Goal: Task Accomplishment & Management: Manage account settings

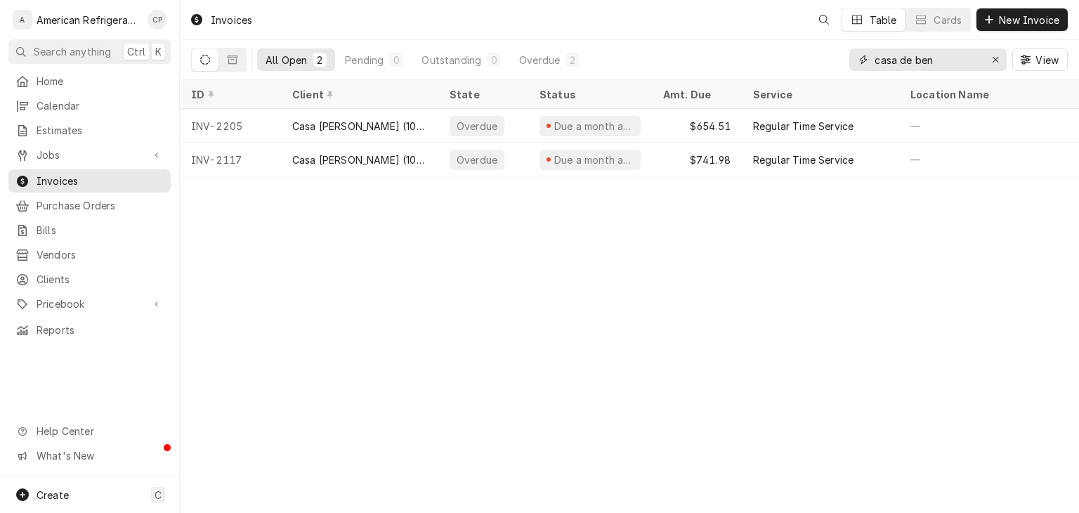
click at [912, 65] on input "casa de ben" at bounding box center [926, 59] width 105 height 22
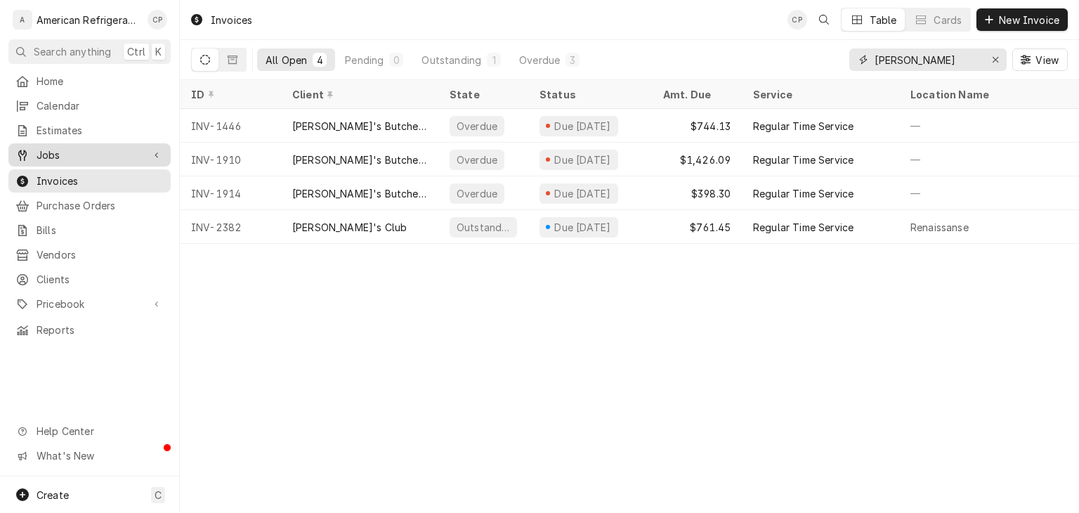
type input "[PERSON_NAME]"
click at [143, 149] on div "Jobs" at bounding box center [89, 155] width 157 height 18
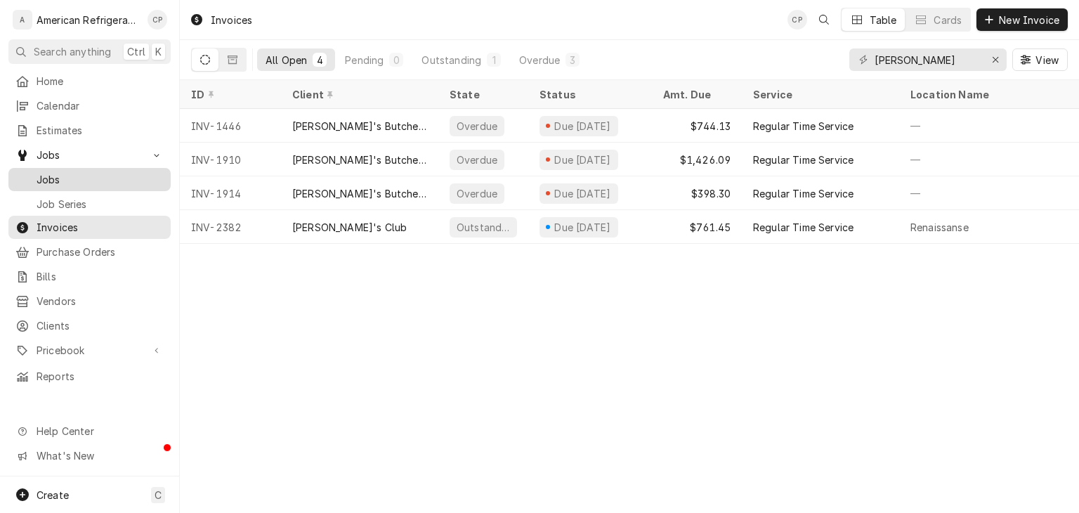
click at [129, 175] on span "Jobs" at bounding box center [100, 179] width 127 height 15
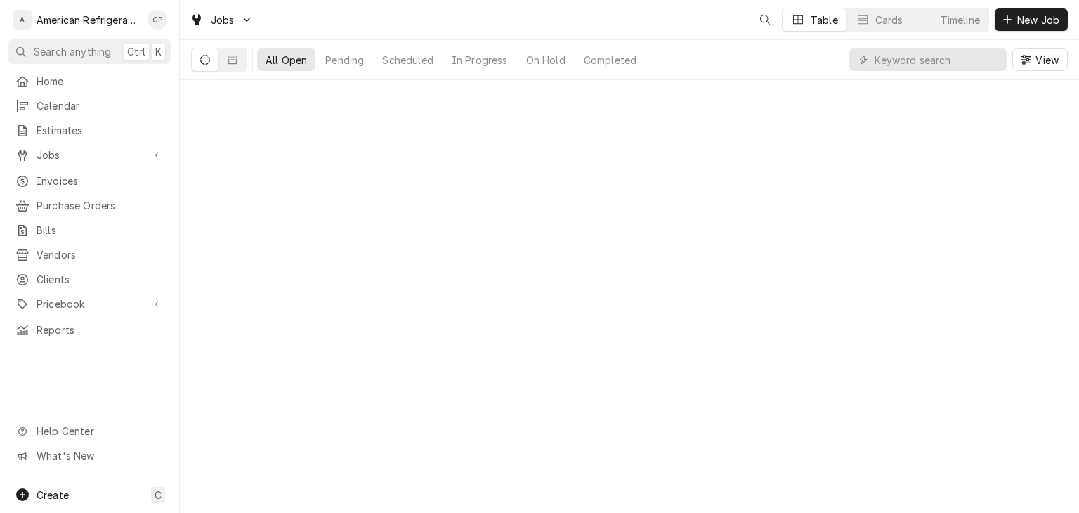
click at [905, 61] on input "Dynamic Content Wrapper" at bounding box center [936, 59] width 125 height 22
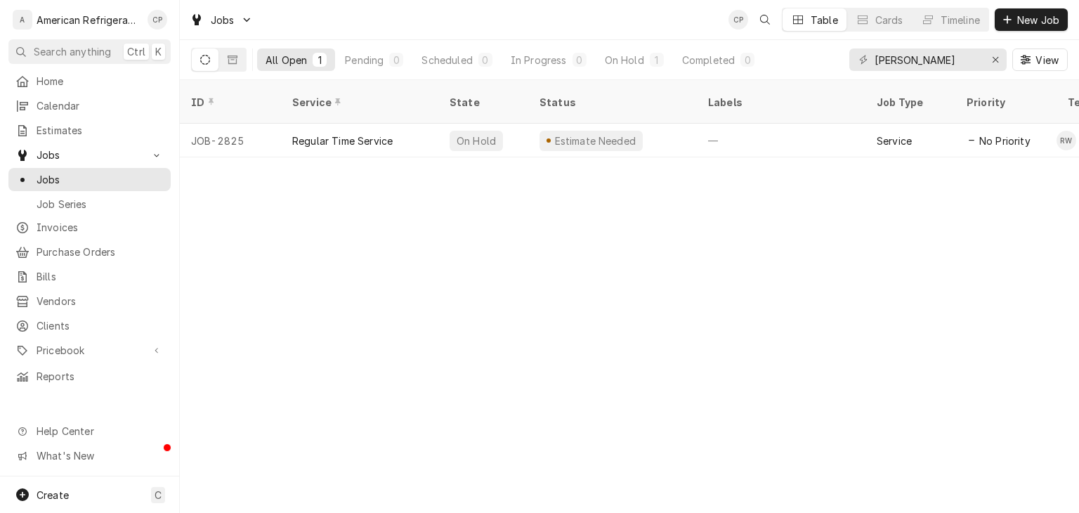
type input "sam"
click at [131, 218] on div "Invoices" at bounding box center [89, 227] width 157 height 18
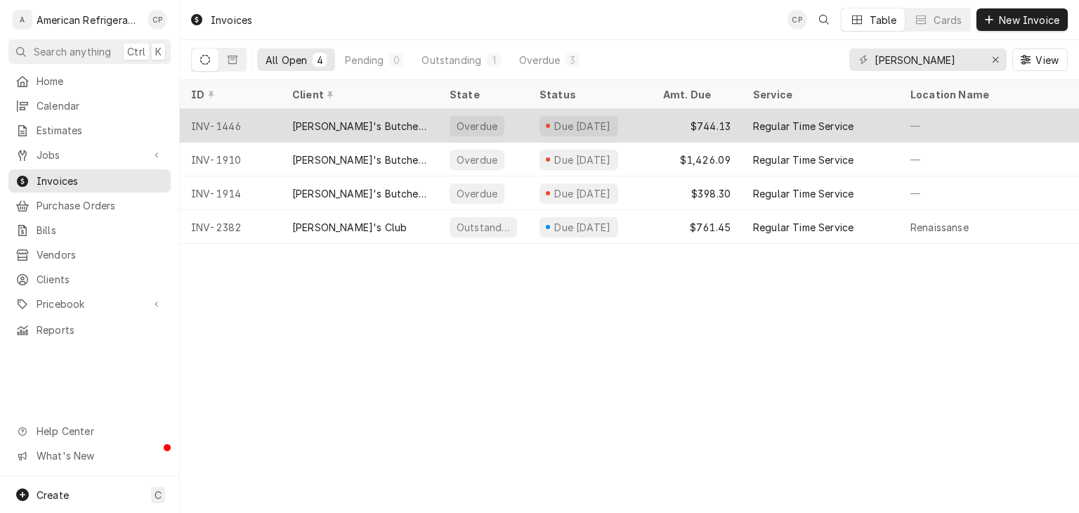
click at [264, 123] on div "INV-1446" at bounding box center [230, 126] width 101 height 34
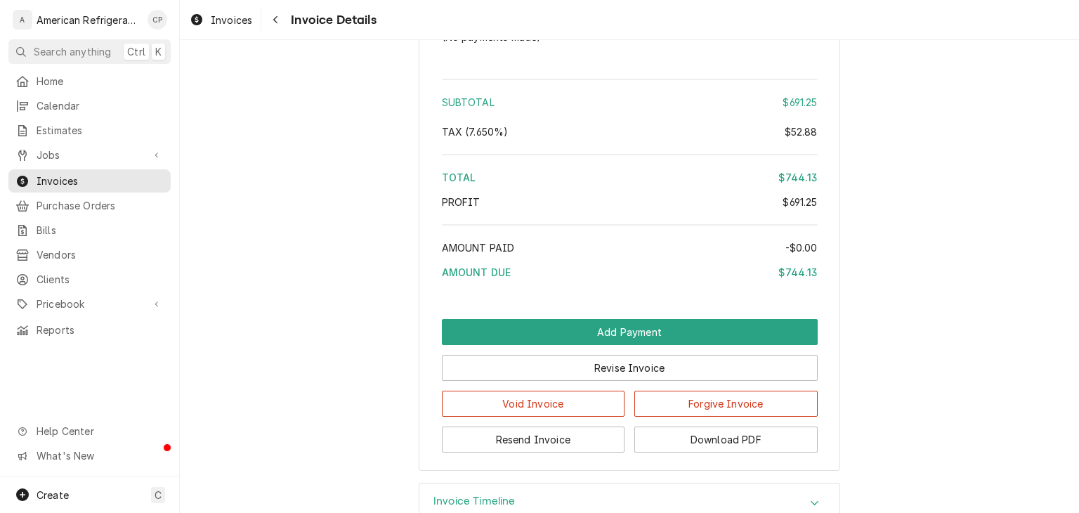
scroll to position [1258, 0]
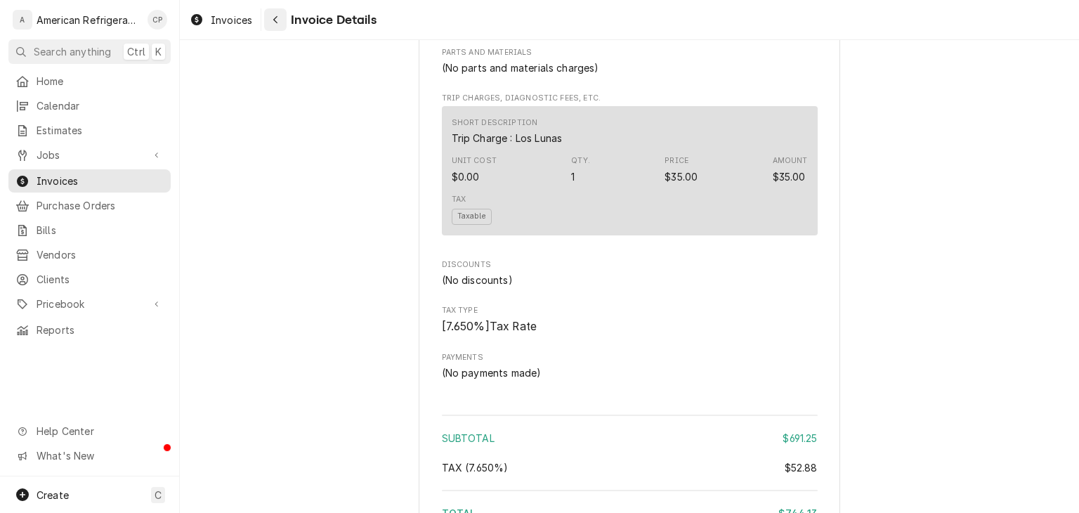
click at [285, 22] on button "Navigate back" at bounding box center [275, 19] width 22 height 22
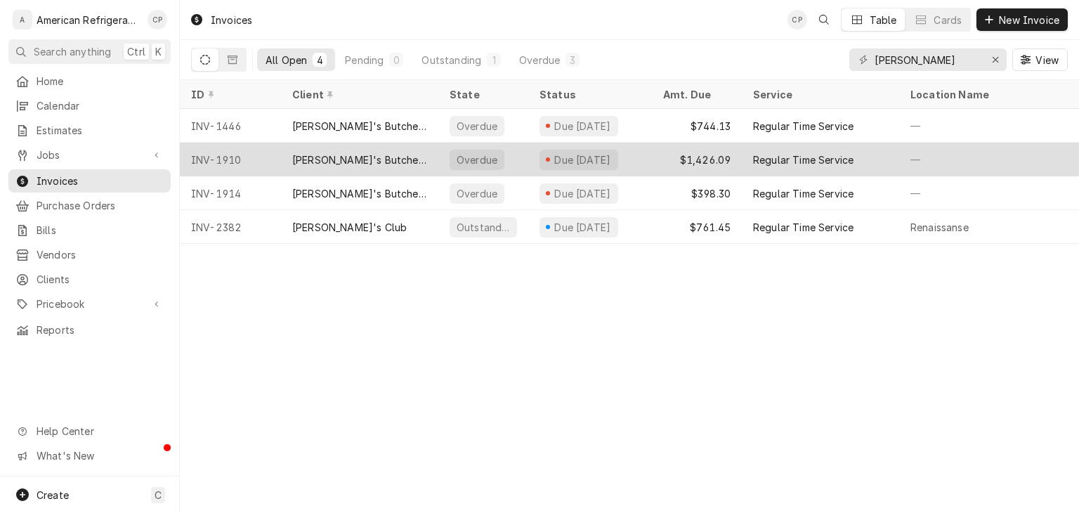
click at [272, 154] on div "INV-1910" at bounding box center [230, 160] width 101 height 34
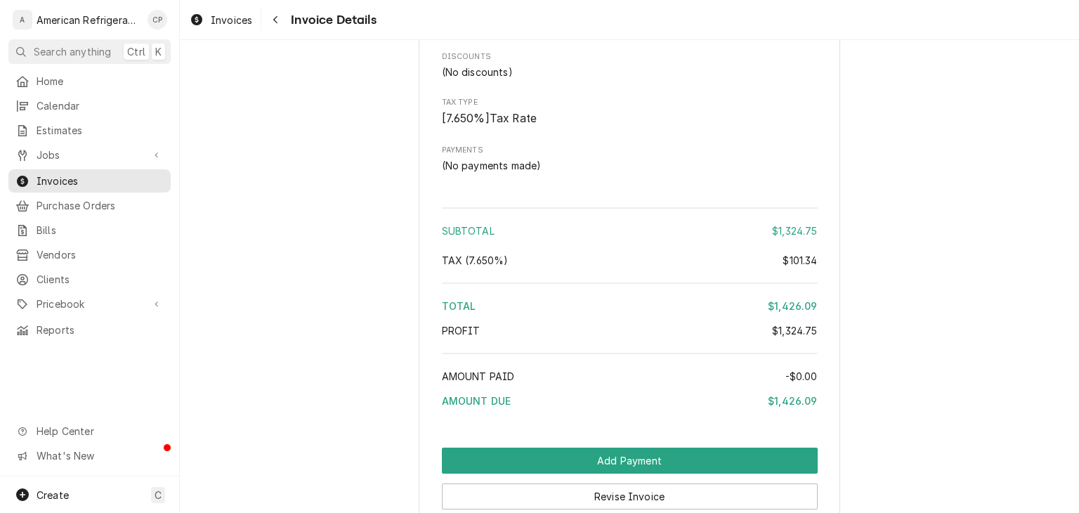
scroll to position [2255, 0]
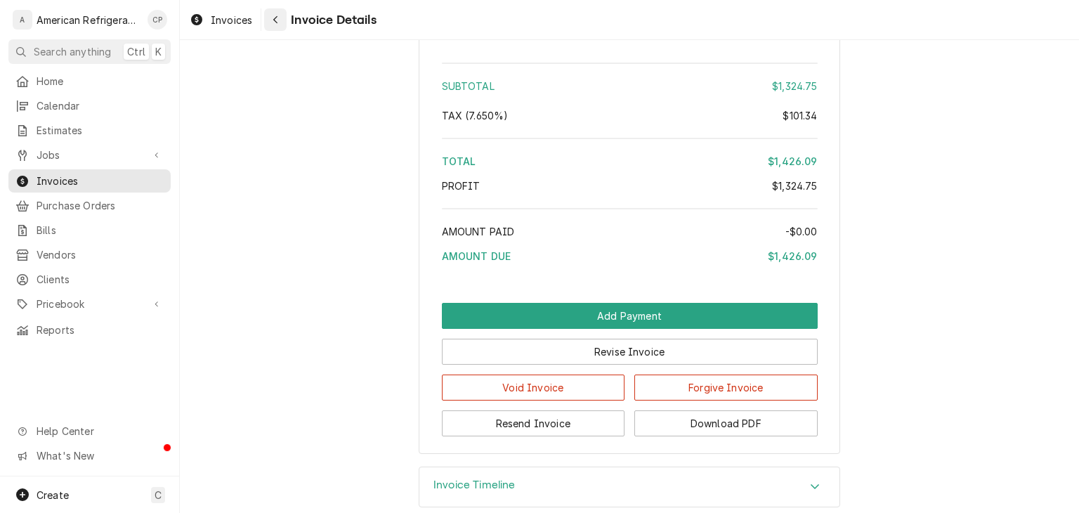
click at [286, 27] on button "Navigate back" at bounding box center [275, 19] width 22 height 22
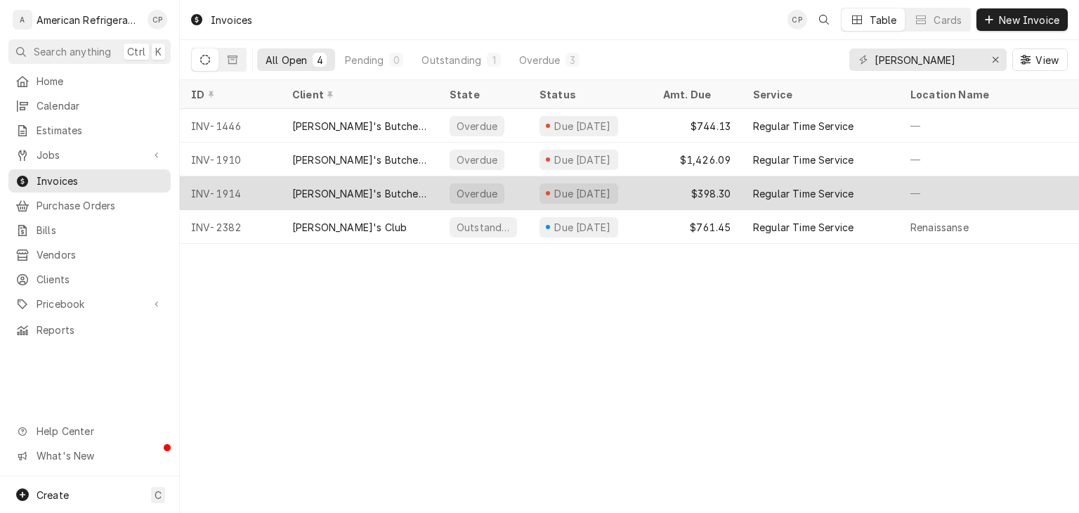
click at [355, 193] on div "[PERSON_NAME]'s Butcher Block" at bounding box center [359, 193] width 135 height 15
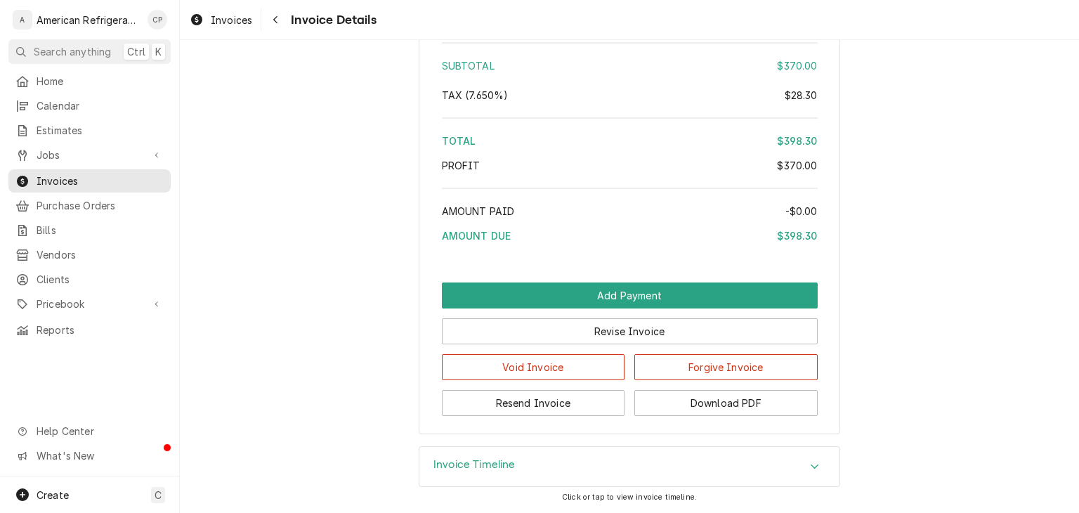
scroll to position [1525, 0]
click at [682, 398] on button "Download PDF" at bounding box center [725, 403] width 183 height 26
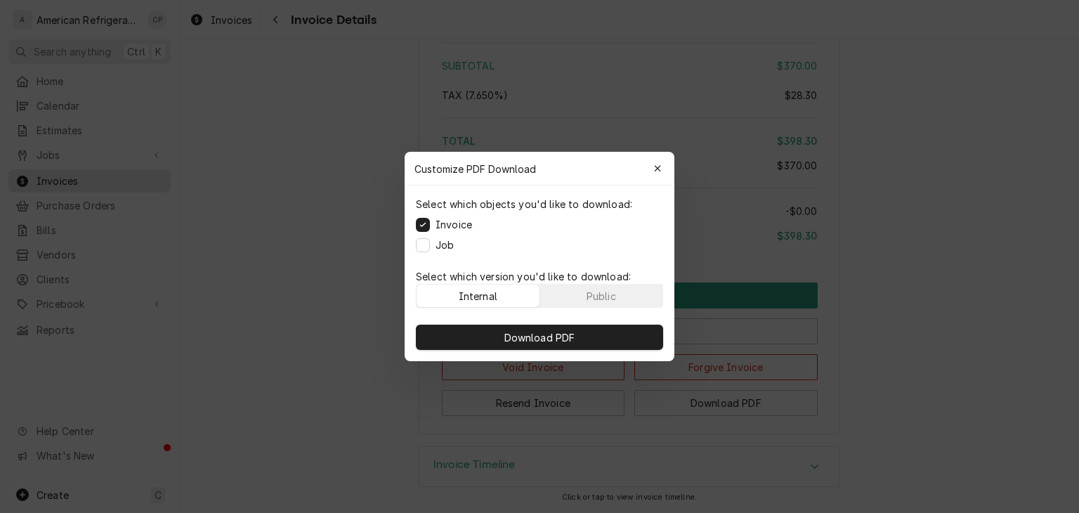
click at [449, 249] on label "Job" at bounding box center [444, 244] width 18 height 15
click at [430, 249] on button "Job" at bounding box center [423, 245] width 14 height 14
drag, startPoint x: 466, startPoint y: 332, endPoint x: 473, endPoint y: 322, distance: 12.5
click at [469, 329] on button "Download PDF" at bounding box center [539, 336] width 247 height 25
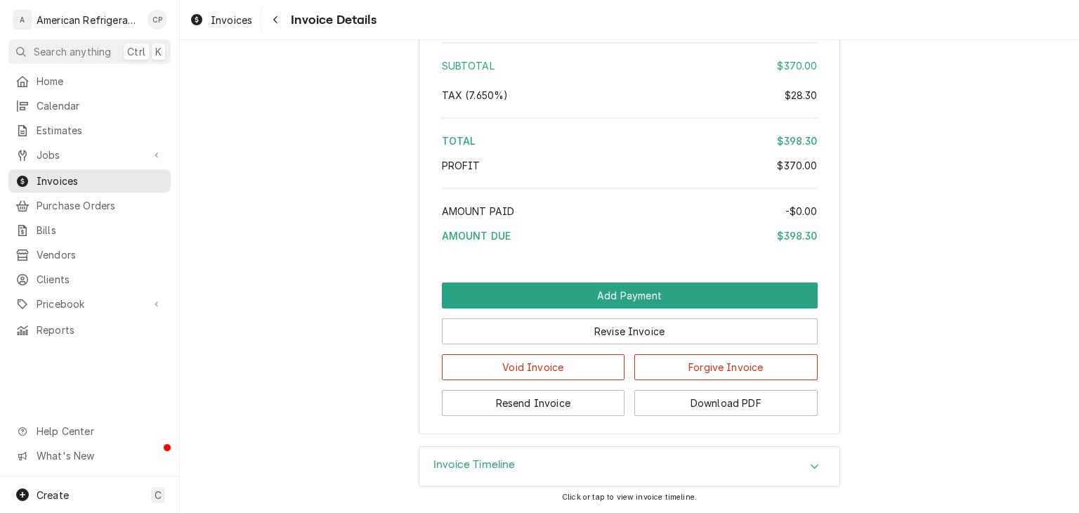
click at [132, 155] on span "Jobs" at bounding box center [90, 154] width 106 height 15
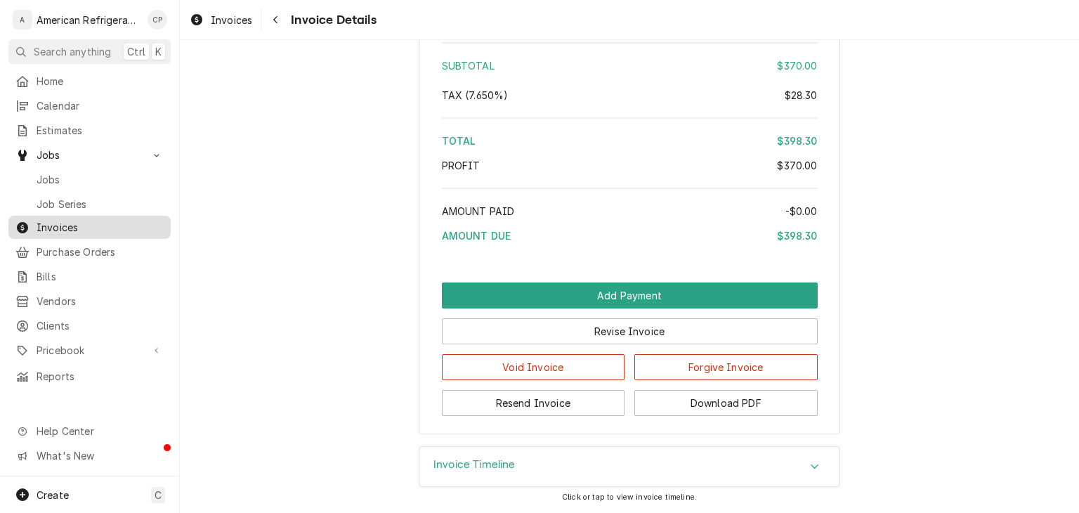
click at [121, 220] on span "Invoices" at bounding box center [100, 227] width 127 height 15
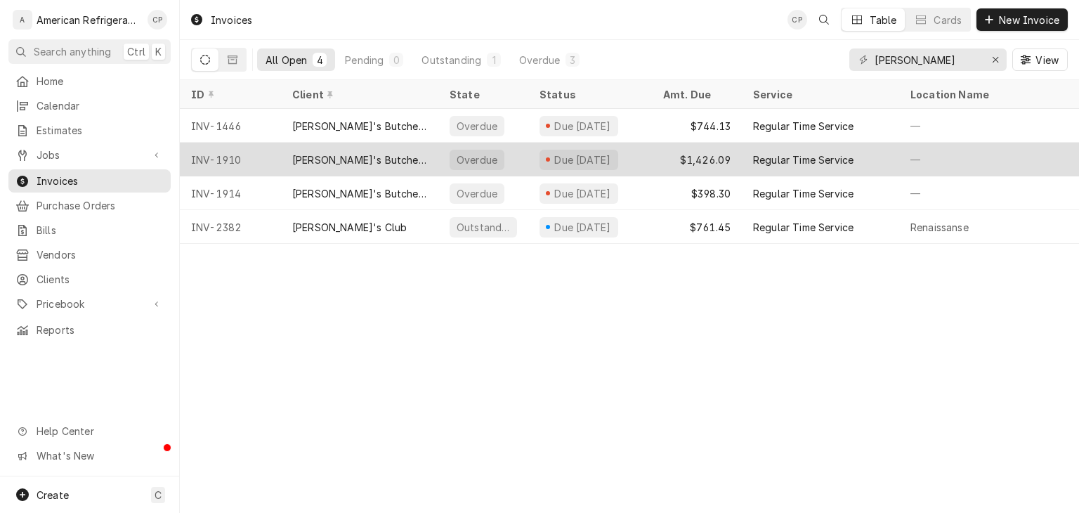
click at [363, 157] on div "[PERSON_NAME]'s Butcher Block" at bounding box center [359, 159] width 135 height 15
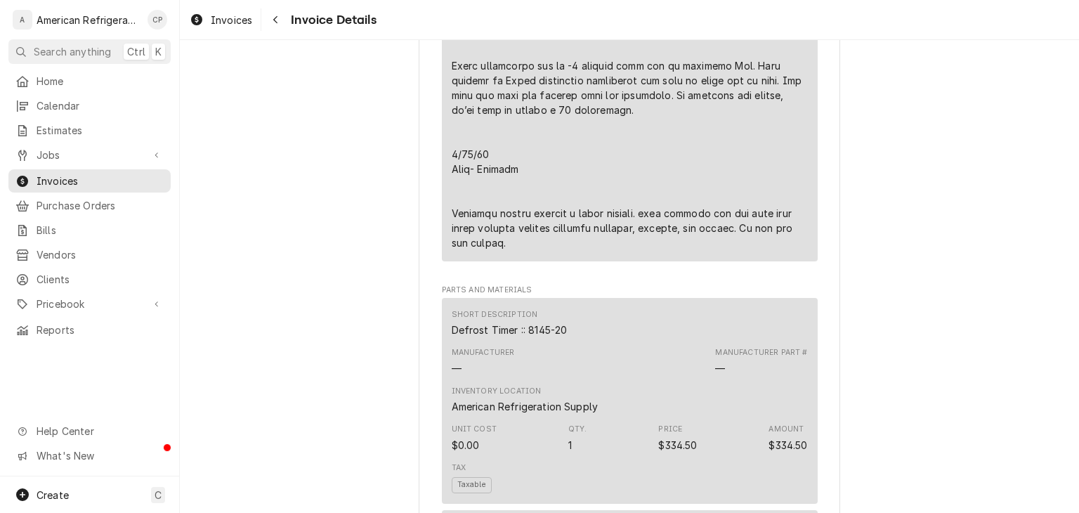
scroll to position [2316, 0]
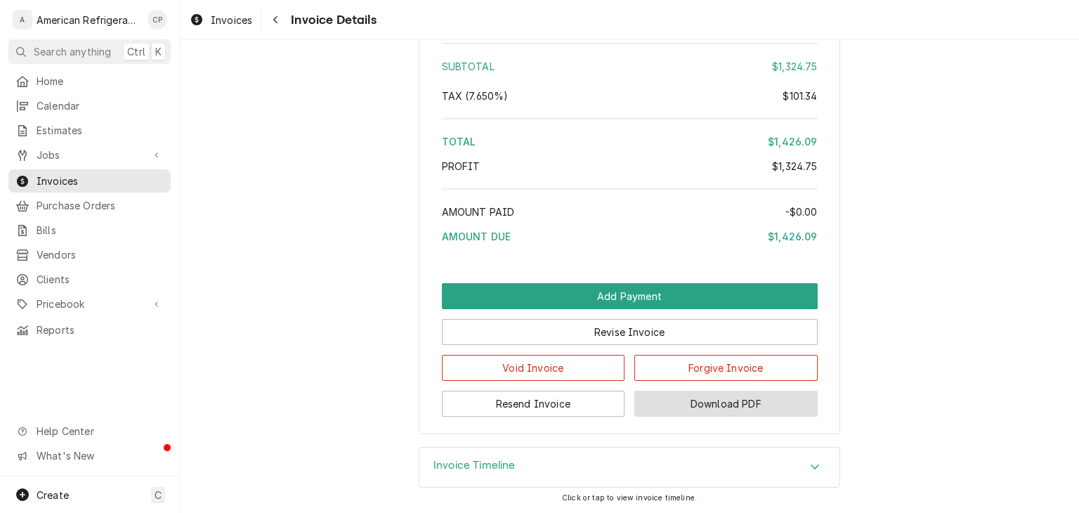
click at [705, 405] on button "Download PDF" at bounding box center [725, 403] width 183 height 26
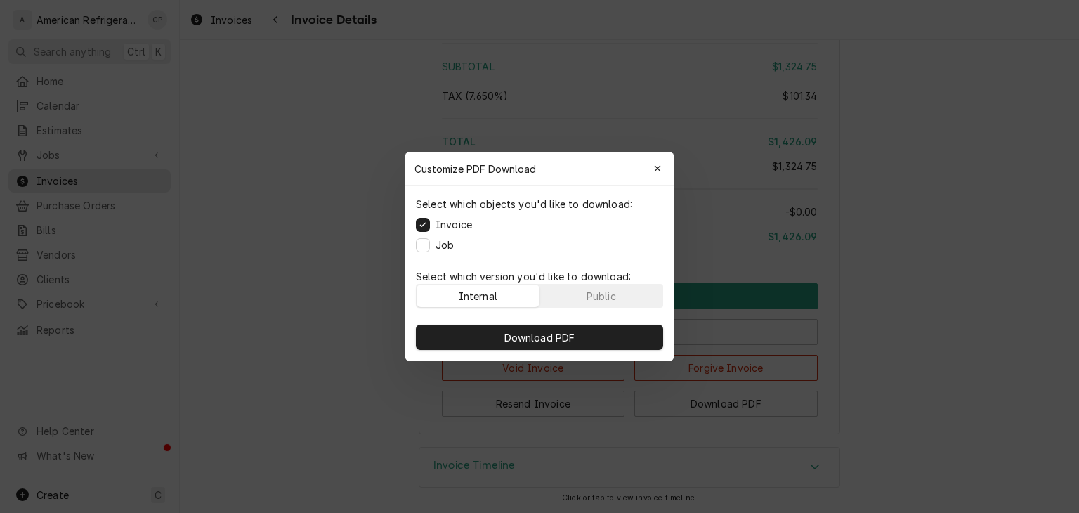
click at [441, 244] on label "Job" at bounding box center [444, 244] width 18 height 15
click at [430, 244] on button "Job" at bounding box center [423, 245] width 14 height 14
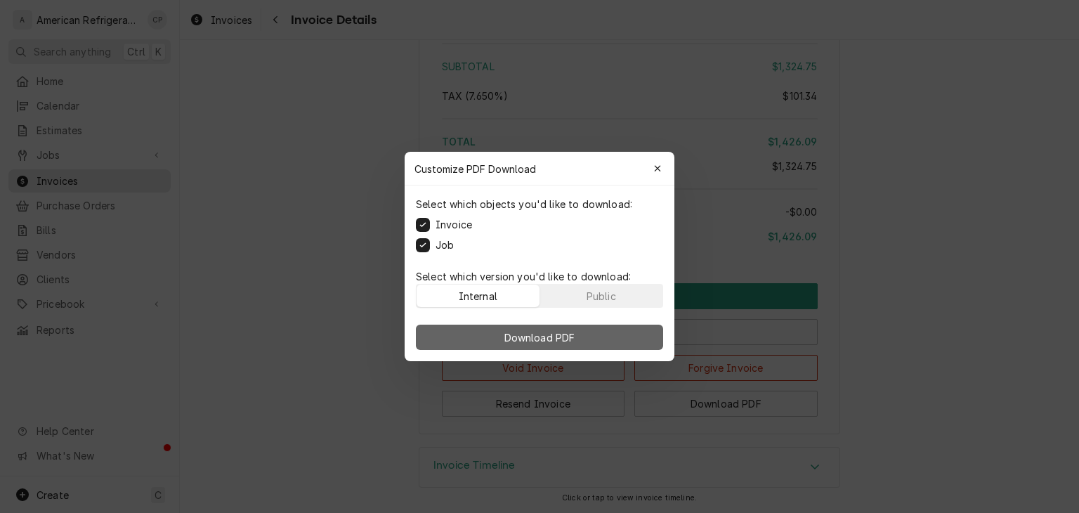
click at [479, 342] on button "Download PDF" at bounding box center [539, 336] width 247 height 25
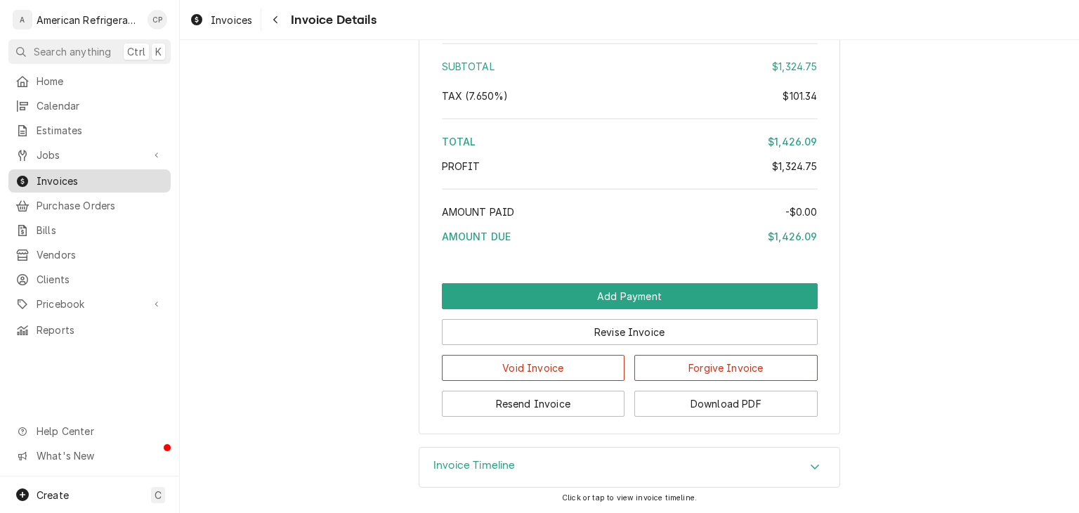
click at [86, 174] on span "Invoices" at bounding box center [100, 180] width 127 height 15
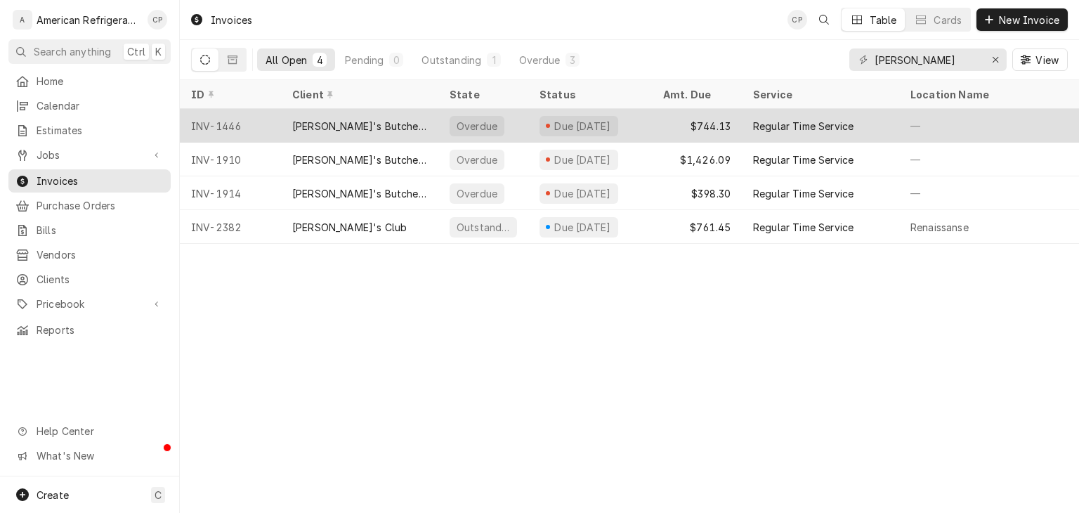
click at [363, 119] on div "[PERSON_NAME]'s Butcher Block" at bounding box center [359, 126] width 135 height 15
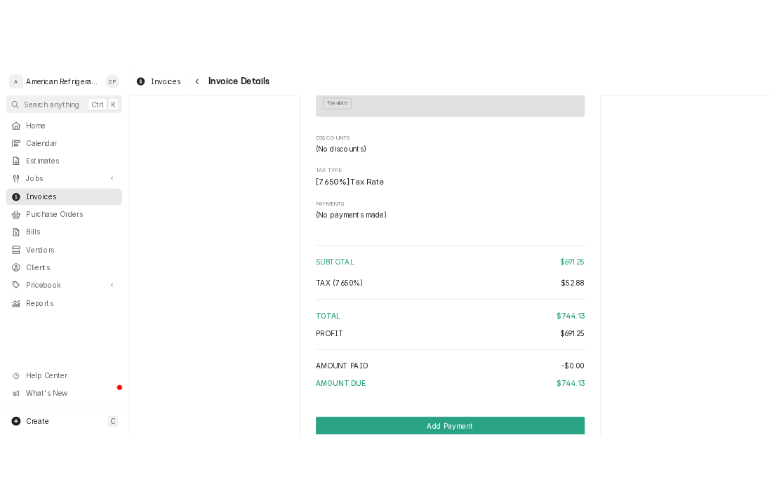
scroll to position [1658, 0]
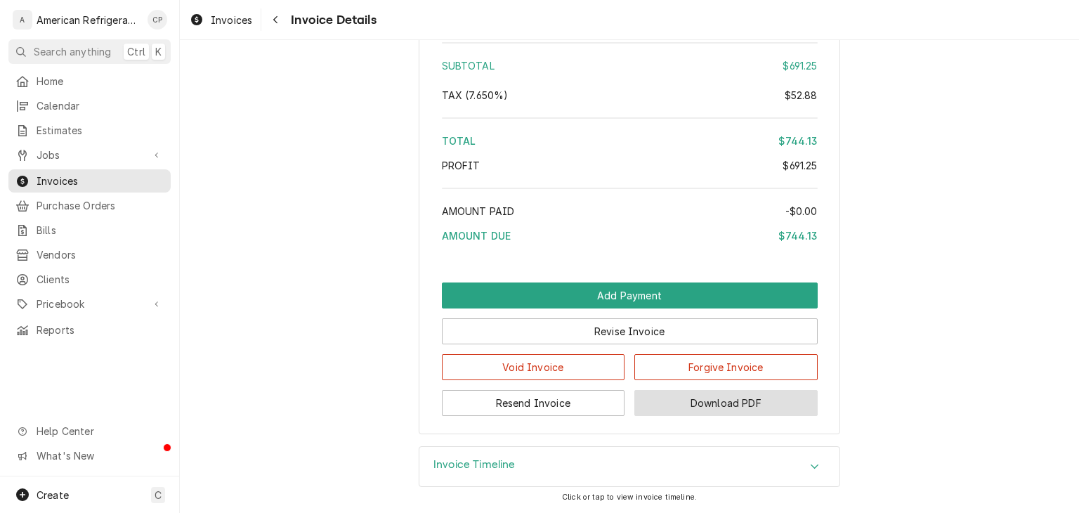
click at [761, 402] on button "Download PDF" at bounding box center [725, 403] width 183 height 26
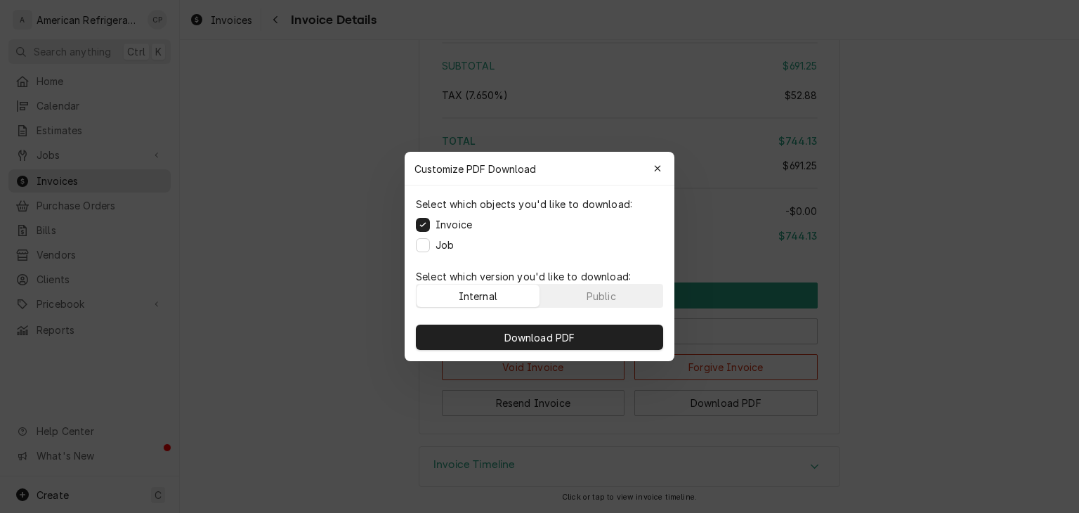
drag, startPoint x: 451, startPoint y: 241, endPoint x: 454, endPoint y: 272, distance: 31.8
click at [451, 242] on label "Job" at bounding box center [444, 244] width 18 height 15
click at [430, 242] on button "Job" at bounding box center [423, 245] width 14 height 14
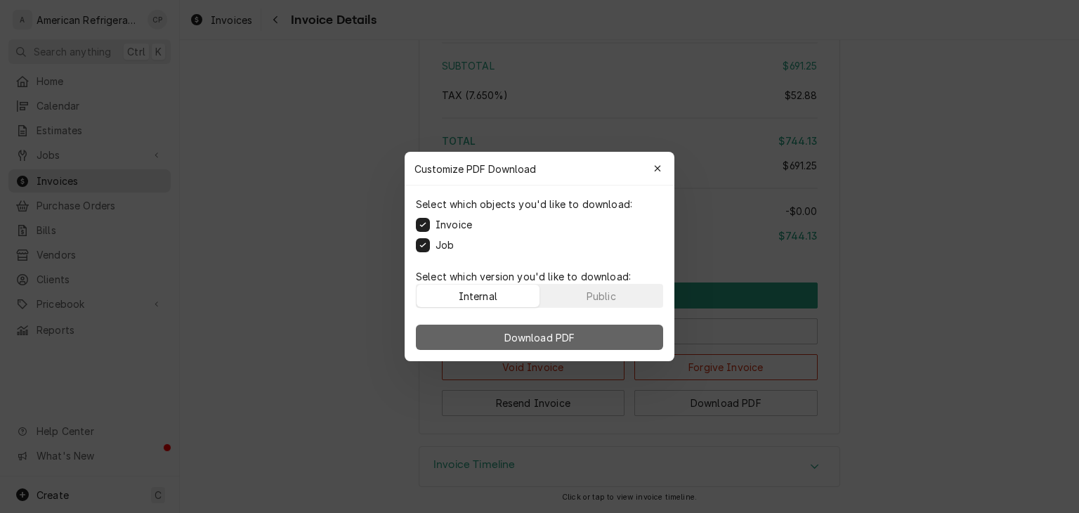
click at [480, 329] on button "Download PDF" at bounding box center [539, 336] width 247 height 25
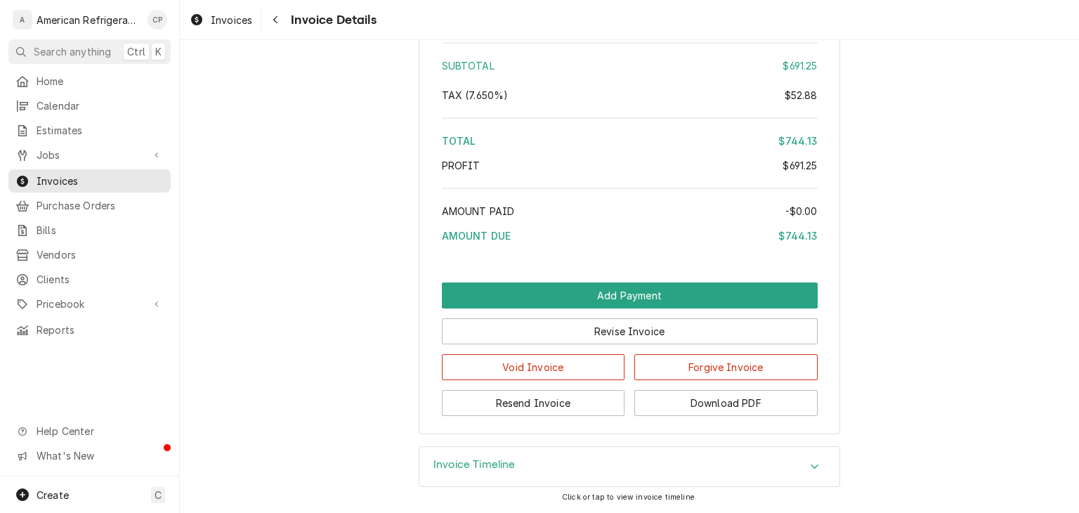
drag, startPoint x: 260, startPoint y: 107, endPoint x: 450, endPoint y: 69, distance: 193.5
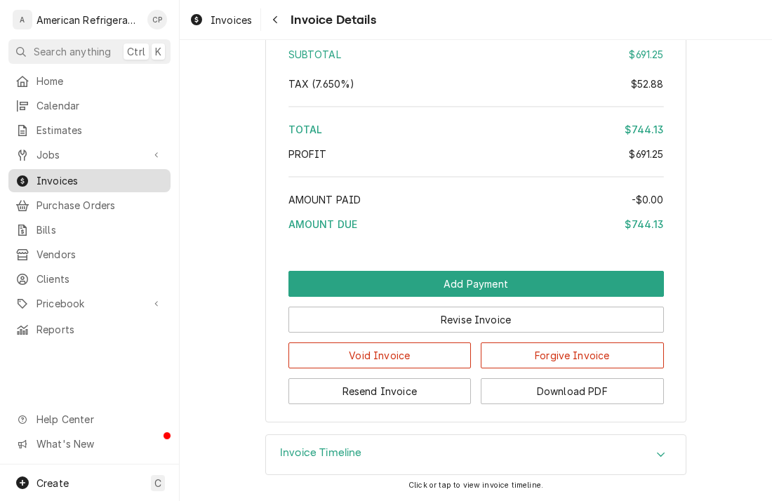
click at [105, 173] on span "Invoices" at bounding box center [100, 180] width 127 height 15
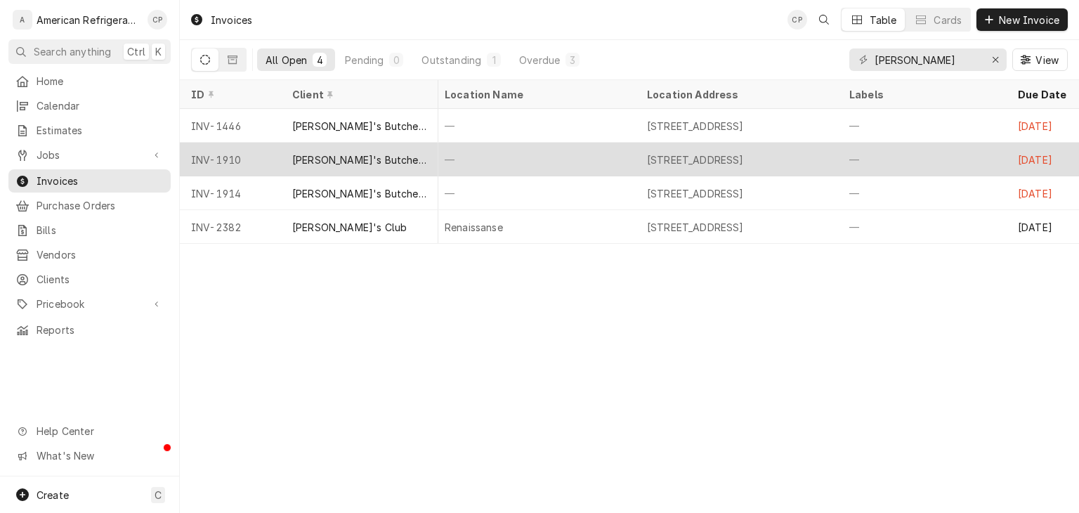
scroll to position [0, 466]
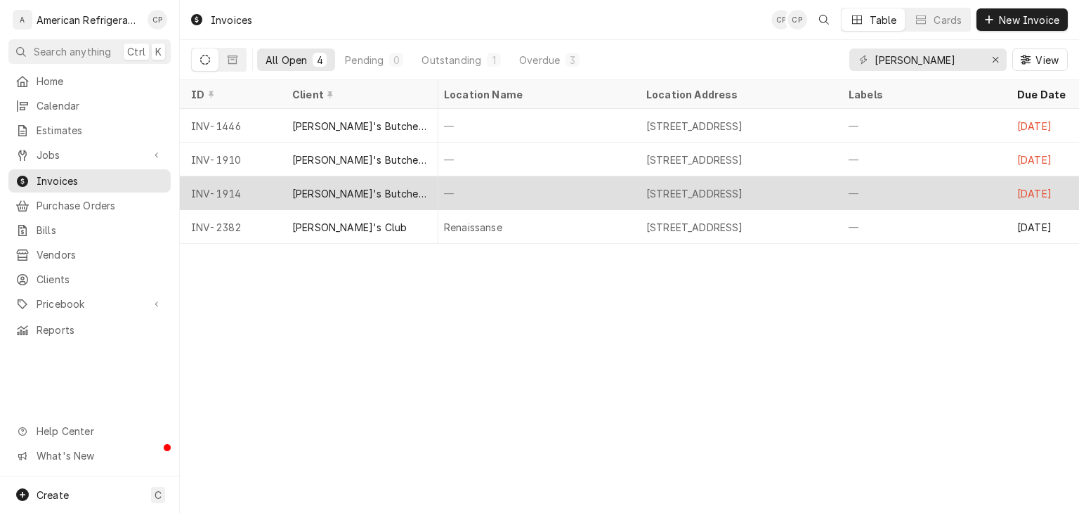
click at [263, 200] on div "INV-1914" at bounding box center [230, 193] width 101 height 34
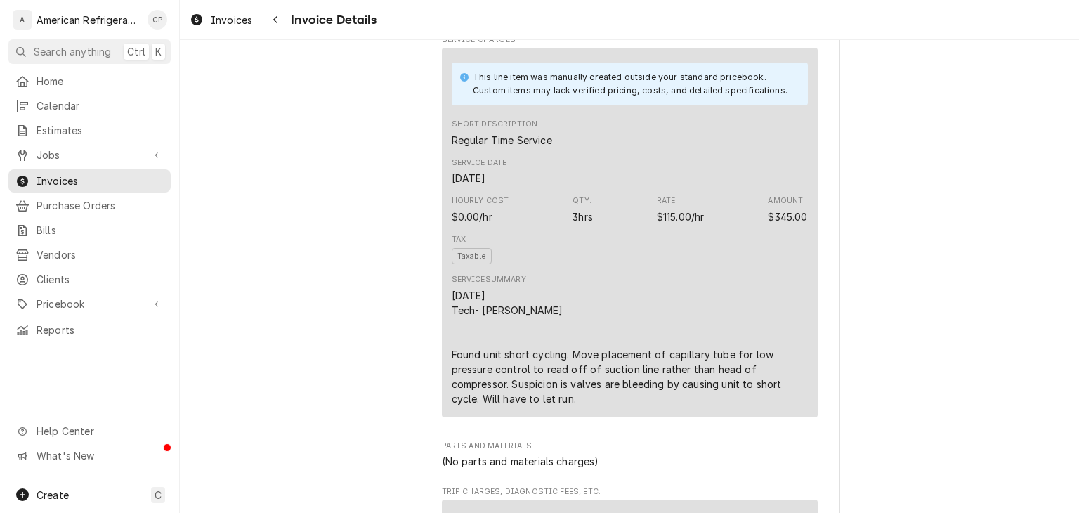
scroll to position [715, 0]
click at [276, 23] on icon "Navigate back" at bounding box center [275, 20] width 6 height 10
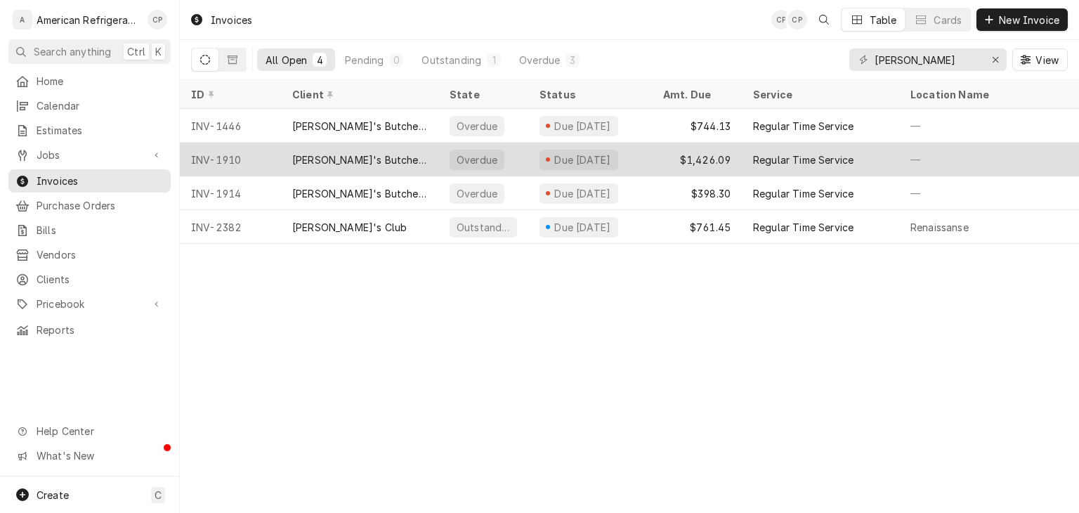
click at [324, 159] on div "[PERSON_NAME]'s Butcher Block" at bounding box center [359, 159] width 135 height 15
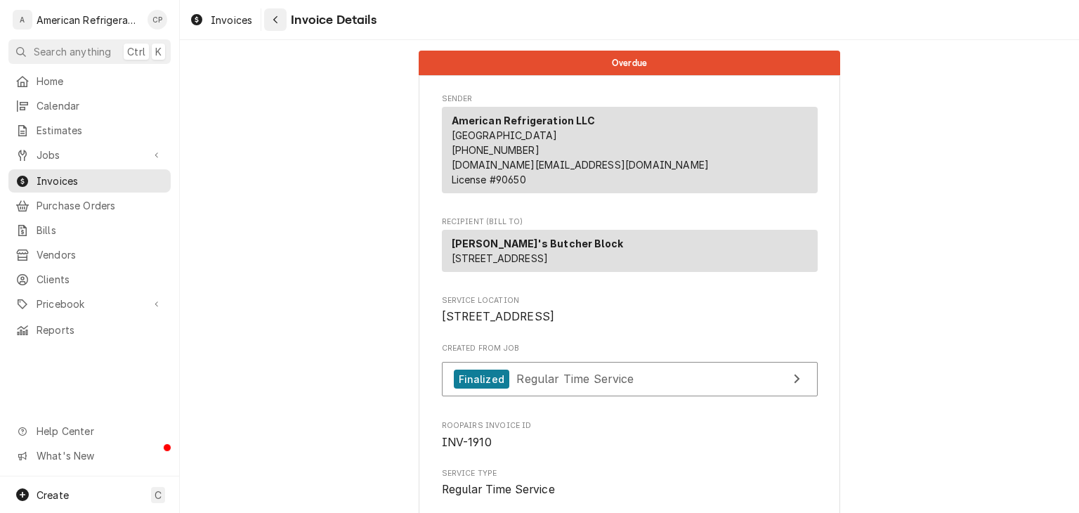
click at [284, 27] on button "Navigate back" at bounding box center [275, 19] width 22 height 22
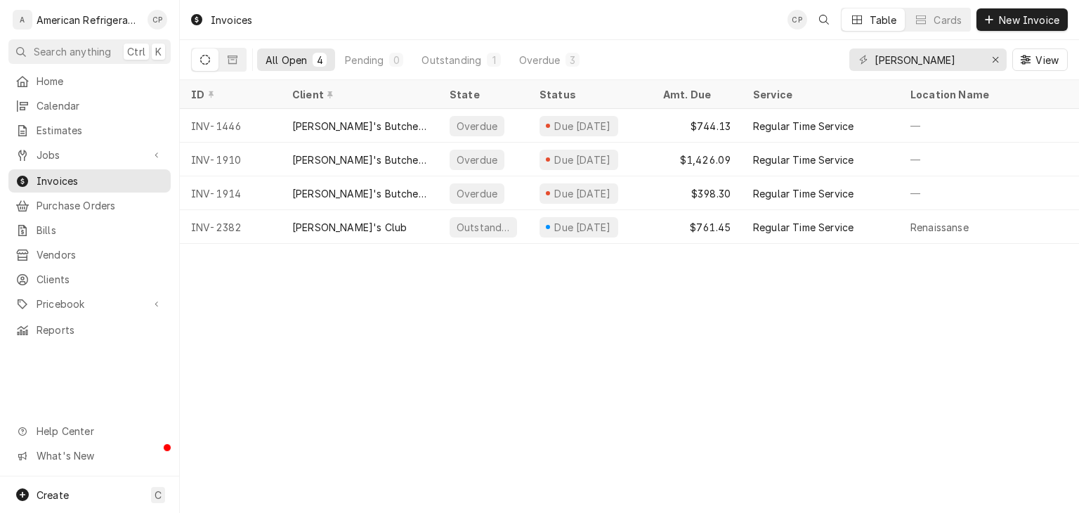
click at [323, 353] on div "Invoices CP Table Cards New Invoice All Open 4 Pending 0 Outstanding 1 Overdue …" at bounding box center [629, 256] width 899 height 513
click at [105, 128] on span "Estimates" at bounding box center [100, 130] width 127 height 15
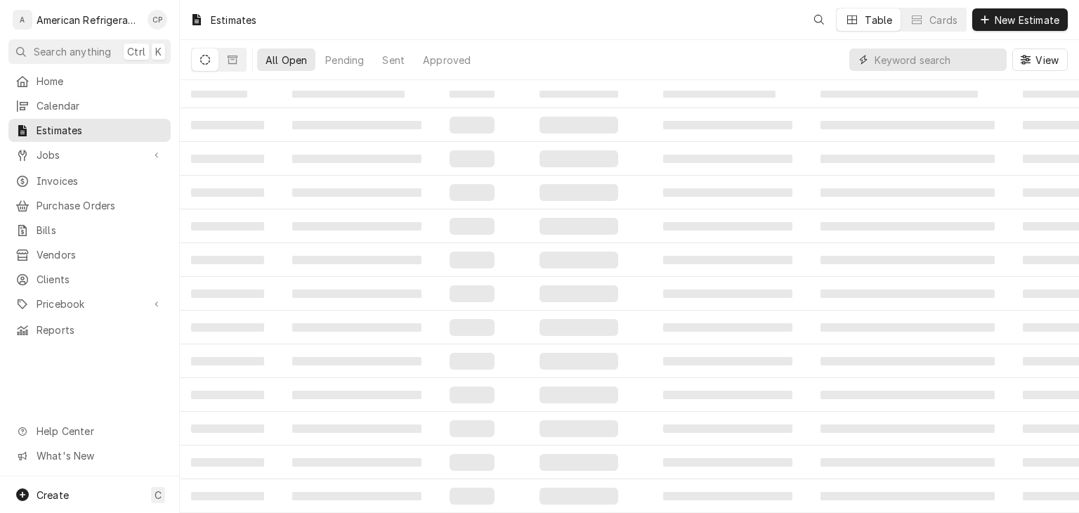
click at [932, 61] on input "Dynamic Content Wrapper" at bounding box center [936, 59] width 125 height 22
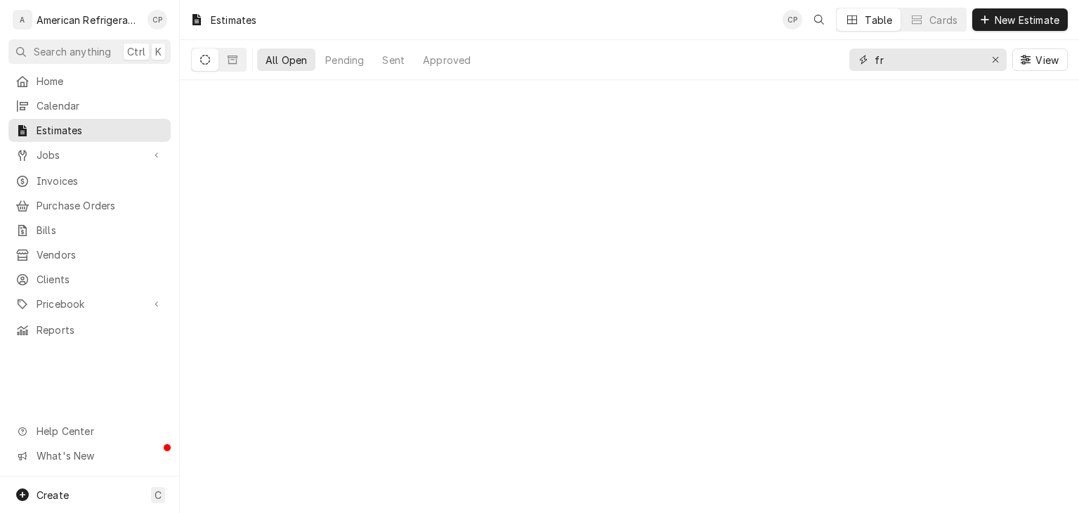
type input "f"
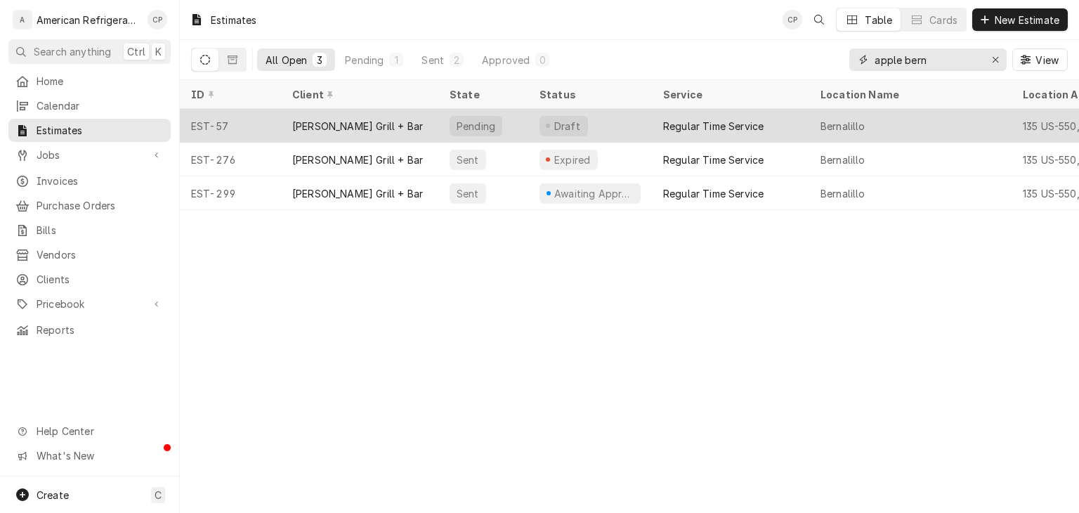
type input "apple bern"
click at [390, 135] on div "[PERSON_NAME] Grill + Bar" at bounding box center [359, 126] width 157 height 34
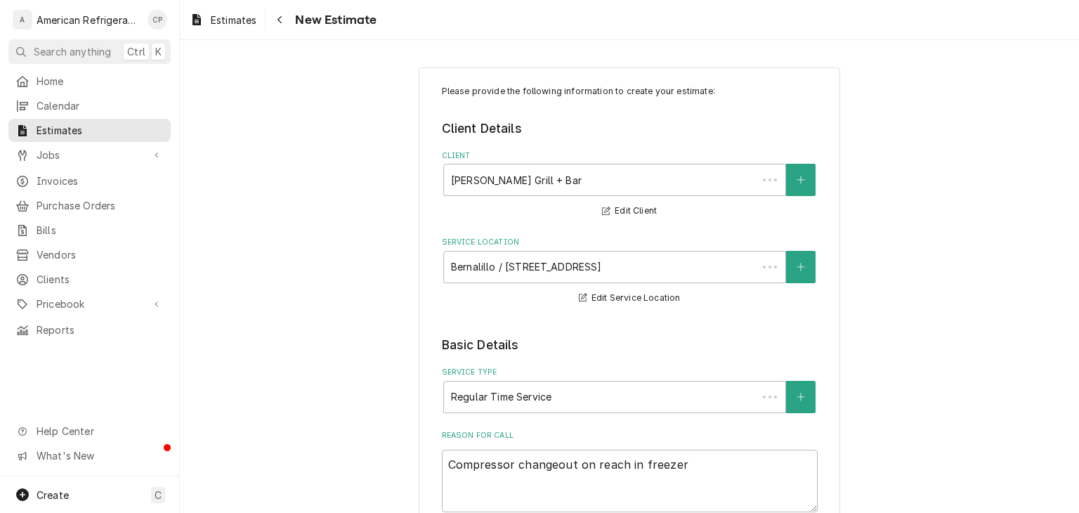
type textarea "x"
click at [280, 20] on icon "Navigate back" at bounding box center [280, 20] width 6 height 10
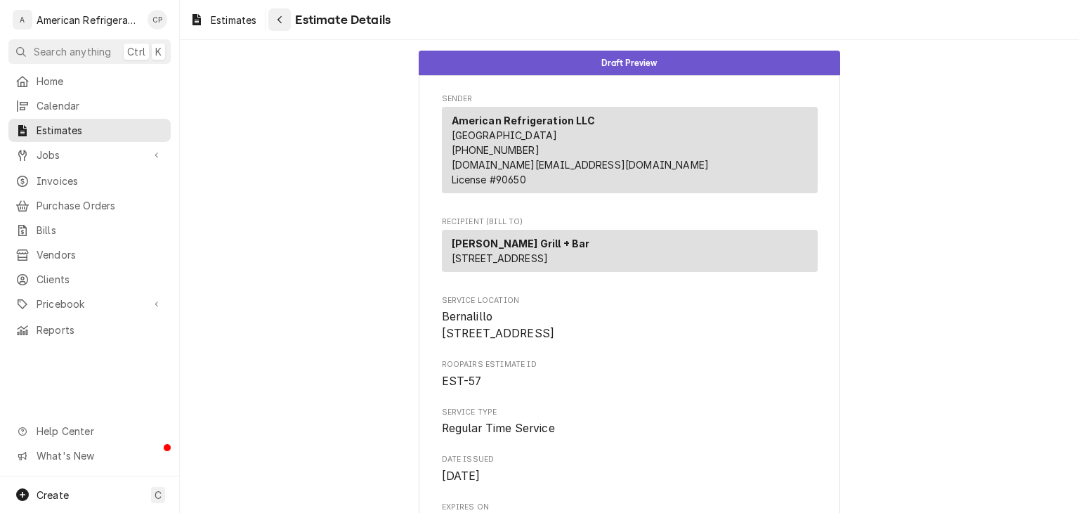
click at [275, 18] on div "Navigate back" at bounding box center [279, 20] width 14 height 14
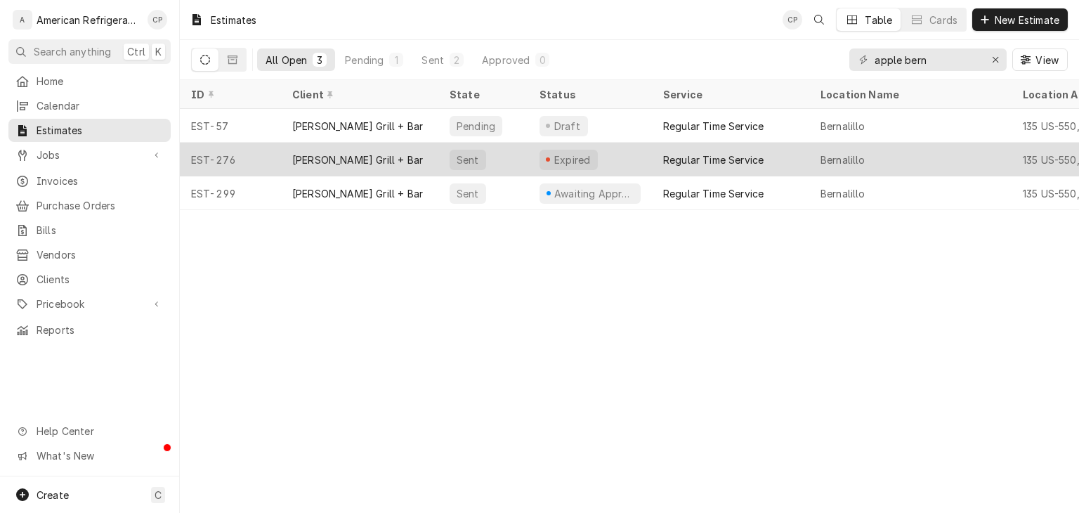
click at [343, 165] on div "[PERSON_NAME] Grill + Bar" at bounding box center [359, 160] width 157 height 34
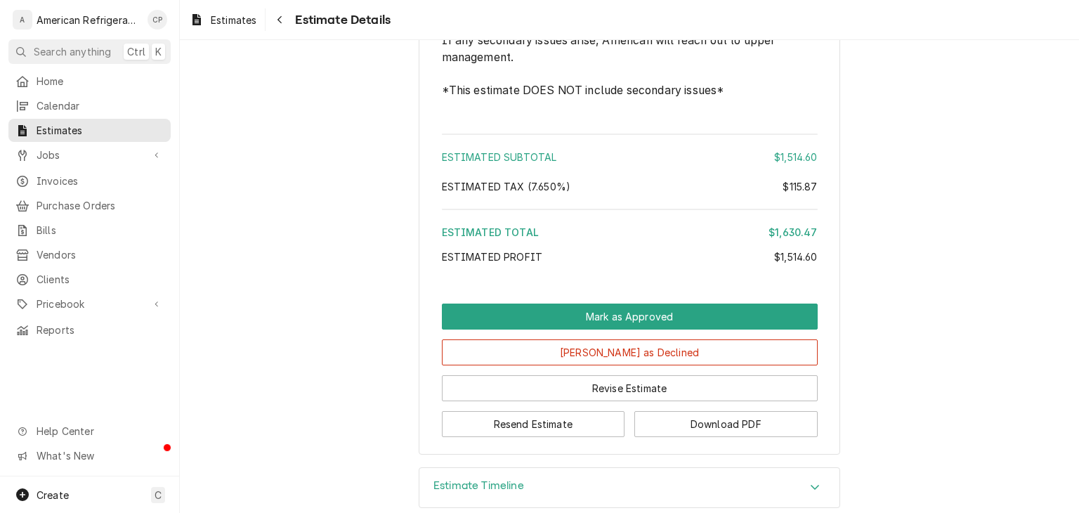
scroll to position [2146, 0]
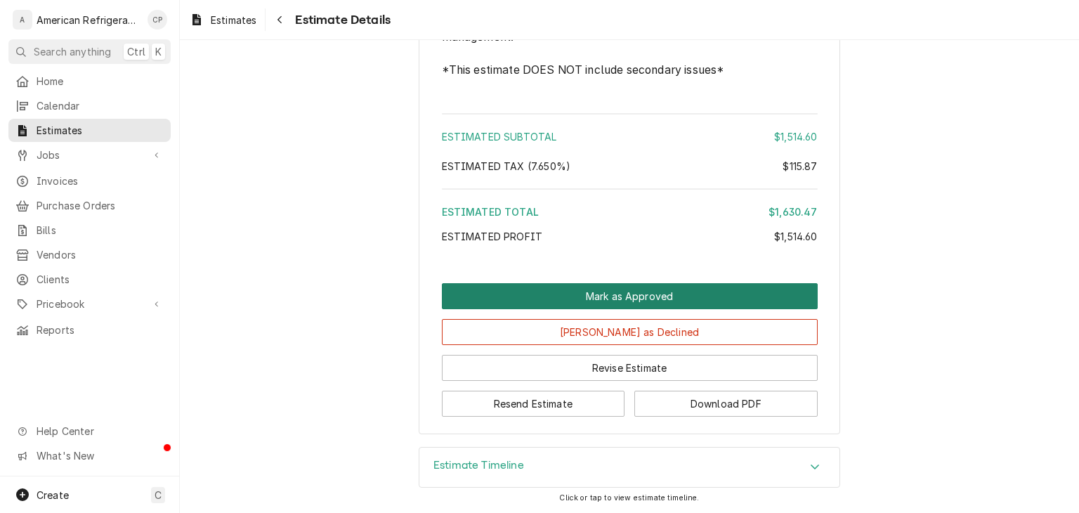
click at [515, 301] on button "Mark as Approved" at bounding box center [630, 296] width 376 height 26
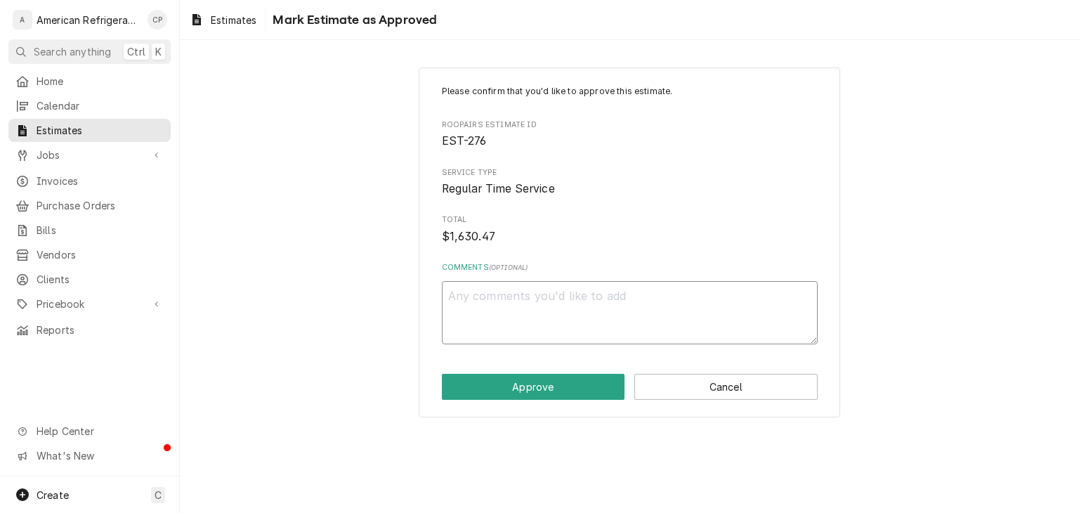
click at [515, 301] on textarea "Comments ( optional )" at bounding box center [630, 312] width 376 height 63
type textarea "x"
type textarea "A"
type textarea "x"
type textarea "Ap"
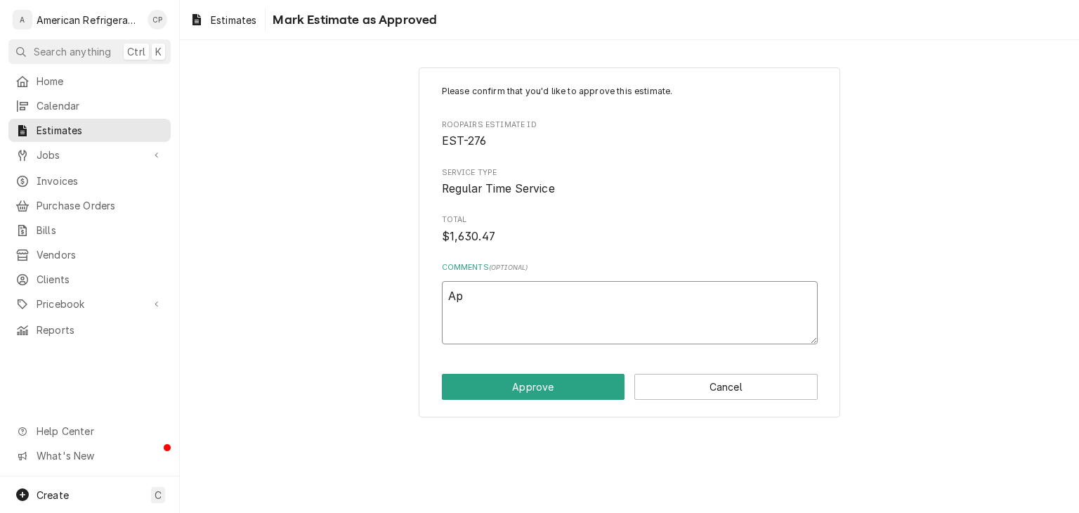
type textarea "x"
type textarea "App"
type textarea "x"
type textarea "Appr"
type textarea "x"
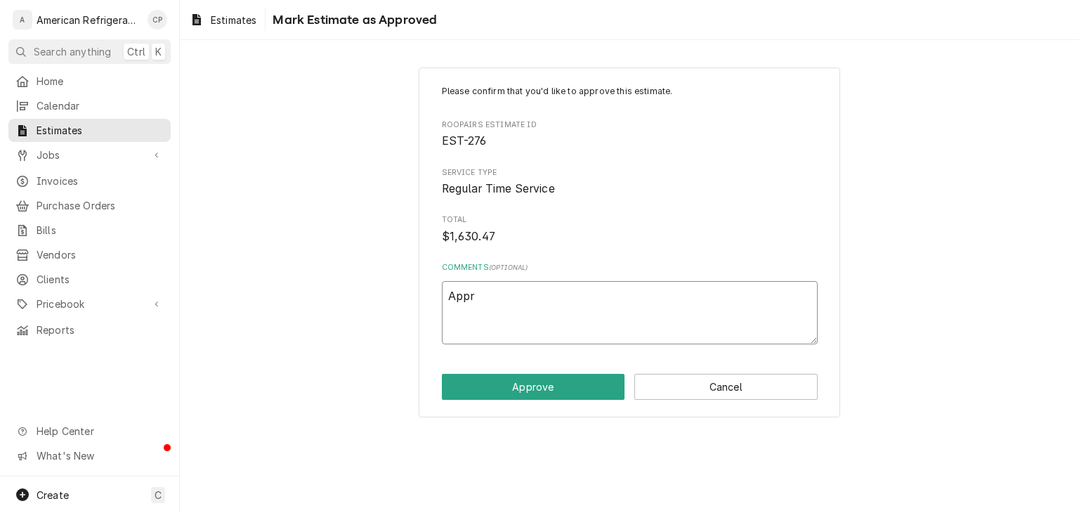
type textarea "Appro"
type textarea "x"
type textarea "Approv"
type textarea "x"
type textarea "Approve"
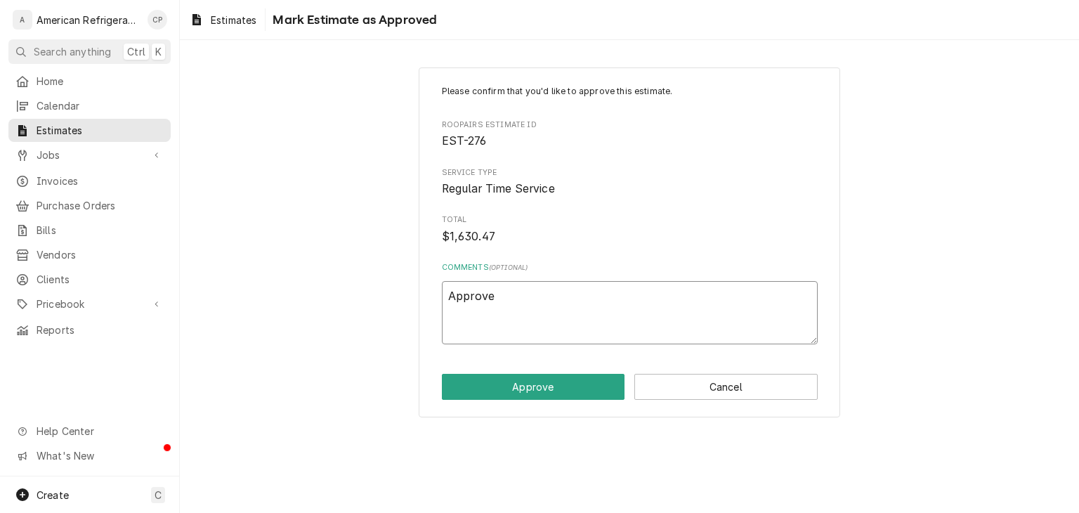
type textarea "x"
type textarea "Approved"
type textarea "x"
type textarea "Approved`"
type textarea "x"
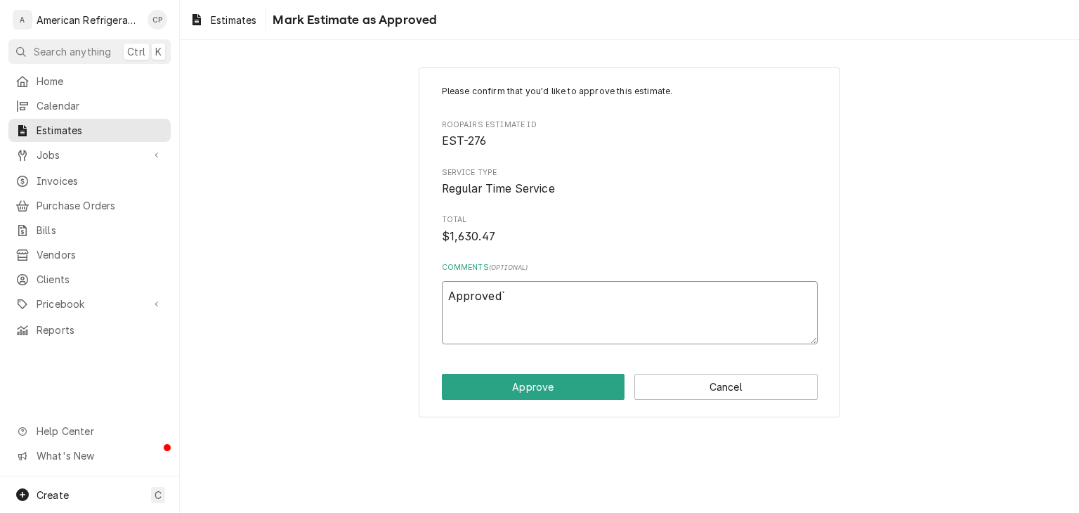
type textarea "Approved`"
type textarea "x"
type textarea "Approved`"
type textarea "x"
type textarea "Approved"
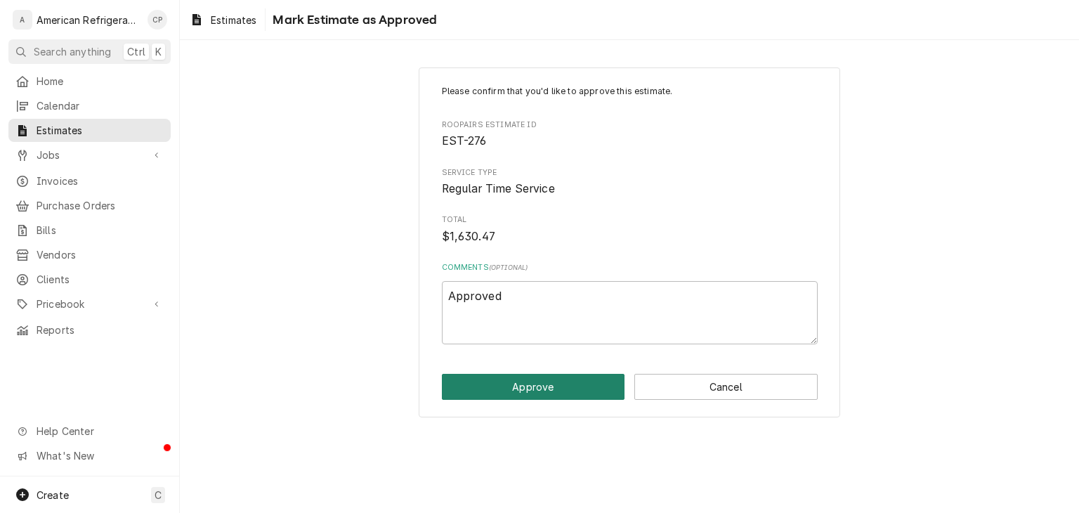
click at [442, 374] on button "Approve" at bounding box center [533, 387] width 183 height 26
type textarea "x"
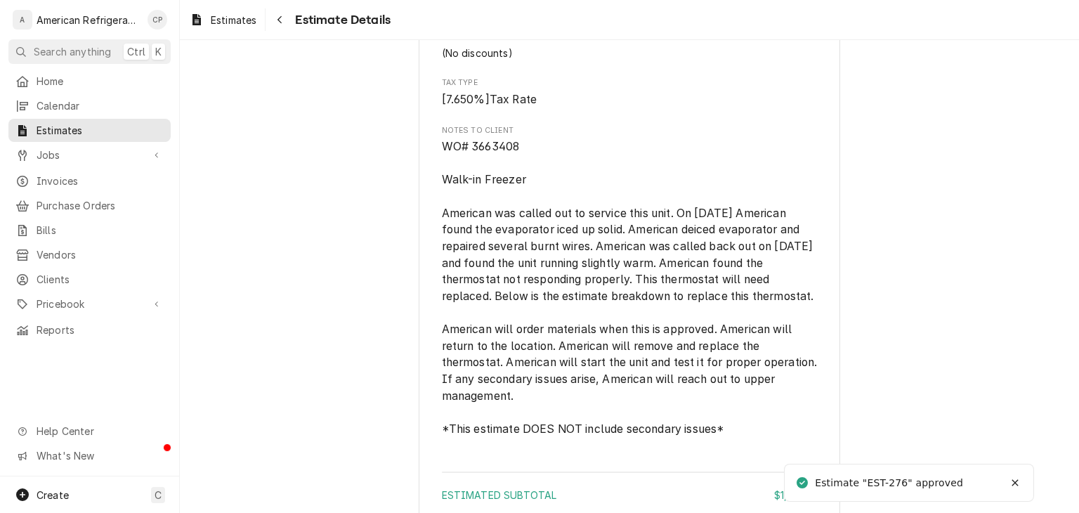
scroll to position [2193, 0]
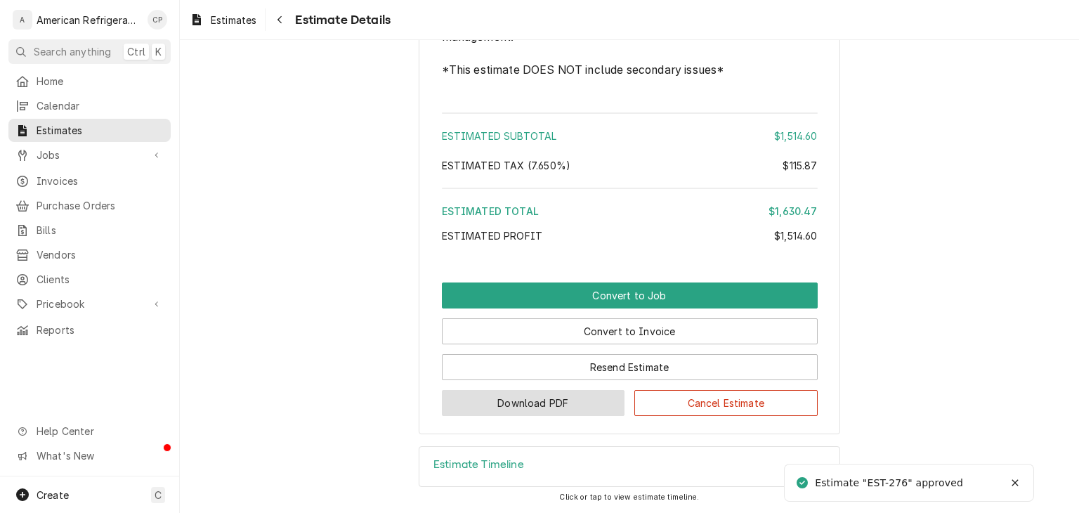
click at [575, 414] on button "Download PDF" at bounding box center [533, 403] width 183 height 26
click at [548, 408] on button "Download PDF" at bounding box center [533, 403] width 183 height 26
click at [549, 404] on button "Download PDF" at bounding box center [533, 403] width 183 height 26
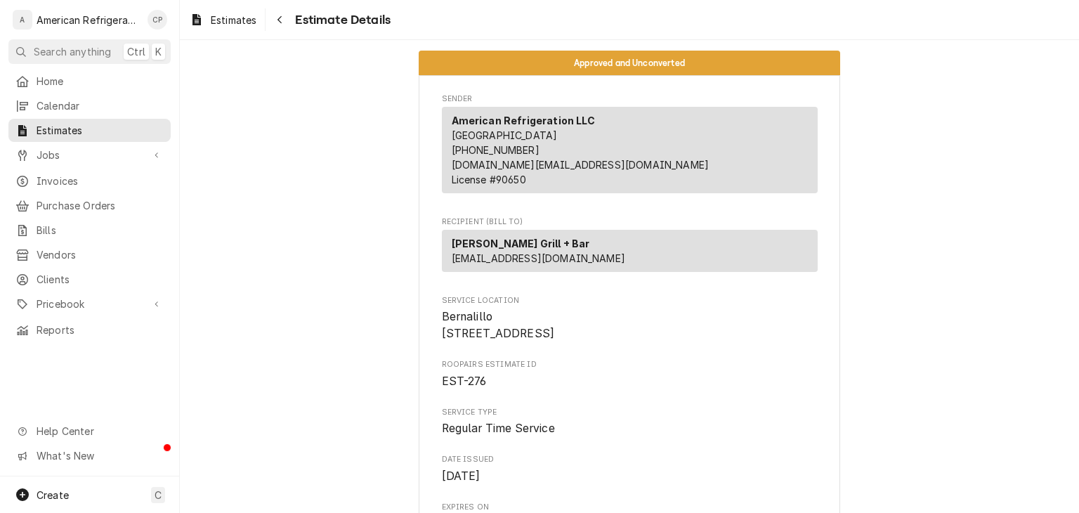
scroll to position [0, 0]
click at [100, 124] on span "Estimates" at bounding box center [100, 130] width 127 height 15
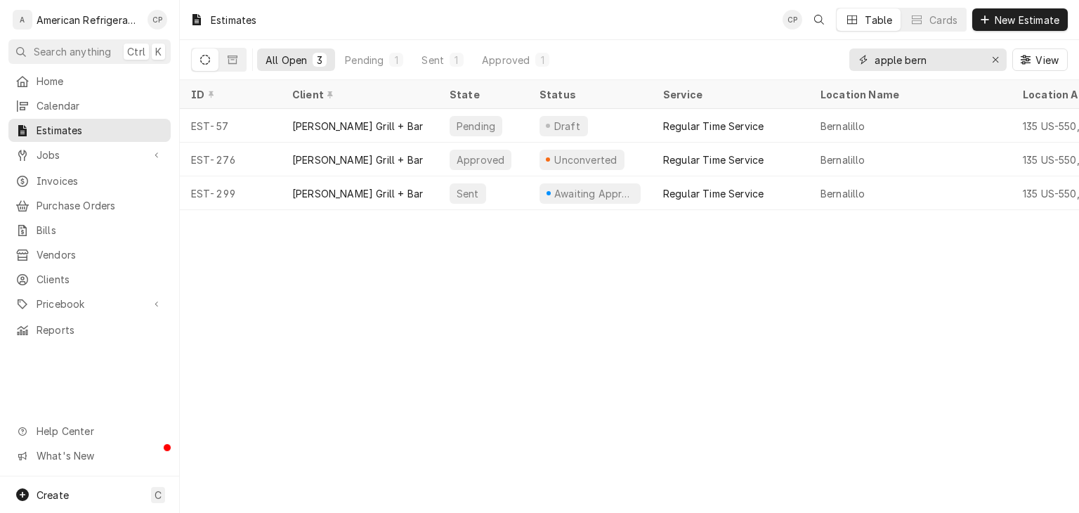
click at [928, 60] on input "apple bern" at bounding box center [926, 59] width 105 height 22
type input "pizza hut"
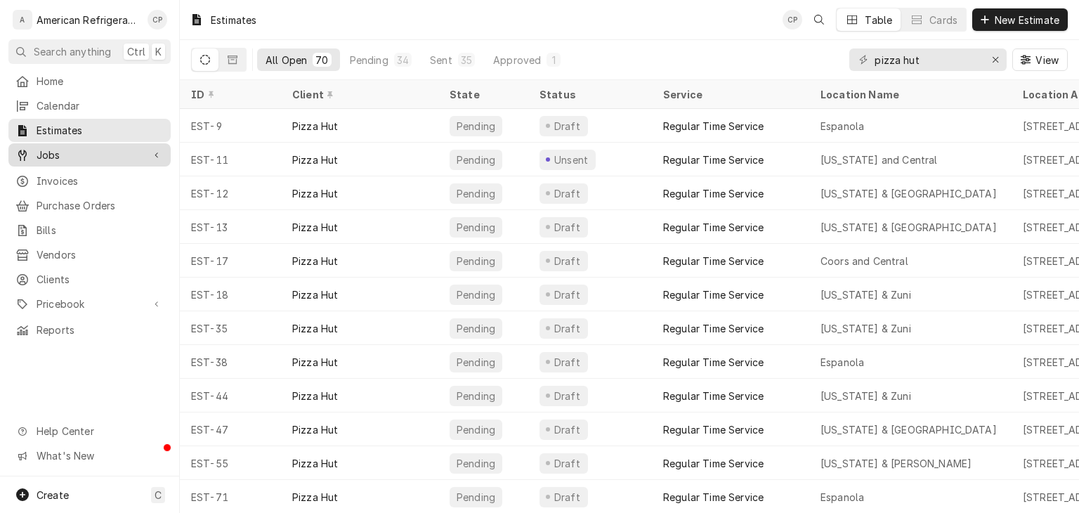
click at [137, 150] on span "Jobs" at bounding box center [90, 154] width 106 height 15
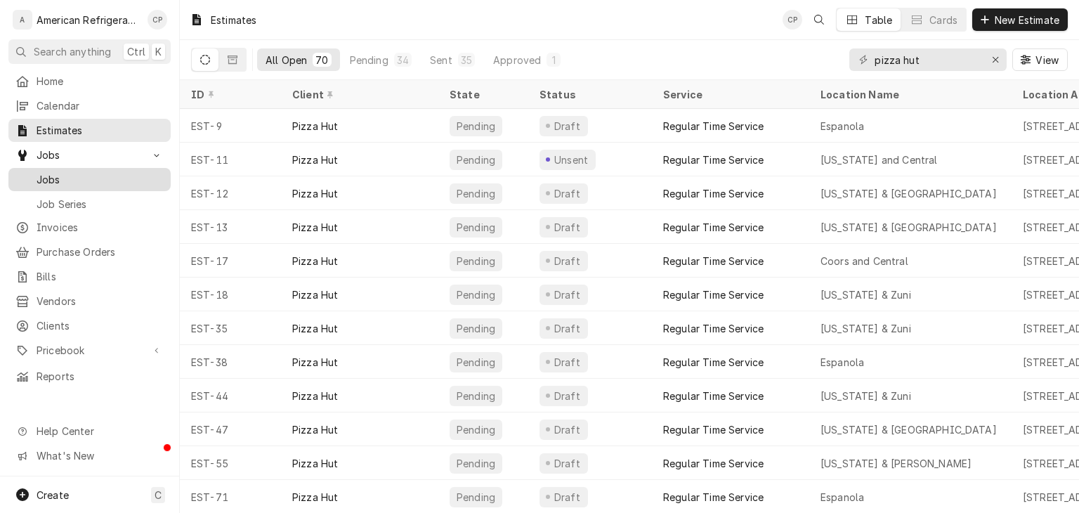
click at [125, 172] on span "Jobs" at bounding box center [100, 179] width 127 height 15
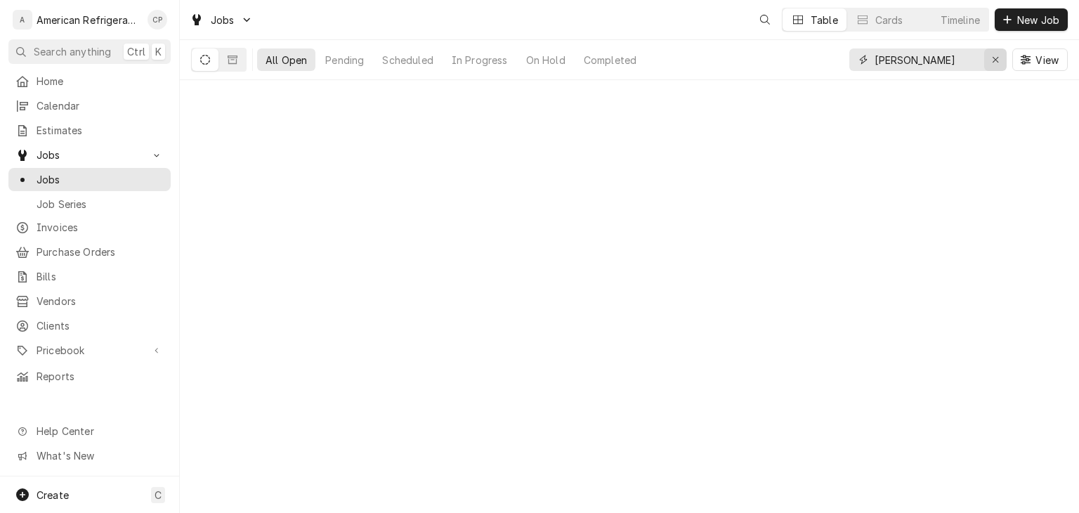
click at [992, 65] on div "Erase input" at bounding box center [995, 60] width 14 height 14
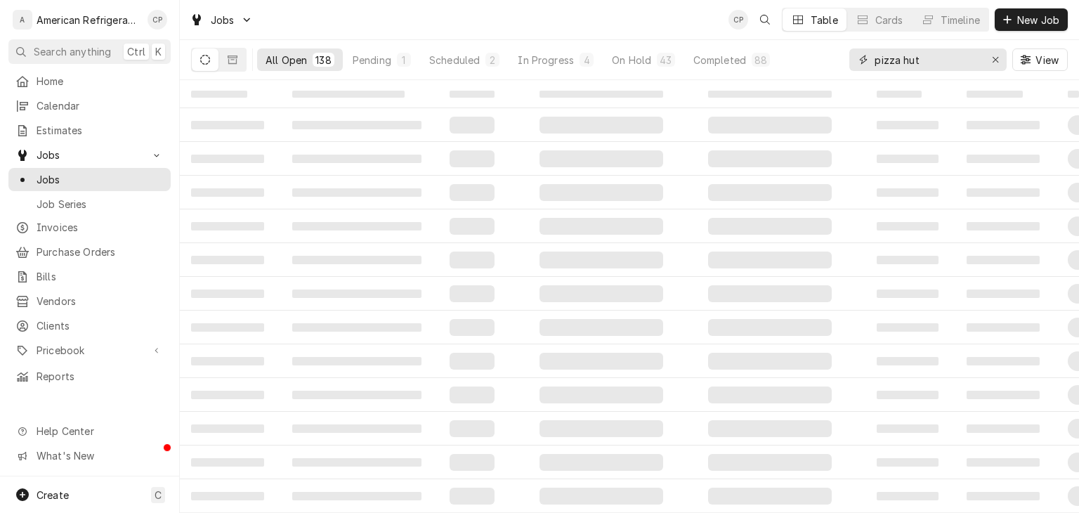
type input "pizza hut"
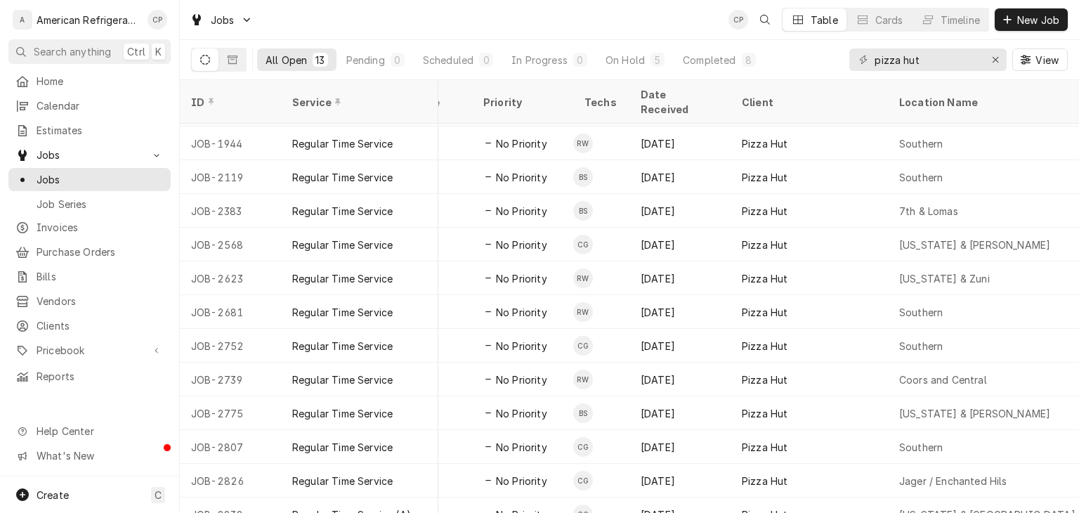
scroll to position [31, 532]
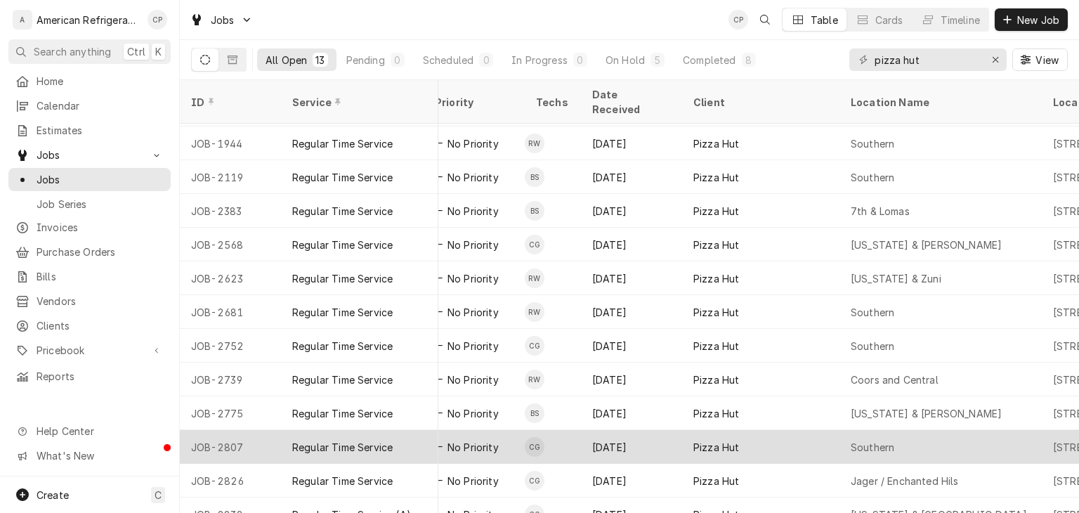
click at [605, 430] on div "Aug 8" at bounding box center [631, 447] width 101 height 34
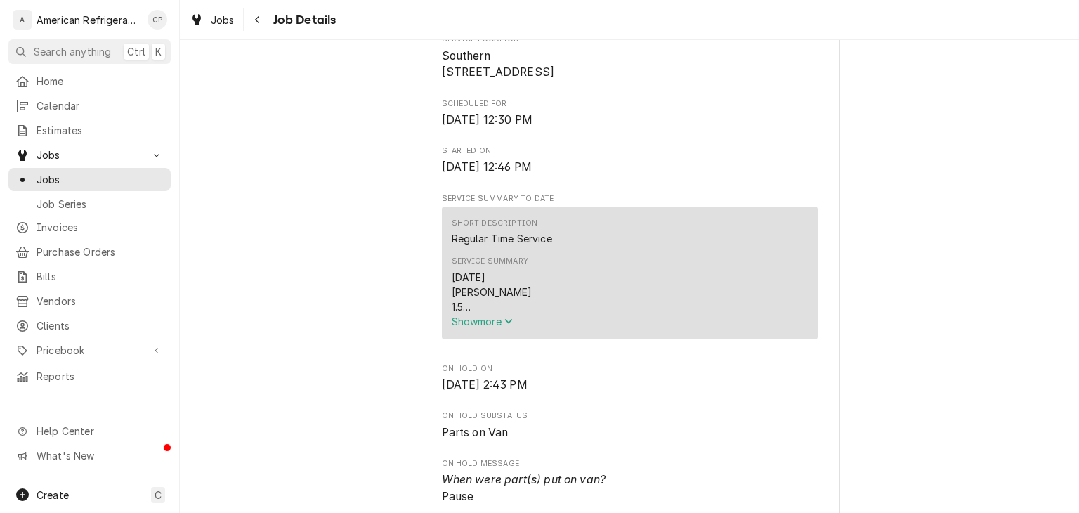
click at [495, 327] on span "Show more" at bounding box center [482, 321] width 62 height 12
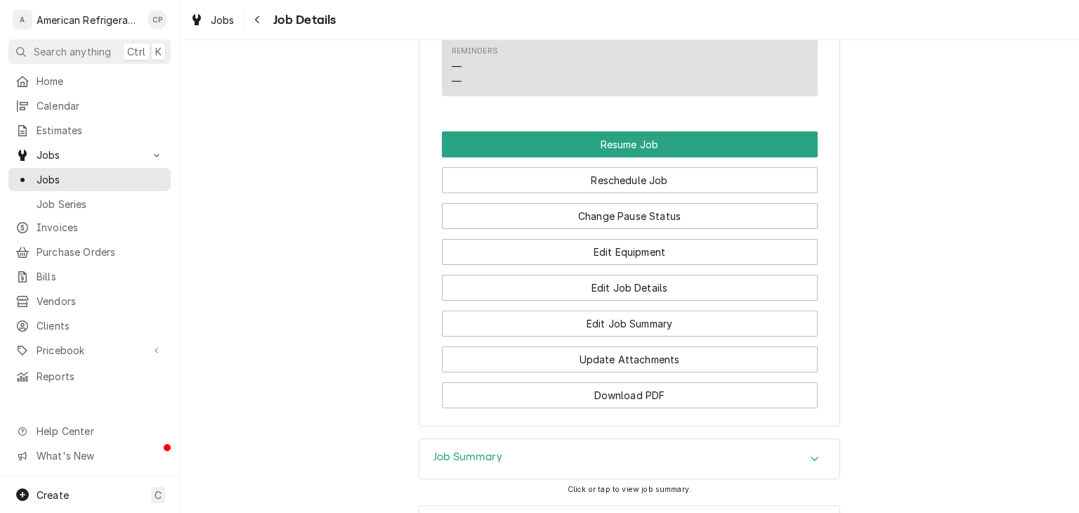
scroll to position [1310, 0]
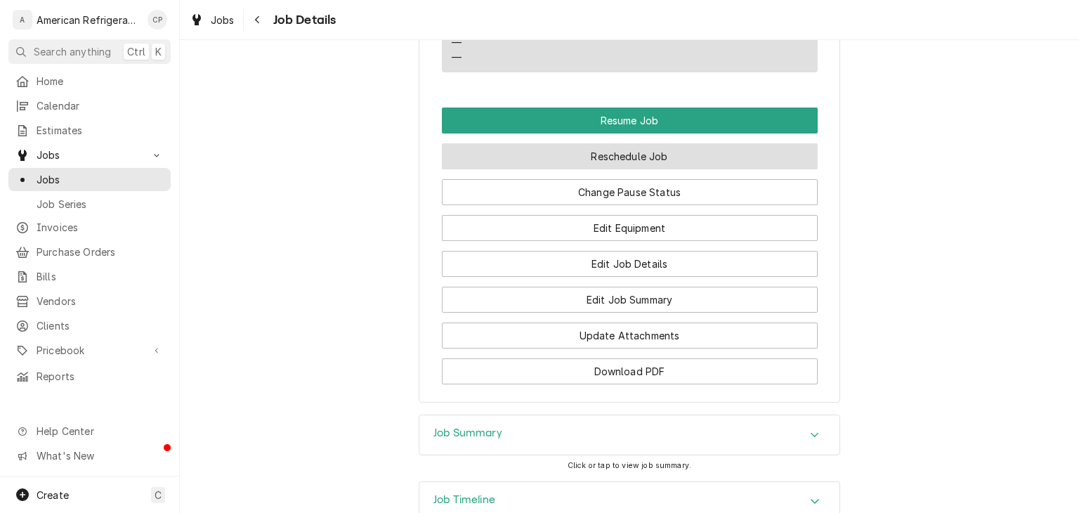
click at [558, 167] on button "Reschedule Job" at bounding box center [630, 156] width 376 height 26
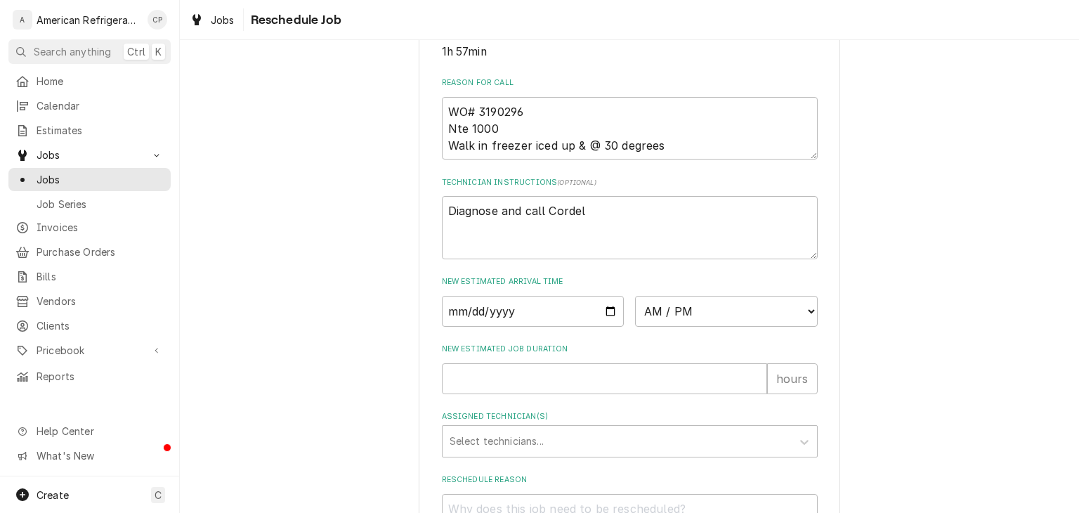
scroll to position [536, 0]
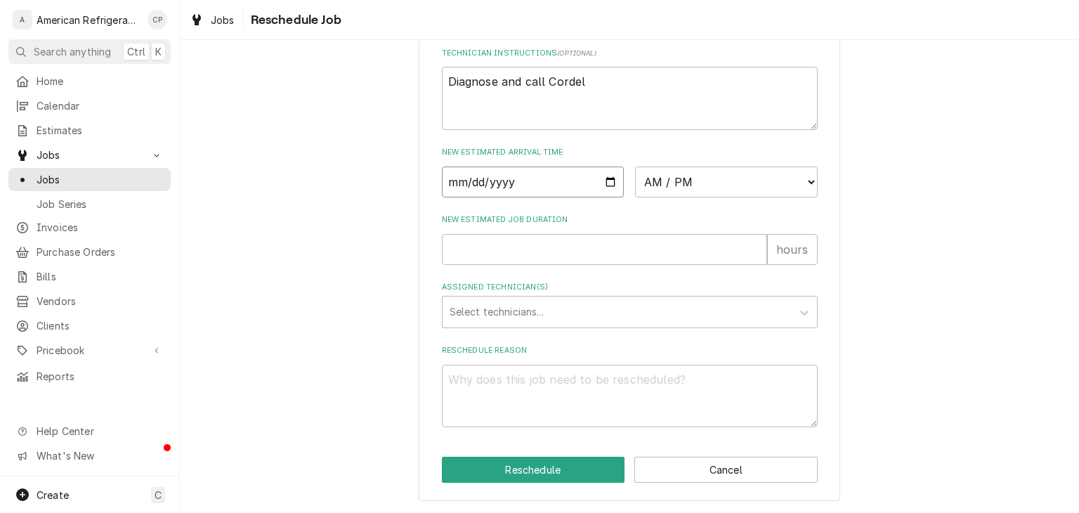
click at [608, 180] on input "Date" at bounding box center [533, 181] width 183 height 31
type textarea "x"
type input "[DATE]"
click at [681, 184] on select "AM / PM 6:00 AM 6:15 AM 6:30 AM 6:45 AM 7:00 AM 7:15 AM 7:30 AM 7:45 AM 8:00 AM…" at bounding box center [726, 181] width 183 height 31
select select "11:15:00"
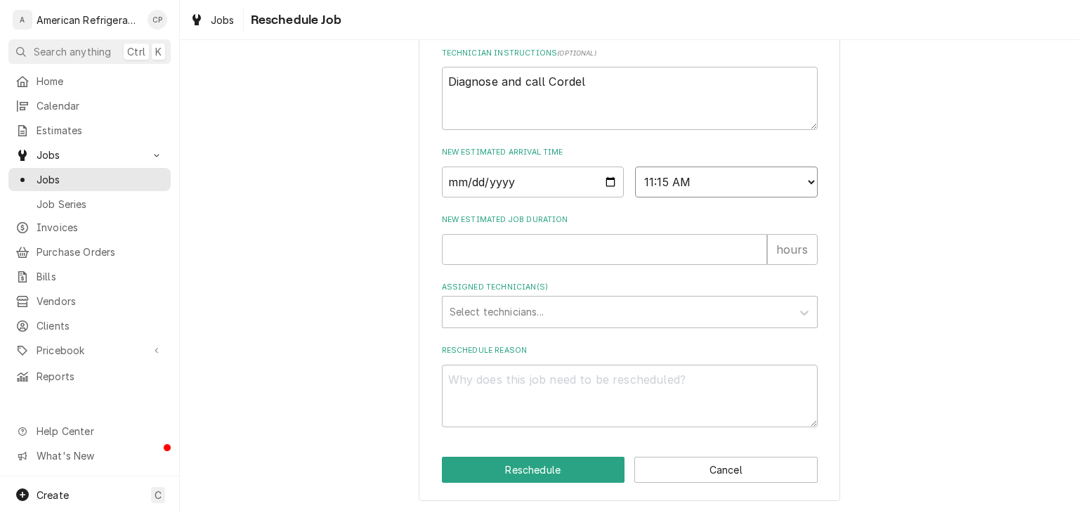
click at [635, 166] on select "AM / PM 6:00 AM 6:15 AM 6:30 AM 6:45 AM 7:00 AM 7:15 AM 7:30 AM 7:45 AM 8:00 AM…" at bounding box center [726, 181] width 183 height 31
click at [514, 250] on input "New Estimated Job Duration" at bounding box center [604, 249] width 325 height 31
type textarea "x"
type input "1"
click at [540, 316] on div "Assigned Technician(s)" at bounding box center [616, 311] width 335 height 25
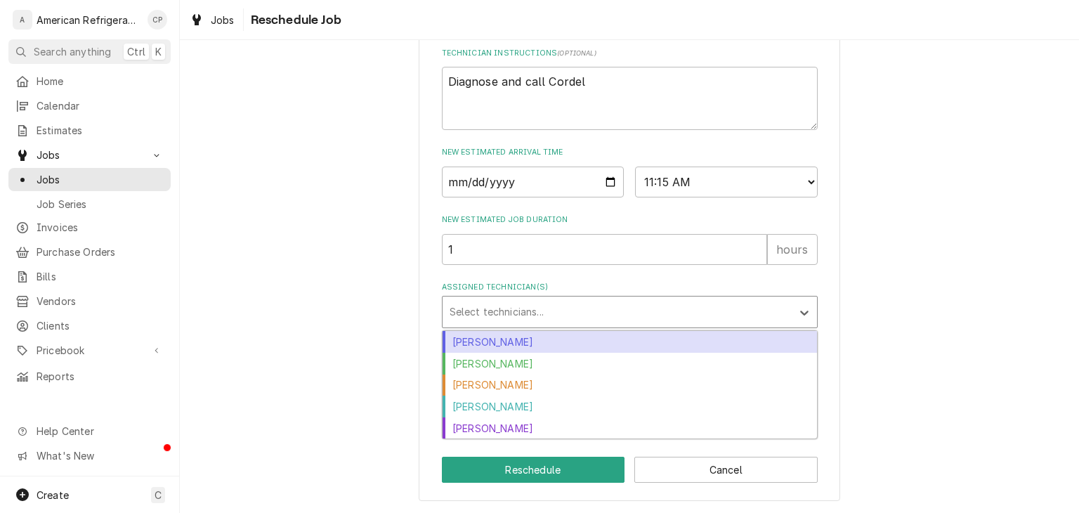
click at [529, 331] on div "Alvaro Cuenca" at bounding box center [629, 342] width 374 height 22
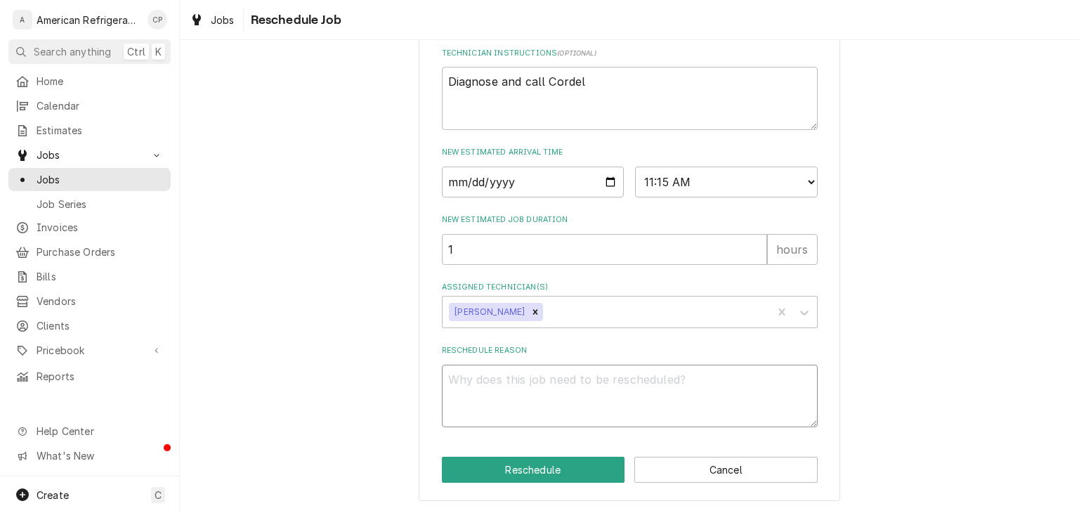
click at [510, 389] on textarea "Reschedule Reason" at bounding box center [630, 395] width 376 height 63
type textarea "x"
type textarea "U"
type textarea "x"
type textarea "Un"
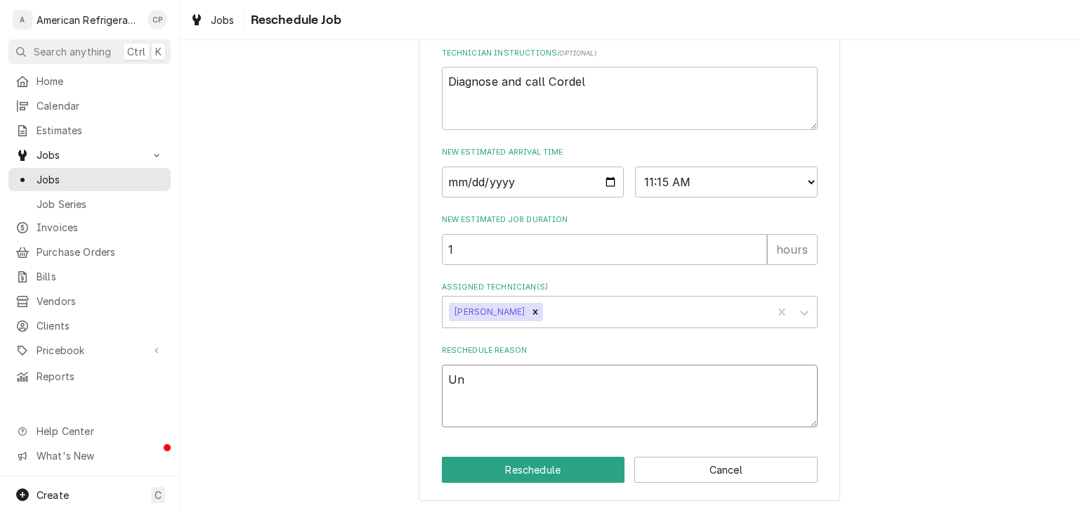
type textarea "x"
type textarea "Uni"
type textarea "x"
type textarea "Unit"
type textarea "x"
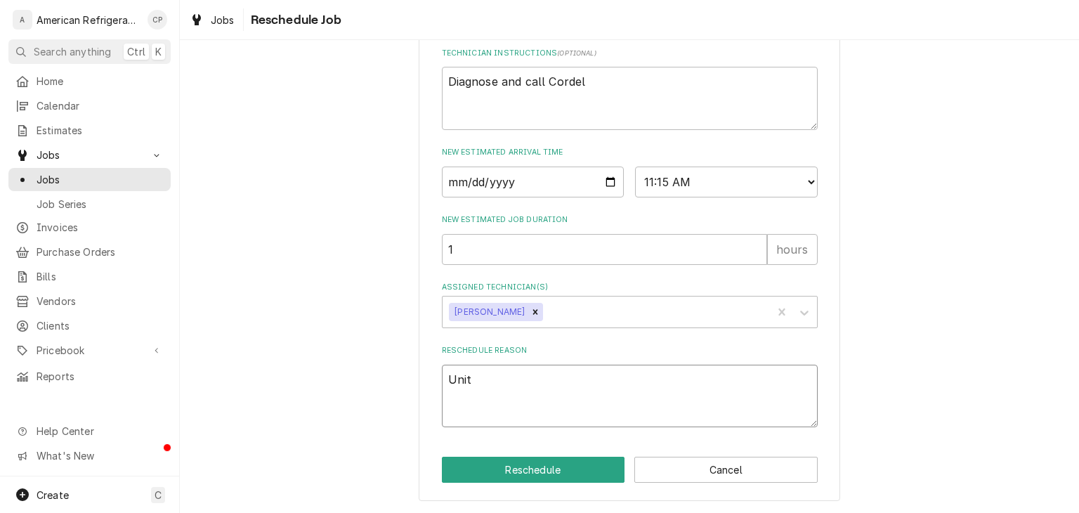
type textarea "Unit n"
type textarea "x"
type textarea "Unit ne"
type textarea "x"
type textarea "Unit nee"
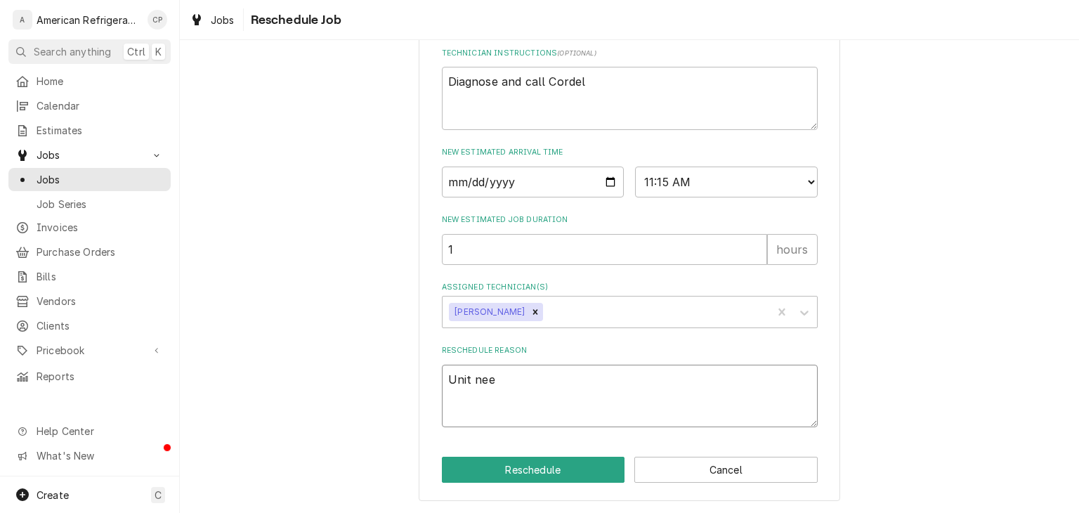
type textarea "x"
type textarea "Unit need"
type textarea "x"
type textarea "Unit needs"
type textarea "x"
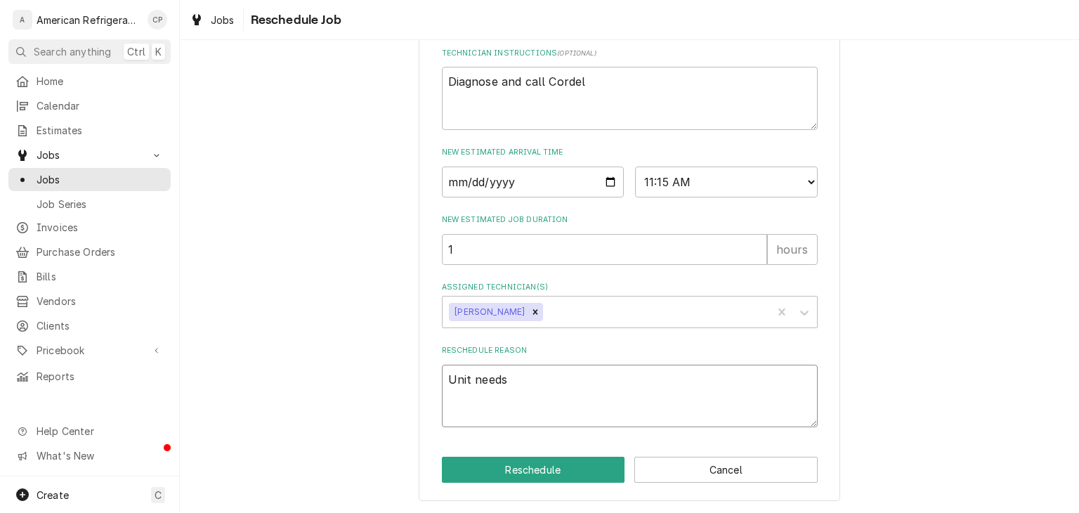
type textarea "Unit needs"
type textarea "x"
type textarea "Unit needs n"
type textarea "x"
type textarea "Unit needs ne"
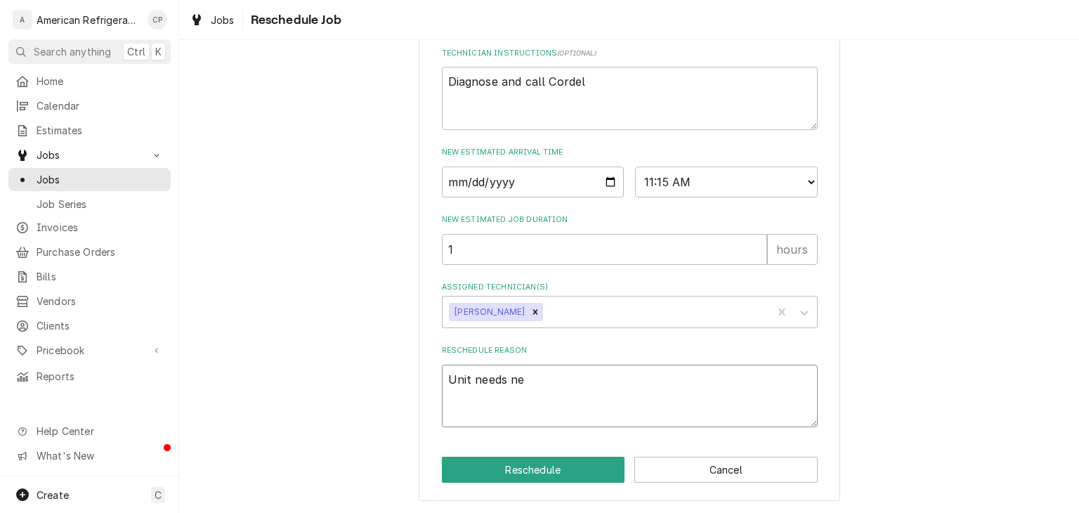
type textarea "x"
type textarea "Unit needs new"
type textarea "x"
type textarea "Unit needs new i"
type textarea "x"
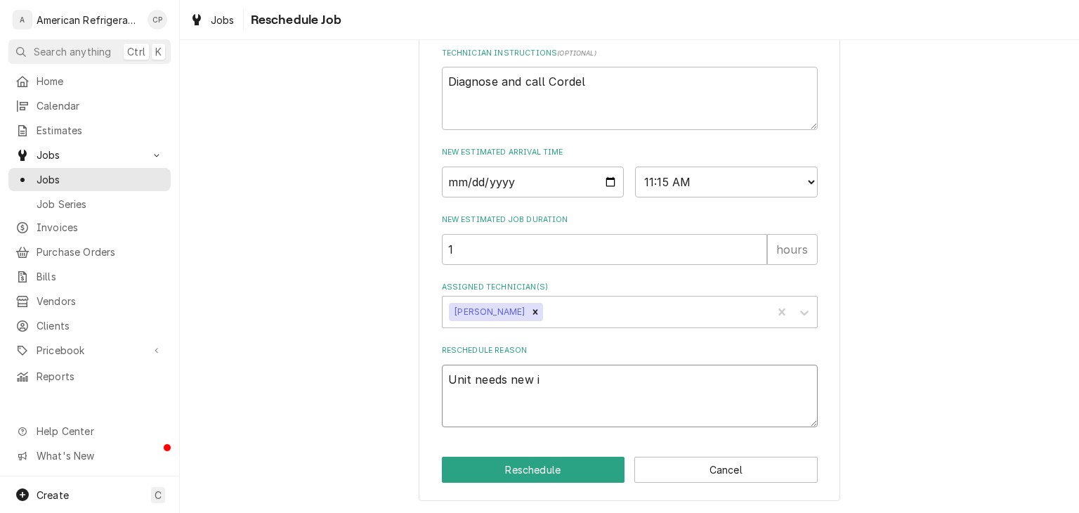
type textarea "Unit needs new in"
type textarea "x"
type textarea "Unit needs new insu"
type textarea "x"
type textarea "Unit needs new insul"
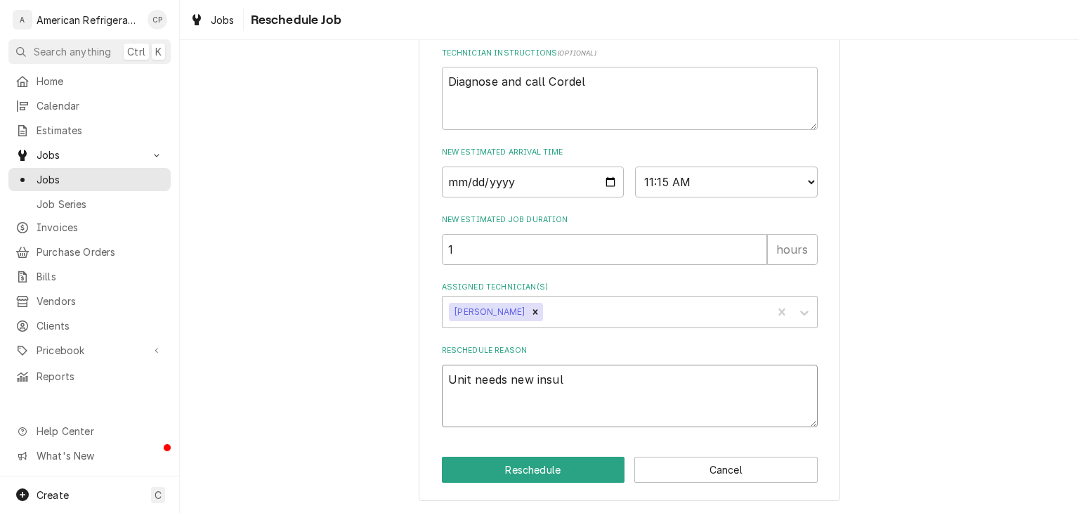
type textarea "x"
type textarea "Unit needs new insula"
type textarea "x"
type textarea "Unit needs new insulati"
type textarea "x"
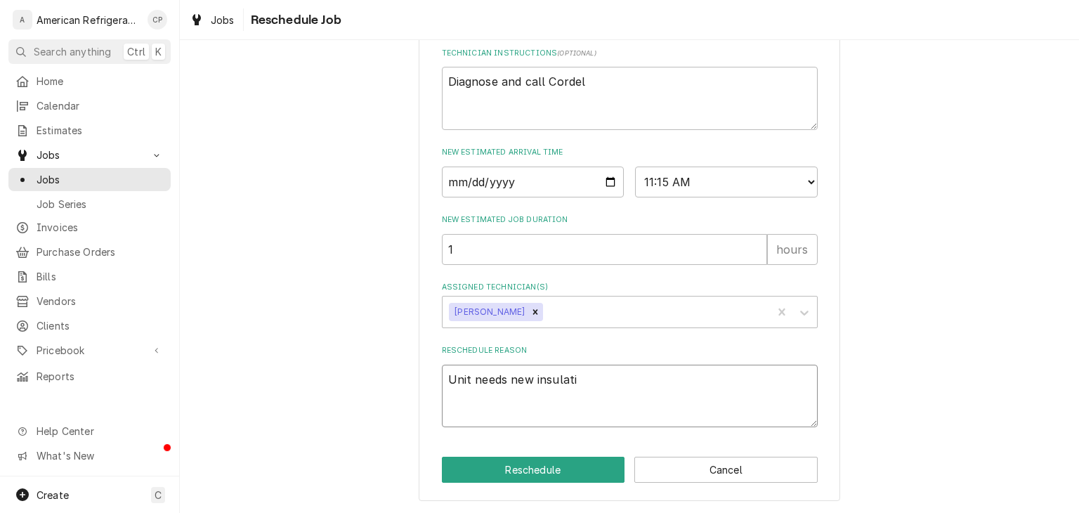
type textarea "Unit needs new insulatio"
type textarea "x"
type textarea "Unit needs new insulation"
type textarea "x"
type textarea "Unit needs new insulation"
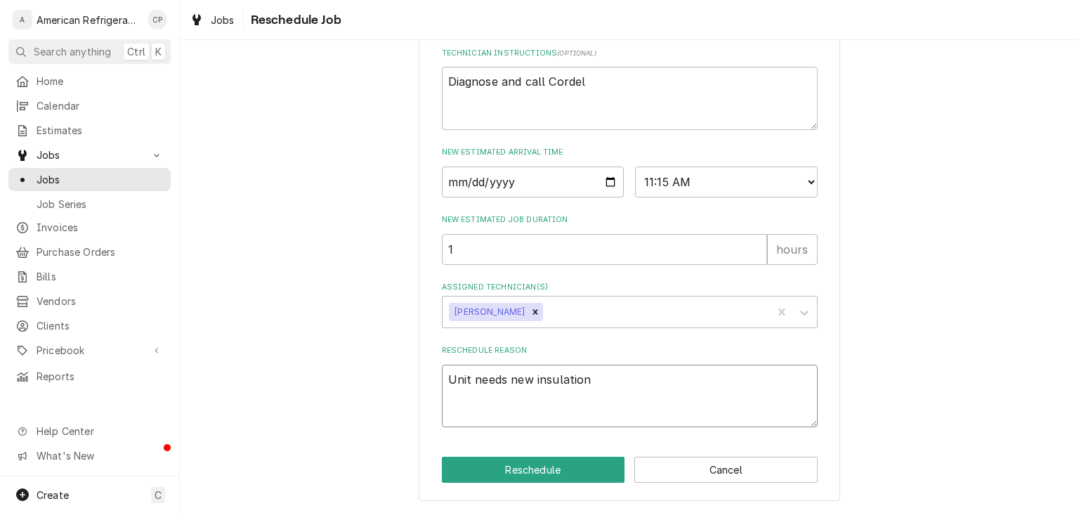
type textarea "x"
type textarea "Unit needs new insulation -"
type textarea "x"
type textarea "Unit needs new insulation --"
type textarea "x"
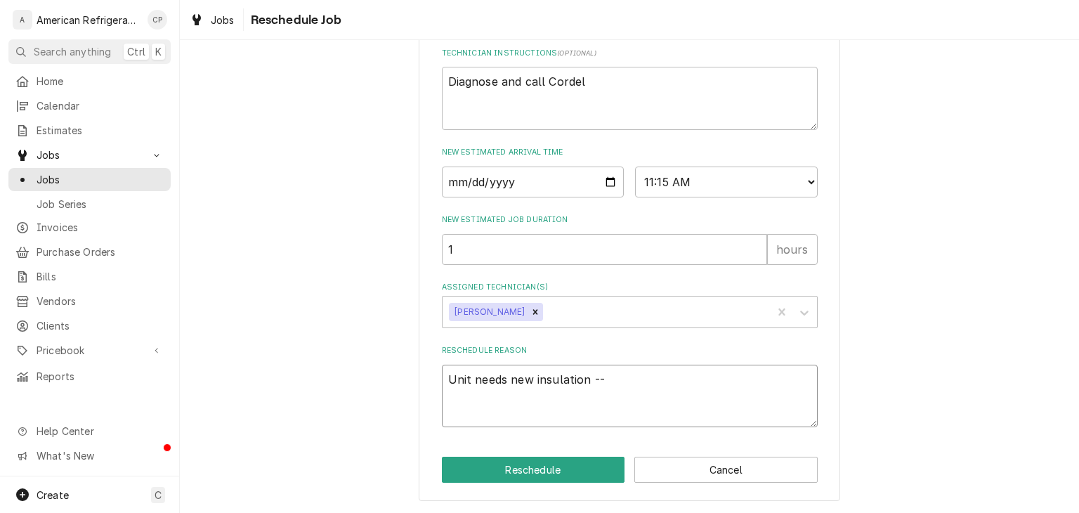
type textarea "Unit needs new insulation --"
type textarea "x"
type textarea "Unit needs new insulation -- 7"
type textarea "x"
type textarea "Unit needs new insulation -- 7/"
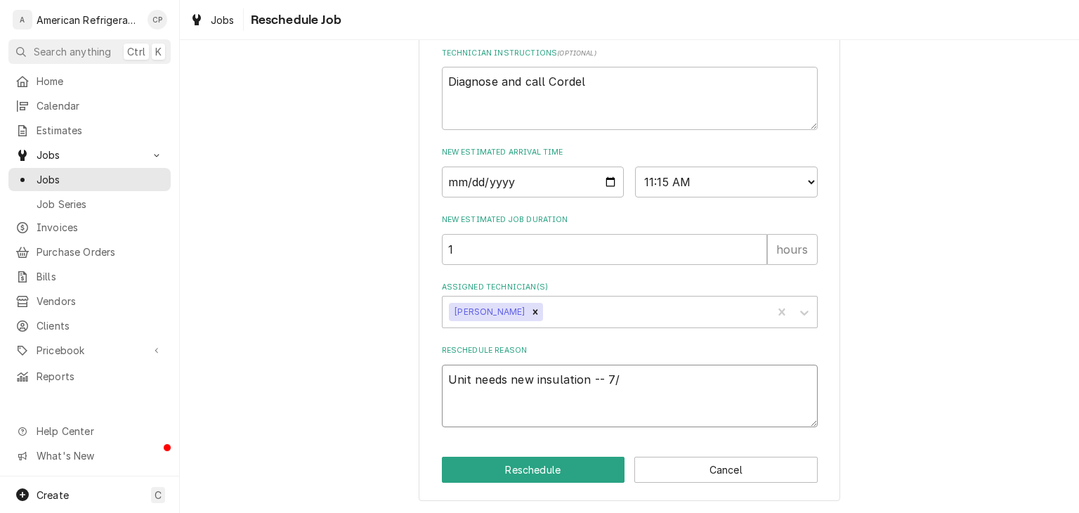
type textarea "x"
type textarea "Unit needs new insulation -- 7/8"
type textarea "x"
type textarea "Unit needs new insulation -- 7/8"
type textarea "x"
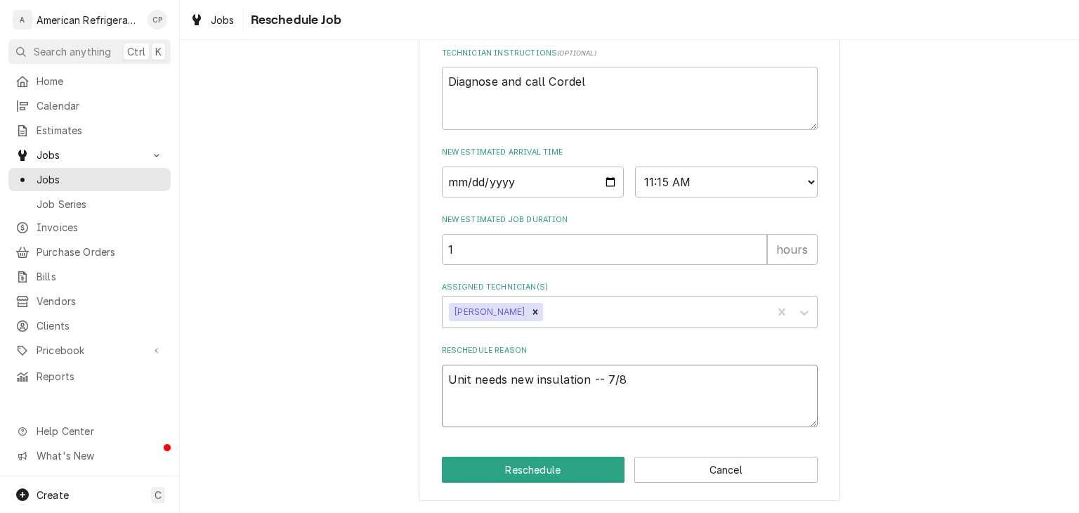
type textarea "Unit needs new insulation -- 7/8 p"
type textarea "x"
type textarea "Unit needs new insulation -- 7/8 pi"
type textarea "x"
type textarea "Unit needs new insulation -- 7/8 pip"
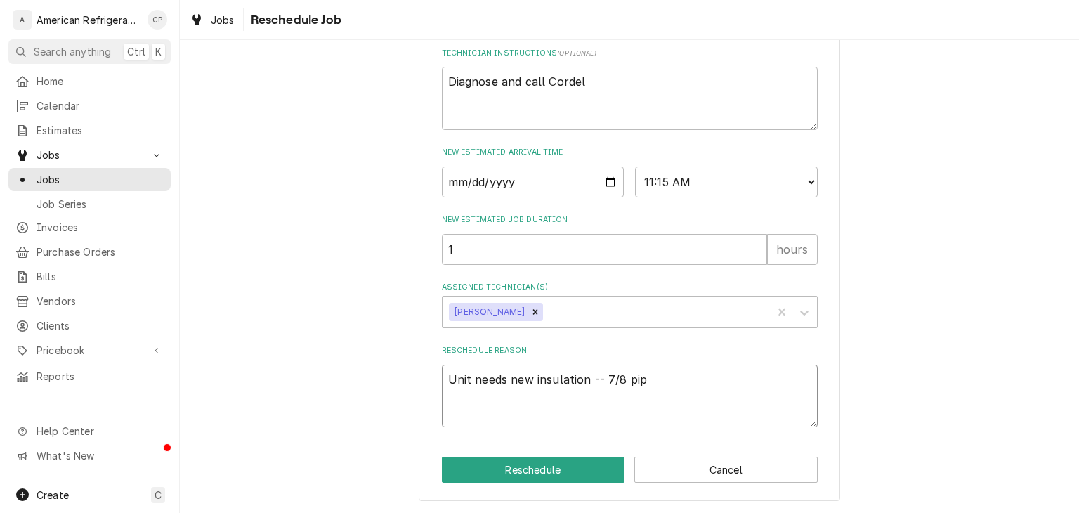
type textarea "x"
type textarea "Unit needs new insulation -- 7/8 pipe"
type textarea "x"
type textarea "Unit needs new insulation -- 7/8 pipe"
type textarea "x"
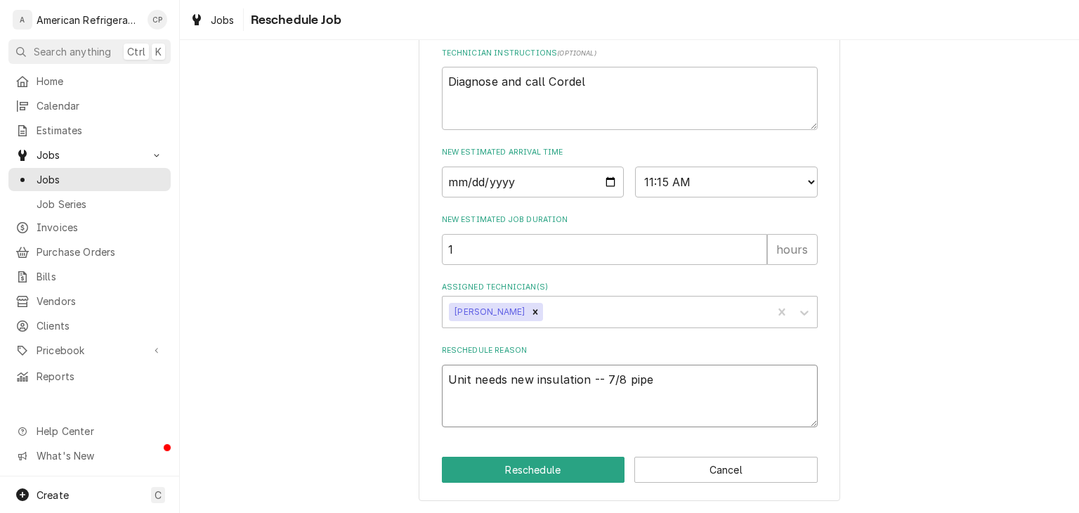
type textarea "Unit needs new insulation -- 7/8 pipe"
type textarea "x"
type textarea "Unit needs new insulation -- 7/8 pip"
type textarea "x"
type textarea "Unit needs new insulation -- 7/8 pi"
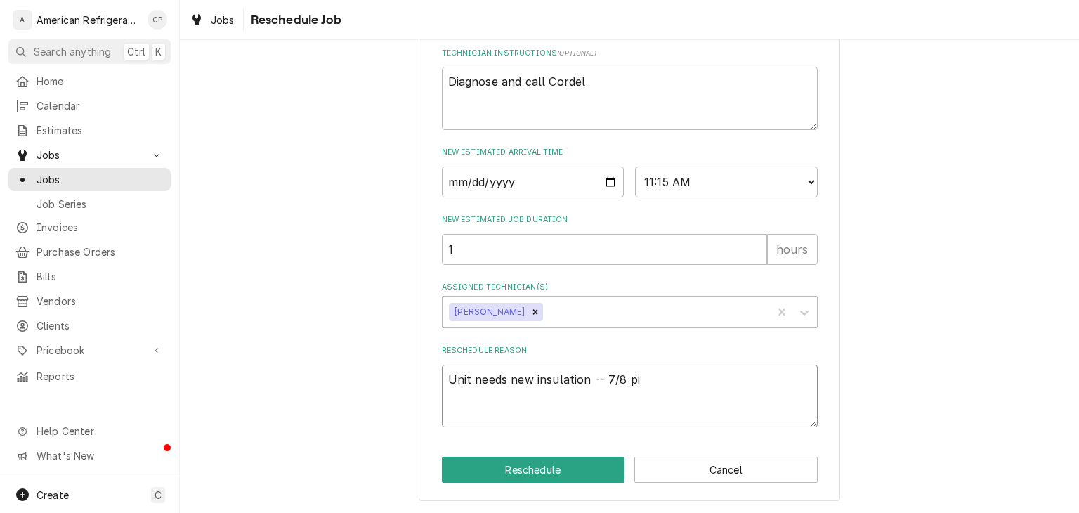
type textarea "x"
type textarea "Unit needs new insulation -- 7/8 p"
type textarea "x"
type textarea "Unit needs new insulation -- 7/8"
type textarea "x"
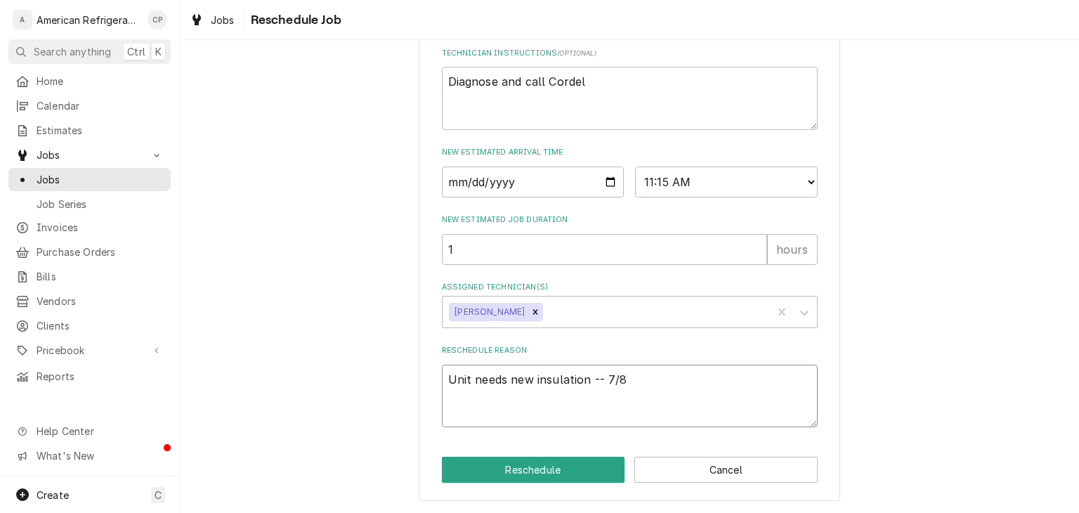
type textarea "Unit needs new insulation -- 7/8"
type textarea "x"
type textarea "Unit needs new insulation -- 7/"
type textarea "x"
type textarea "Unit needs new insulation -- 7"
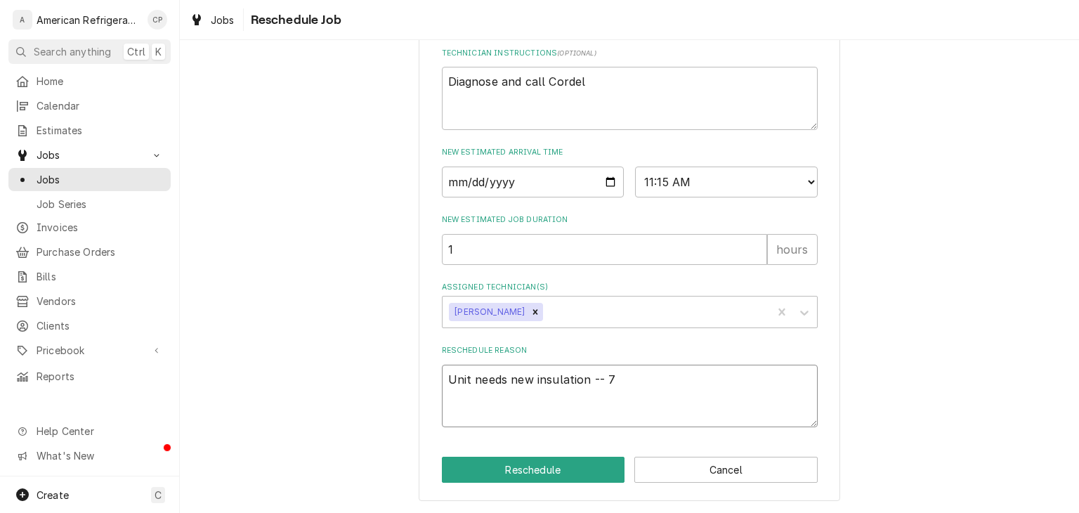
type textarea "x"
type textarea "Unit needs new insulation --"
type textarea "x"
type textarea "Unit needs new insulation --"
type textarea "x"
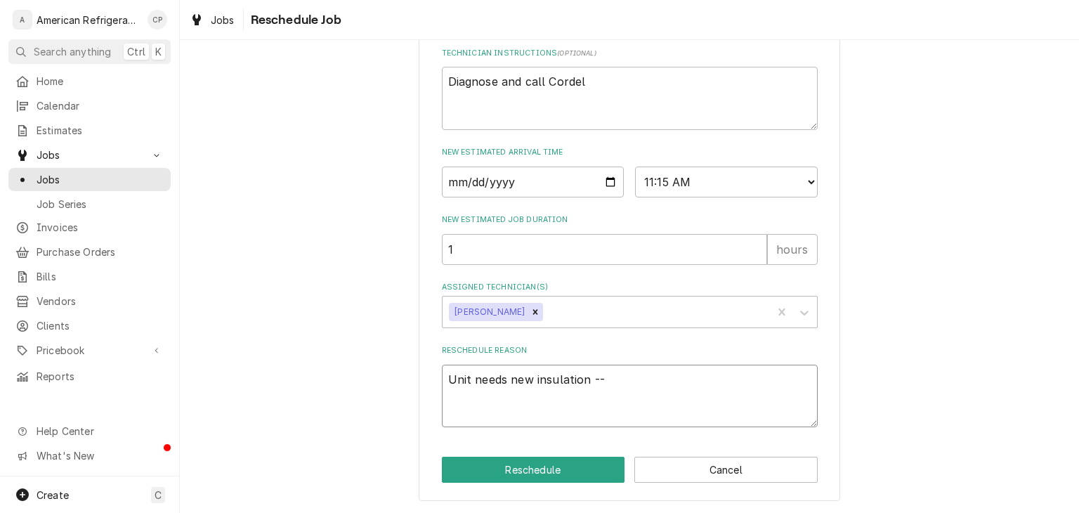
type textarea "Unit needs new insulation -"
type textarea "x"
type textarea "Unit needs new insulation o"
type textarea "x"
type textarea "Unit needs new insulation on"
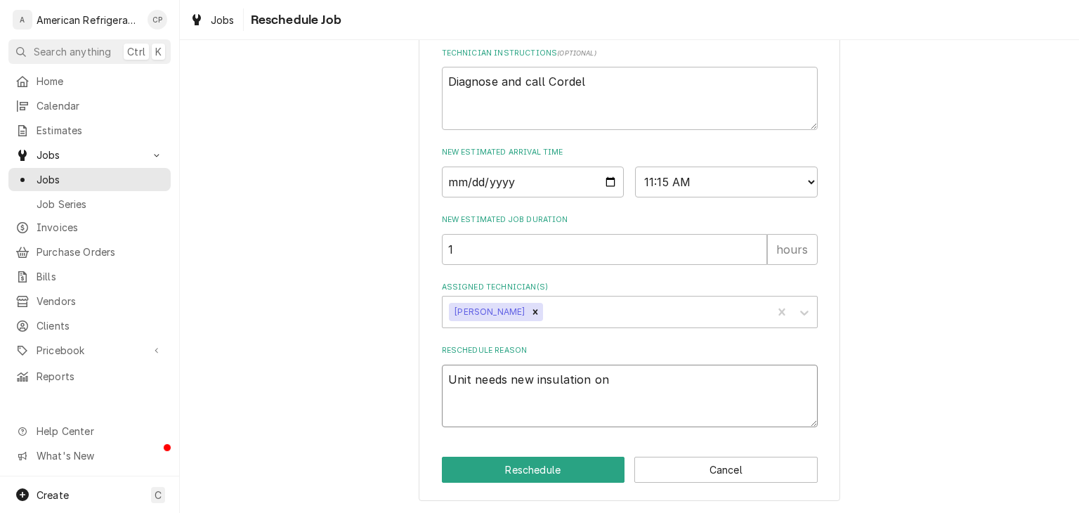
type textarea "x"
type textarea "Unit needs new insulation on"
type textarea "x"
type textarea "Unit needs new insulation on su"
type textarea "x"
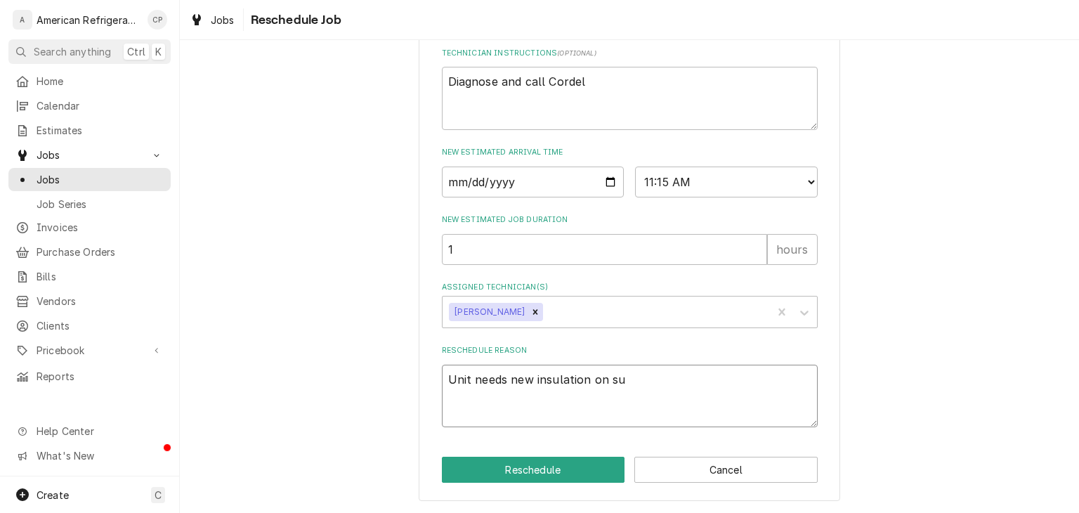
type textarea "Unit needs new insulation on suc"
type textarea "x"
type textarea "Unit needs new insulation on sucti"
type textarea "x"
type textarea "Unit needs new insulation on suctio"
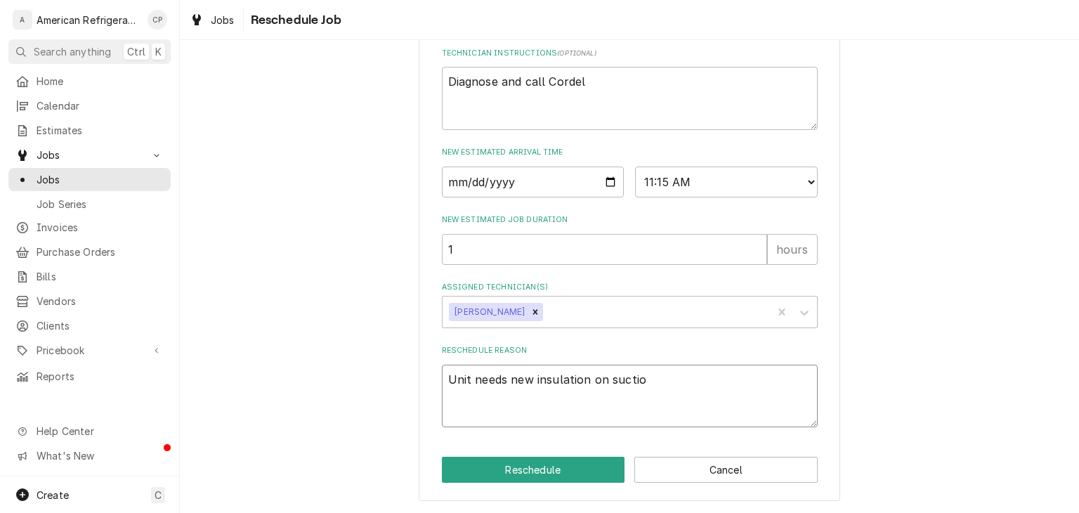
type textarea "x"
type textarea "Unit needs new insulation on suction"
type textarea "x"
type textarea "Unit needs new insulation on suction"
type textarea "x"
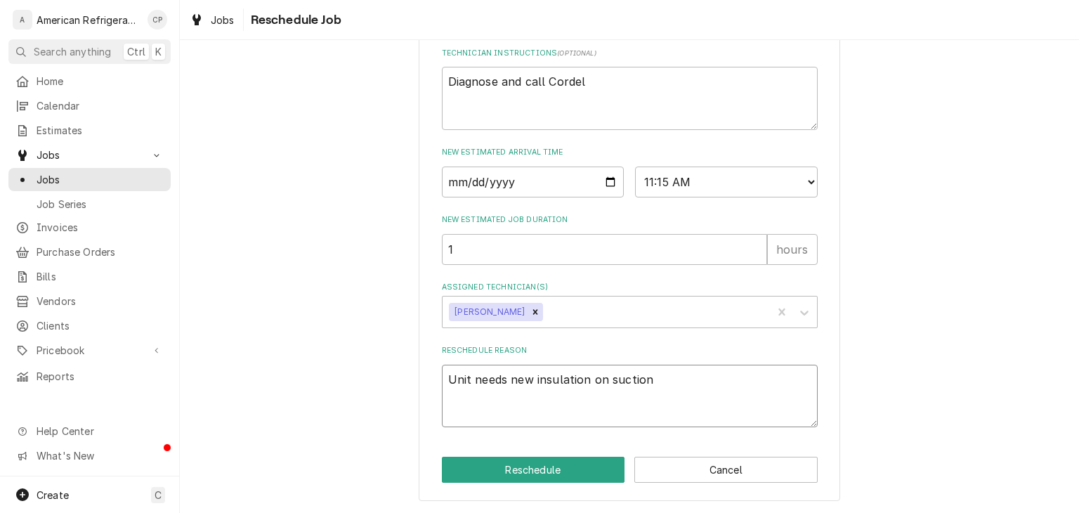
type textarea "Unit needs new insulation on suction l"
type textarea "x"
type textarea "Unit needs new insulation on suction li"
type textarea "x"
type textarea "Unit needs new insulation on suction lin"
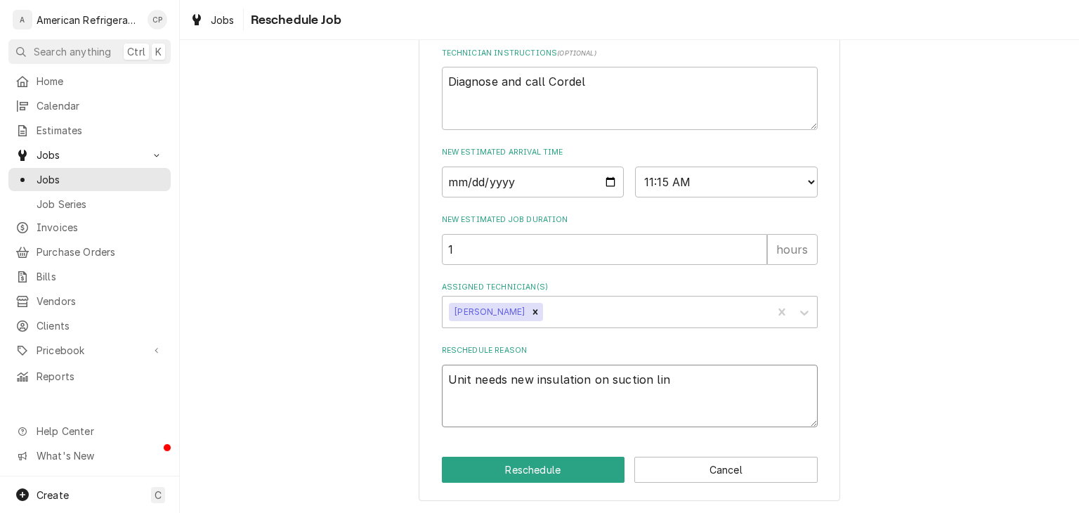
type textarea "x"
type textarea "Unit needs new insulation on suction line"
type textarea "x"
type textarea "Unit needs new insulation on suction line"
type textarea "x"
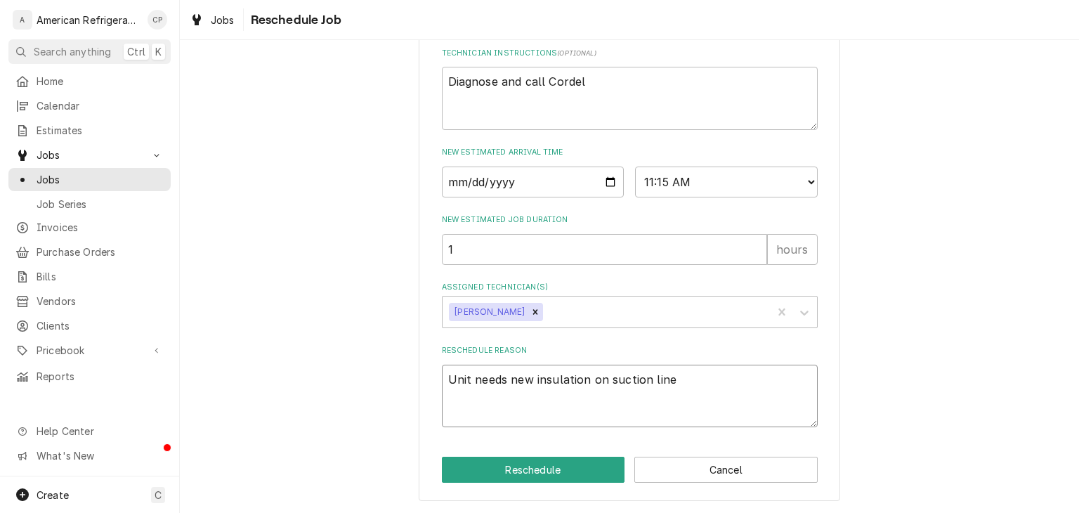
type textarea "Unit needs new insulation on suction line r"
type textarea "x"
type textarea "Unit needs new insulation on suction line rel"
type textarea "x"
type textarea "Unit needs new insulation on suction line re"
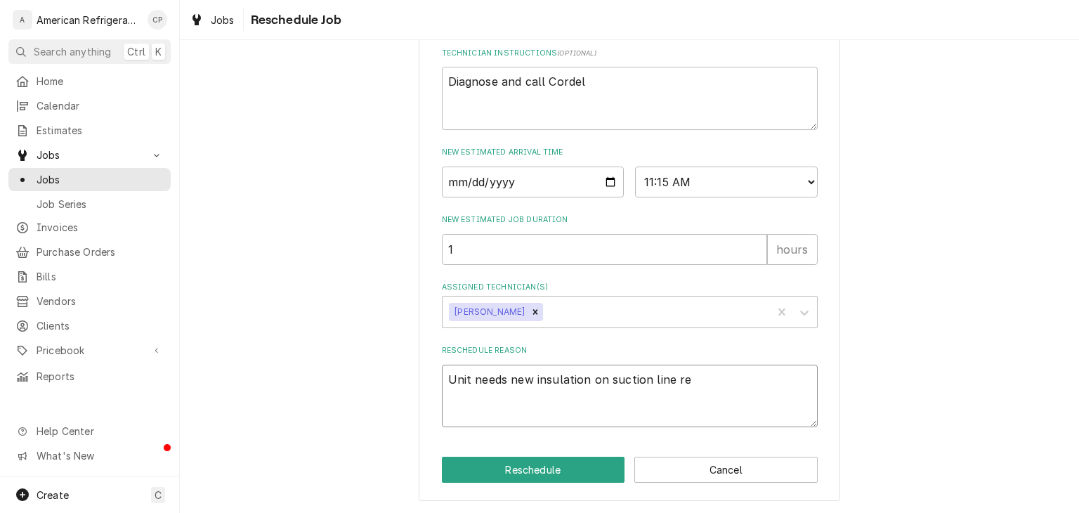
type textarea "x"
type textarea "Unit needs new insulation on suction line rep"
type textarea "x"
type textarea "Unit needs new insulation on suction line repla"
type textarea "x"
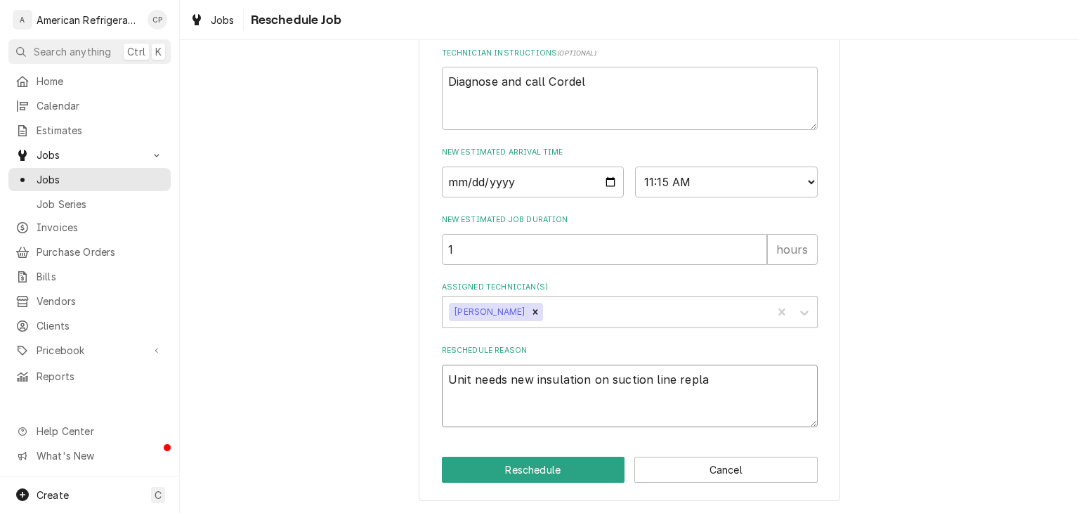
type textarea "Unit needs new insulation on suction line replac"
type textarea "x"
type textarea "Unit needs new insulation on suction line replace"
type textarea "x"
type textarea "Unit needs new insulation on suction line replaced"
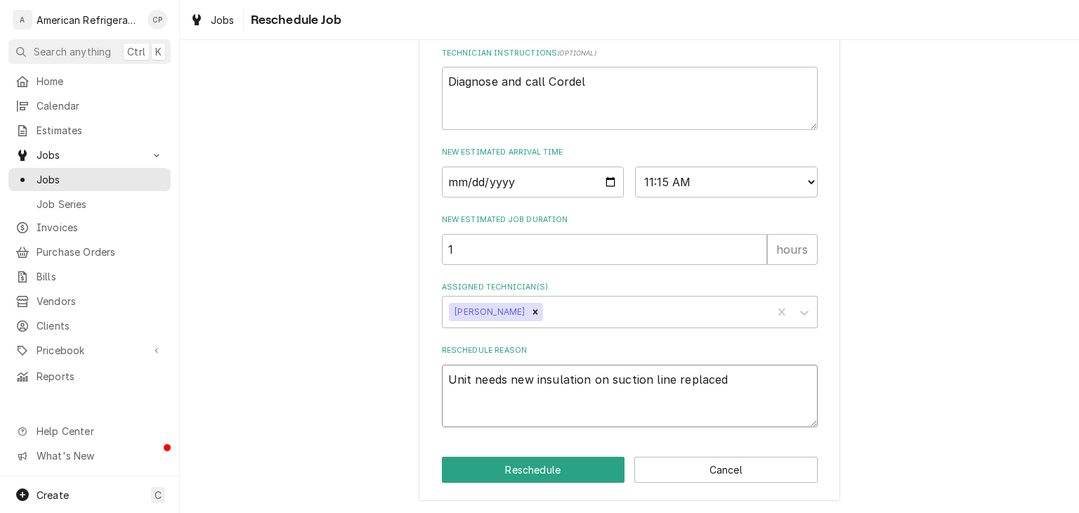
type textarea "x"
type textarea "Unit needs new insulation on suction line replaced"
click at [442, 456] on button "Reschedule" at bounding box center [533, 469] width 183 height 26
type textarea "x"
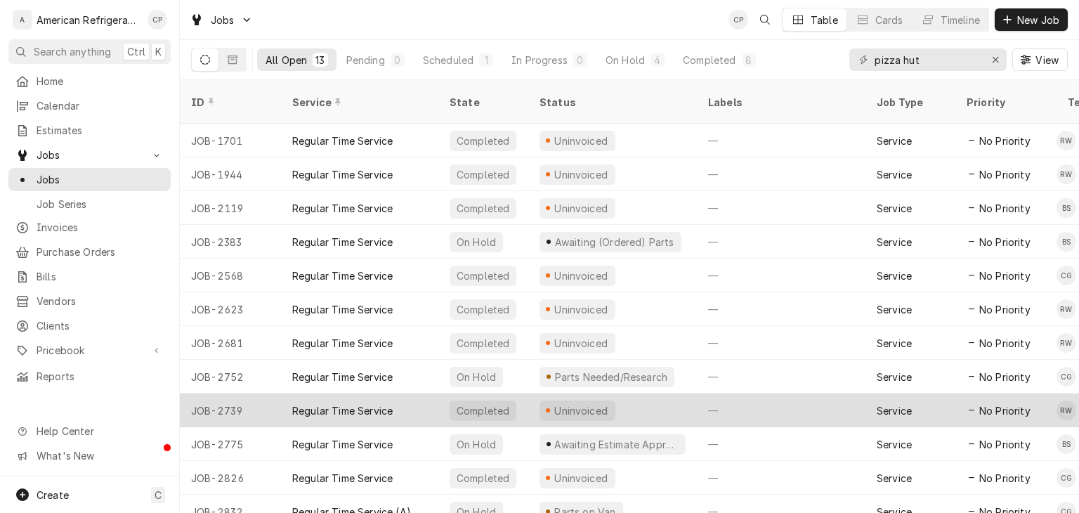
scroll to position [31, 0]
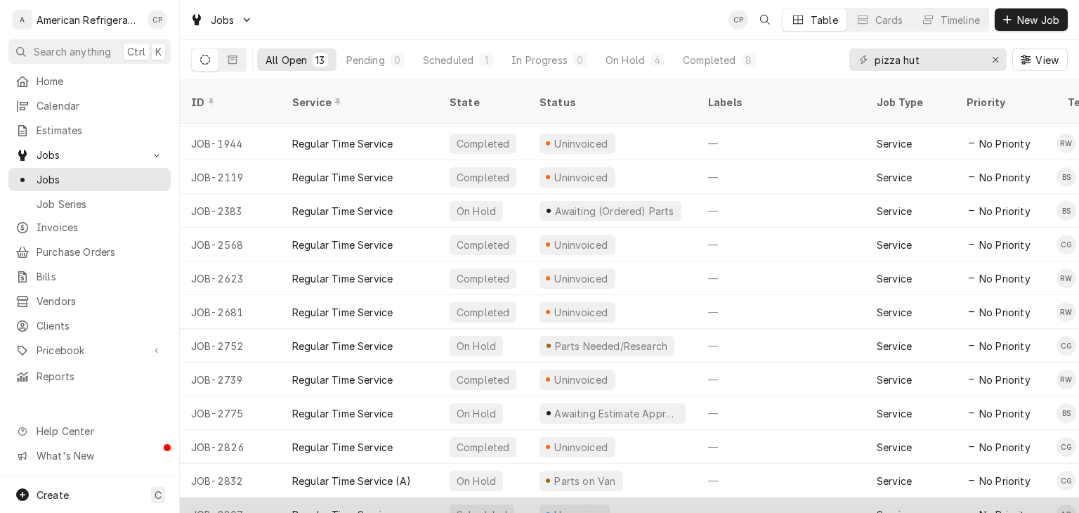
click at [527, 497] on div "Scheduled" at bounding box center [483, 514] width 90 height 34
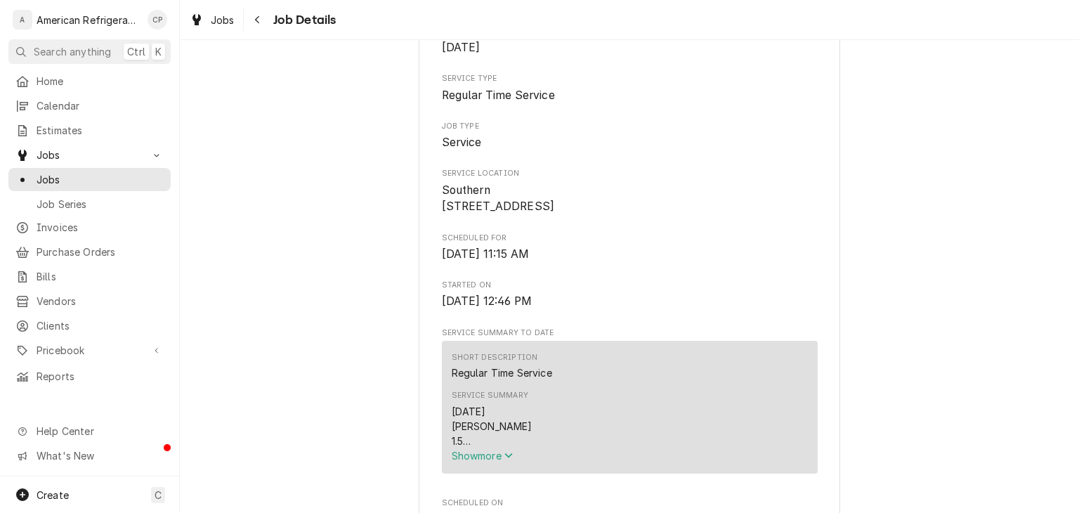
scroll to position [340, 0]
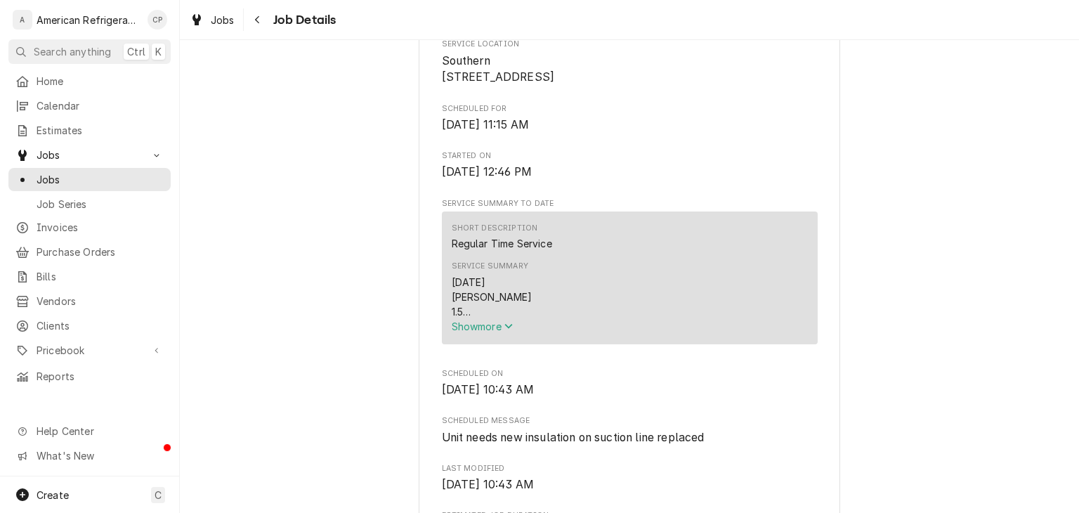
click at [480, 332] on span "Show more" at bounding box center [482, 326] width 62 height 12
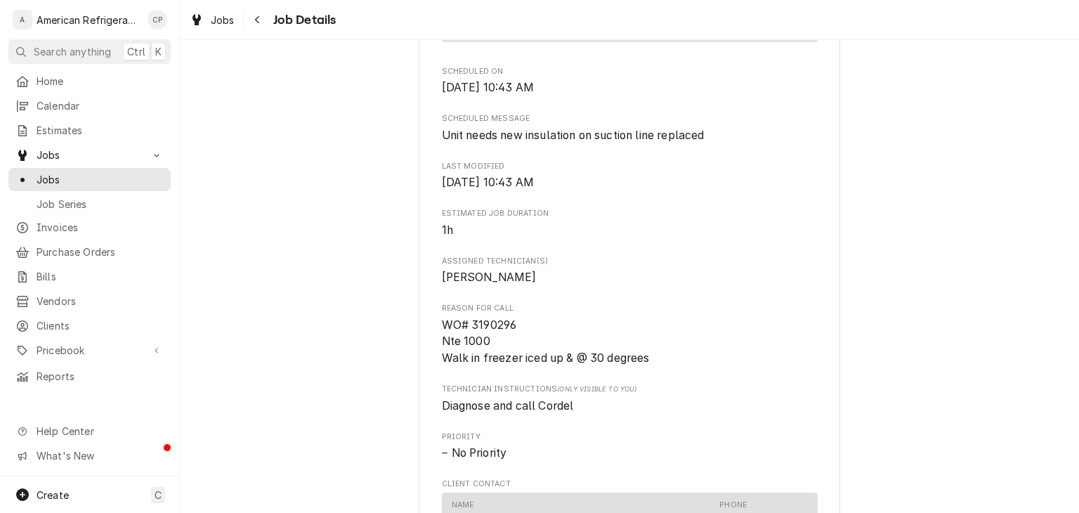
scroll to position [870, 0]
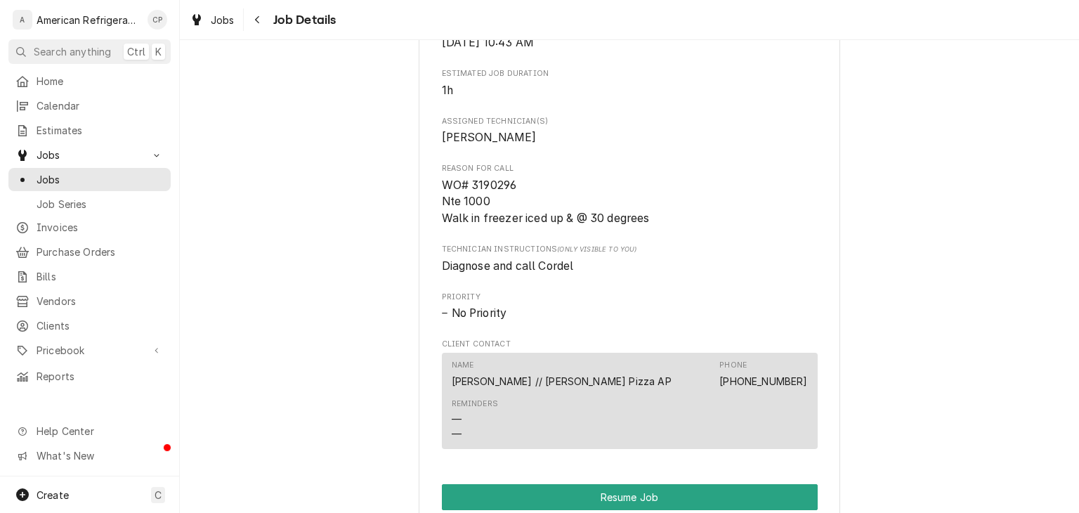
click at [124, 223] on span "Invoices" at bounding box center [100, 227] width 127 height 15
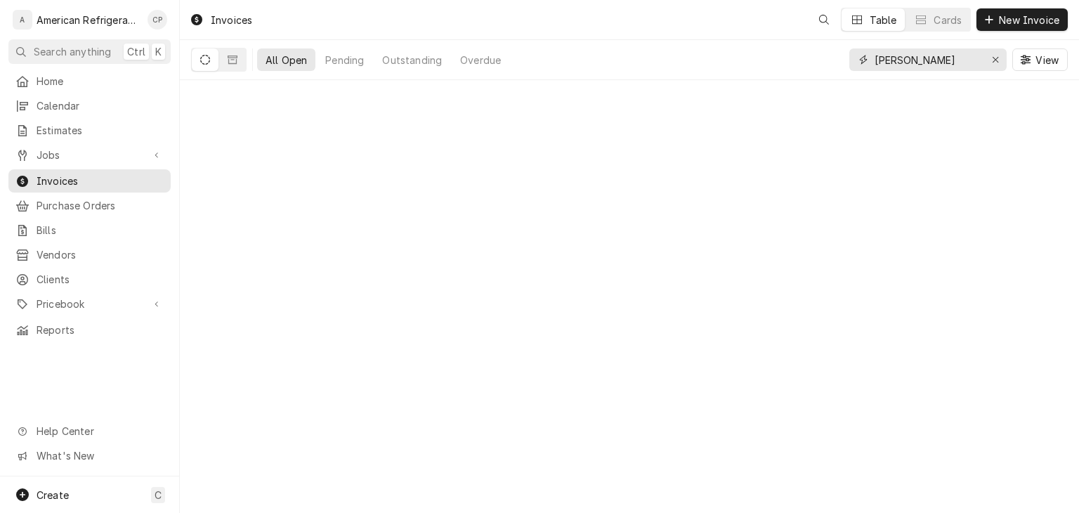
click at [904, 58] on input "[PERSON_NAME]" at bounding box center [926, 59] width 105 height 22
click at [904, 60] on input "sam" at bounding box center [926, 59] width 105 height 22
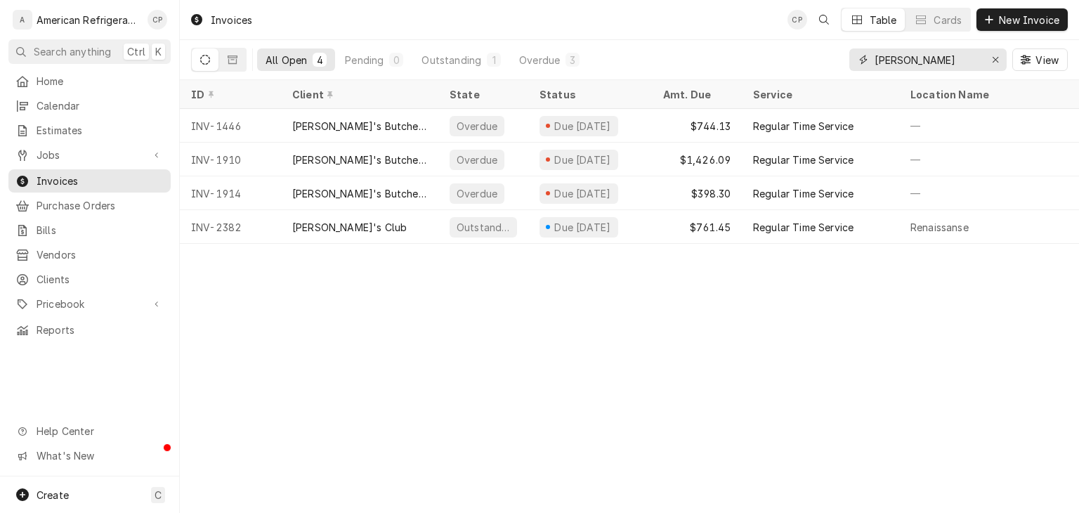
click at [909, 61] on input "sam" at bounding box center [926, 59] width 105 height 22
type input "pizza hut"
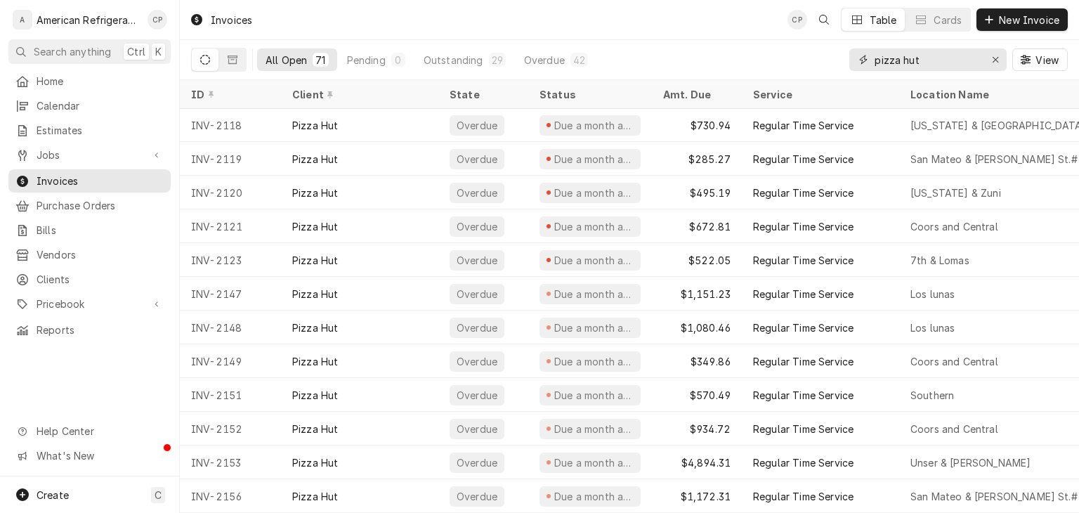
scroll to position [237, 0]
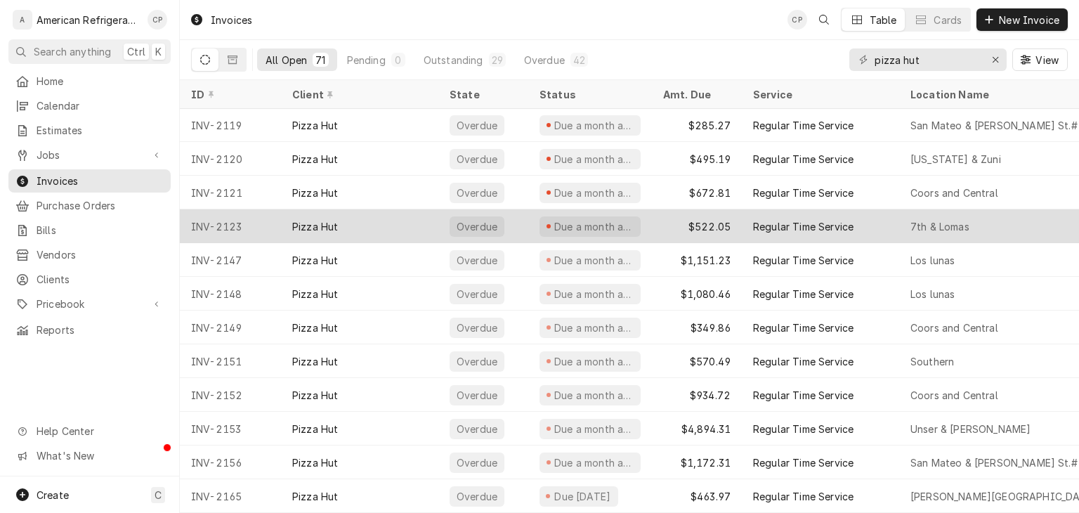
click at [282, 220] on div "Pizza Hut" at bounding box center [359, 226] width 157 height 34
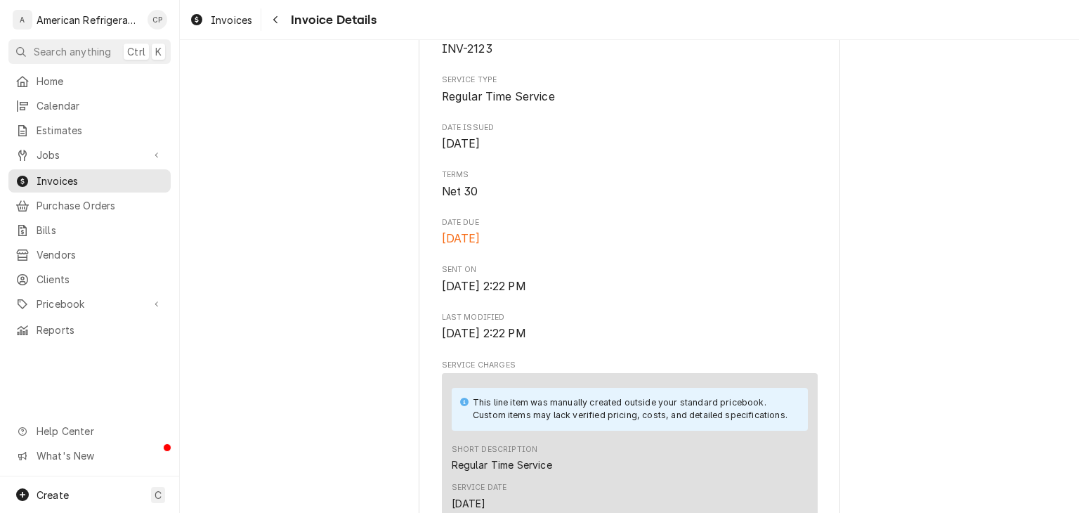
scroll to position [397, 0]
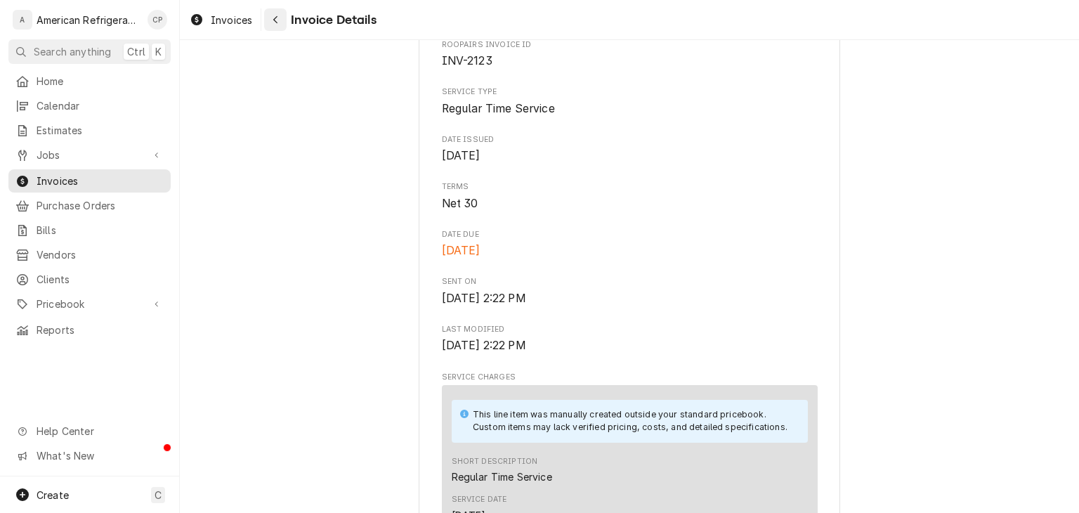
click at [272, 25] on div "Navigate back" at bounding box center [275, 20] width 14 height 14
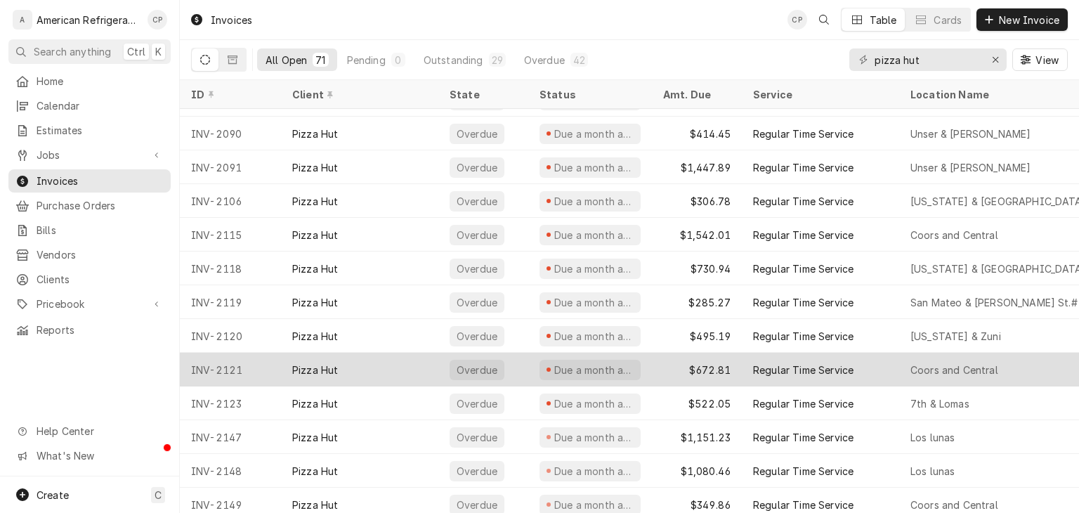
scroll to position [89, 0]
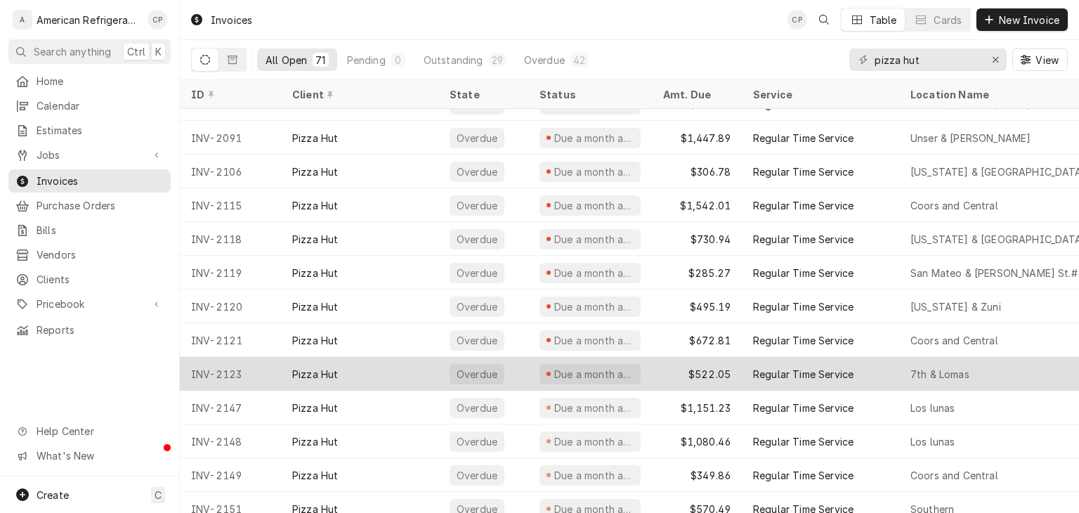
click at [303, 369] on div "Pizza Hut" at bounding box center [315, 374] width 46 height 15
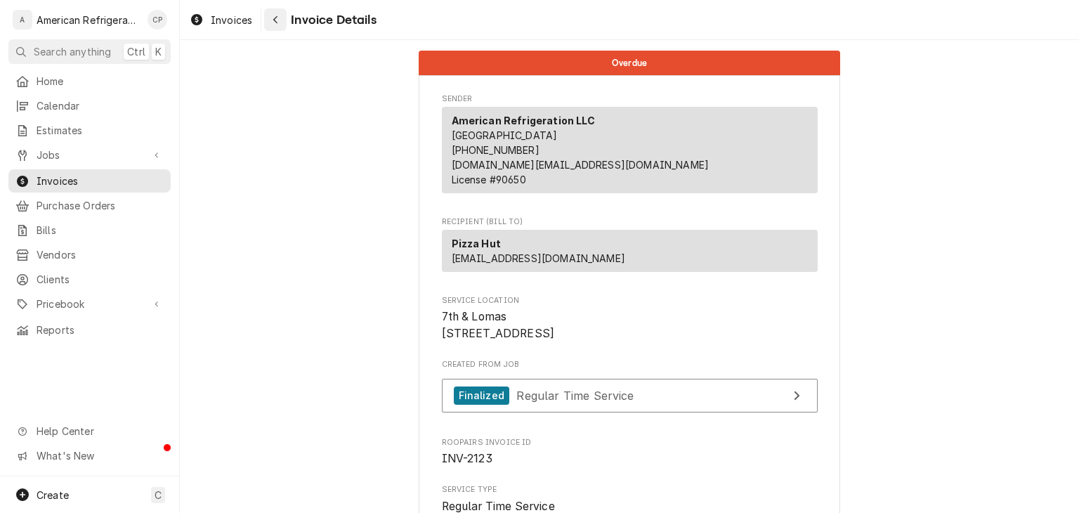
click at [277, 23] on icon "Navigate back" at bounding box center [275, 20] width 6 height 10
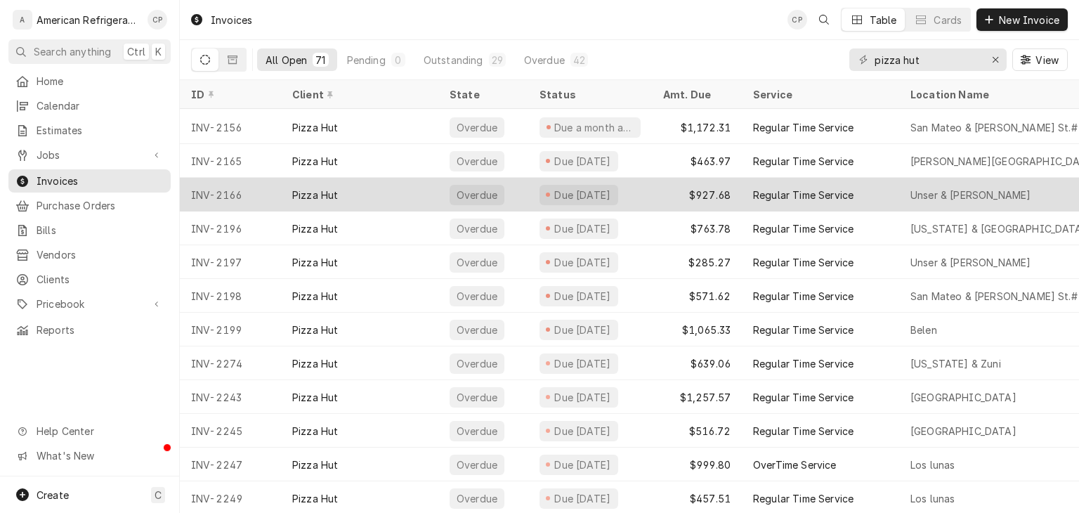
scroll to position [639, 0]
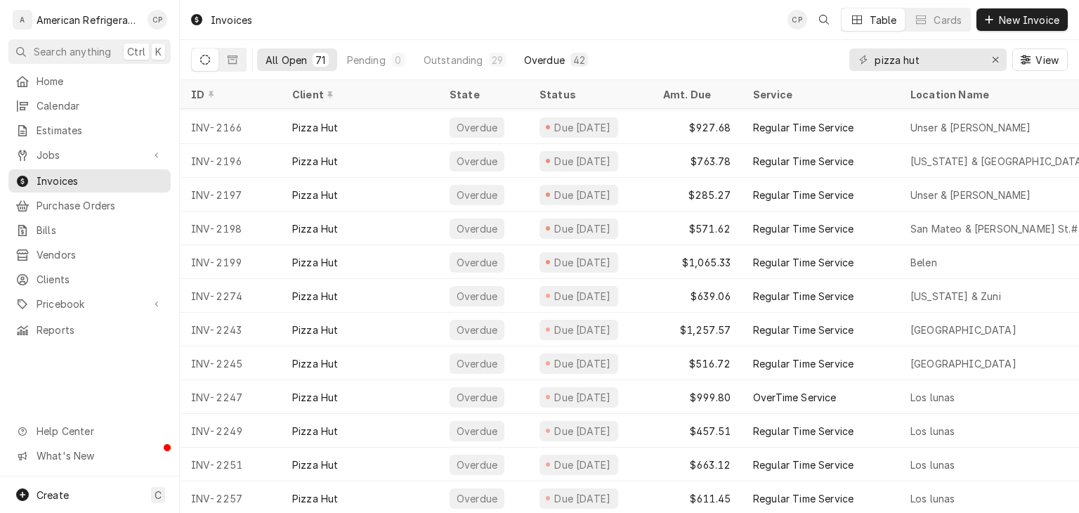
click at [539, 63] on div "Overdue" at bounding box center [544, 60] width 41 height 15
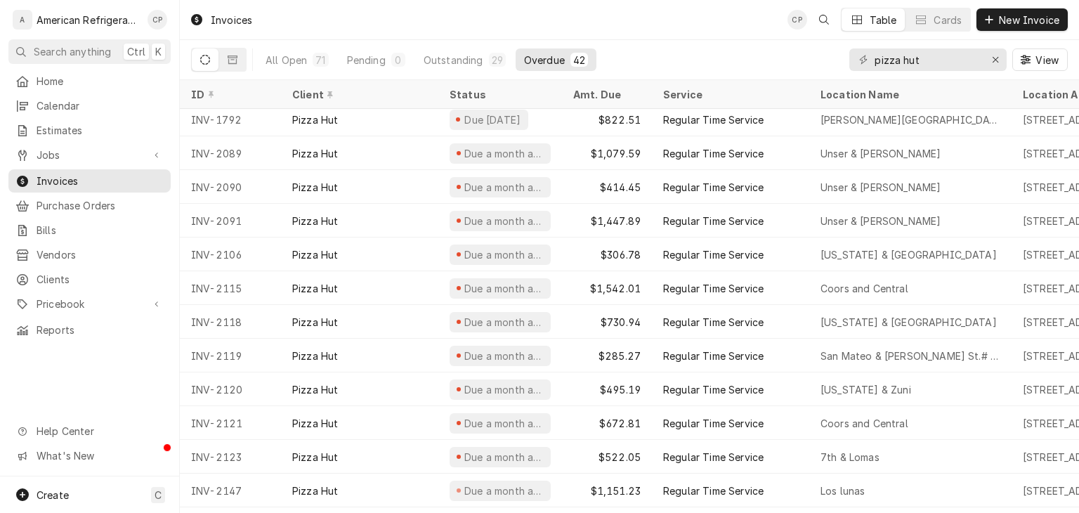
scroll to position [0, 0]
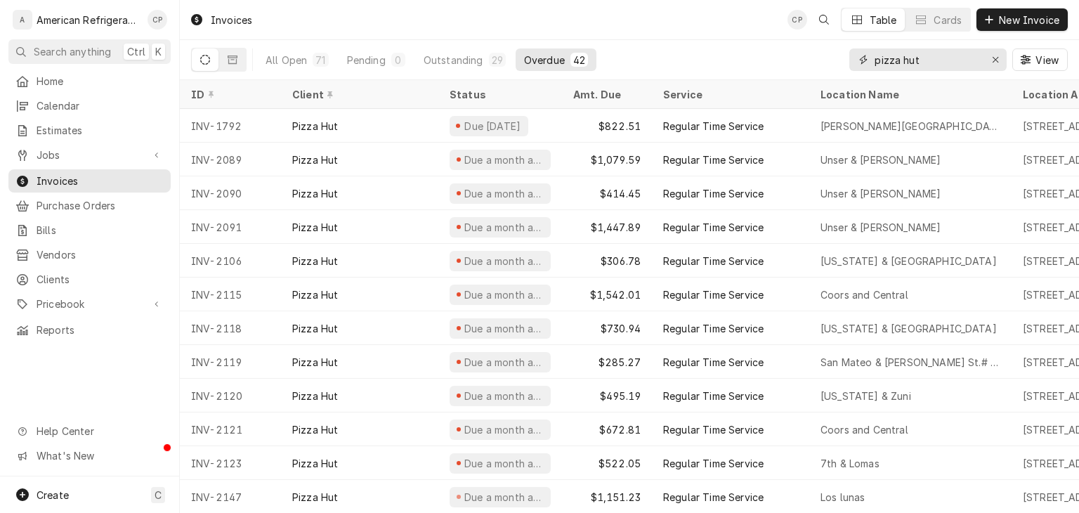
click at [923, 55] on input "pizza hut" at bounding box center [926, 59] width 105 height 22
type input "2123"
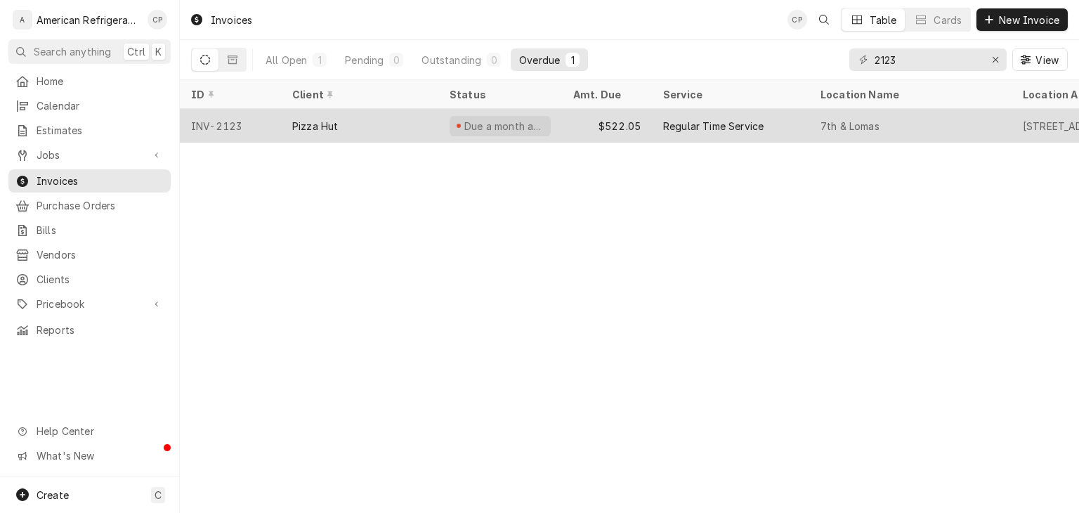
click at [455, 125] on span "Dynamic Content Wrapper" at bounding box center [458, 125] width 6 height 7
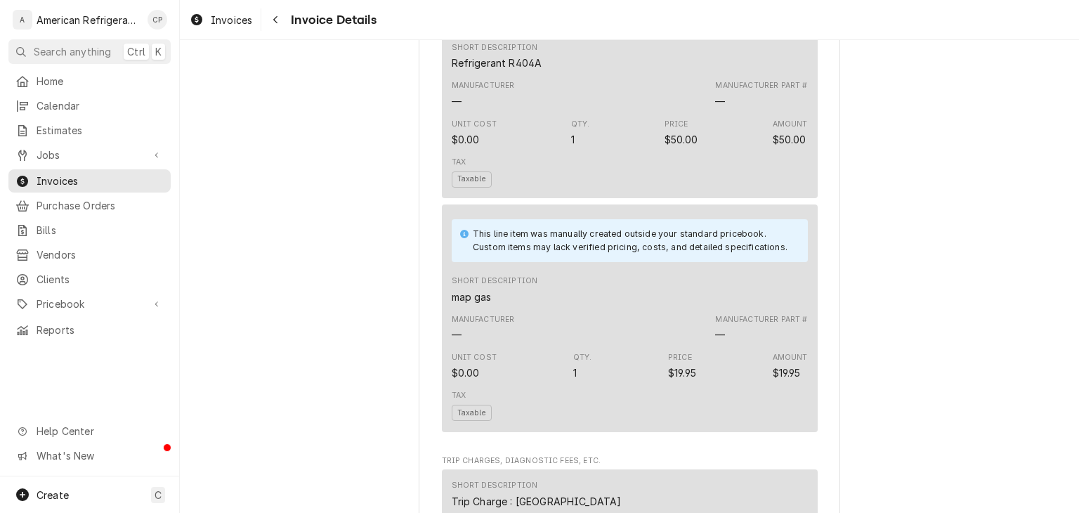
scroll to position [1215, 0]
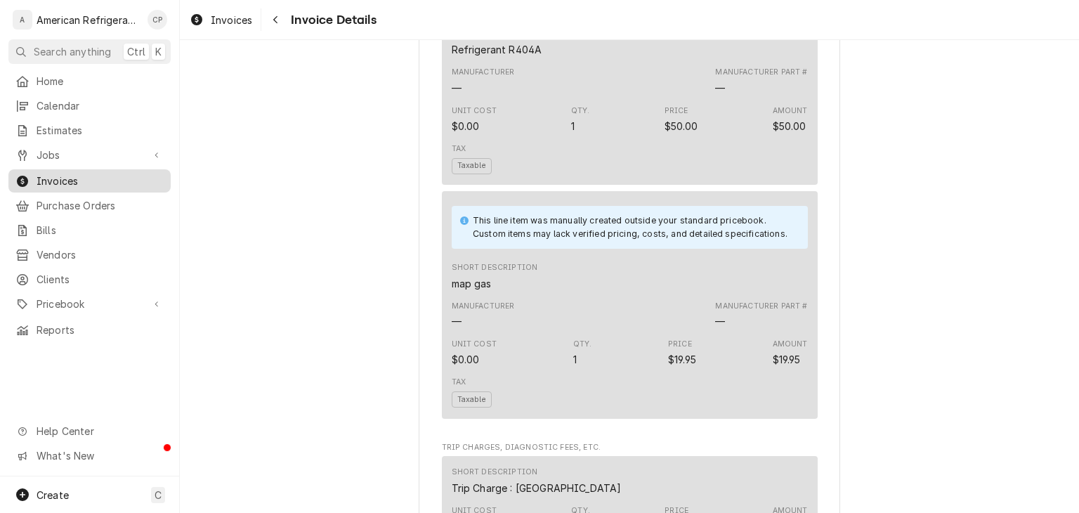
click at [130, 180] on span "Invoices" at bounding box center [100, 180] width 127 height 15
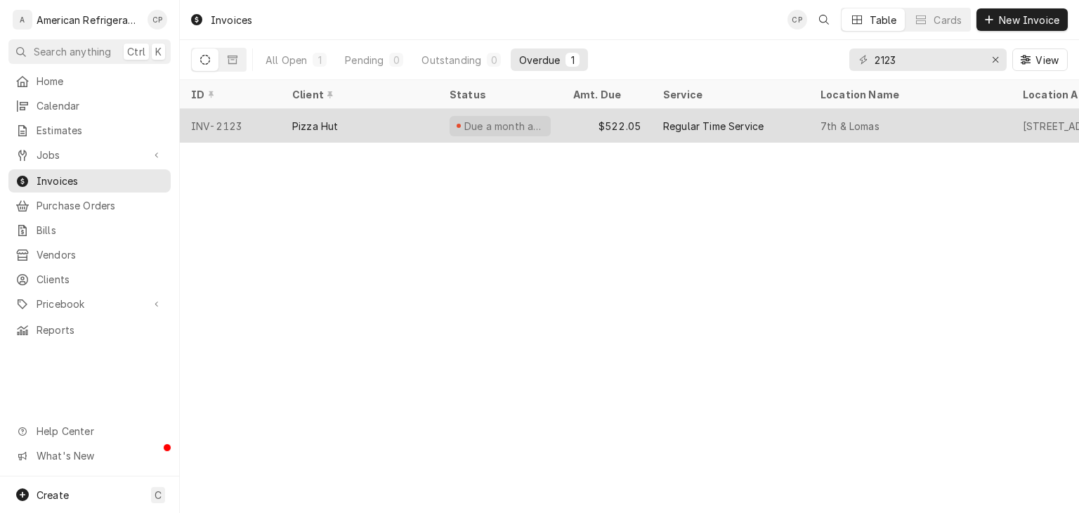
click at [590, 132] on div "$522.05" at bounding box center [607, 126] width 90 height 34
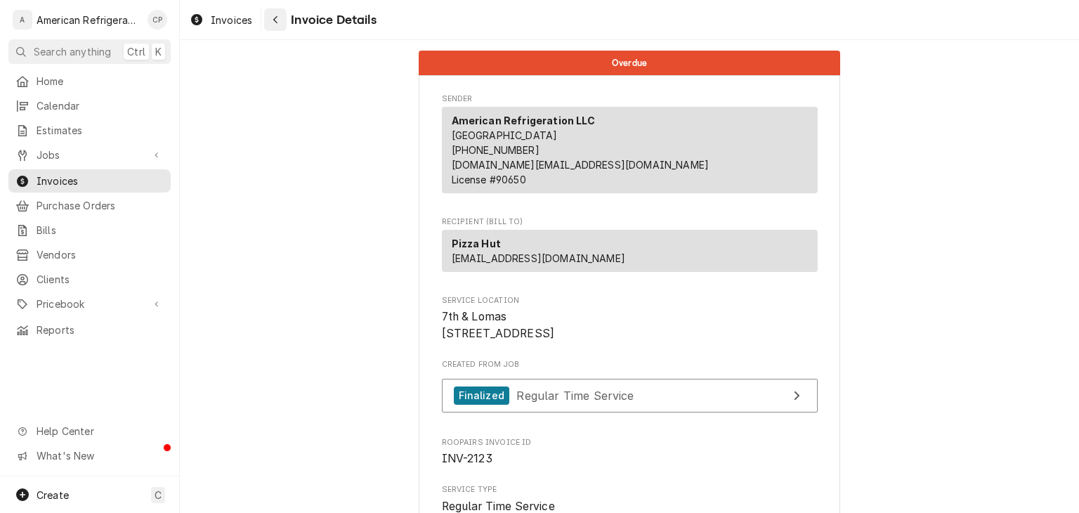
click at [281, 27] on button "Navigate back" at bounding box center [275, 19] width 22 height 22
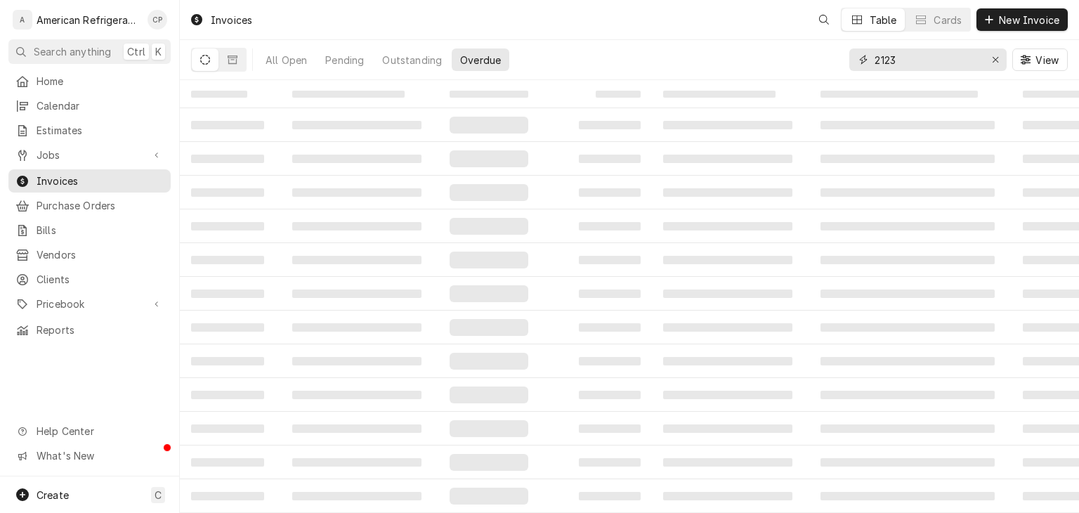
click at [932, 57] on input "2123" at bounding box center [926, 59] width 105 height 22
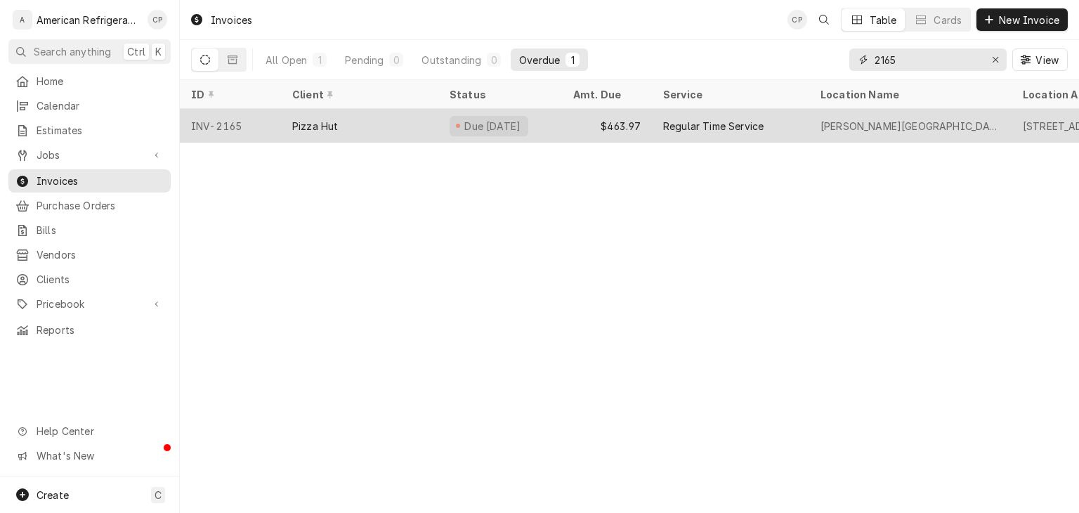
type input "2165"
click at [355, 119] on div "Pizza Hut" at bounding box center [359, 126] width 157 height 34
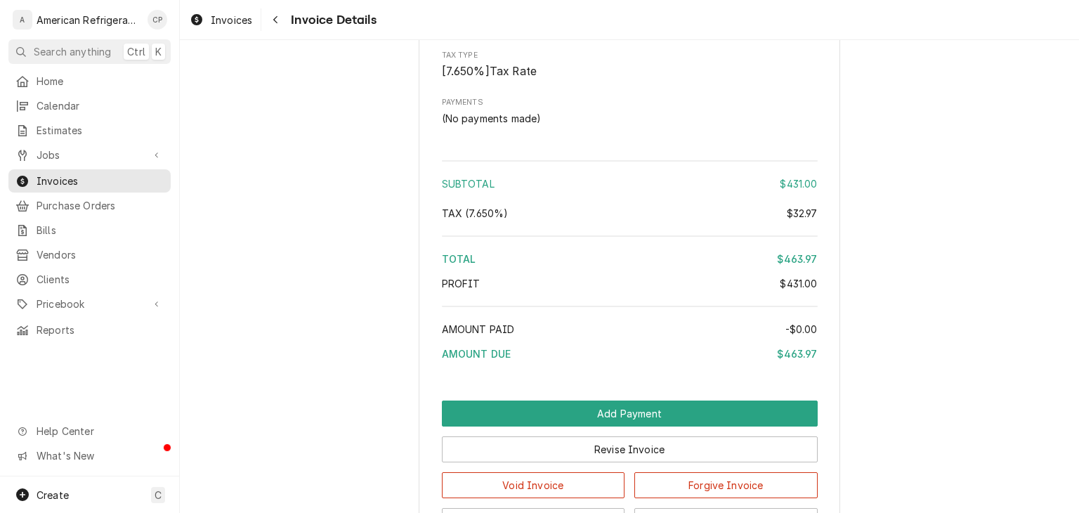
scroll to position [1949, 0]
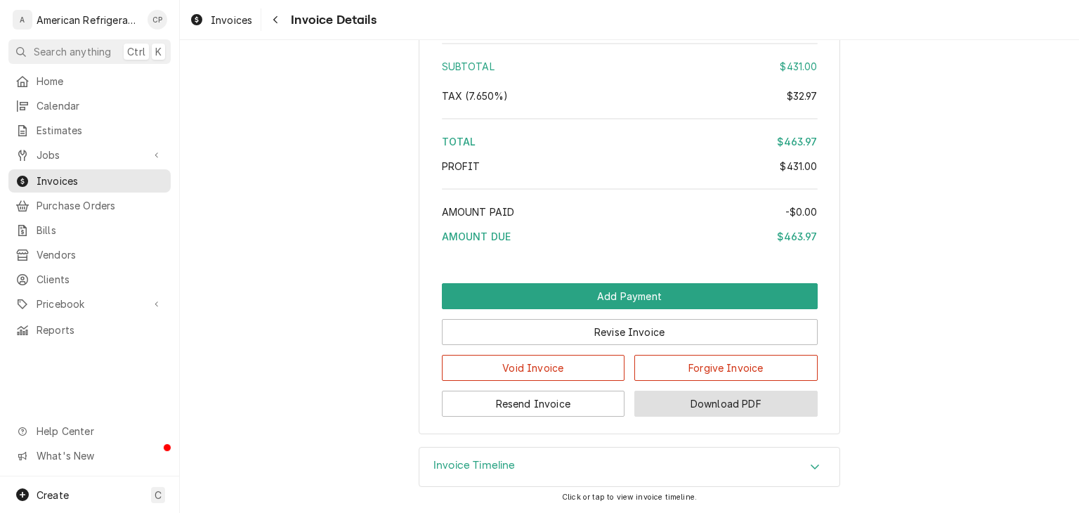
click at [674, 395] on button "Download PDF" at bounding box center [725, 403] width 183 height 26
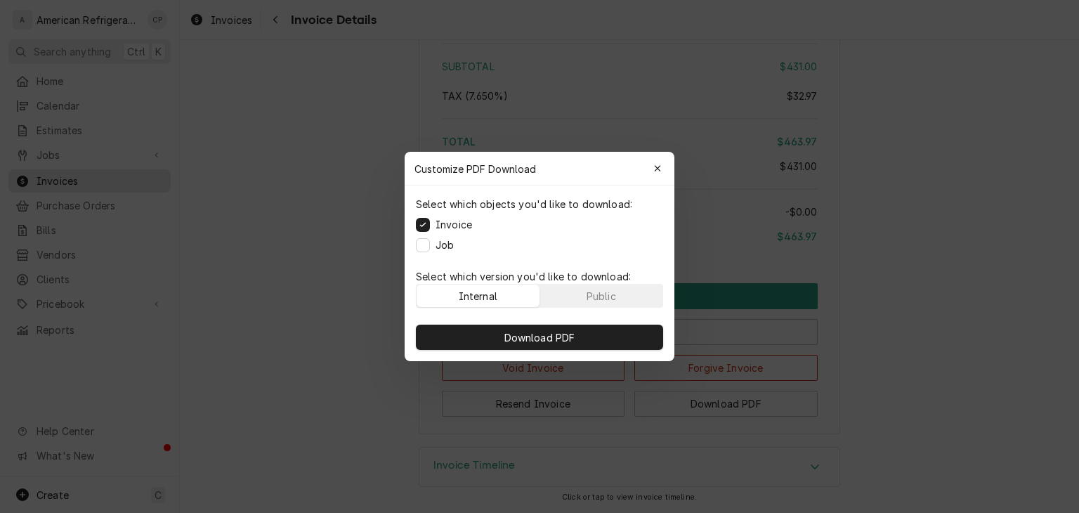
click at [441, 247] on label "Job" at bounding box center [444, 244] width 18 height 15
click at [430, 247] on button "Job" at bounding box center [423, 245] width 14 height 14
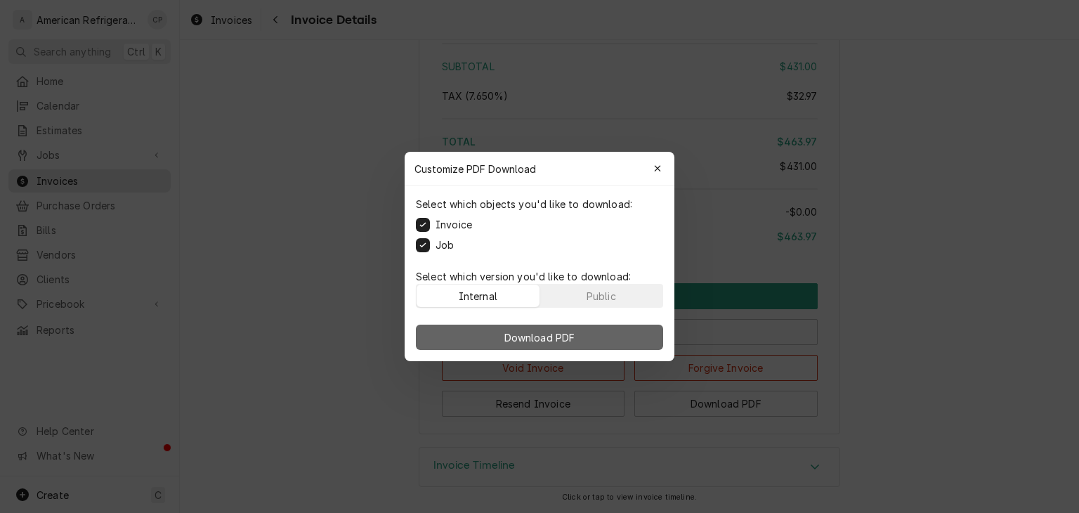
click at [473, 337] on button "Download PDF" at bounding box center [539, 336] width 247 height 25
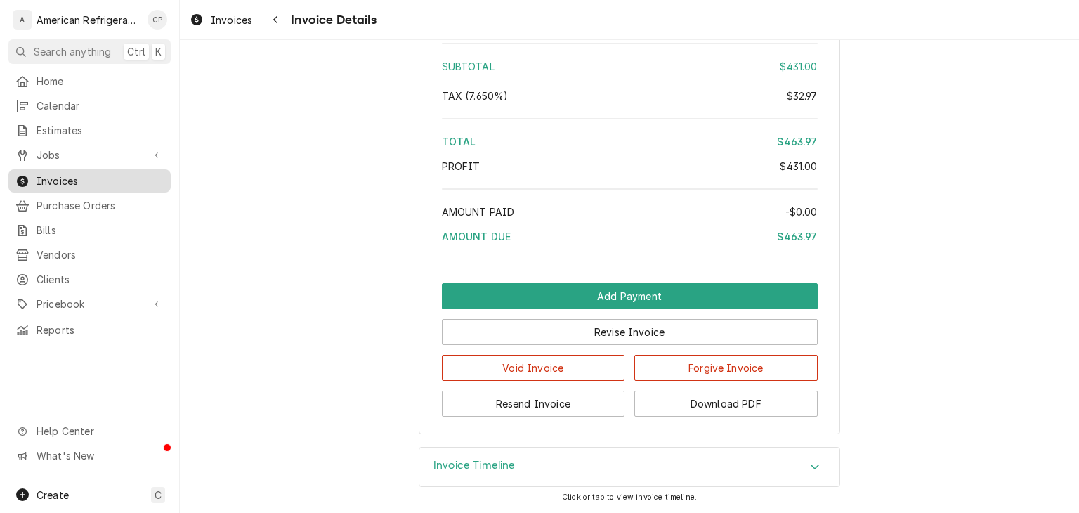
click at [86, 176] on span "Invoices" at bounding box center [100, 180] width 127 height 15
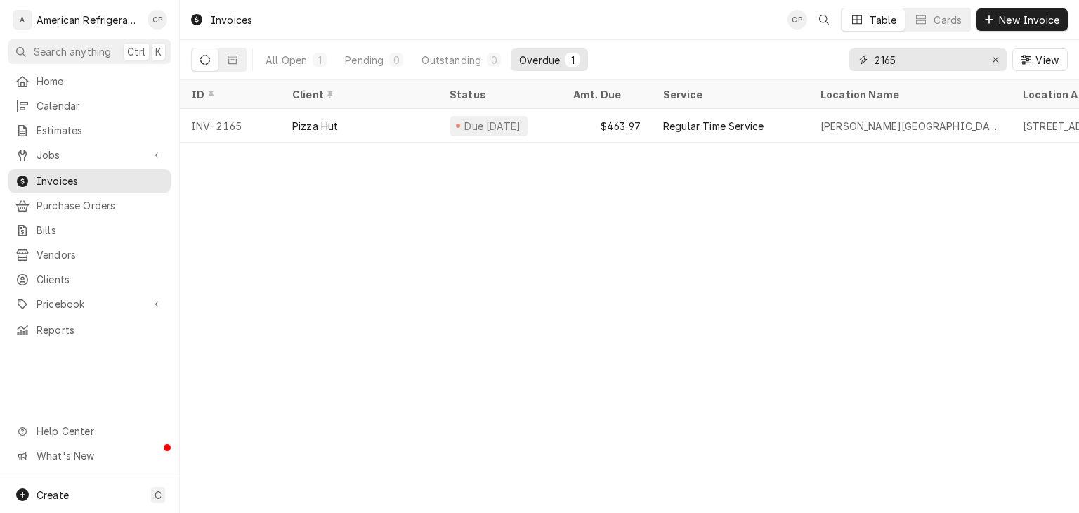
click at [926, 58] on input "2165" at bounding box center [926, 59] width 105 height 22
type input "2196"
click at [327, 127] on div "Pizza Hut" at bounding box center [315, 126] width 46 height 15
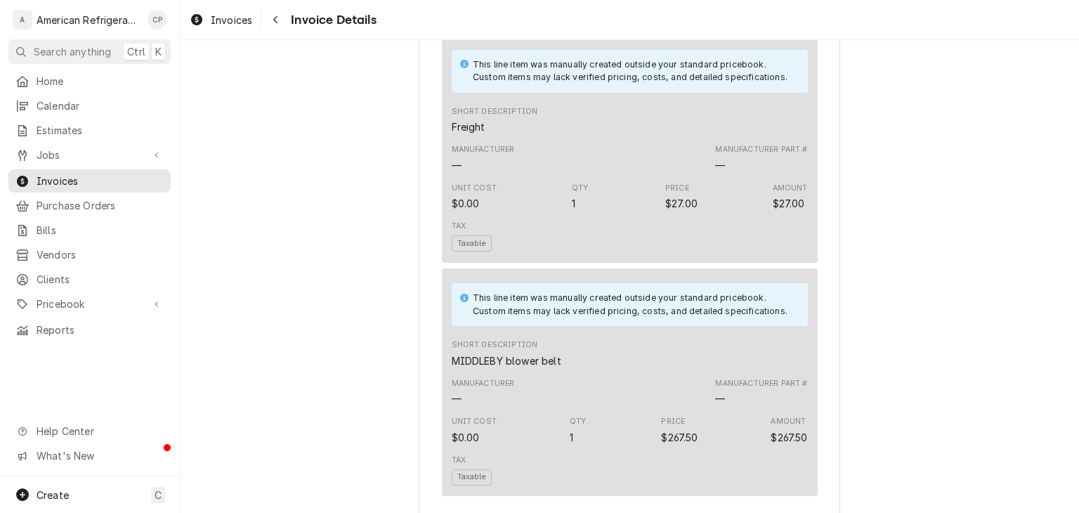
scroll to position [1154, 0]
click at [281, 31] on div "Invoices Invoice Details" at bounding box center [629, 19] width 899 height 39
click at [279, 22] on div "Navigate back" at bounding box center [275, 20] width 14 height 14
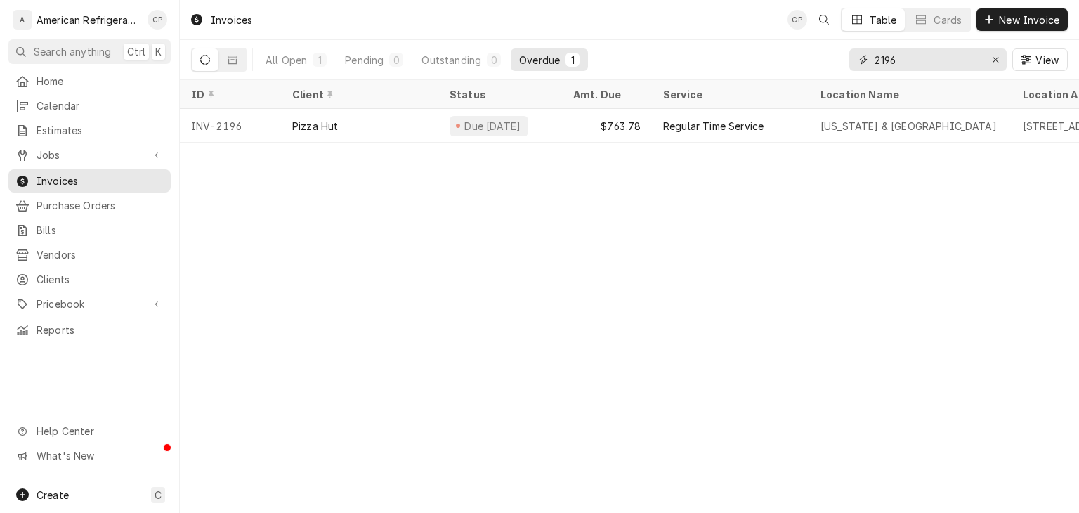
click at [911, 64] on input "2196" at bounding box center [926, 59] width 105 height 22
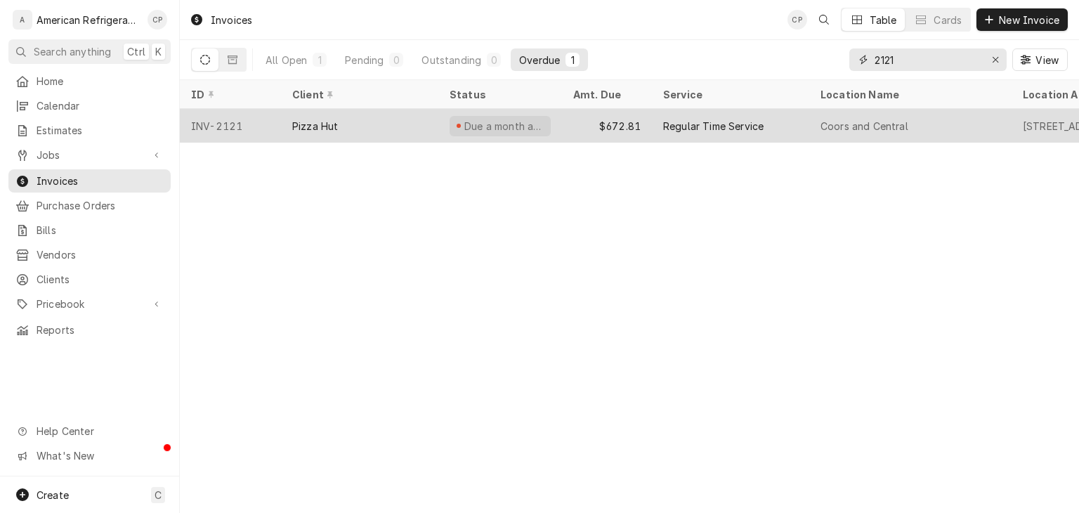
type input "2121"
click at [384, 121] on div "Pizza Hut" at bounding box center [359, 126] width 157 height 34
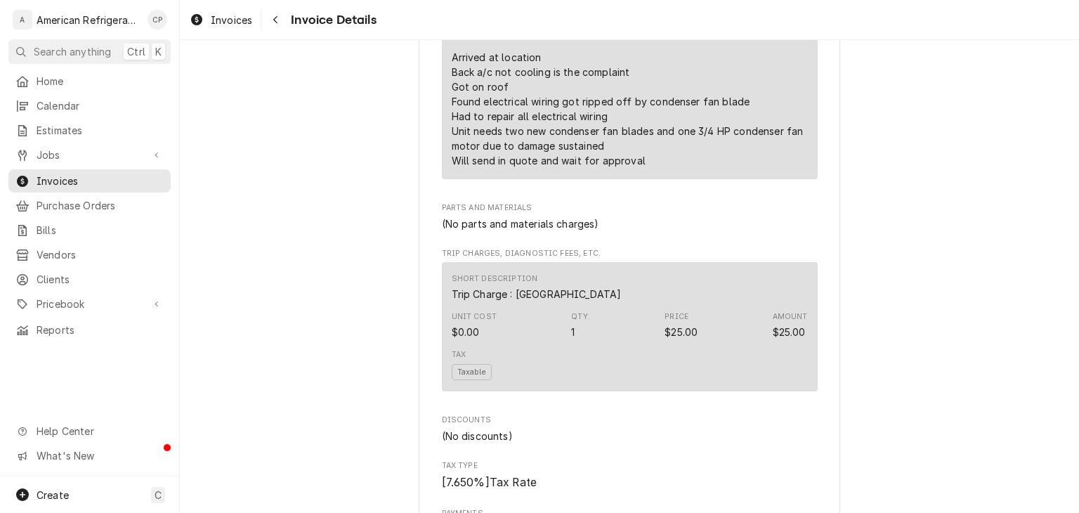
scroll to position [1035, 0]
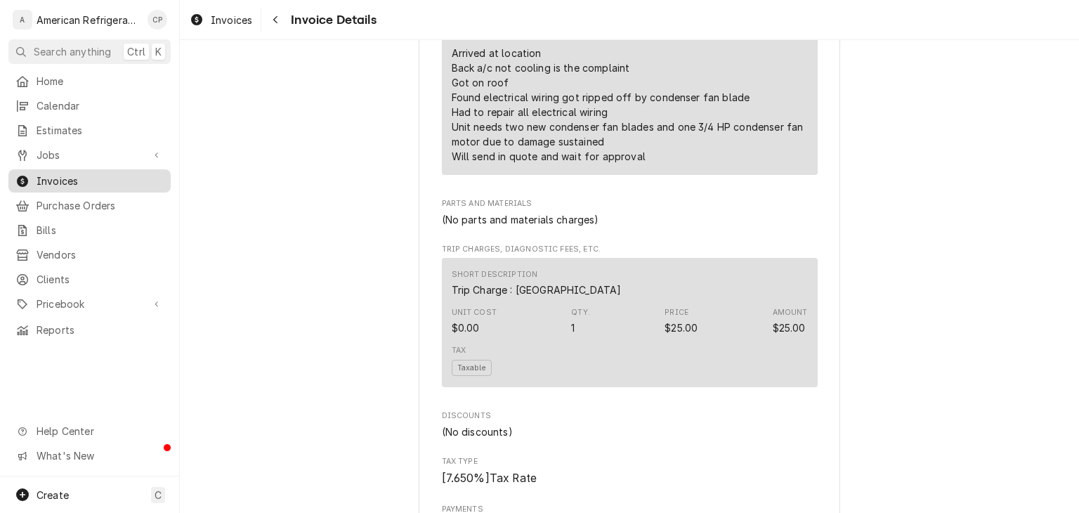
click at [132, 179] on span "Invoices" at bounding box center [100, 180] width 127 height 15
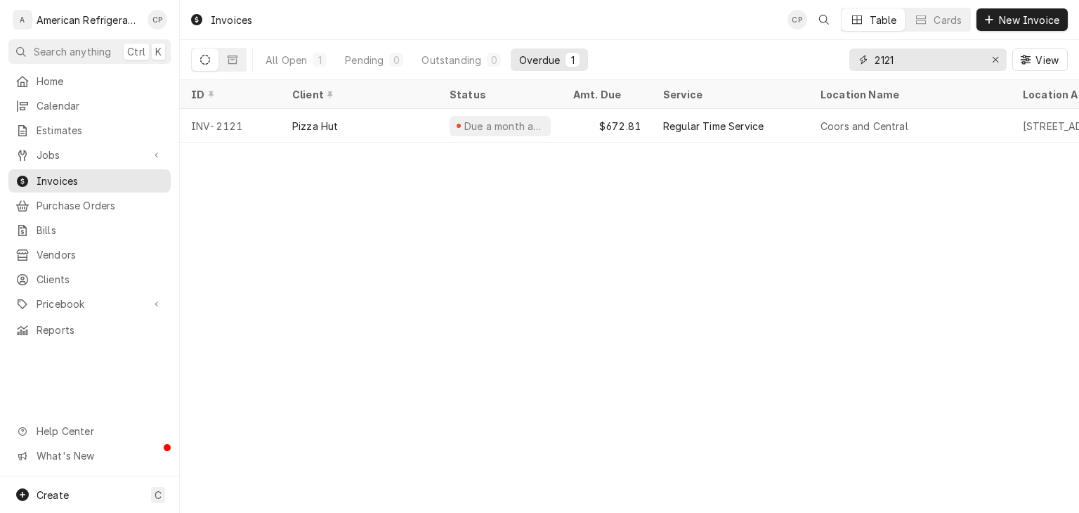
click at [925, 48] on input "2121" at bounding box center [926, 59] width 105 height 22
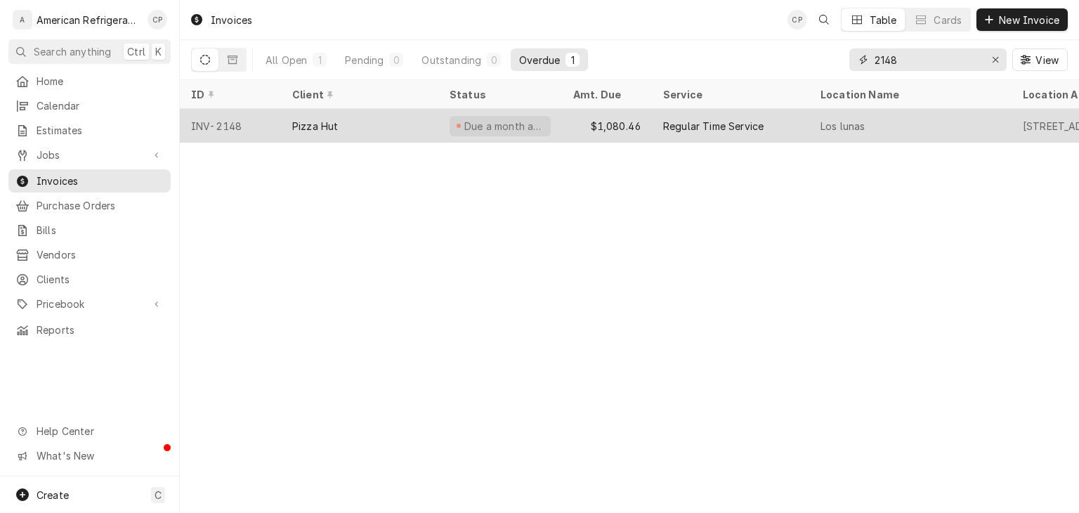
type input "2148"
click at [367, 125] on div "Pizza Hut" at bounding box center [359, 126] width 157 height 34
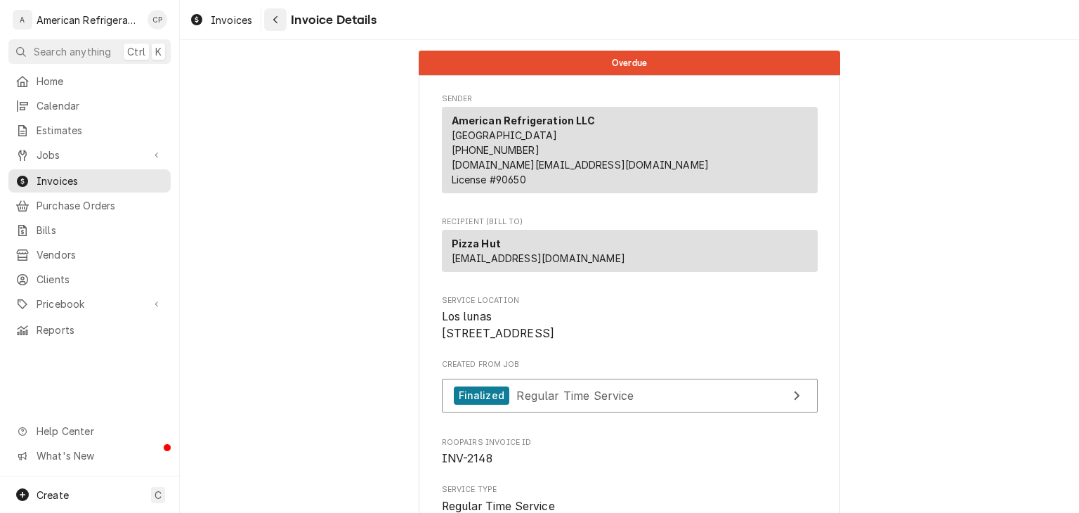
click at [275, 24] on icon "Navigate back" at bounding box center [275, 20] width 6 height 10
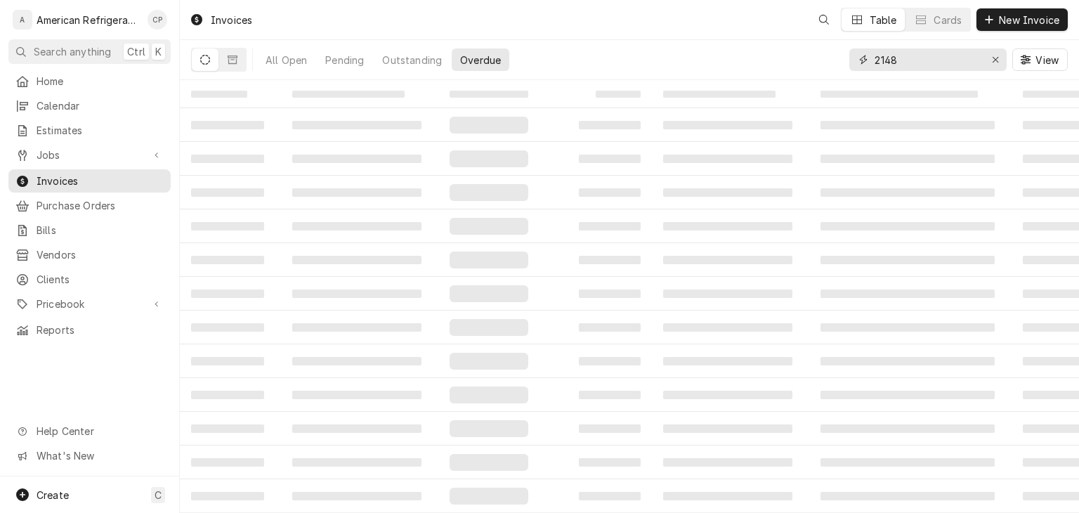
click at [921, 65] on input "2148" at bounding box center [926, 59] width 105 height 22
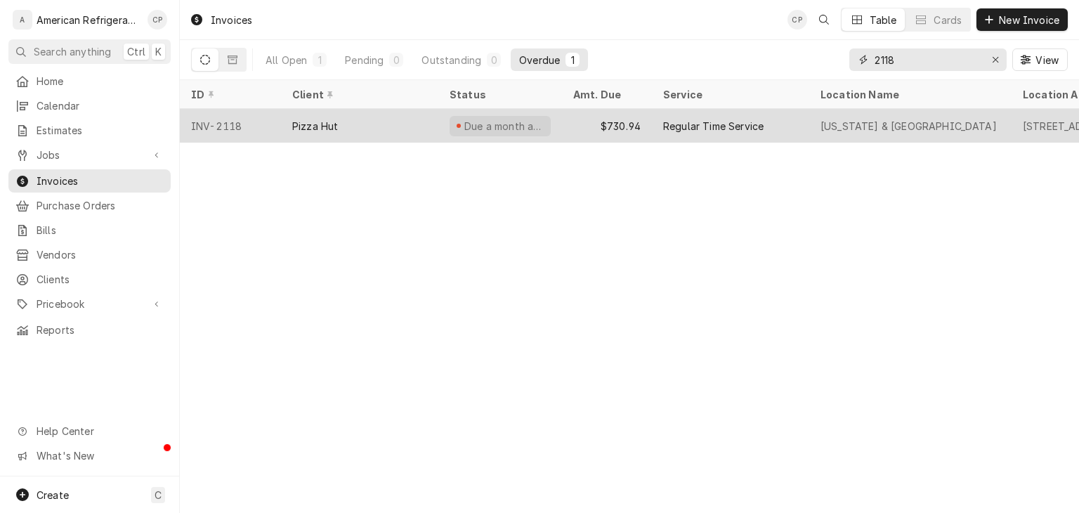
type input "2118"
click at [317, 119] on div "Pizza Hut" at bounding box center [315, 126] width 46 height 15
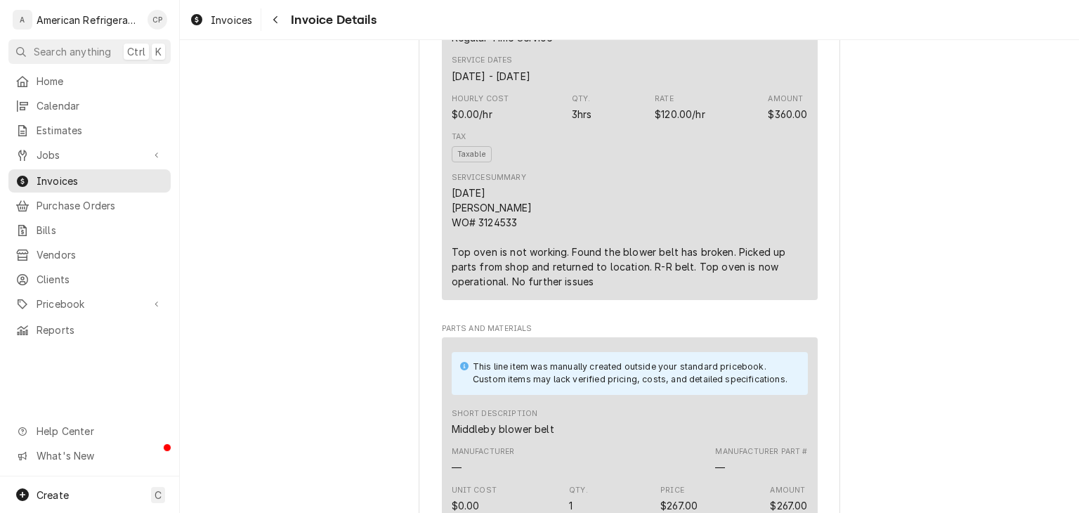
scroll to position [843, 0]
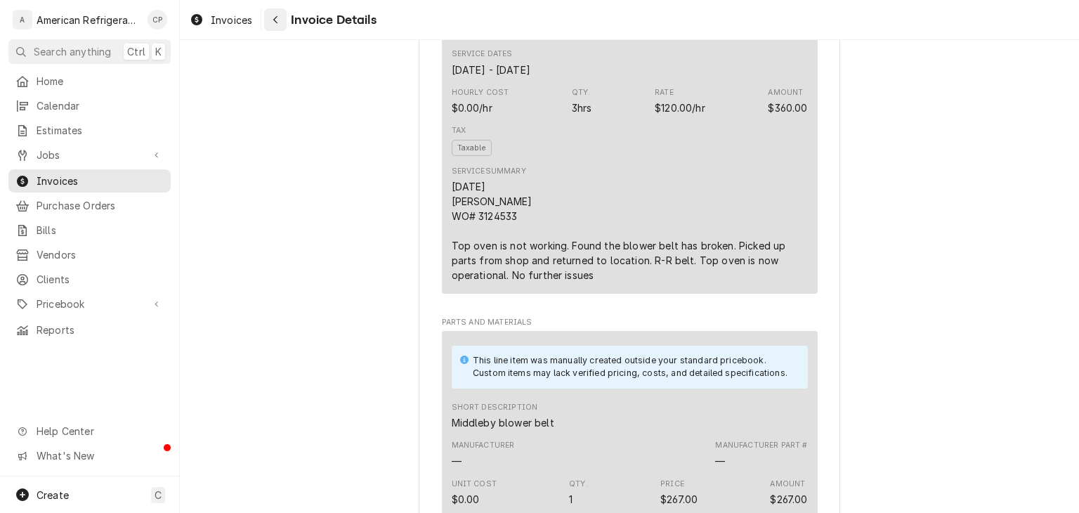
click at [286, 26] on button "Navigate back" at bounding box center [275, 19] width 22 height 22
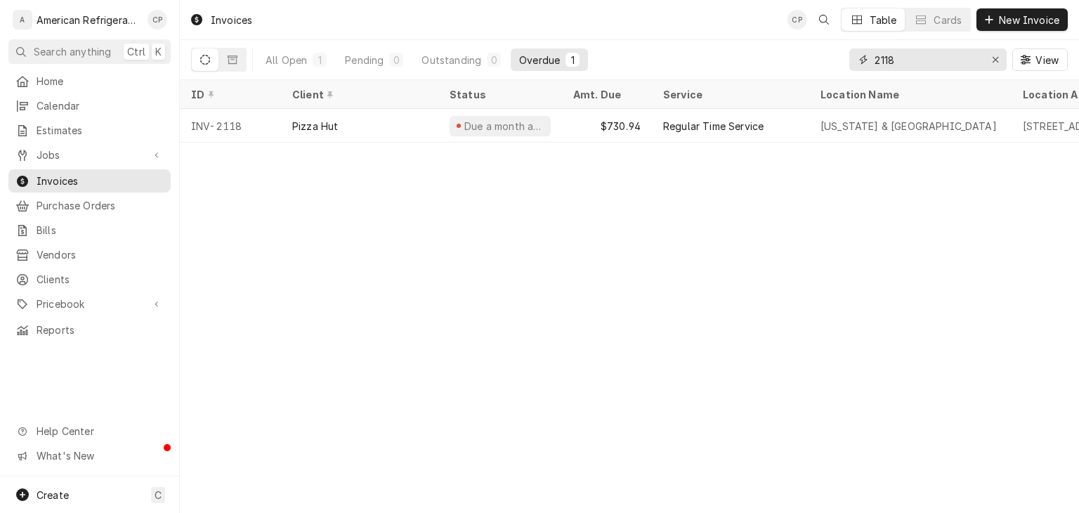
click at [900, 59] on input "2118" at bounding box center [926, 59] width 105 height 22
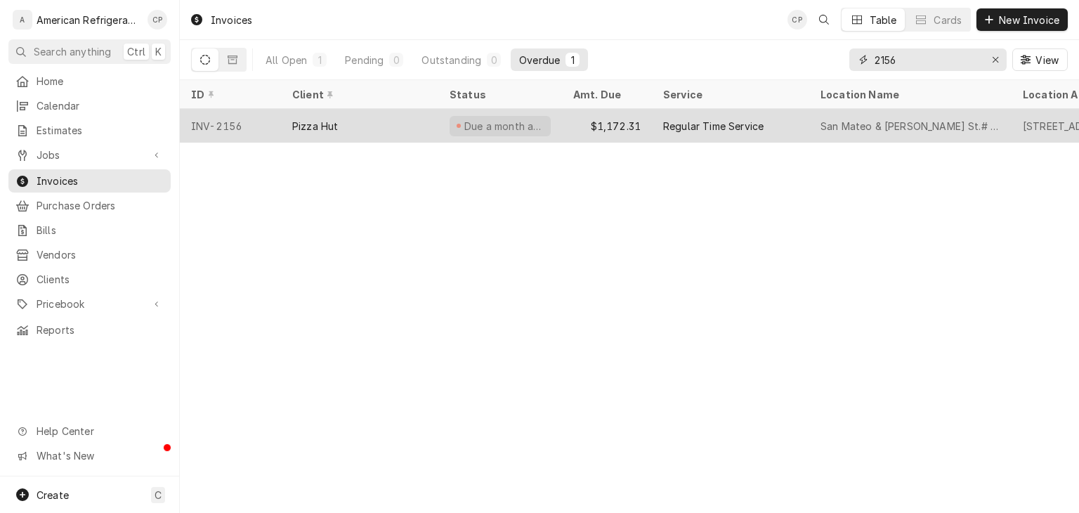
type input "2156"
click at [361, 114] on div "Pizza Hut" at bounding box center [359, 126] width 157 height 34
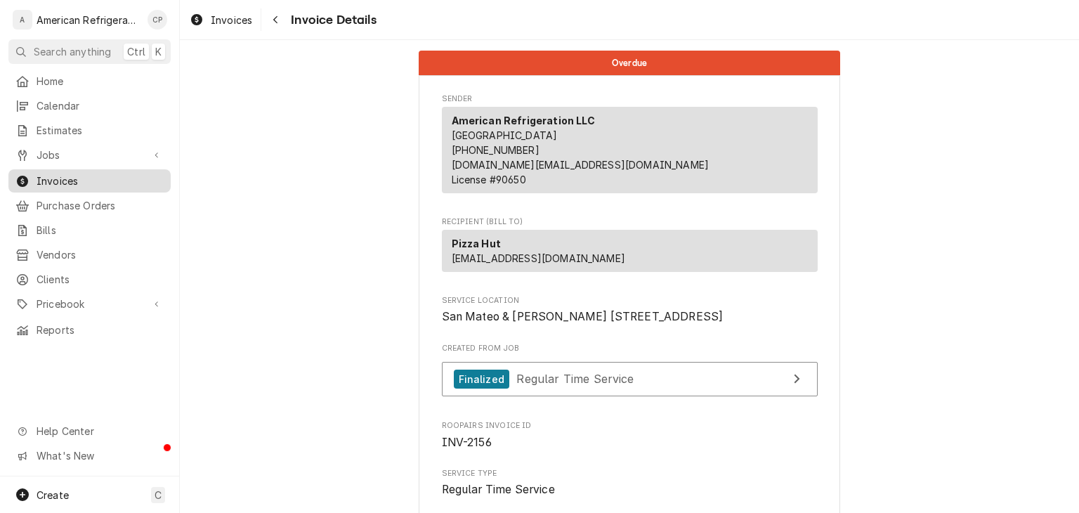
click at [145, 184] on link "Invoices" at bounding box center [89, 180] width 162 height 23
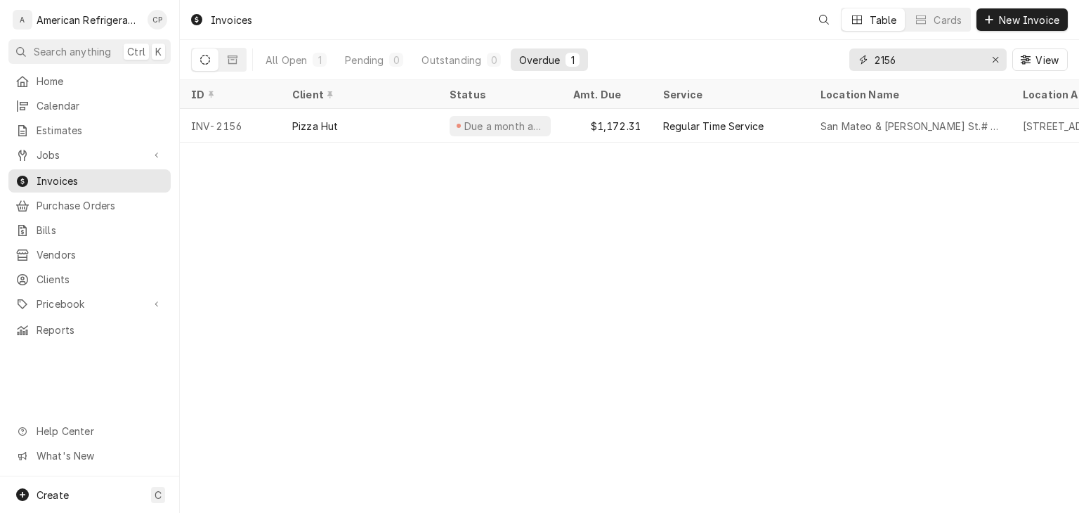
click at [923, 51] on input "2156" at bounding box center [926, 59] width 105 height 22
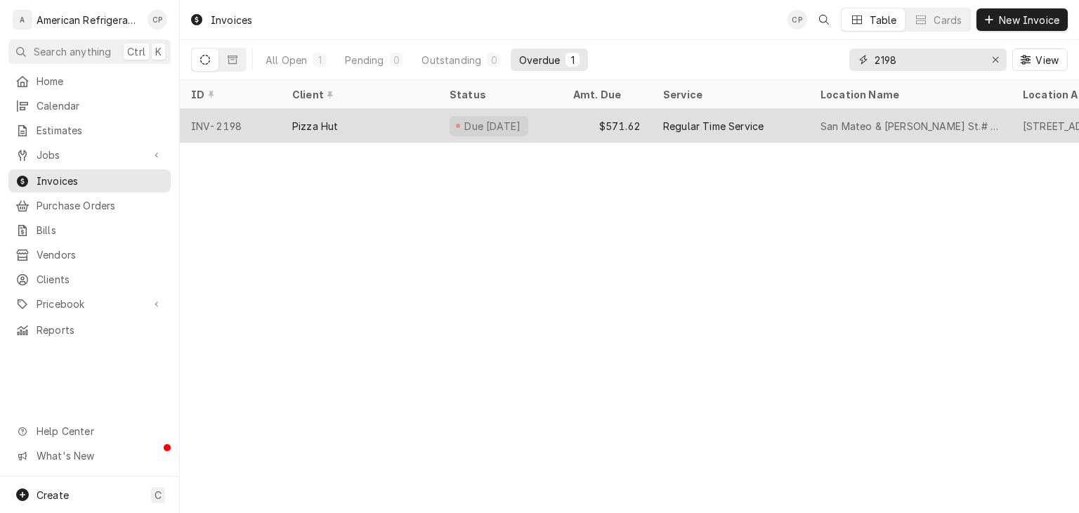
type input "2198"
click at [414, 114] on div "Pizza Hut" at bounding box center [359, 126] width 157 height 34
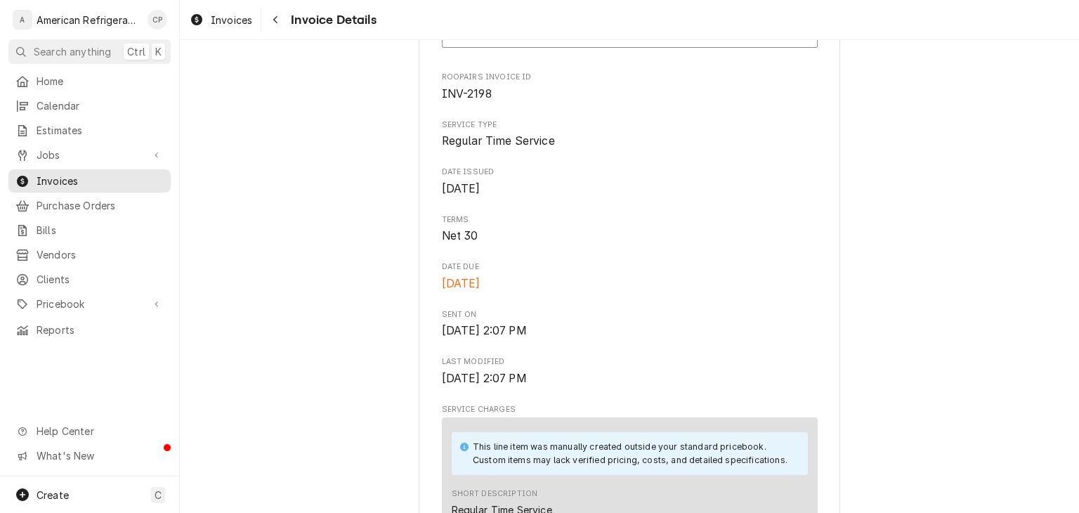
scroll to position [312, 0]
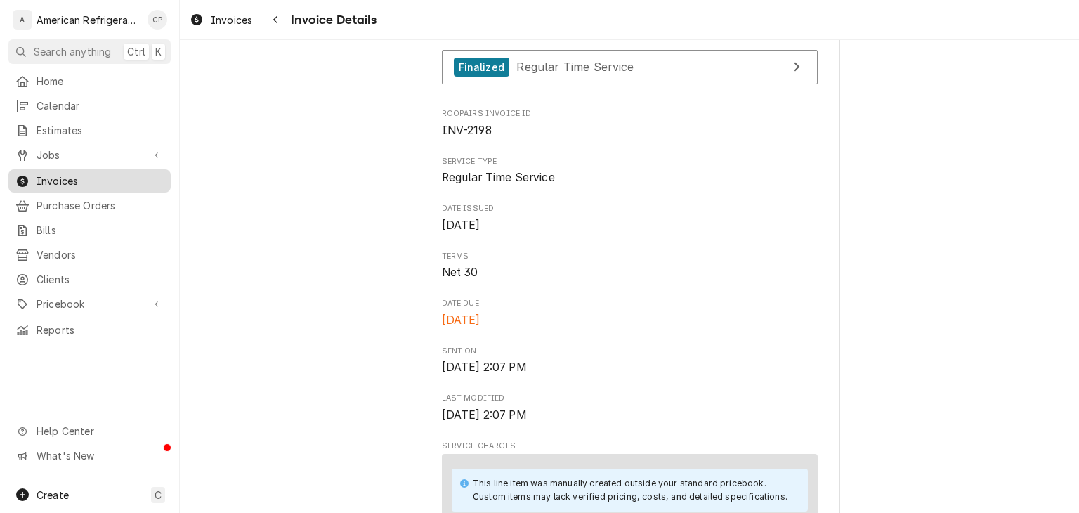
click at [132, 177] on span "Invoices" at bounding box center [100, 180] width 127 height 15
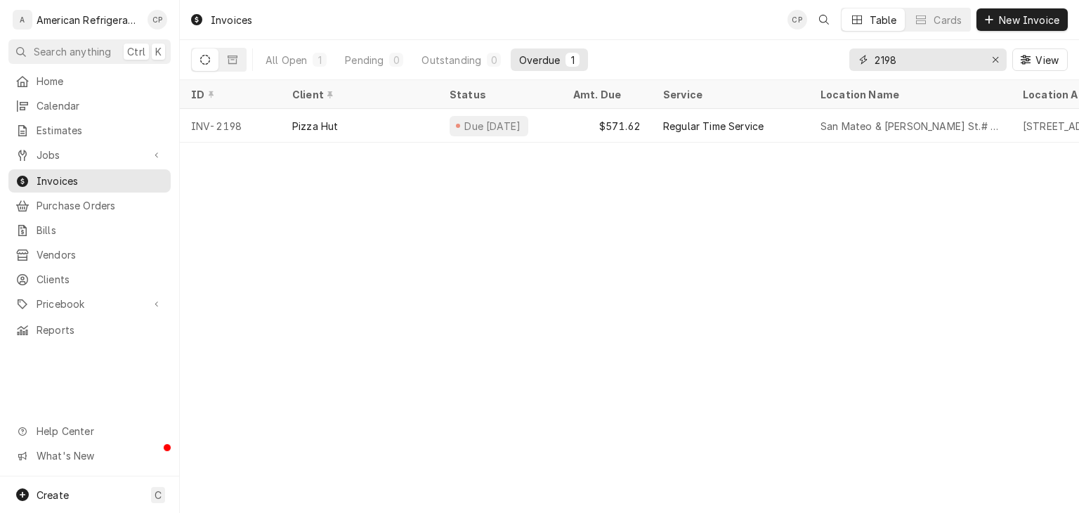
click at [935, 64] on input "2198" at bounding box center [926, 59] width 105 height 22
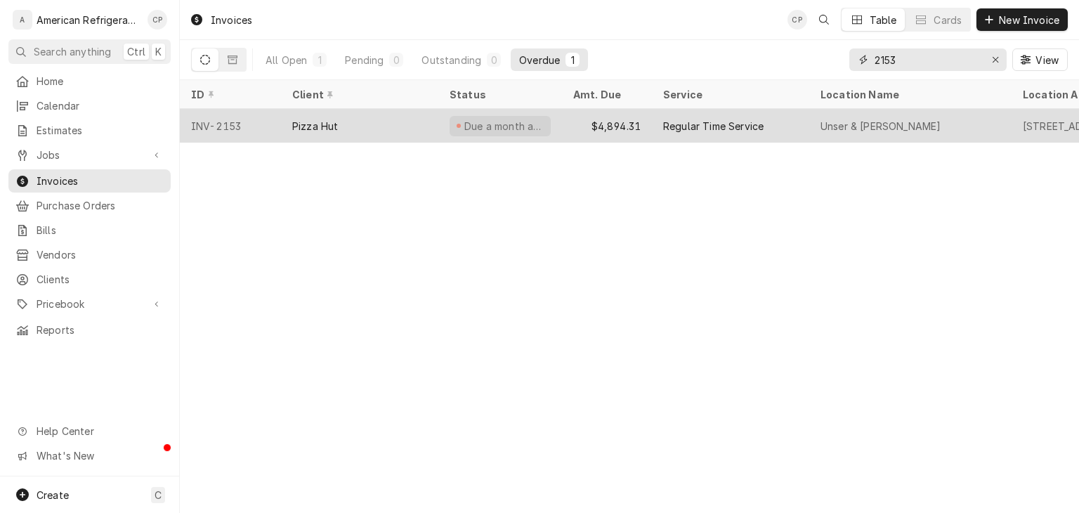
type input "2153"
click at [334, 119] on div "Pizza Hut" at bounding box center [315, 126] width 46 height 15
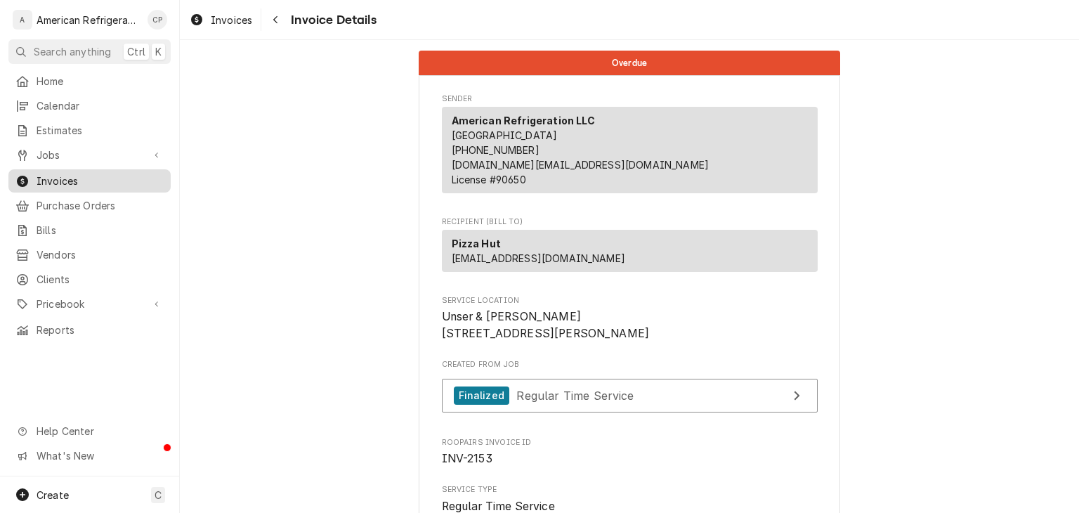
click at [157, 176] on span "Invoices" at bounding box center [100, 180] width 127 height 15
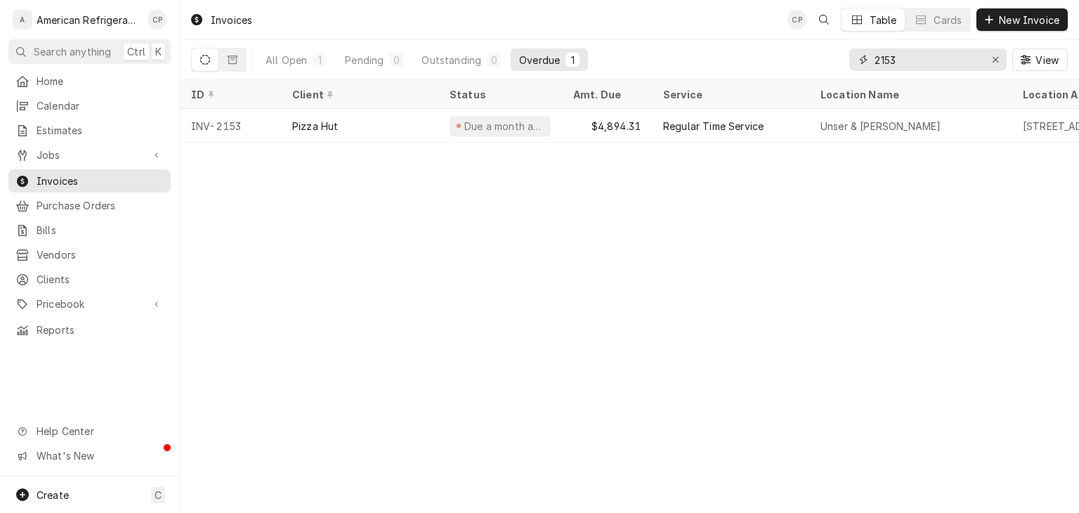
click at [922, 59] on input "2153" at bounding box center [926, 59] width 105 height 22
type input "2"
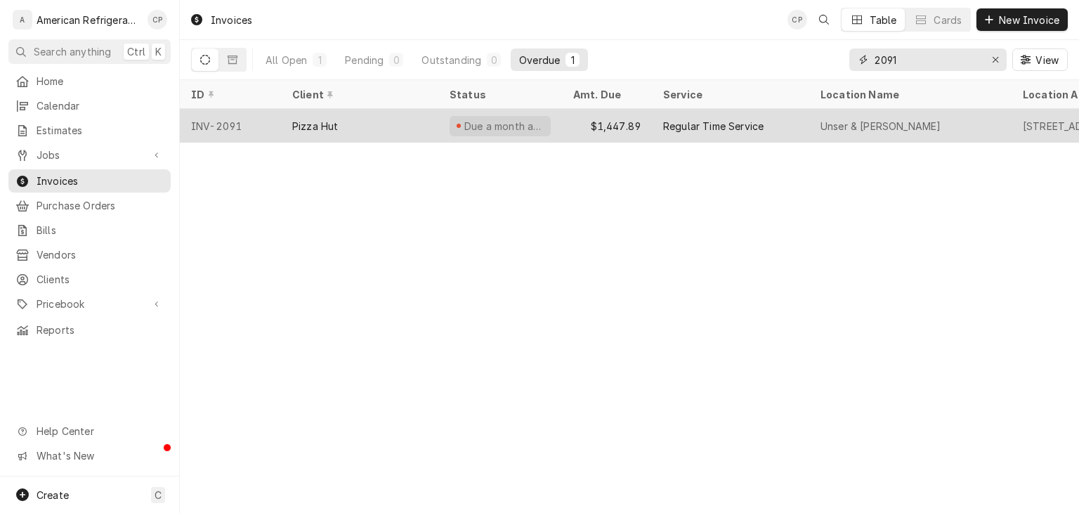
type input "2091"
click at [427, 120] on div "Pizza Hut" at bounding box center [359, 126] width 157 height 34
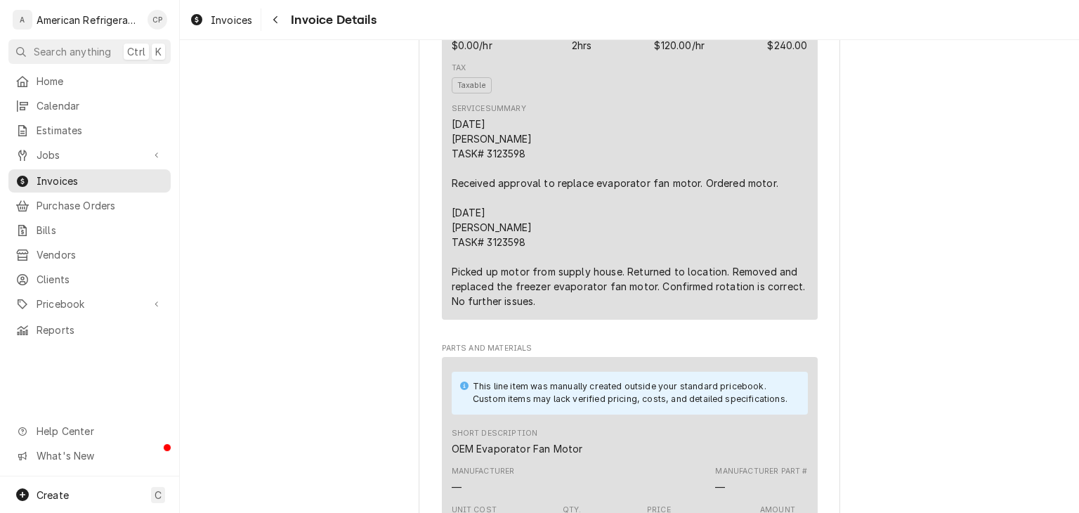
scroll to position [913, 0]
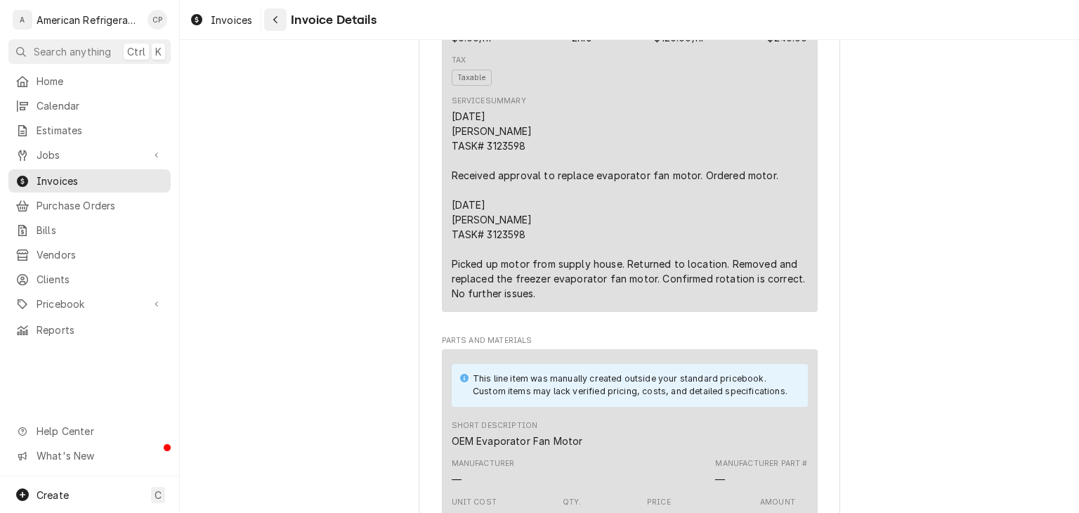
click at [279, 22] on div "Navigate back" at bounding box center [275, 20] width 14 height 14
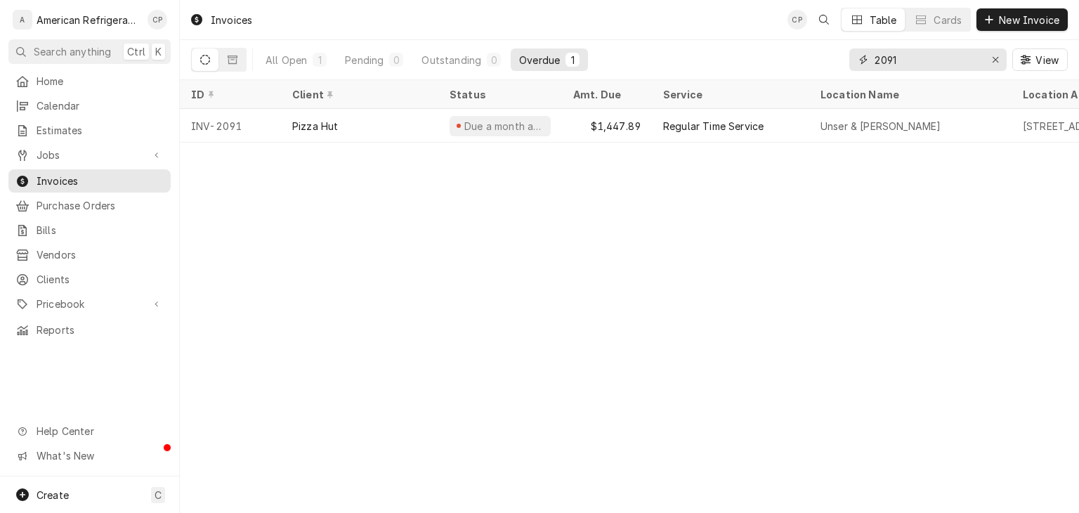
click at [925, 60] on input "2091" at bounding box center [926, 59] width 105 height 22
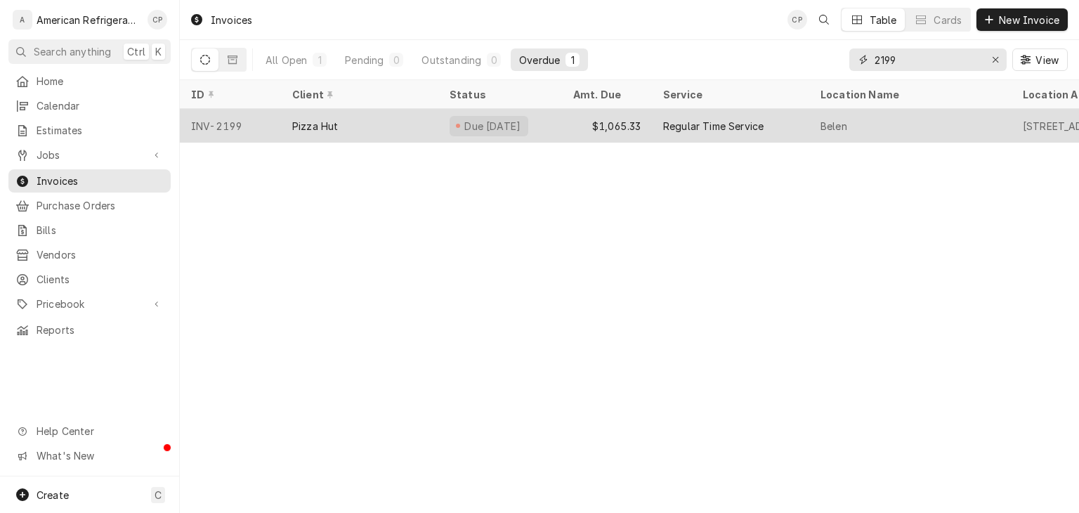
type input "2199"
click at [396, 124] on div "Pizza Hut" at bounding box center [359, 126] width 157 height 34
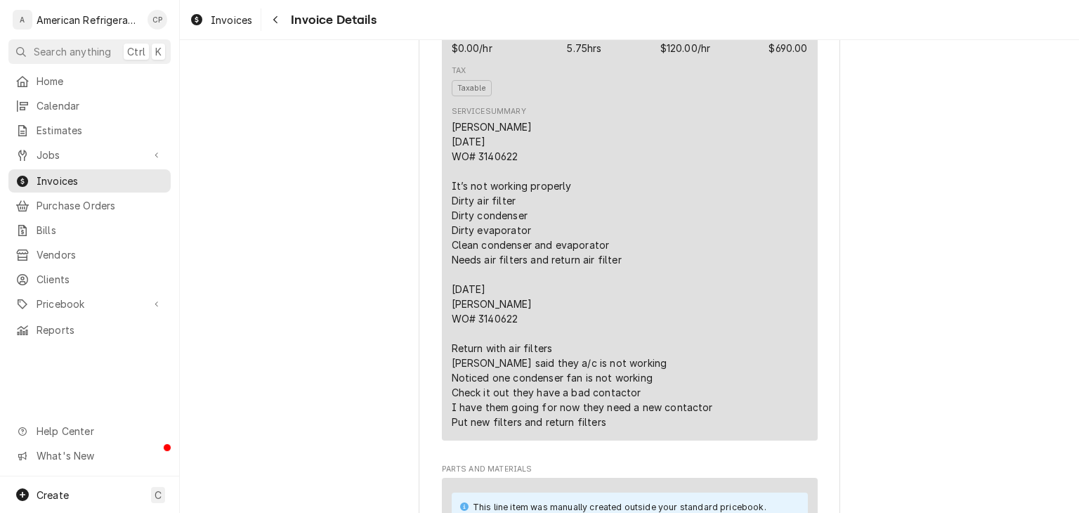
scroll to position [917, 0]
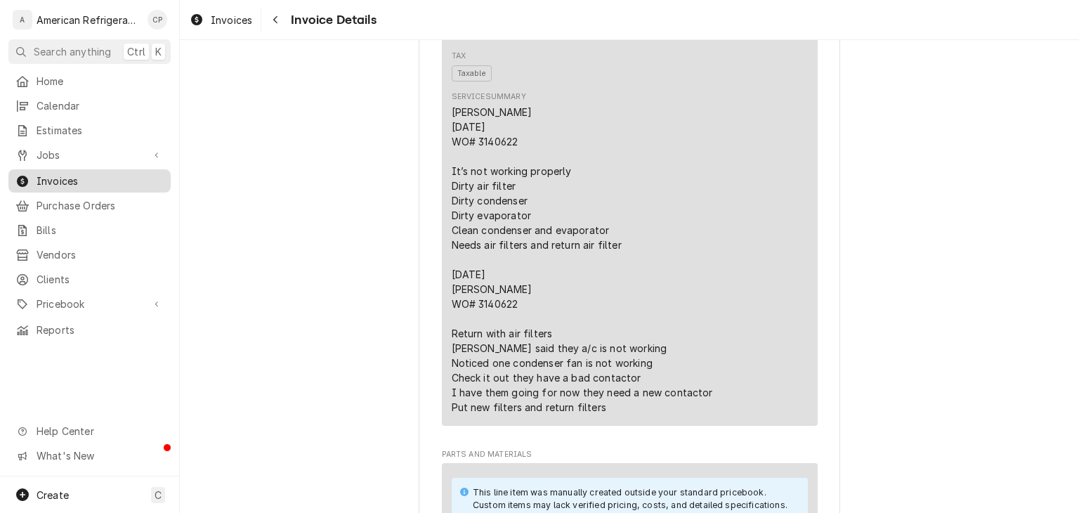
click at [153, 176] on span "Invoices" at bounding box center [100, 180] width 127 height 15
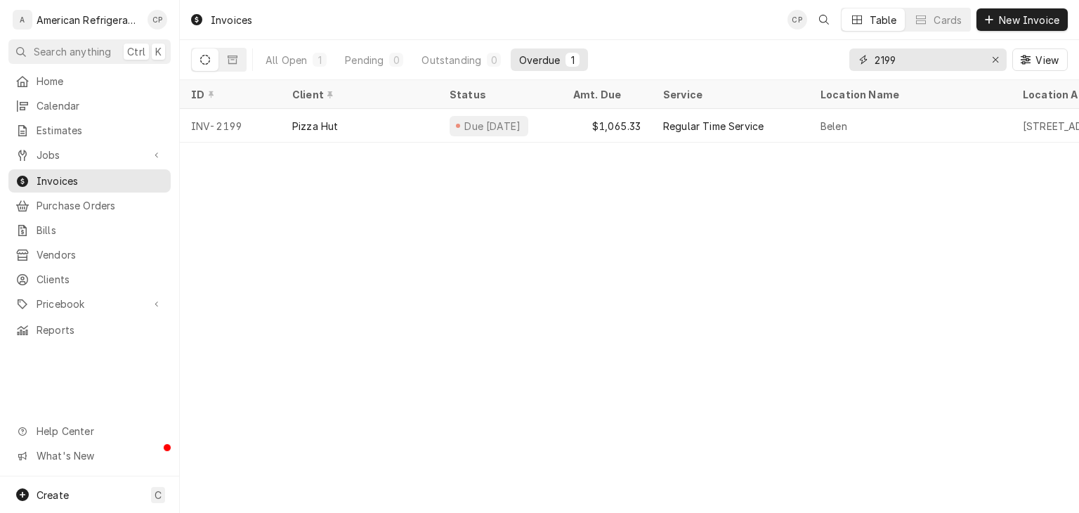
click at [923, 65] on input "2199" at bounding box center [926, 59] width 105 height 22
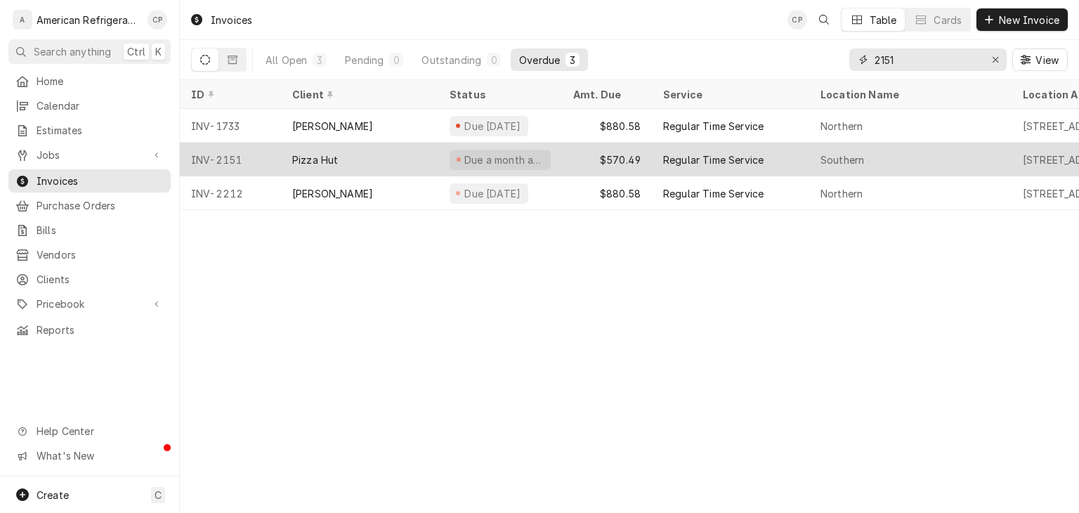
type input "2151"
click at [386, 159] on div "Pizza Hut" at bounding box center [359, 160] width 157 height 34
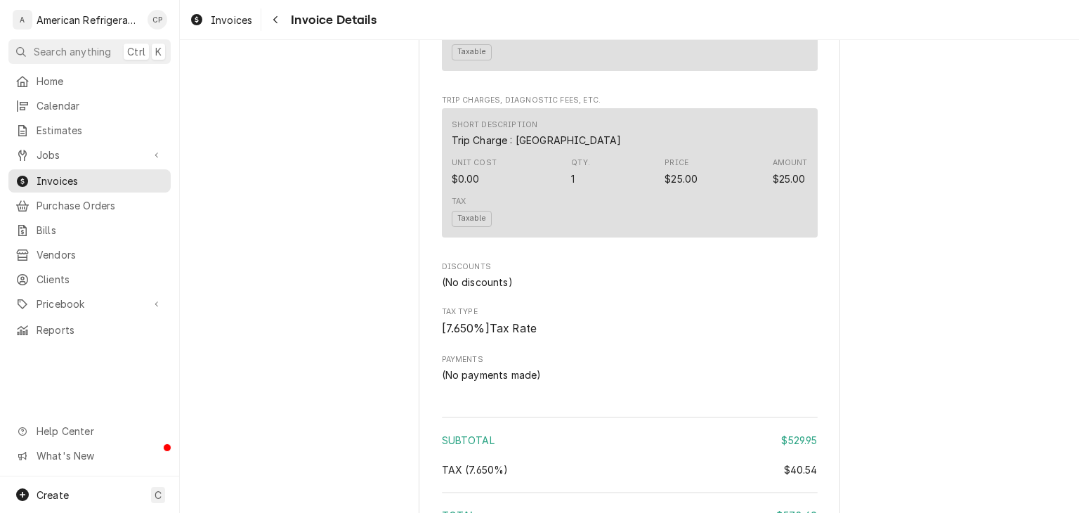
scroll to position [1986, 0]
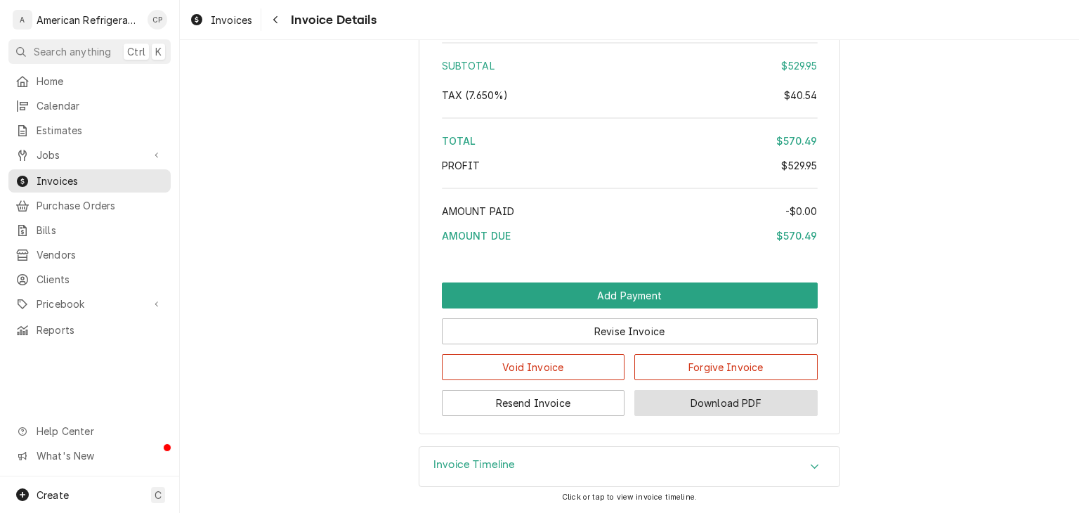
click at [727, 400] on button "Download PDF" at bounding box center [725, 403] width 183 height 26
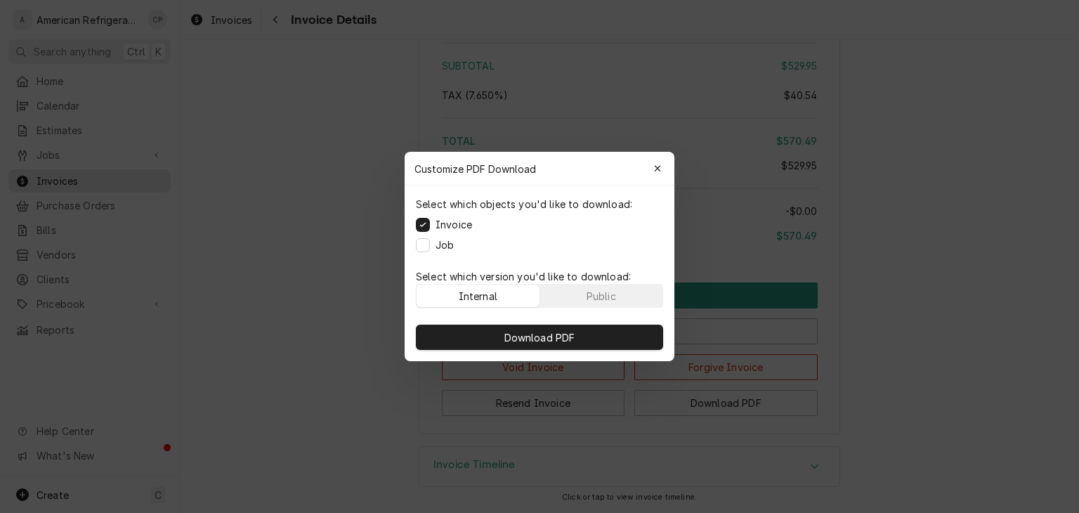
click at [452, 244] on label "Job" at bounding box center [444, 244] width 18 height 15
click at [430, 244] on button "Job" at bounding box center [423, 245] width 14 height 14
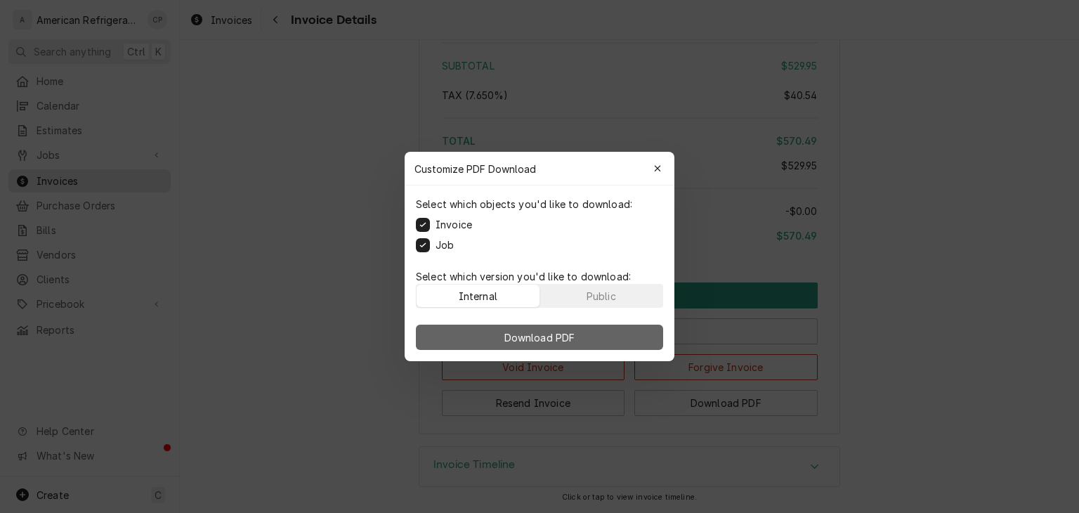
click at [456, 329] on button "Download PDF" at bounding box center [539, 336] width 247 height 25
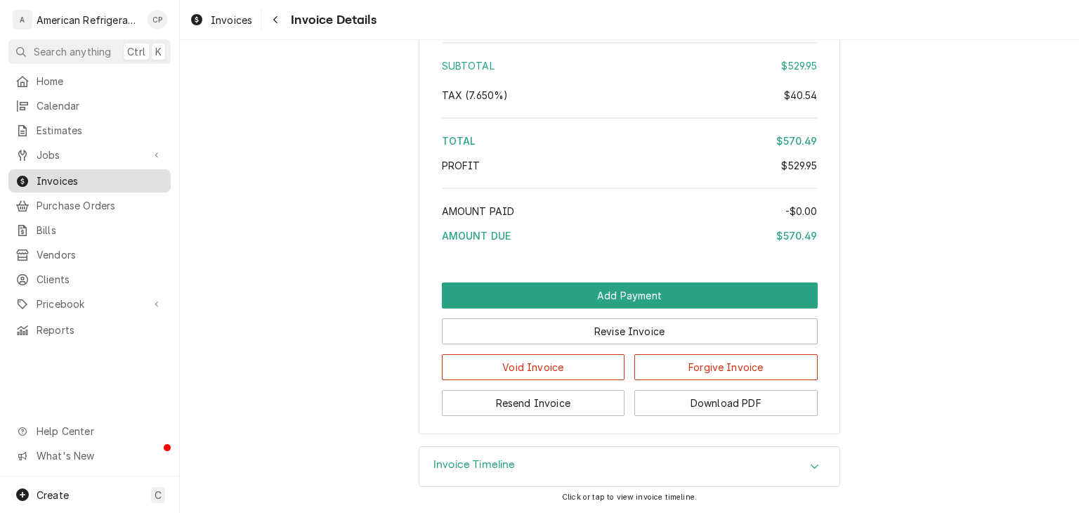
click at [111, 173] on span "Invoices" at bounding box center [100, 180] width 127 height 15
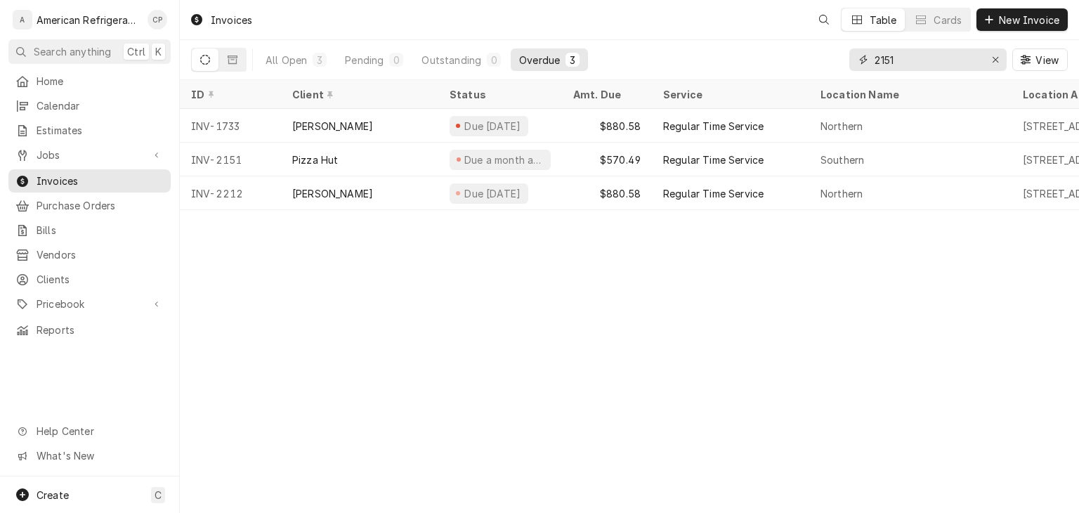
click at [928, 62] on input "2151" at bounding box center [926, 59] width 105 height 22
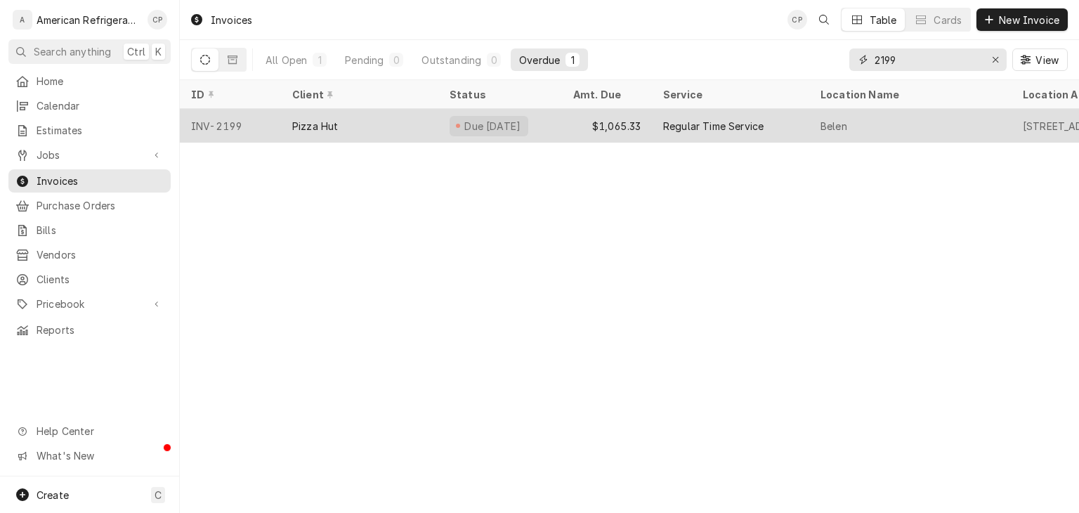
type input "2199"
click at [407, 115] on div "Pizza Hut" at bounding box center [359, 126] width 157 height 34
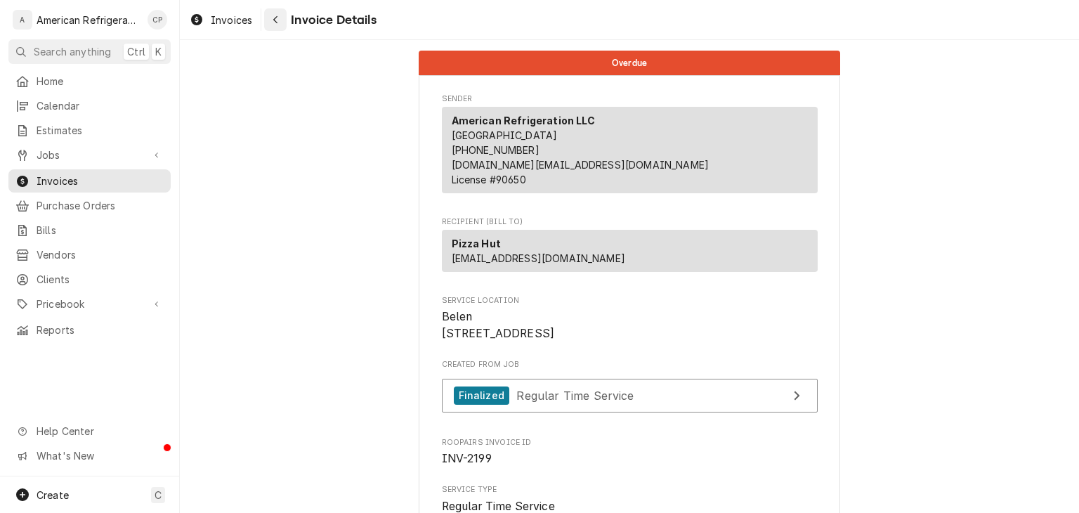
click at [282, 20] on button "Navigate back" at bounding box center [275, 19] width 22 height 22
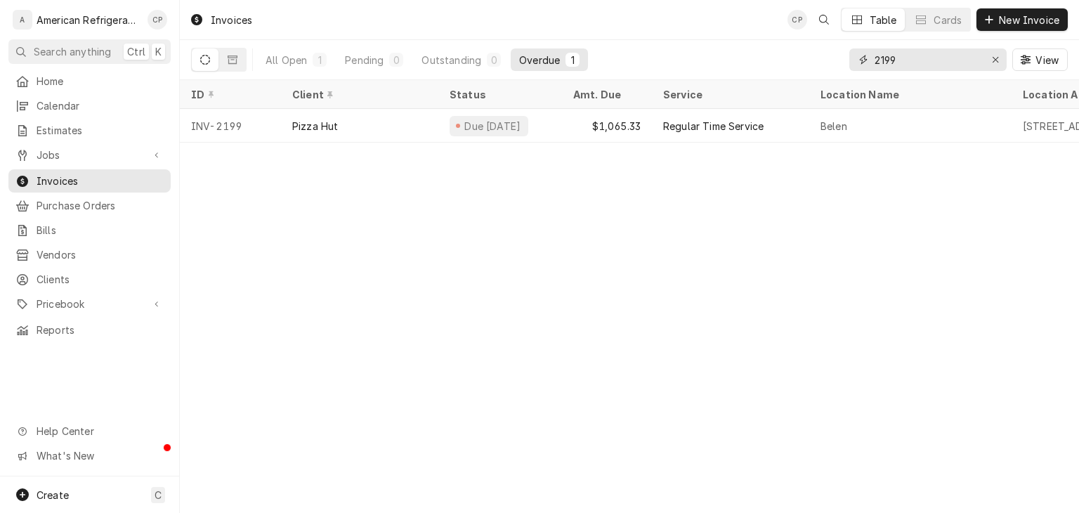
click at [907, 62] on input "2199" at bounding box center [926, 59] width 105 height 22
type input "2123"
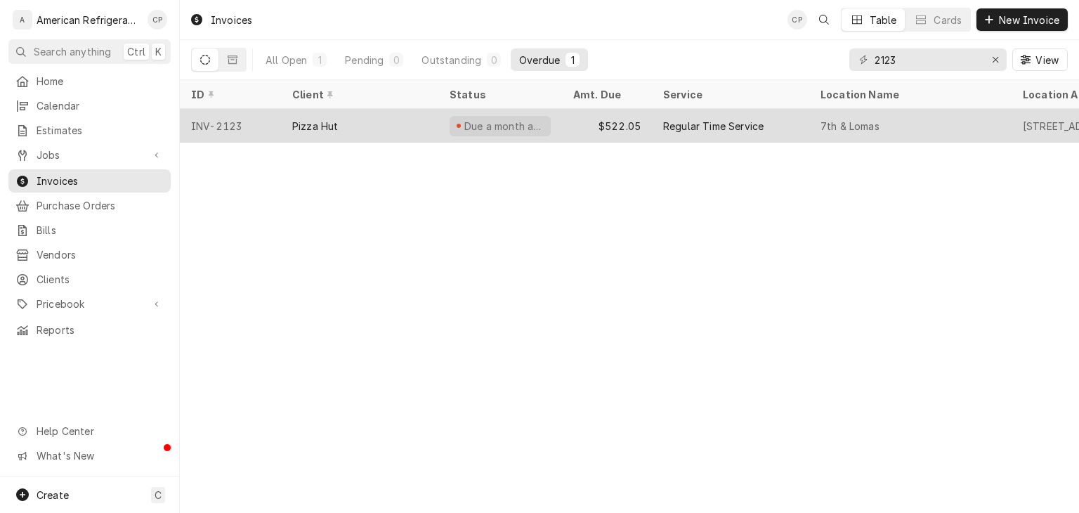
drag, startPoint x: 416, startPoint y: 119, endPoint x: 379, endPoint y: 119, distance: 37.2
click at [379, 119] on div "Pizza Hut" at bounding box center [359, 126] width 157 height 34
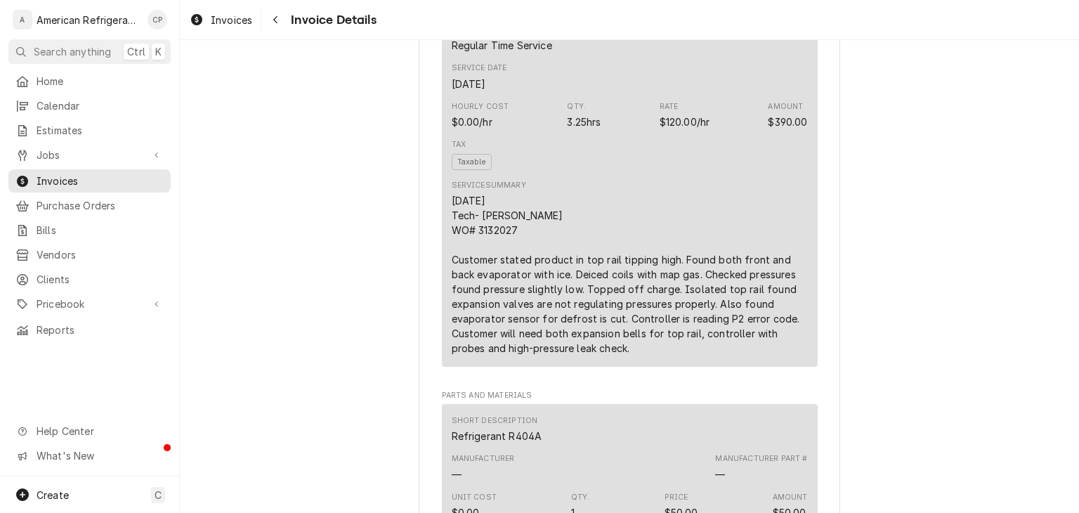
scroll to position [820, 0]
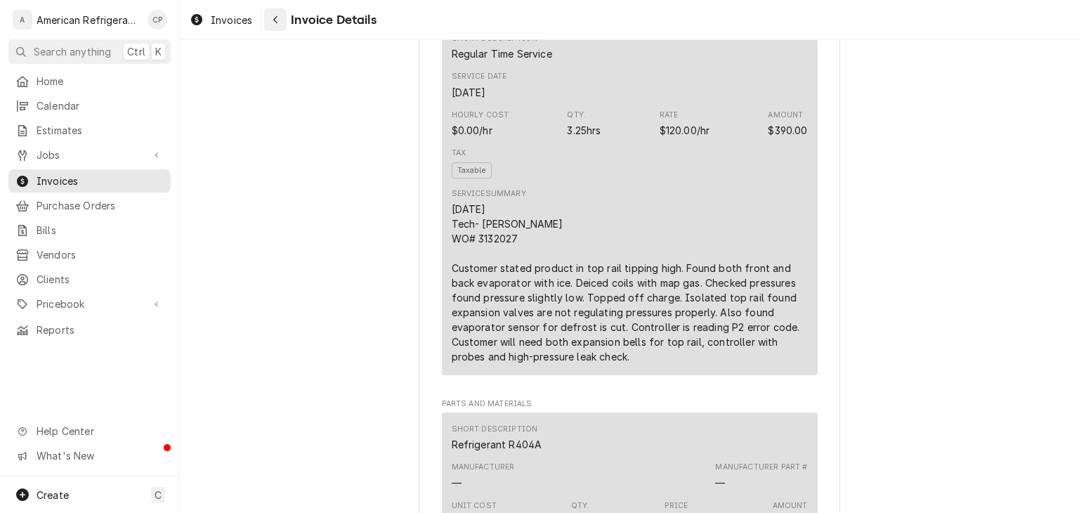
click at [269, 13] on div "Navigate back" at bounding box center [275, 20] width 14 height 14
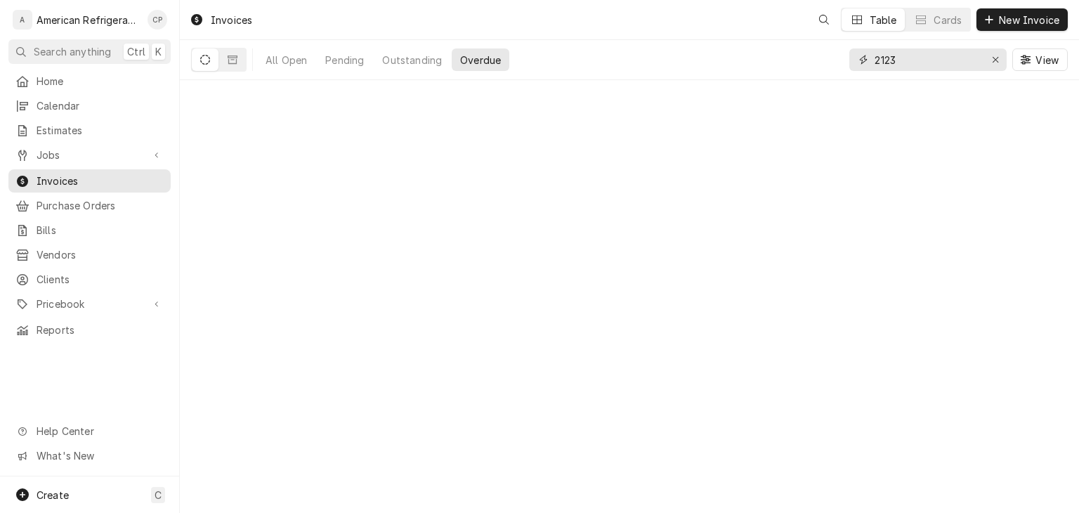
click at [892, 60] on input "2123" at bounding box center [926, 59] width 105 height 22
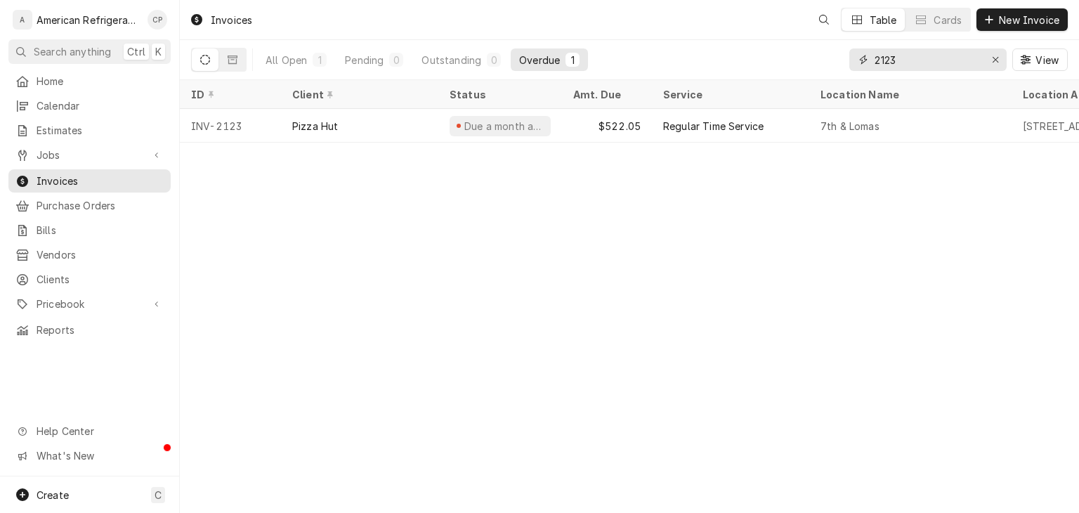
click at [923, 60] on input "2123" at bounding box center [926, 59] width 105 height 22
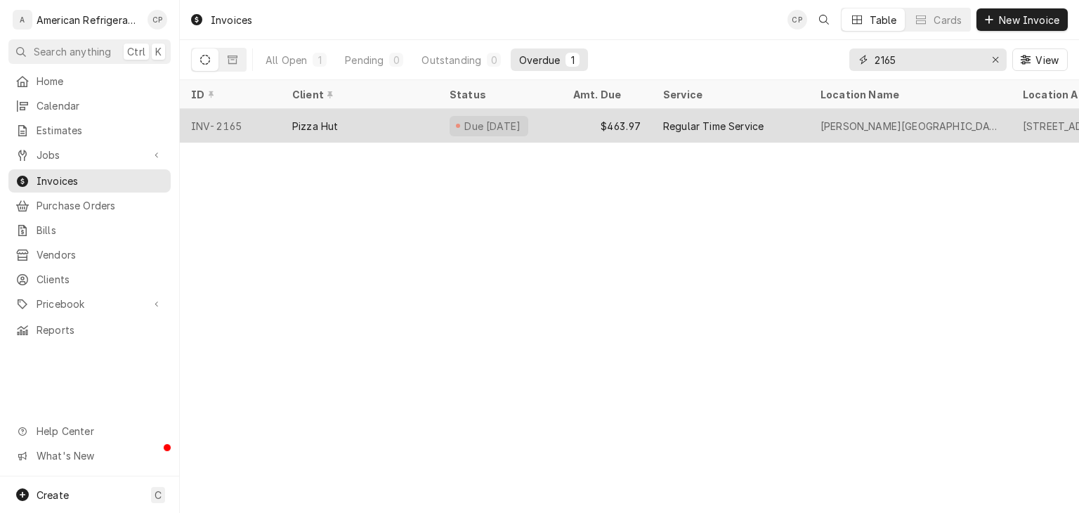
type input "2165"
click at [418, 118] on div "Pizza Hut" at bounding box center [359, 126] width 157 height 34
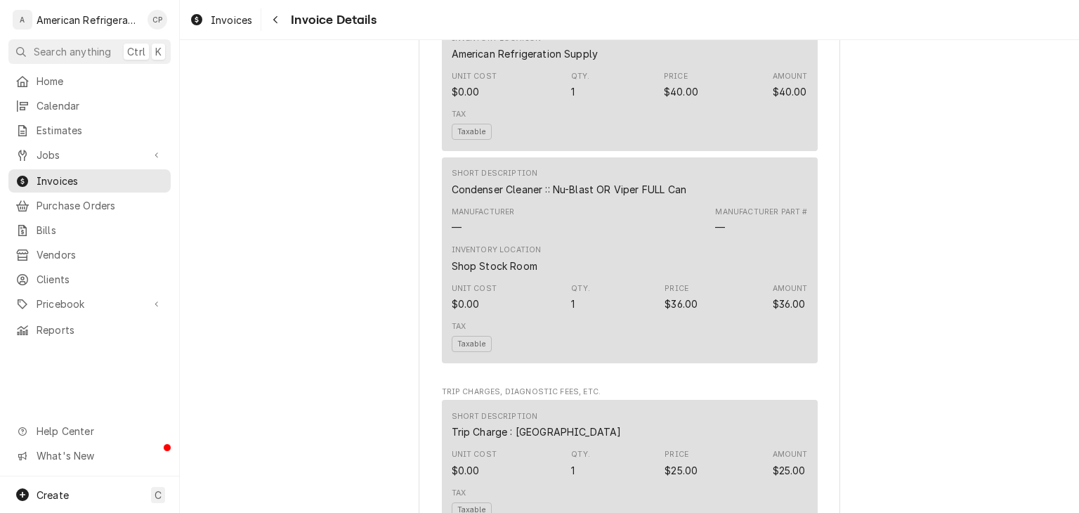
scroll to position [1511, 0]
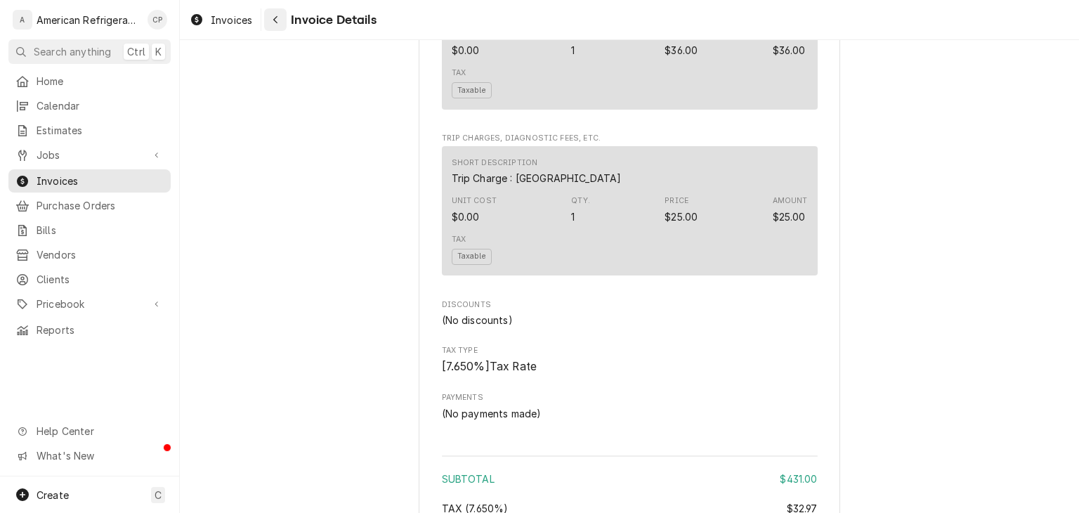
click at [282, 28] on button "Navigate back" at bounding box center [275, 19] width 22 height 22
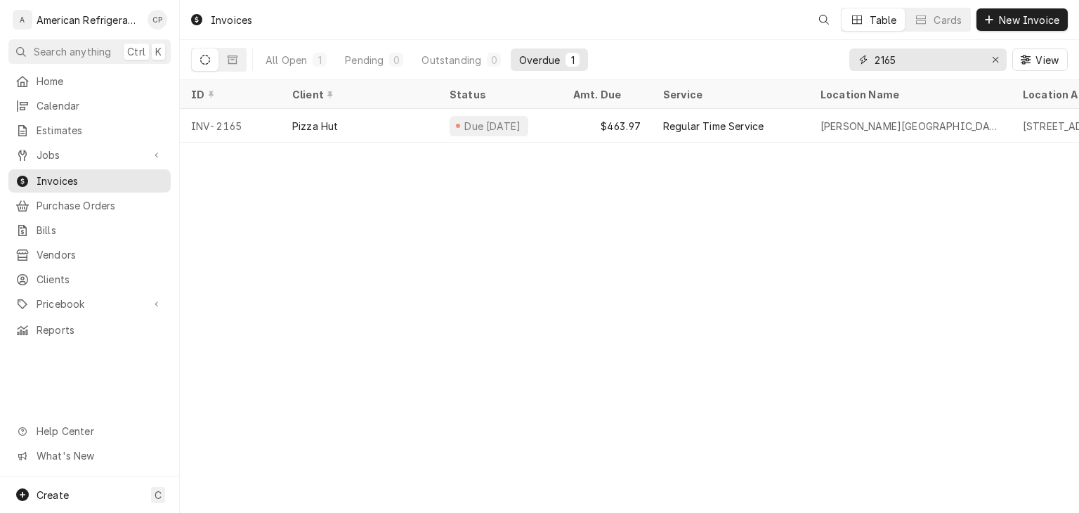
click at [920, 62] on input "2165" at bounding box center [926, 59] width 105 height 22
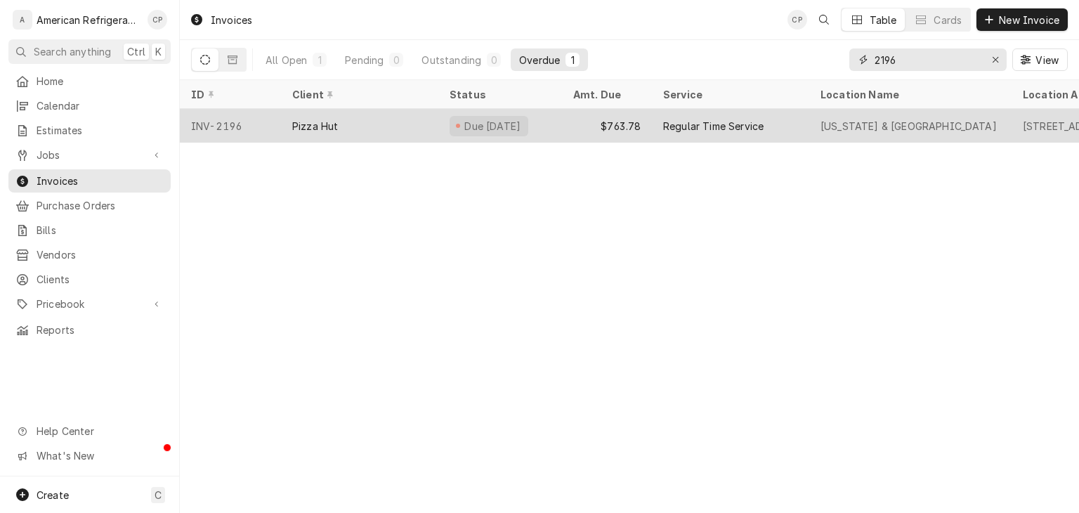
type input "2196"
click at [411, 124] on div "Pizza Hut" at bounding box center [359, 126] width 157 height 34
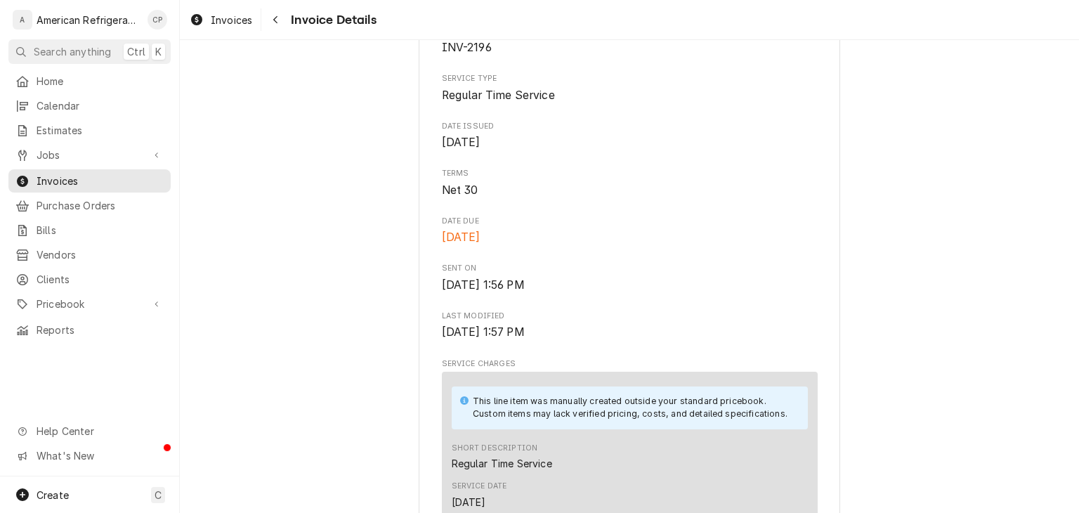
scroll to position [192, 0]
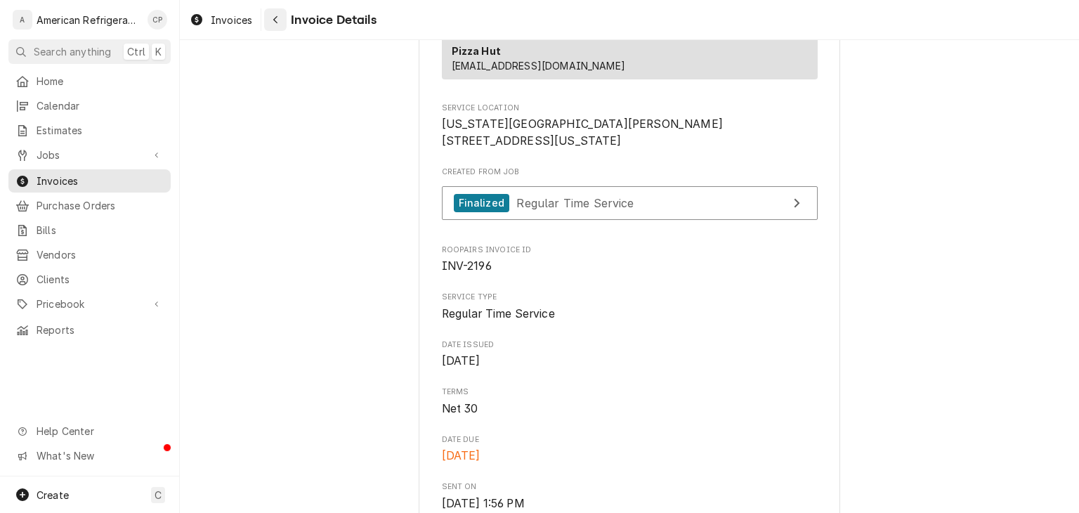
click at [277, 22] on icon "Navigate back" at bounding box center [275, 20] width 6 height 10
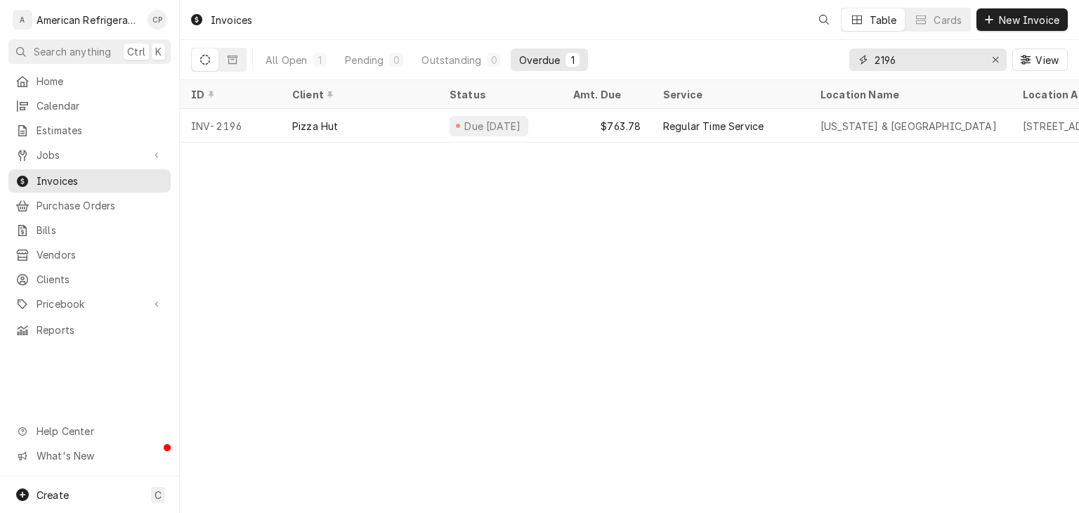
click at [915, 64] on input "2196" at bounding box center [926, 59] width 105 height 22
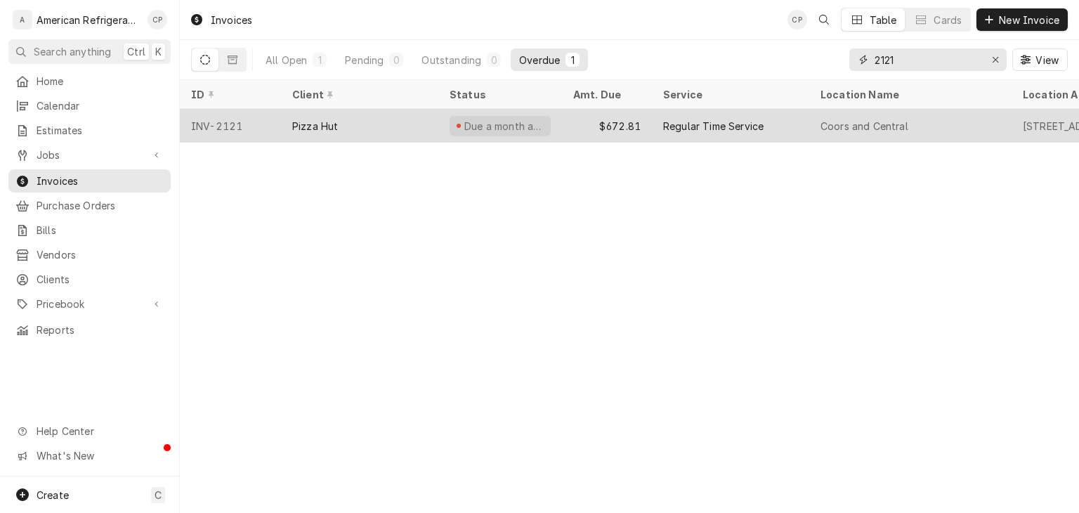
type input "2121"
click at [393, 115] on div "Pizza Hut" at bounding box center [359, 126] width 157 height 34
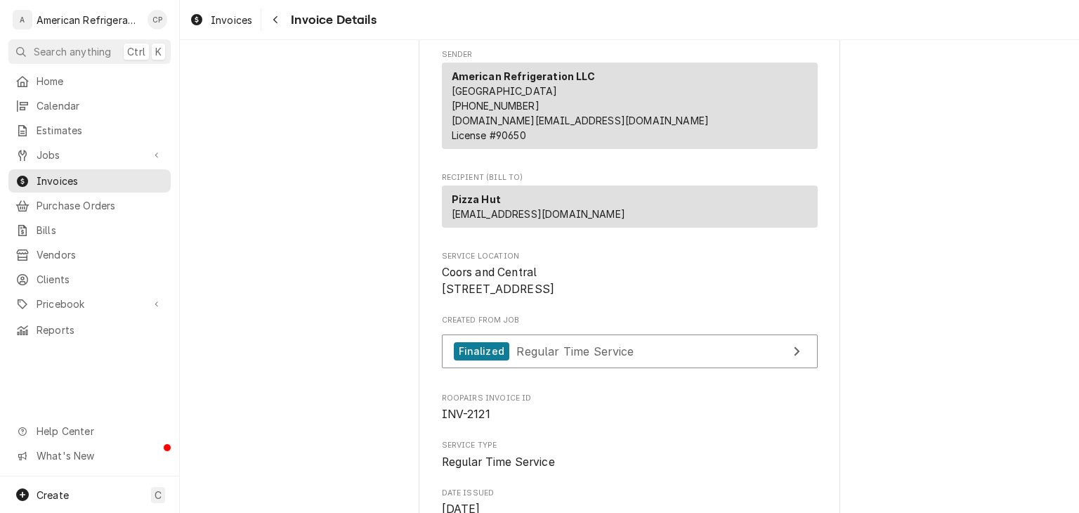
scroll to position [56, 0]
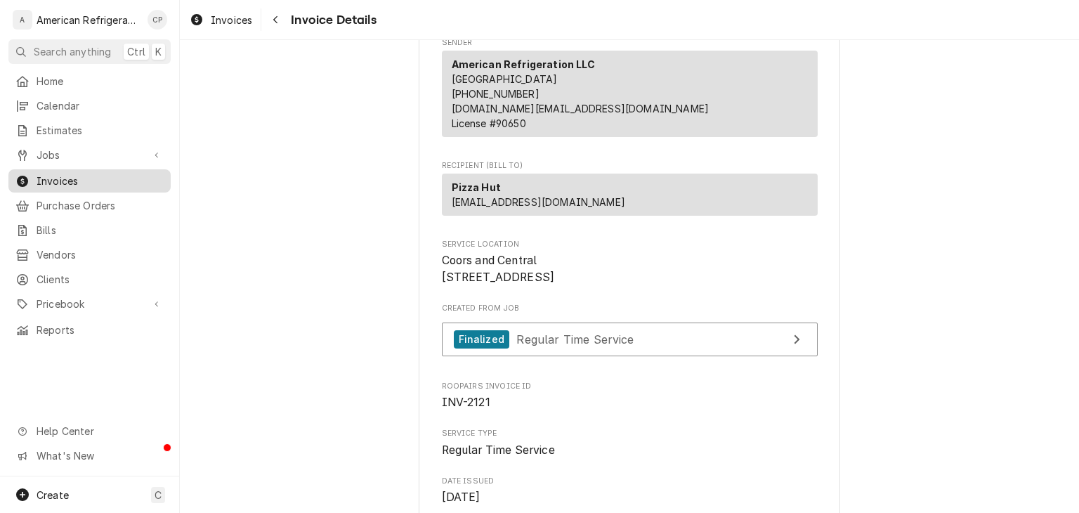
click at [124, 176] on span "Invoices" at bounding box center [100, 180] width 127 height 15
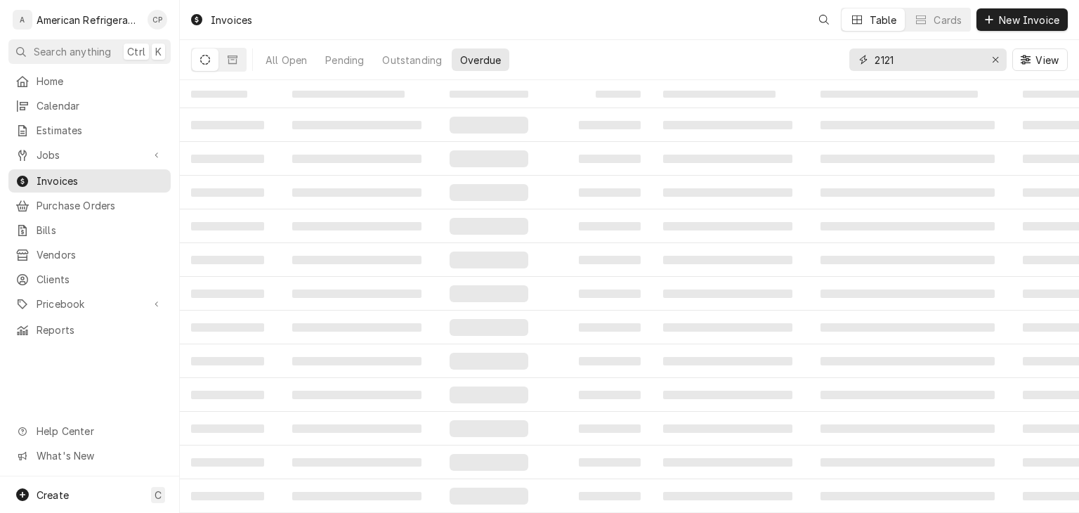
click at [933, 53] on input "2121" at bounding box center [926, 59] width 105 height 22
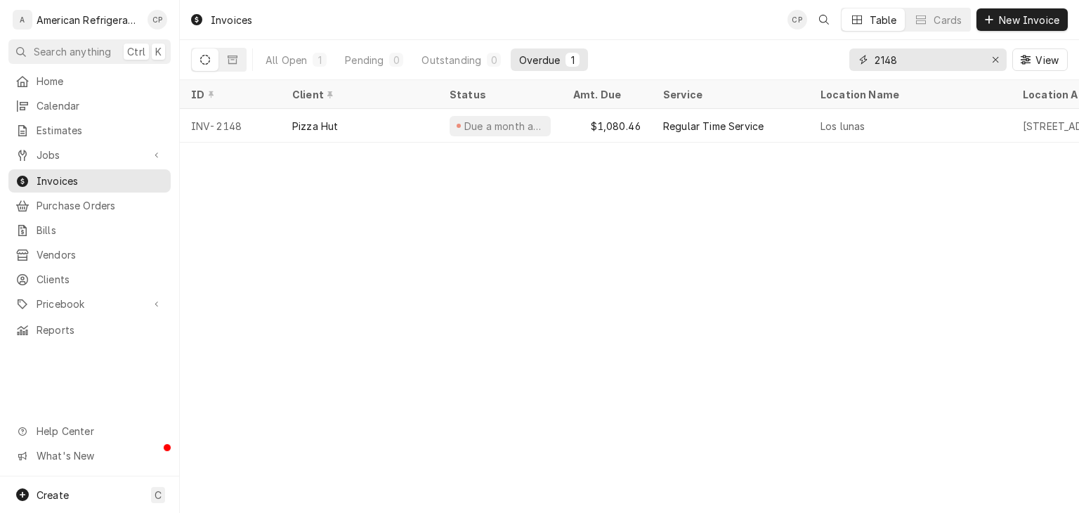
type input "2148"
click at [633, 119] on div "$1,080.46" at bounding box center [607, 126] width 90 height 34
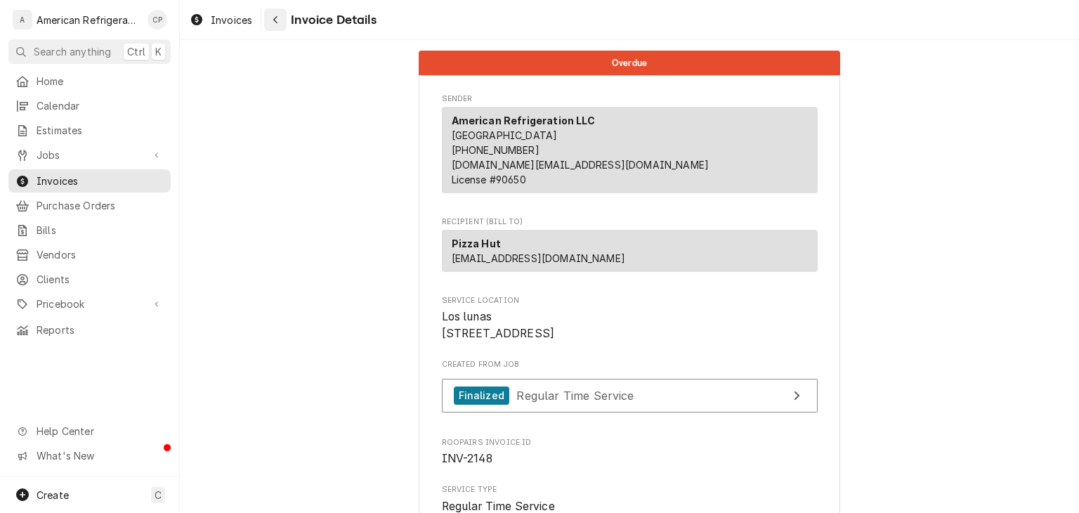
click at [277, 20] on icon "Navigate back" at bounding box center [275, 20] width 6 height 10
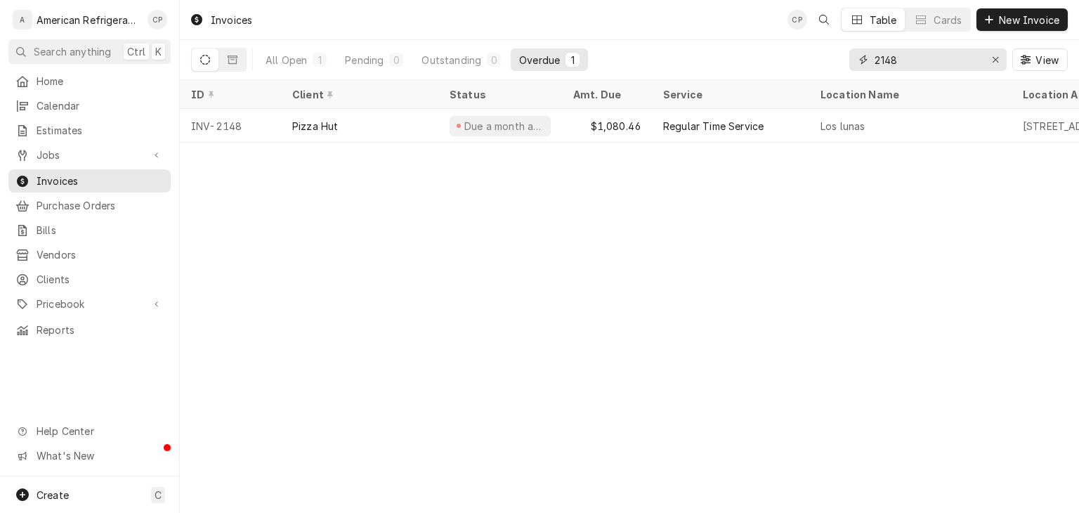
click at [905, 51] on input "2148" at bounding box center [926, 59] width 105 height 22
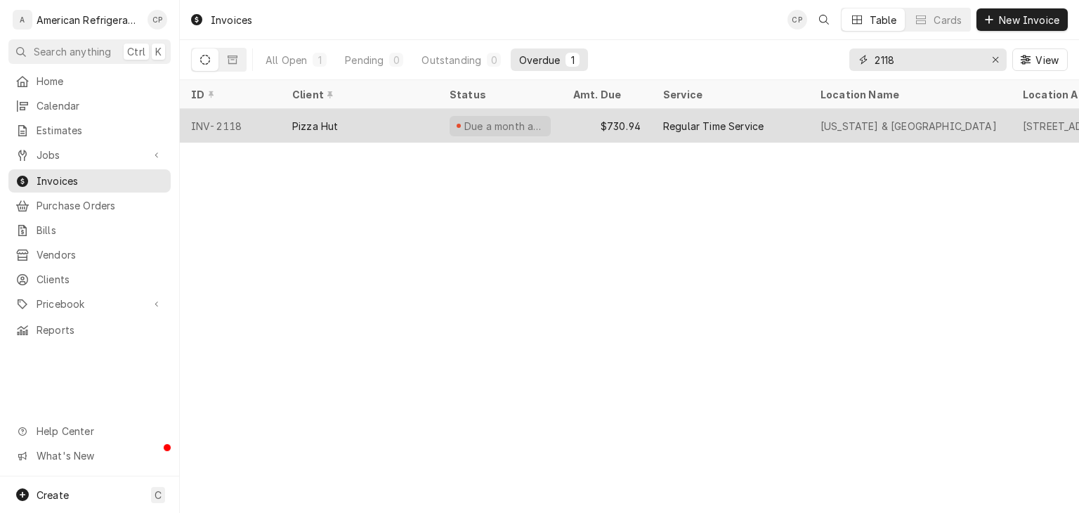
type input "2118"
click at [657, 121] on div "Regular Time Service" at bounding box center [730, 126] width 157 height 34
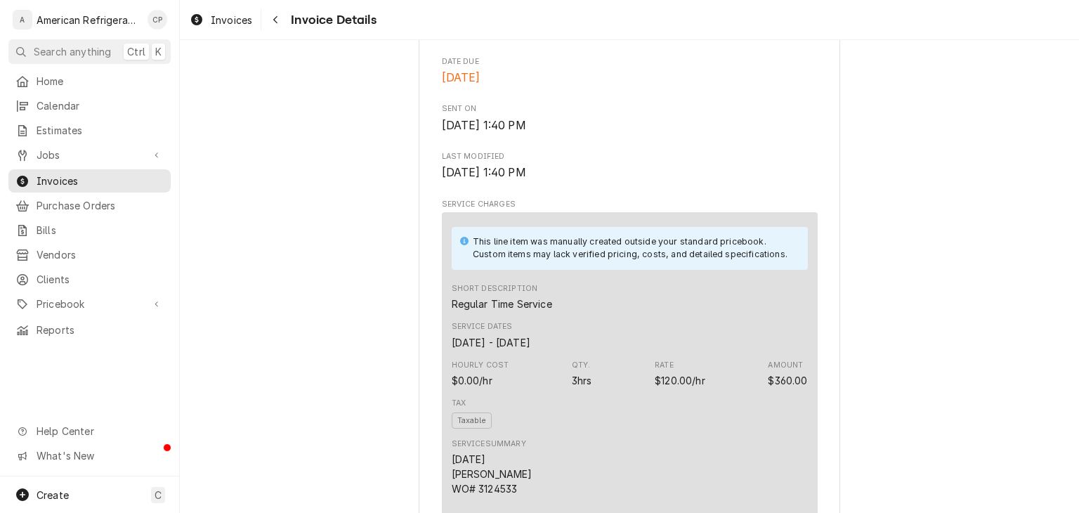
scroll to position [371, 0]
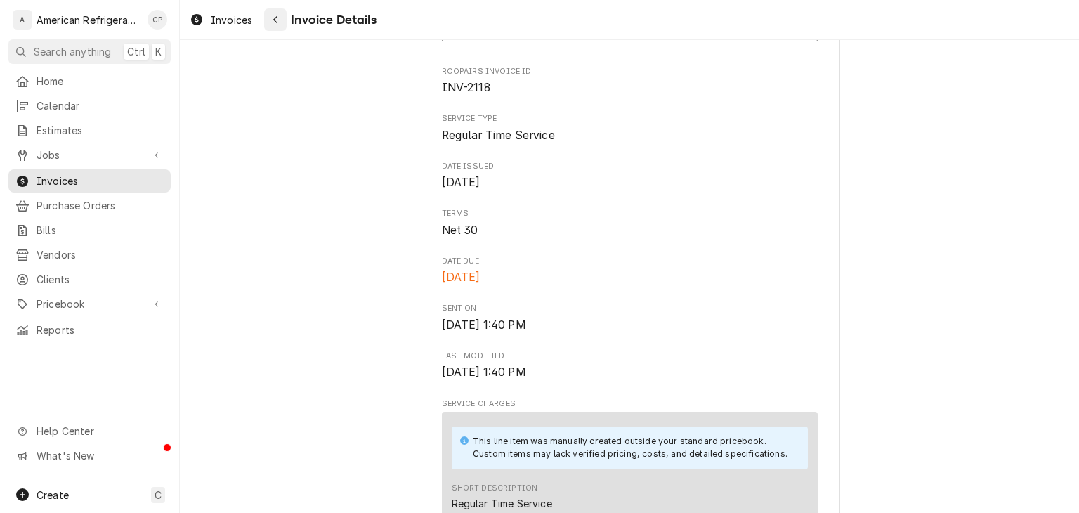
click at [269, 22] on div "Navigate back" at bounding box center [275, 20] width 14 height 14
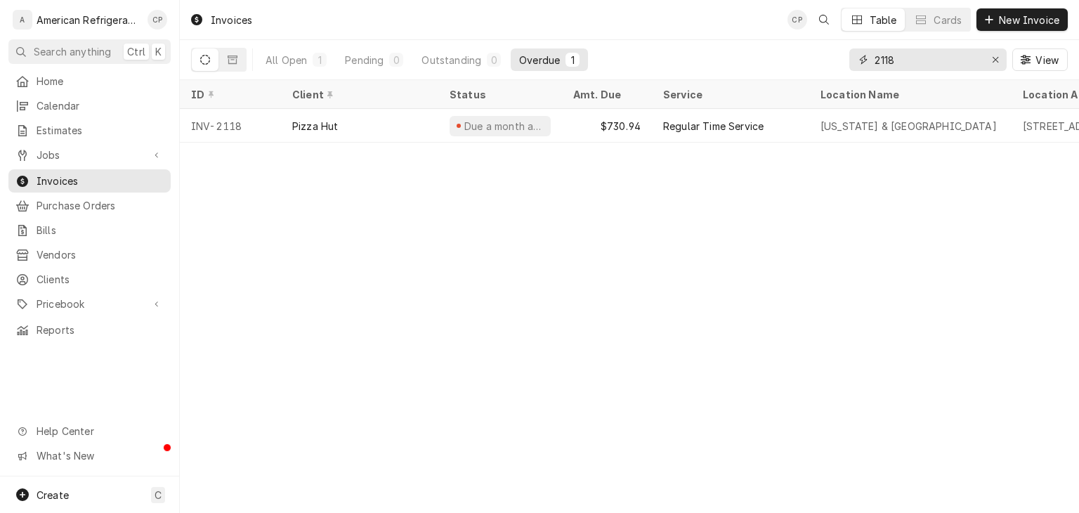
click at [942, 61] on input "2118" at bounding box center [926, 59] width 105 height 22
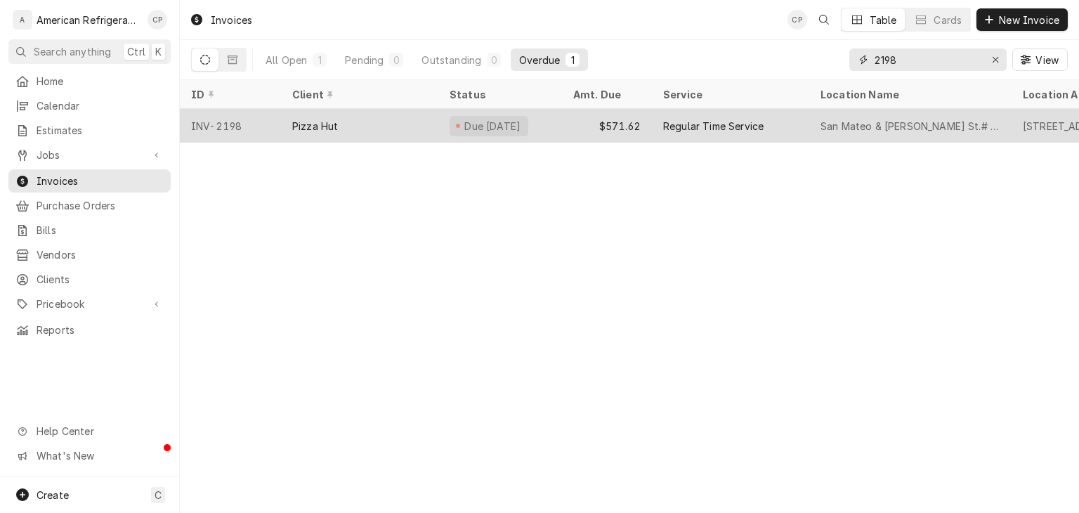
type input "2198"
click at [606, 124] on div "$571.62" at bounding box center [607, 126] width 90 height 34
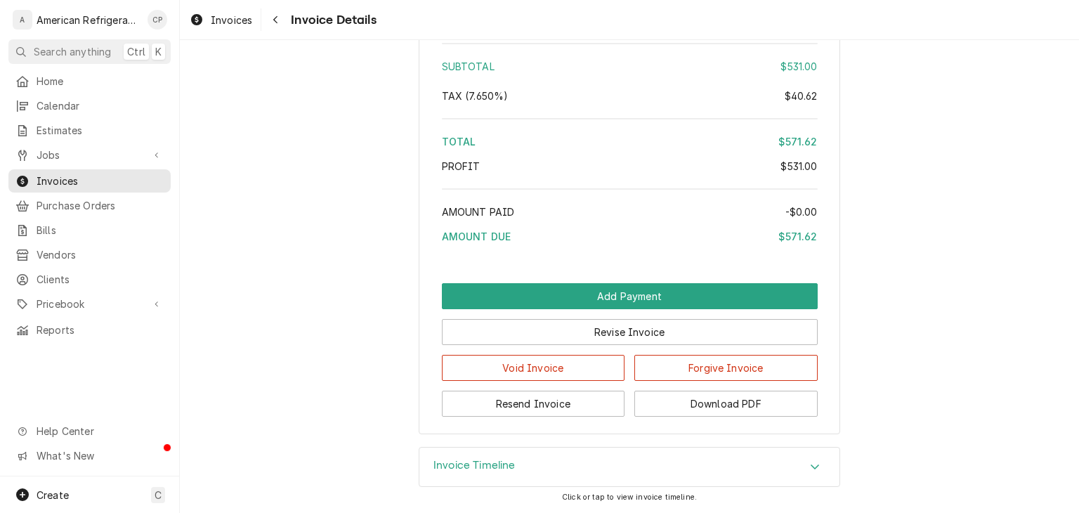
scroll to position [2000, 0]
click at [692, 398] on button "Download PDF" at bounding box center [725, 403] width 183 height 26
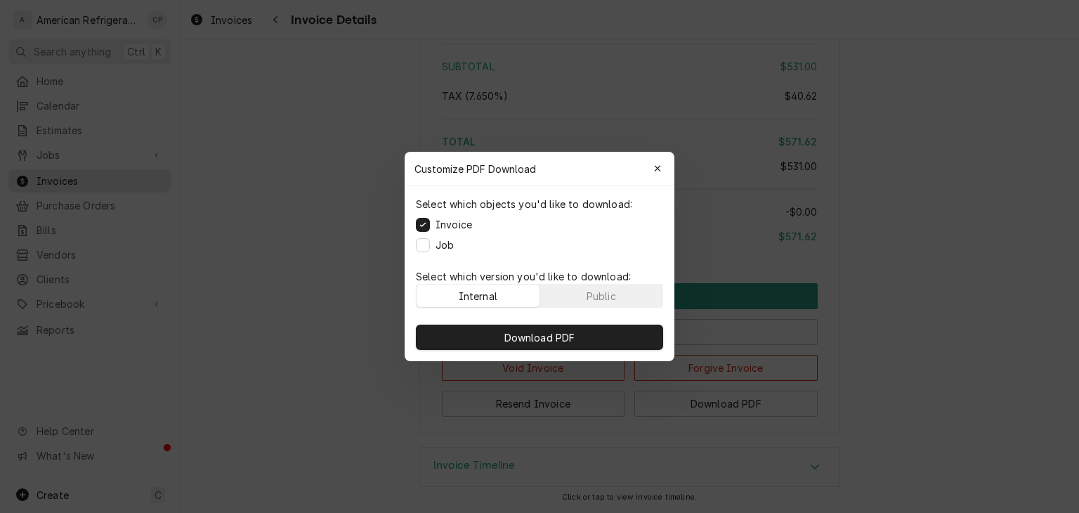
click at [440, 249] on label "Job" at bounding box center [444, 244] width 18 height 15
click at [430, 249] on button "Job" at bounding box center [423, 245] width 14 height 14
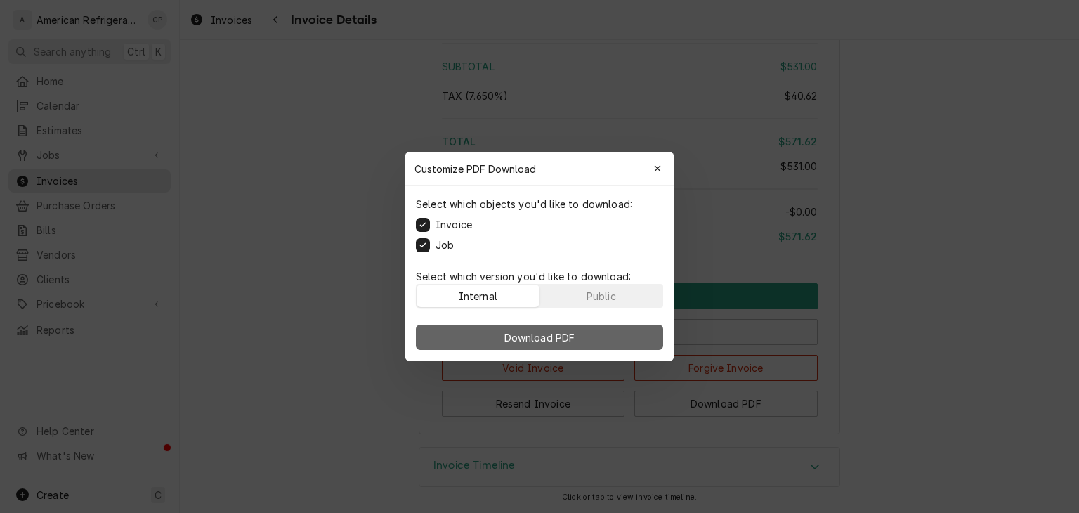
click at [479, 341] on button "Download PDF" at bounding box center [539, 336] width 247 height 25
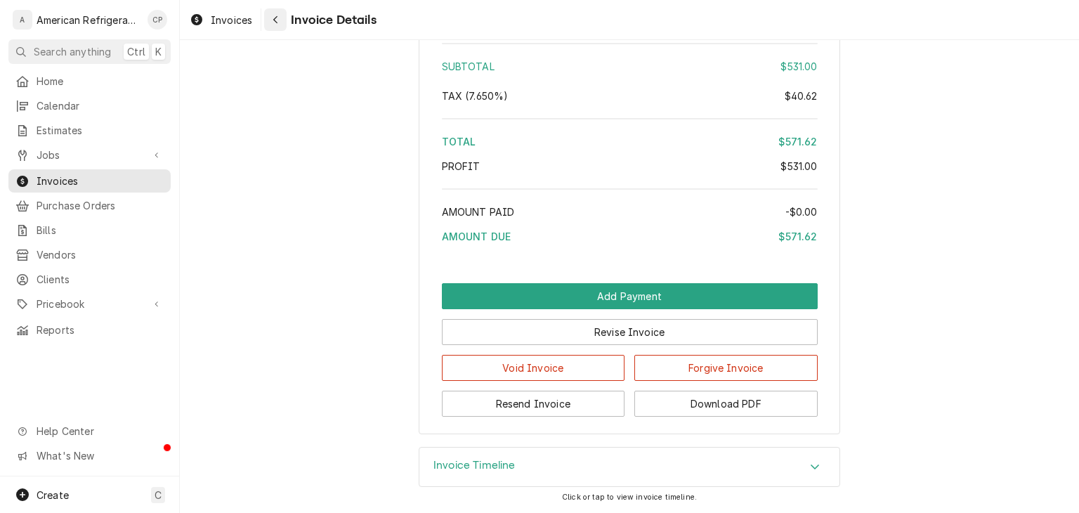
click at [281, 26] on button "Navigate back" at bounding box center [275, 19] width 22 height 22
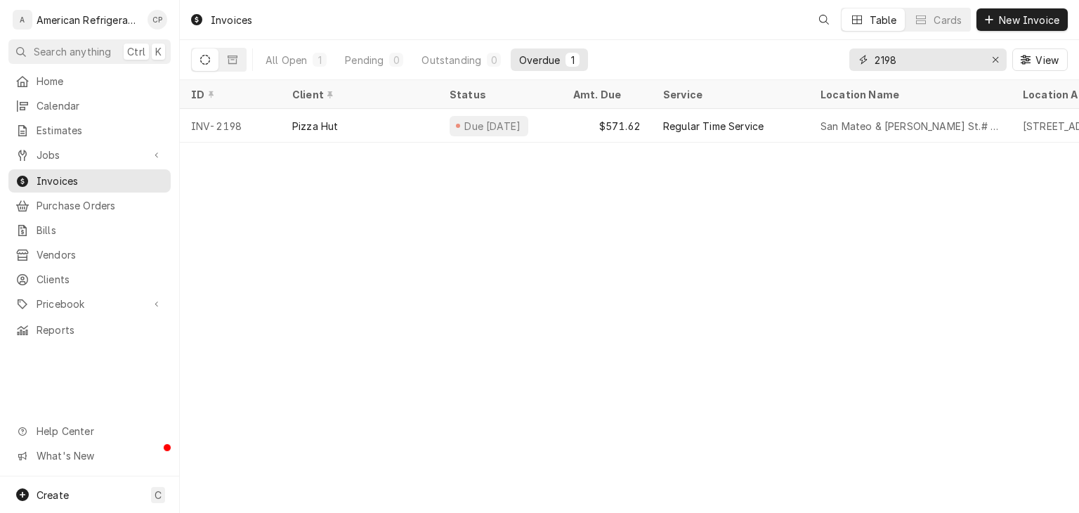
click at [932, 62] on input "2198" at bounding box center [926, 59] width 105 height 22
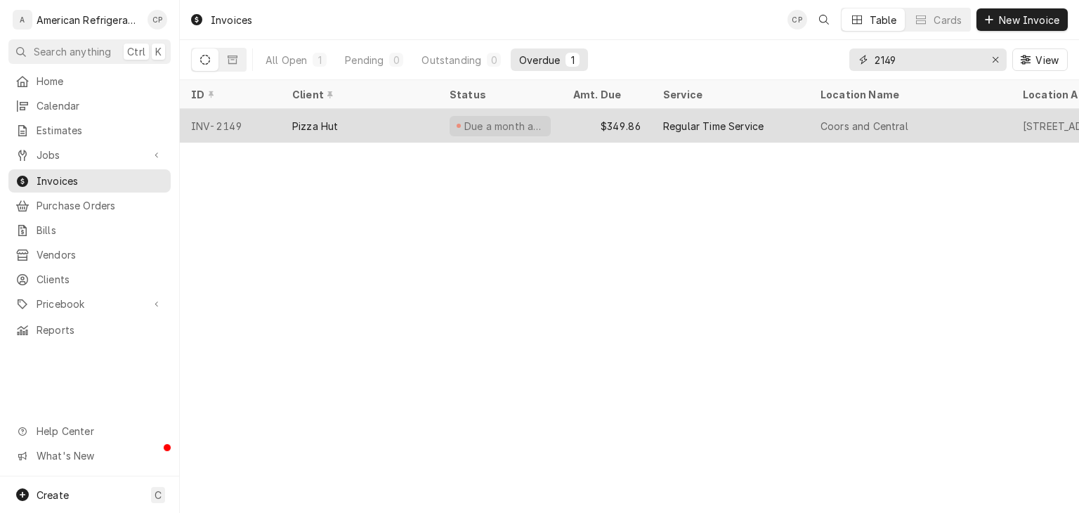
type input "2149"
click at [418, 119] on div "Pizza Hut" at bounding box center [359, 126] width 157 height 34
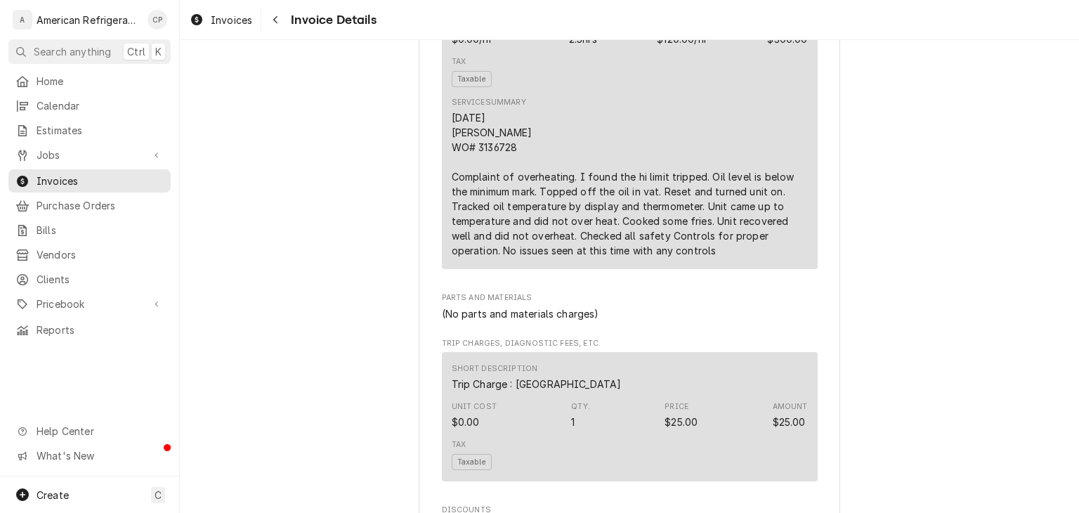
scroll to position [965, 0]
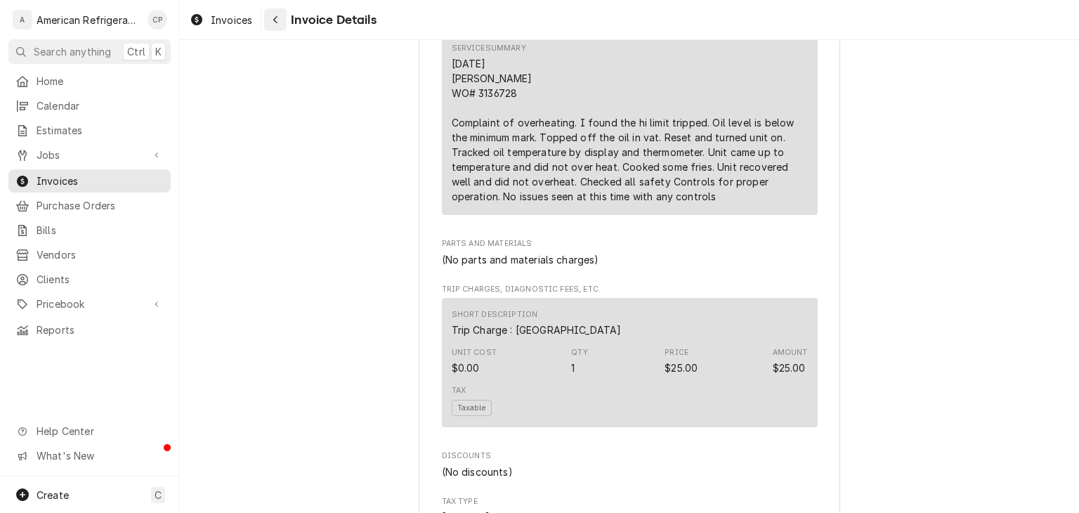
click at [279, 28] on button "Navigate back" at bounding box center [275, 19] width 22 height 22
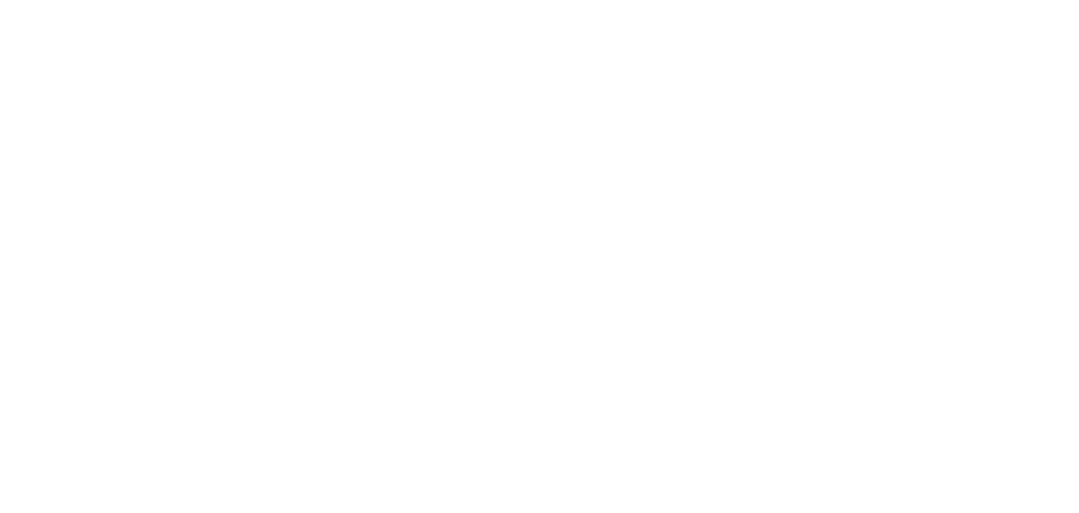
click at [905, 74] on div "Dynamic Content Wrapper" at bounding box center [539, 256] width 1079 height 513
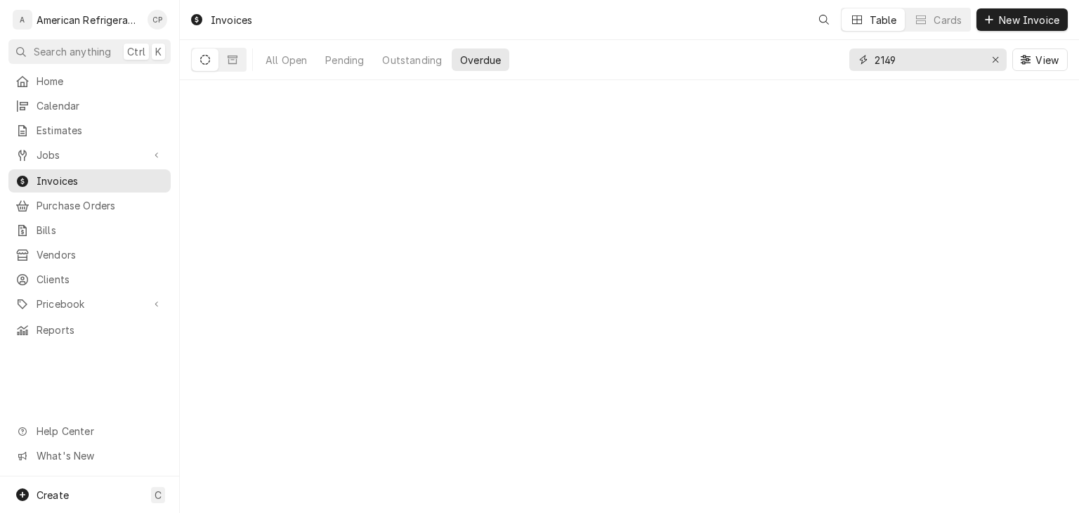
click at [921, 59] on input "2149" at bounding box center [926, 59] width 105 height 22
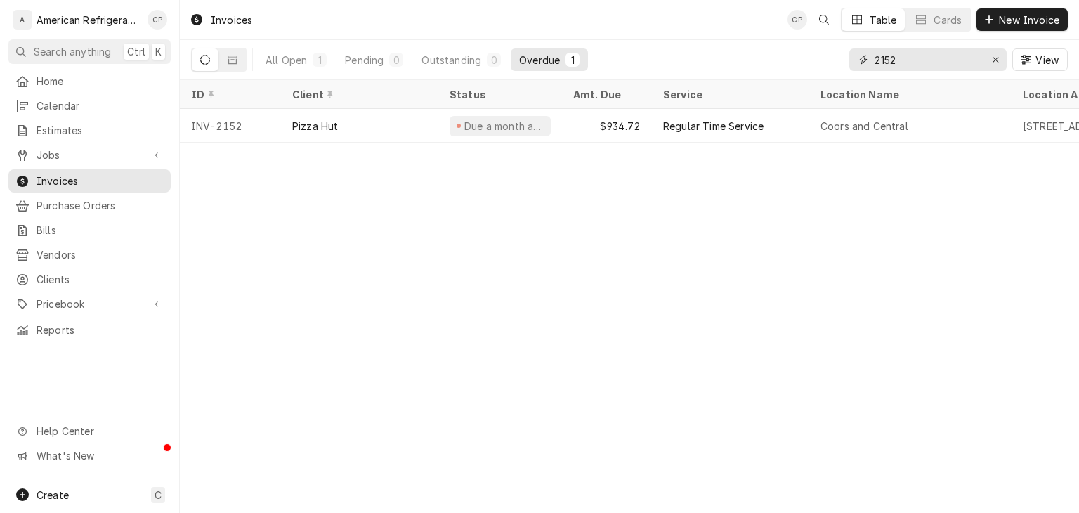
type input "2152"
click at [512, 119] on div "Due a month ago" at bounding box center [504, 126] width 82 height 15
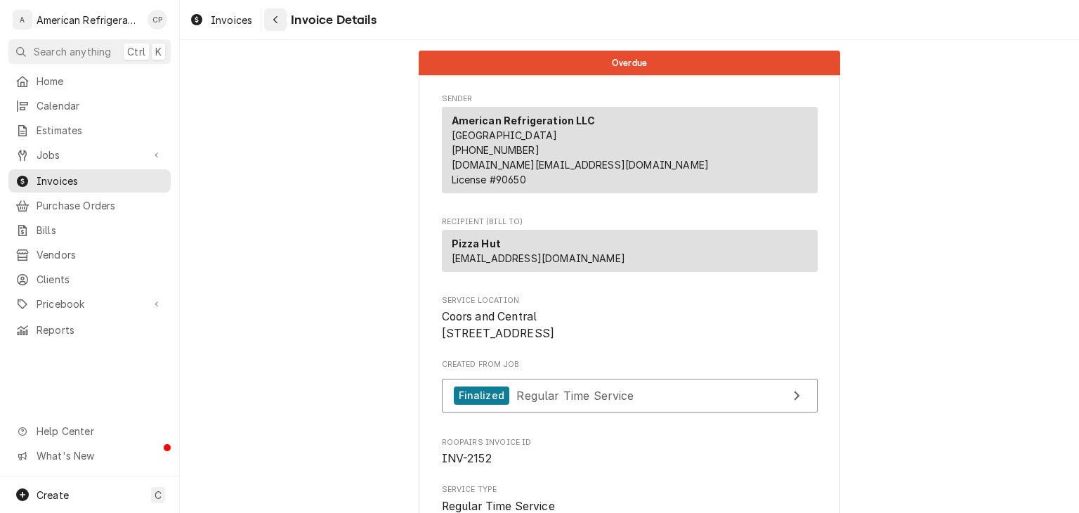
click at [277, 25] on div "Navigate back" at bounding box center [275, 20] width 14 height 14
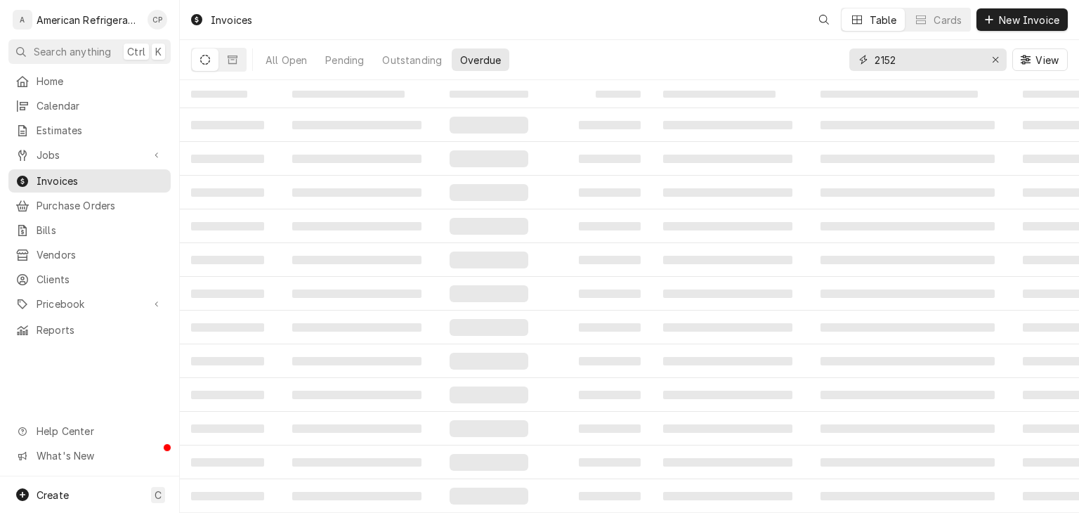
click at [945, 62] on input "2152" at bounding box center [926, 59] width 105 height 22
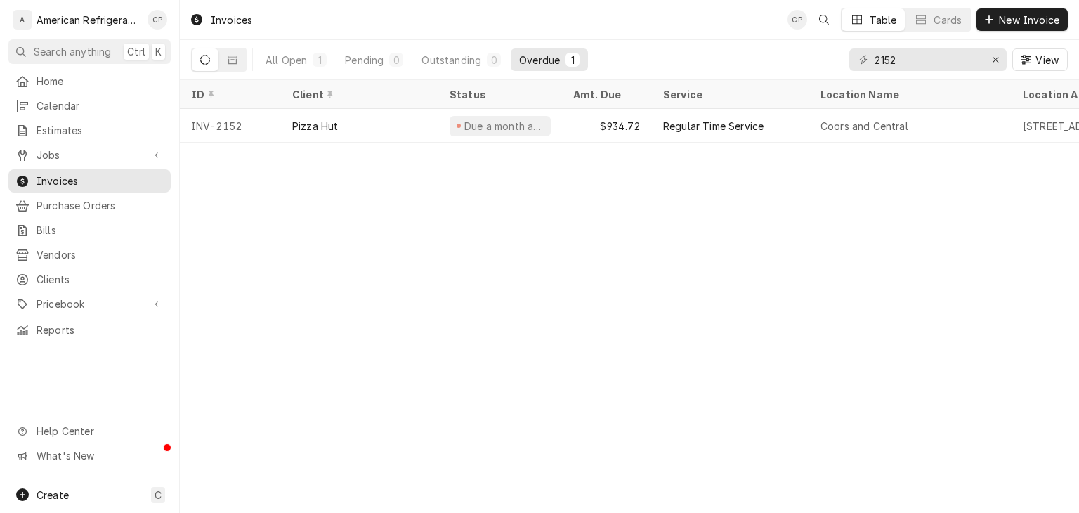
click at [962, 46] on div "2152 View" at bounding box center [958, 59] width 218 height 39
click at [950, 61] on input "2152" at bounding box center [926, 59] width 105 height 22
type input "1792"
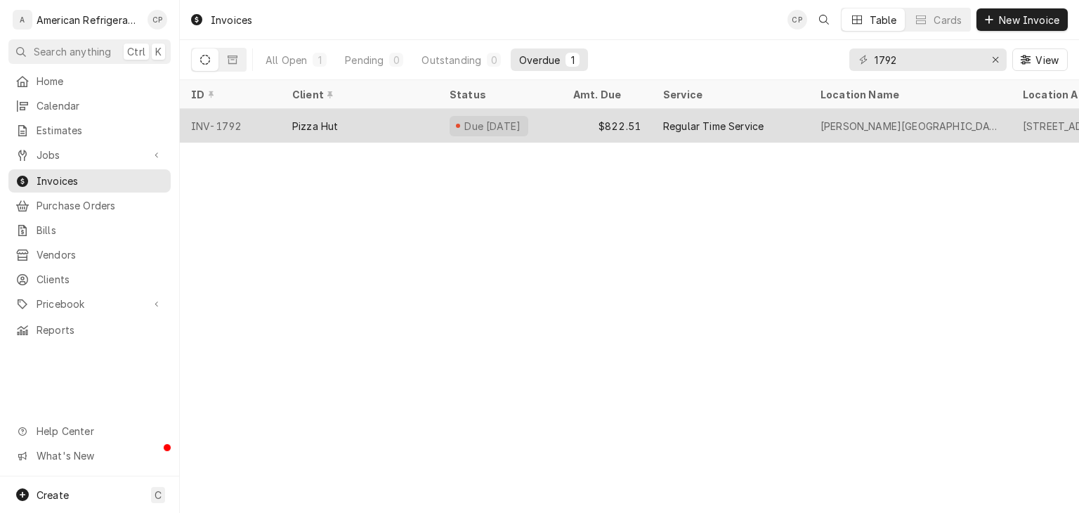
click at [628, 113] on div "$822.51" at bounding box center [607, 126] width 90 height 34
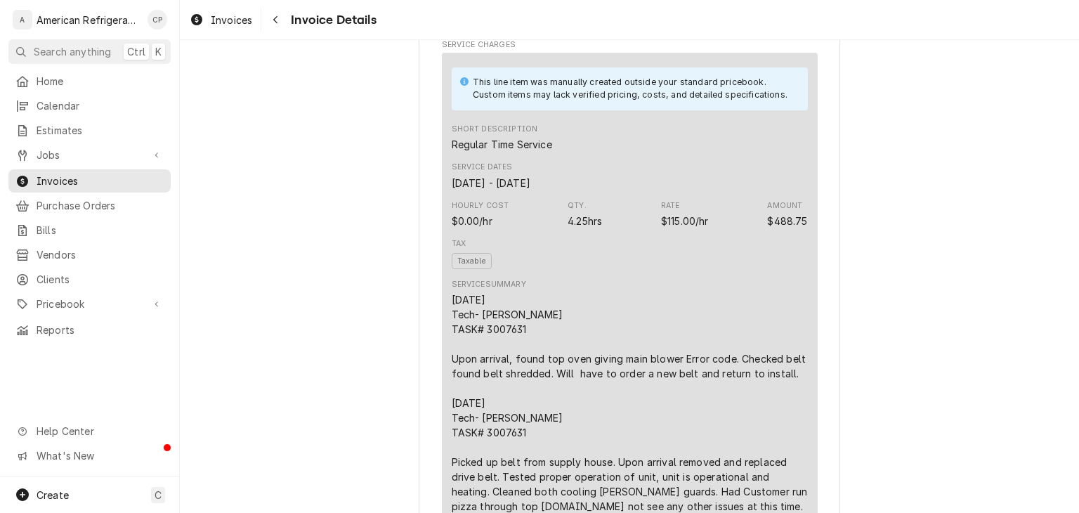
scroll to position [888, 0]
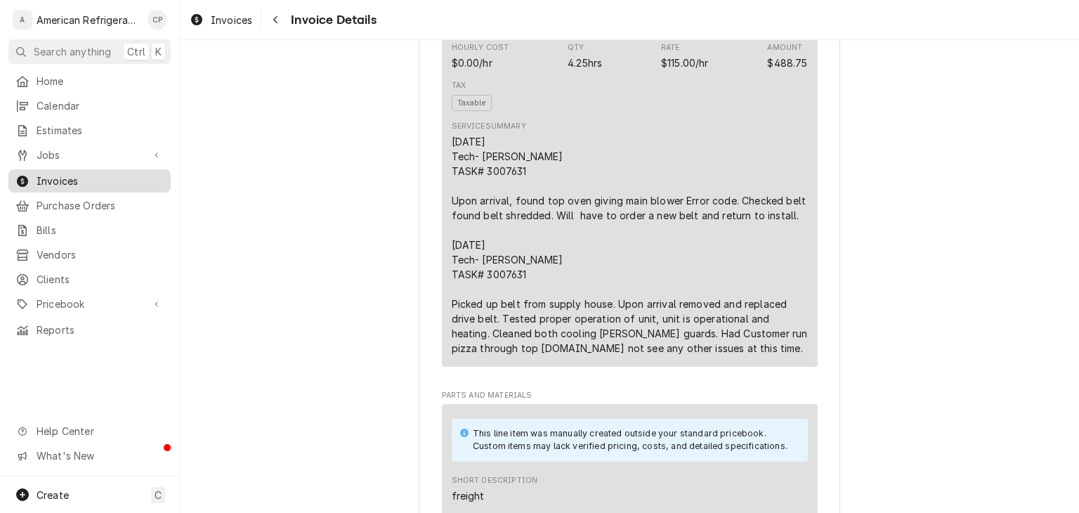
click at [97, 178] on span "Invoices" at bounding box center [100, 180] width 127 height 15
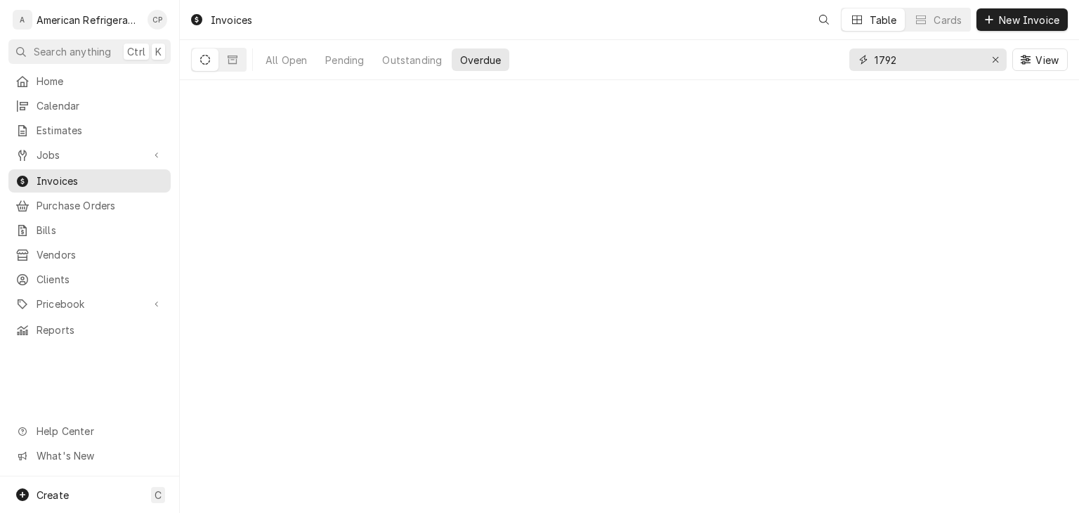
click at [898, 65] on input "1792" at bounding box center [926, 59] width 105 height 22
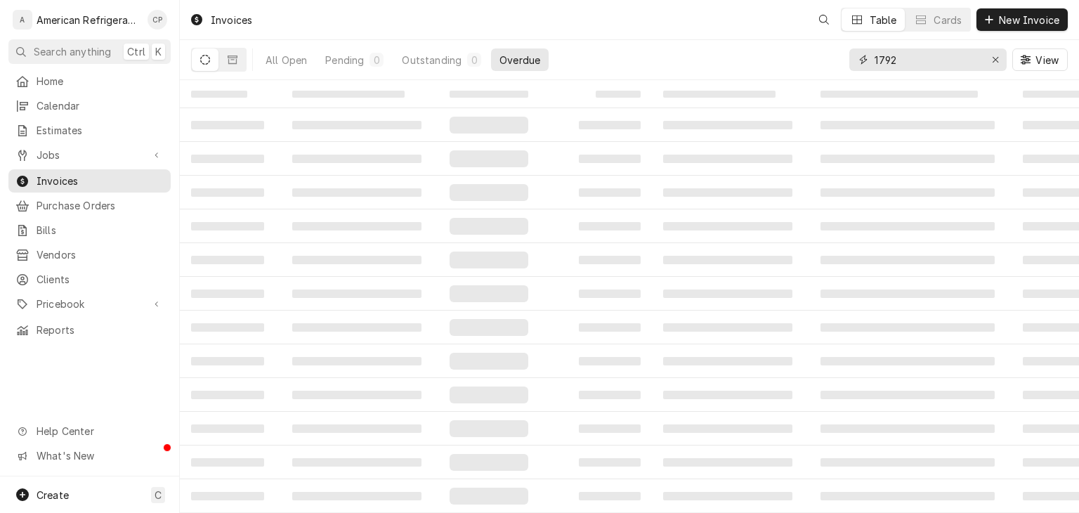
click at [898, 65] on input "1792" at bounding box center [926, 59] width 105 height 22
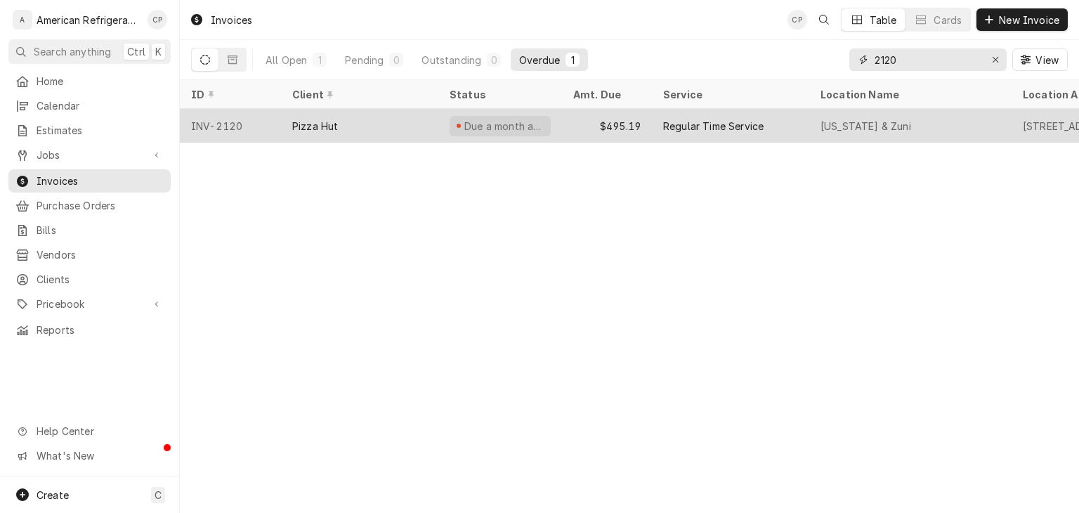
type input "2120"
click at [642, 122] on div "$495.19" at bounding box center [607, 126] width 90 height 34
click at [525, 121] on div "Due a month ago" at bounding box center [504, 126] width 82 height 15
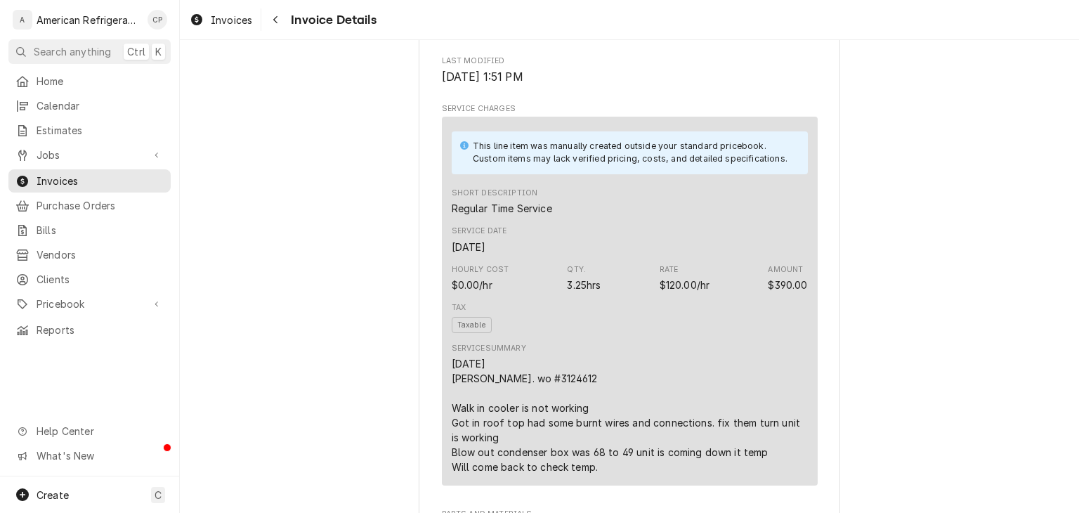
scroll to position [145, 0]
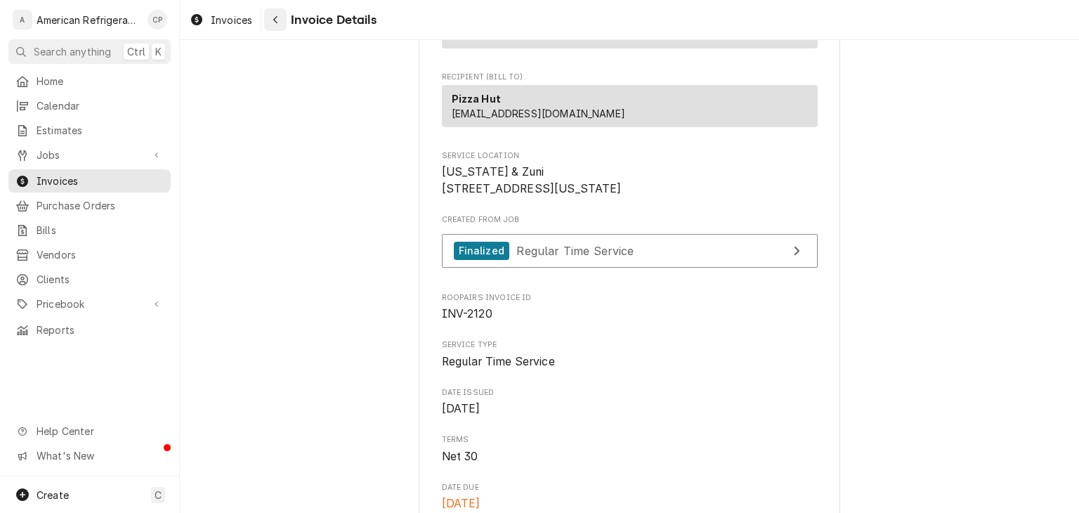
click at [280, 30] on button "Navigate back" at bounding box center [275, 19] width 22 height 22
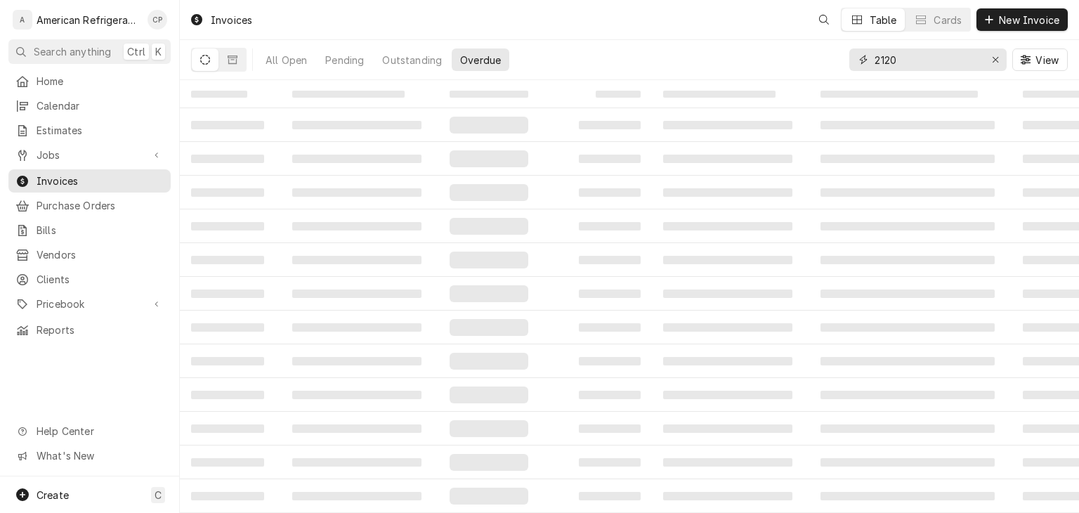
click at [930, 61] on input "2120" at bounding box center [926, 59] width 105 height 22
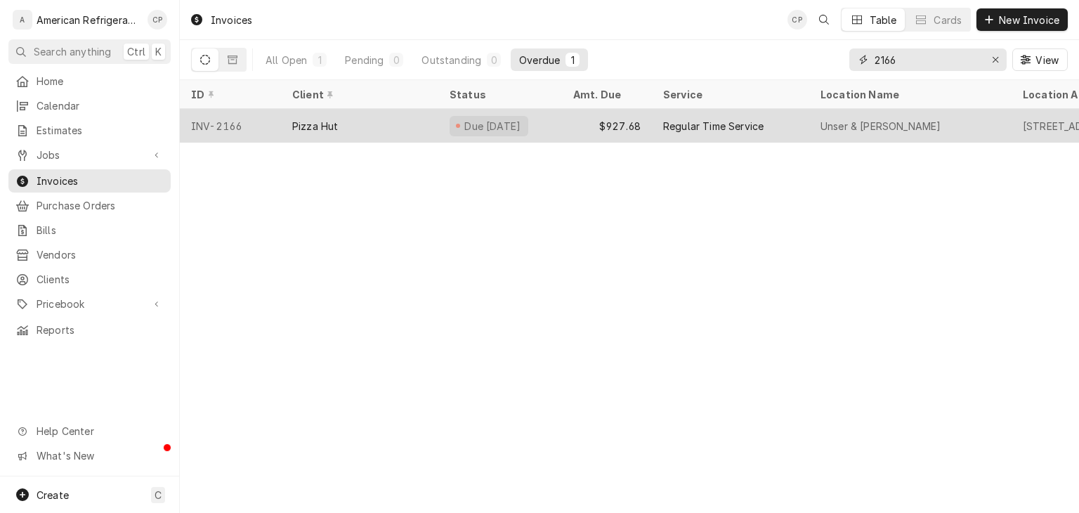
type input "2166"
click at [550, 124] on div "Due [DATE]" at bounding box center [500, 126] width 124 height 34
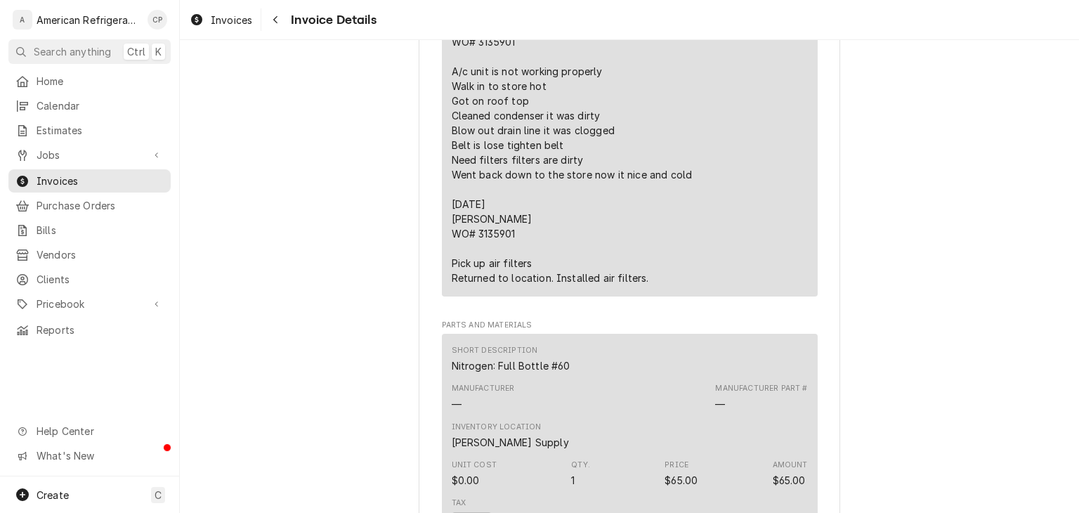
scroll to position [1019, 0]
click at [277, 11] on button "Navigate back" at bounding box center [275, 19] width 22 height 22
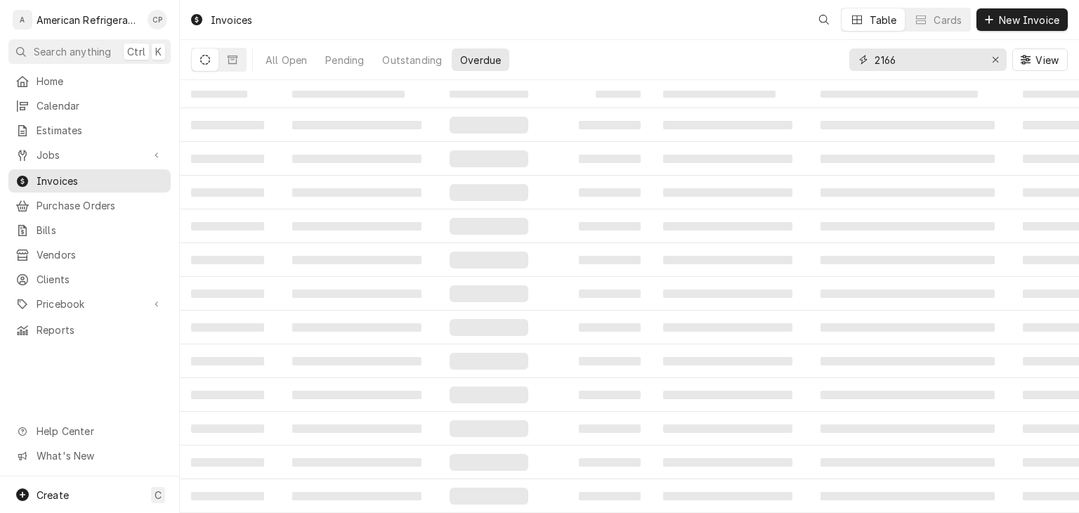
click at [916, 59] on input "2166" at bounding box center [926, 59] width 105 height 22
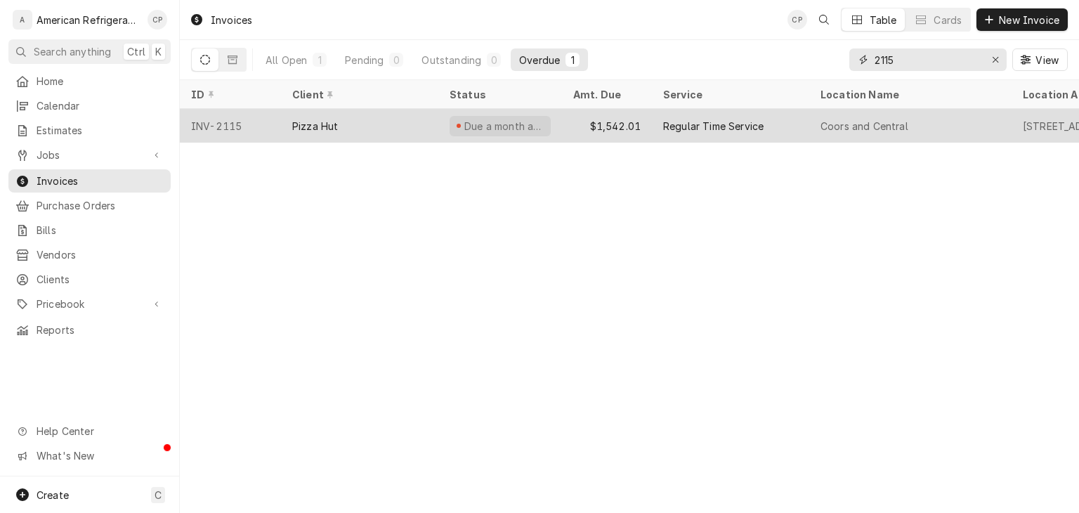
type input "2115"
click at [552, 122] on div "Due a month ago" at bounding box center [500, 126] width 124 height 34
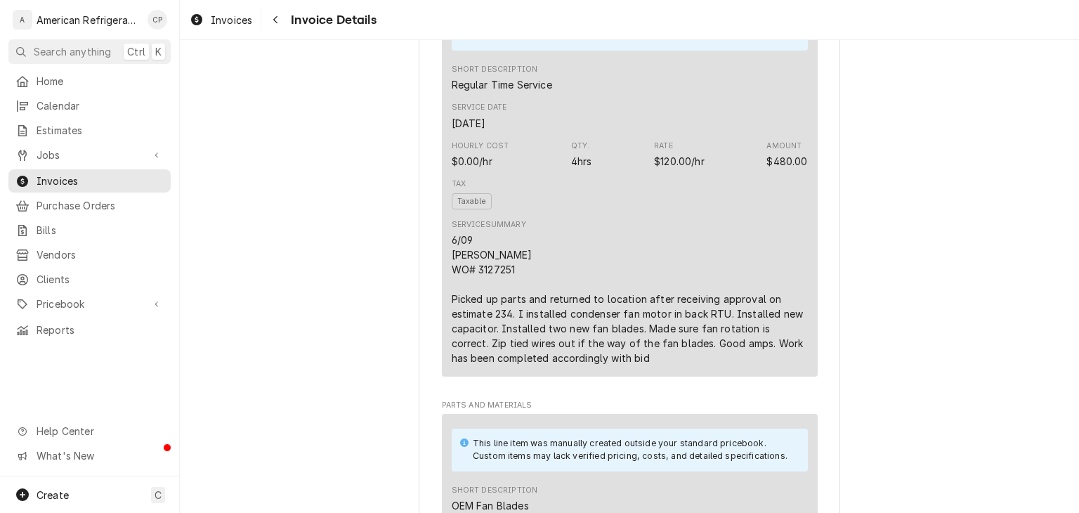
scroll to position [791, 0]
click at [276, 25] on div "Navigate back" at bounding box center [275, 20] width 14 height 14
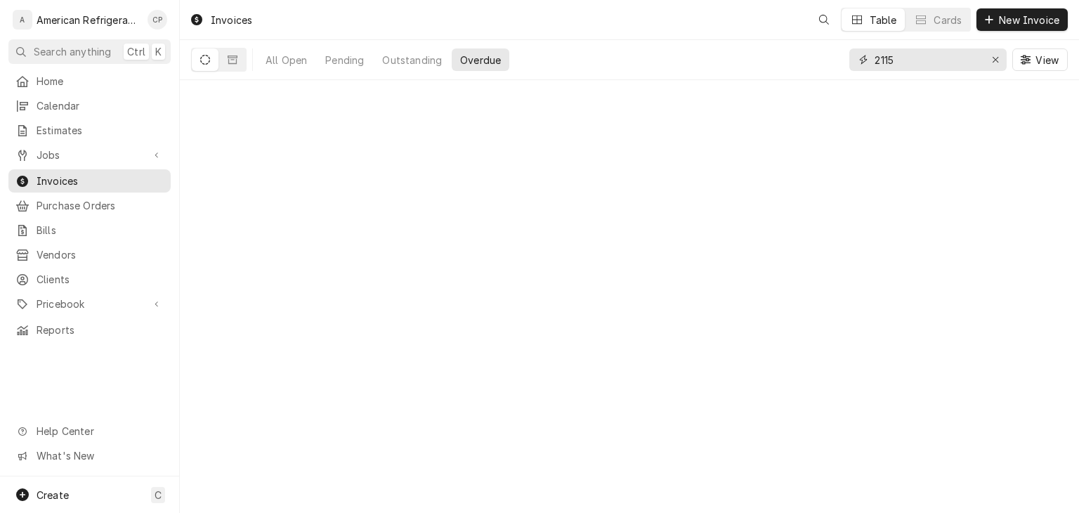
click at [916, 59] on input "2115" at bounding box center [926, 59] width 105 height 22
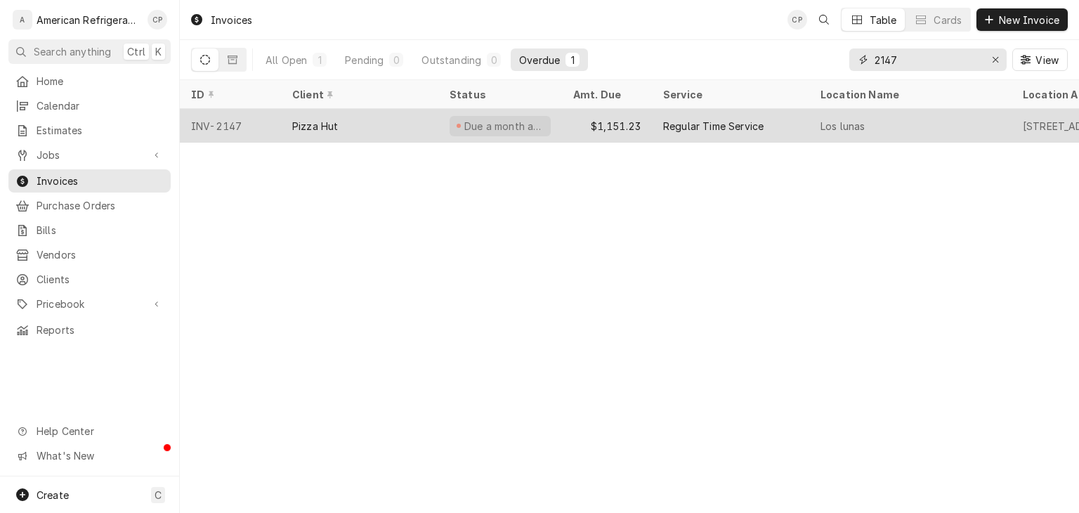
type input "2147"
click at [635, 118] on div "$1,151.23" at bounding box center [607, 126] width 90 height 34
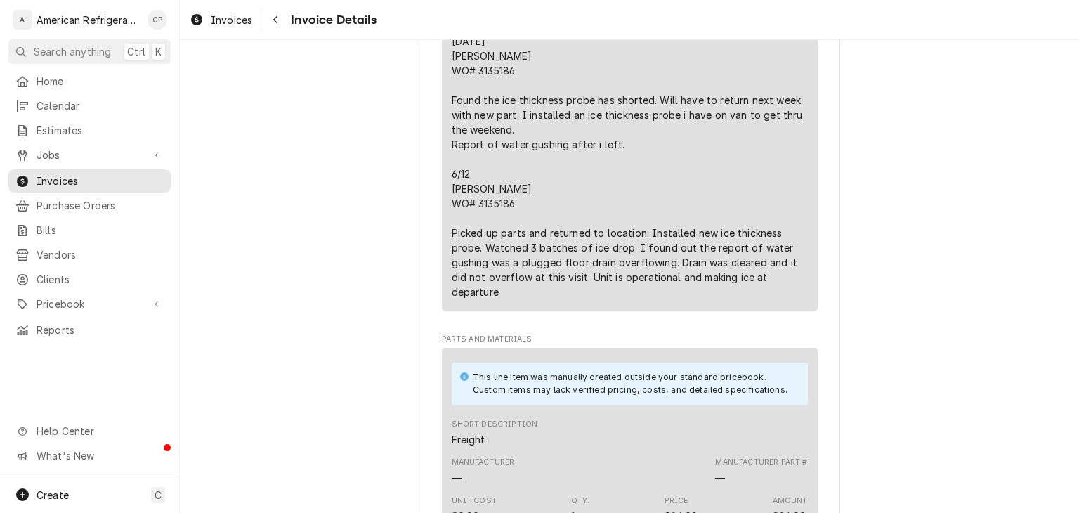
scroll to position [86, 0]
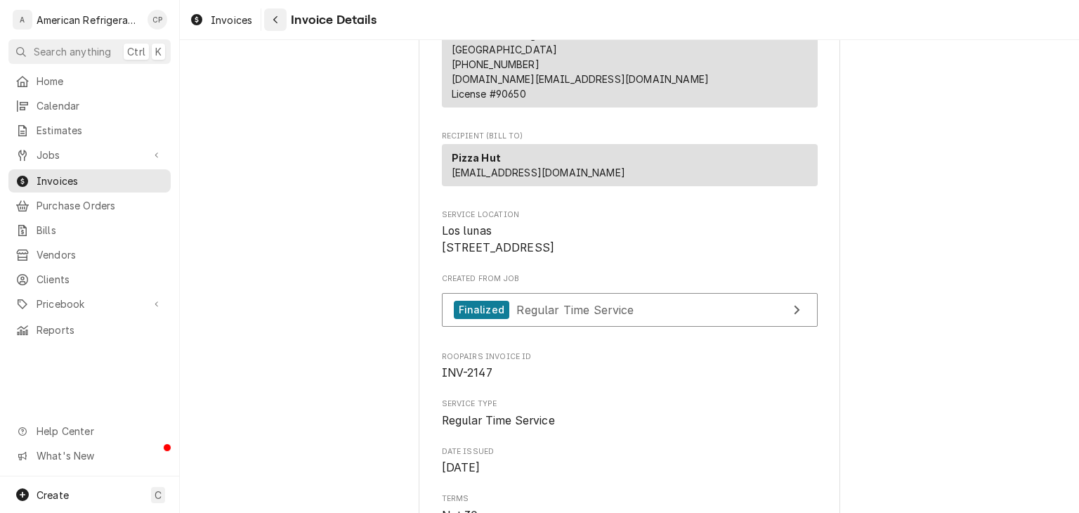
click at [282, 22] on div "Navigate back" at bounding box center [275, 20] width 14 height 14
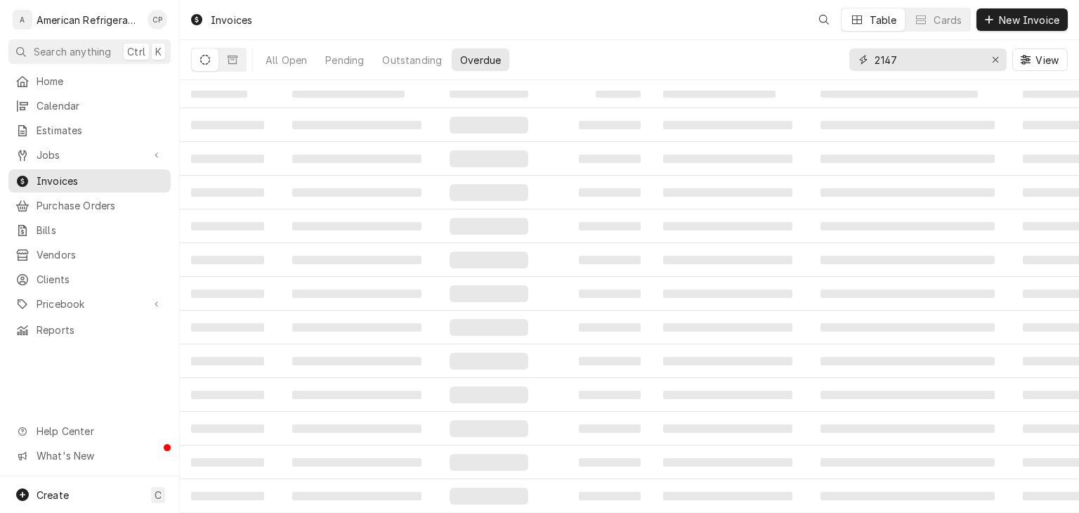
click at [923, 59] on input "2147" at bounding box center [926, 59] width 105 height 22
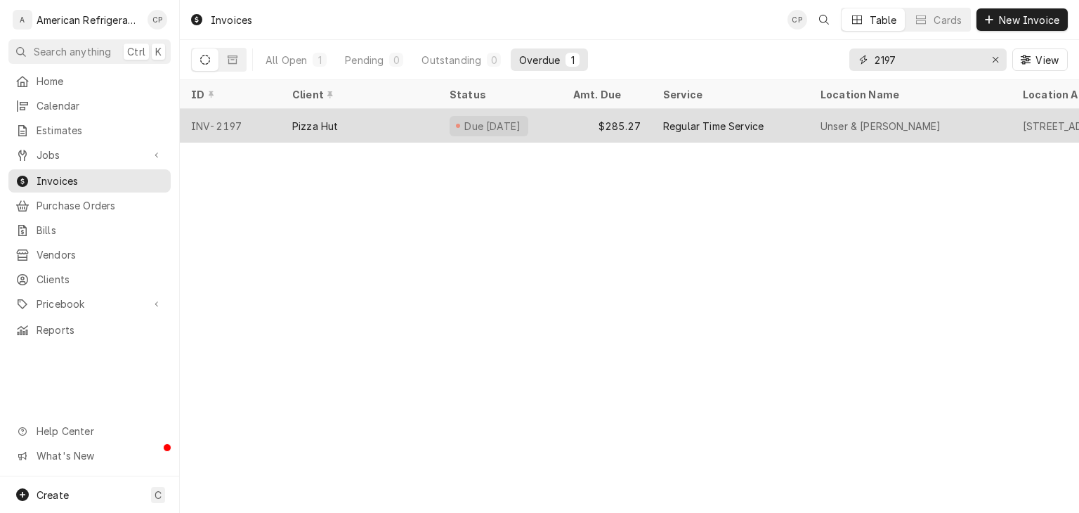
type input "2197"
click at [564, 122] on div "$285.27" at bounding box center [607, 126] width 90 height 34
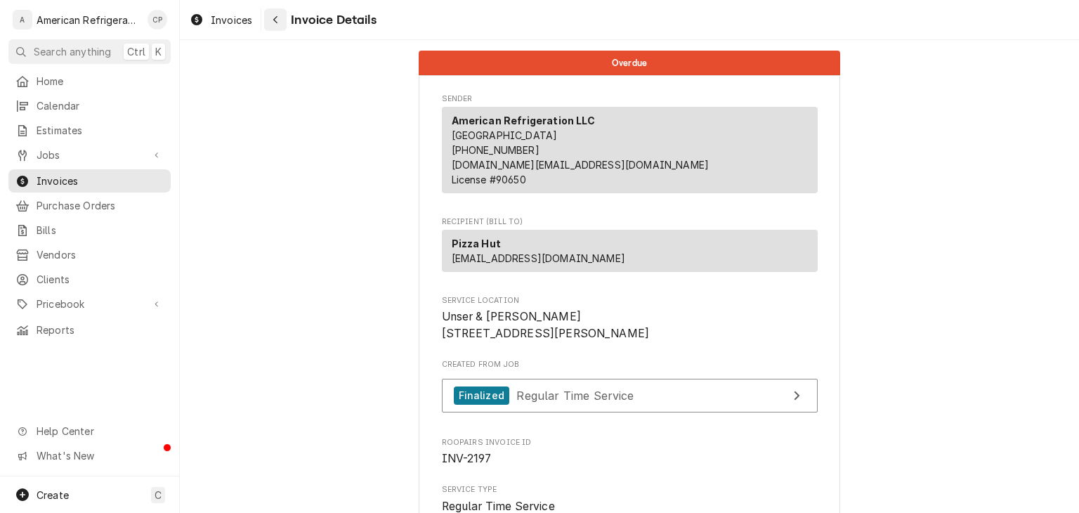
click at [283, 22] on button "Navigate back" at bounding box center [275, 19] width 22 height 22
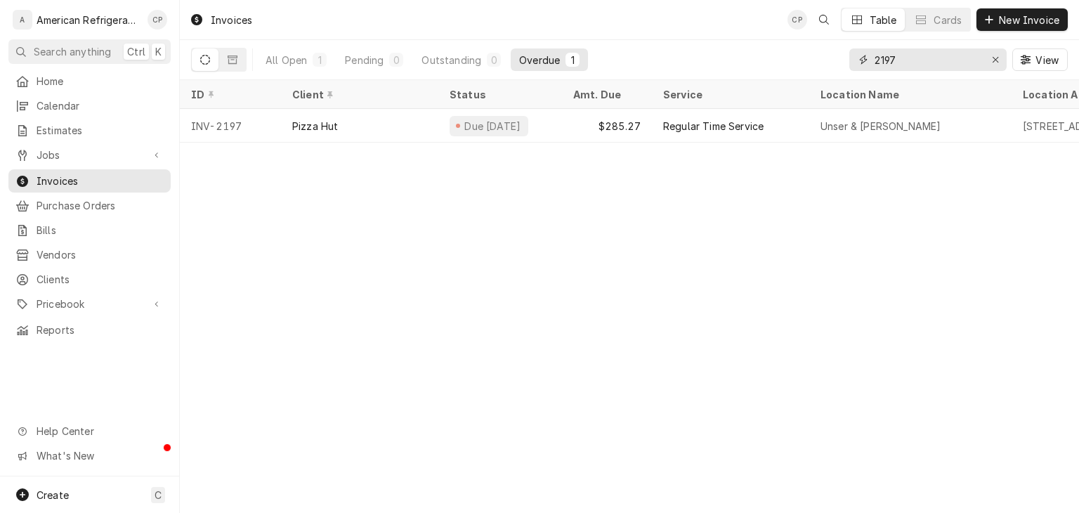
click at [896, 62] on input "2197" at bounding box center [926, 59] width 105 height 22
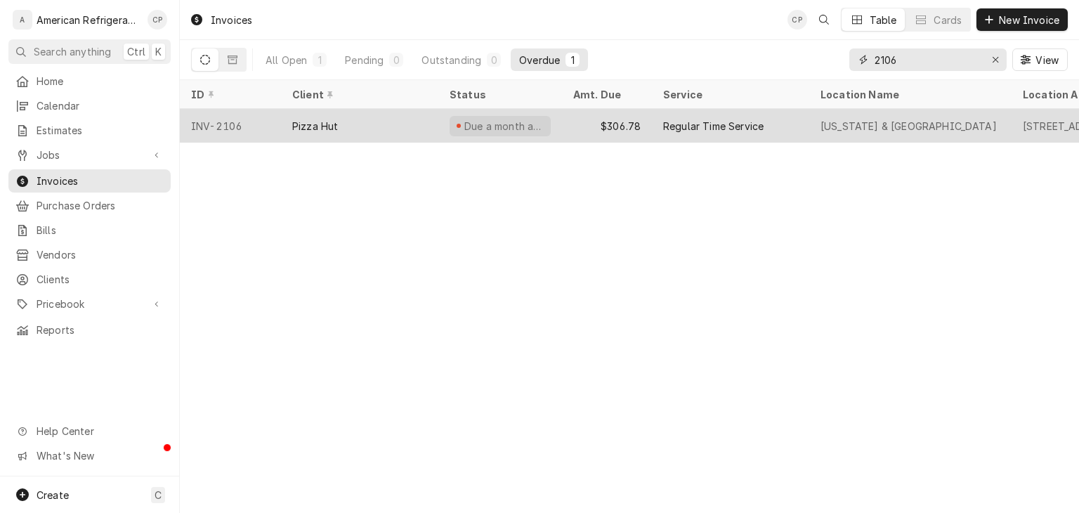
type input "2106"
click at [527, 121] on div "Due a month ago" at bounding box center [504, 126] width 82 height 15
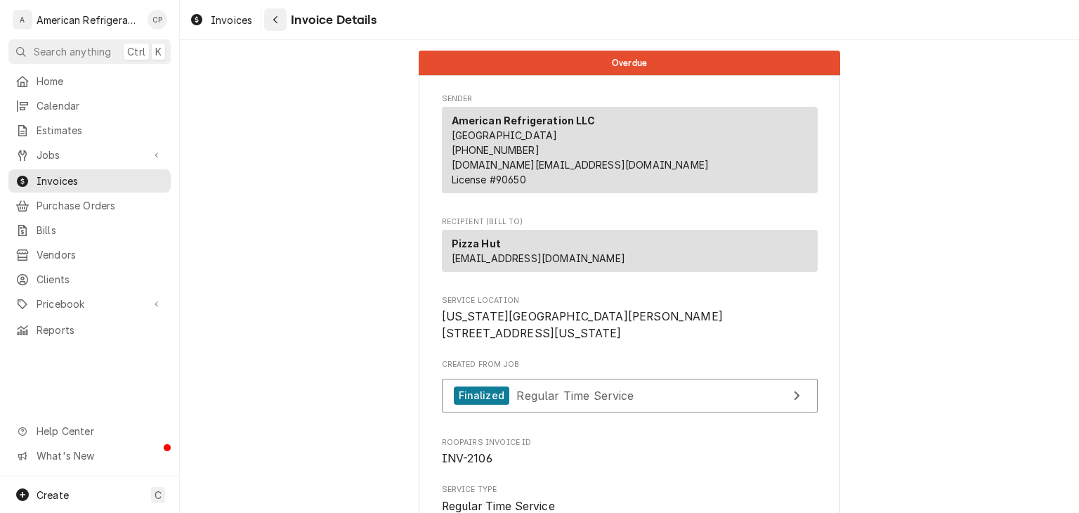
click at [277, 25] on div "Navigate back" at bounding box center [275, 20] width 14 height 14
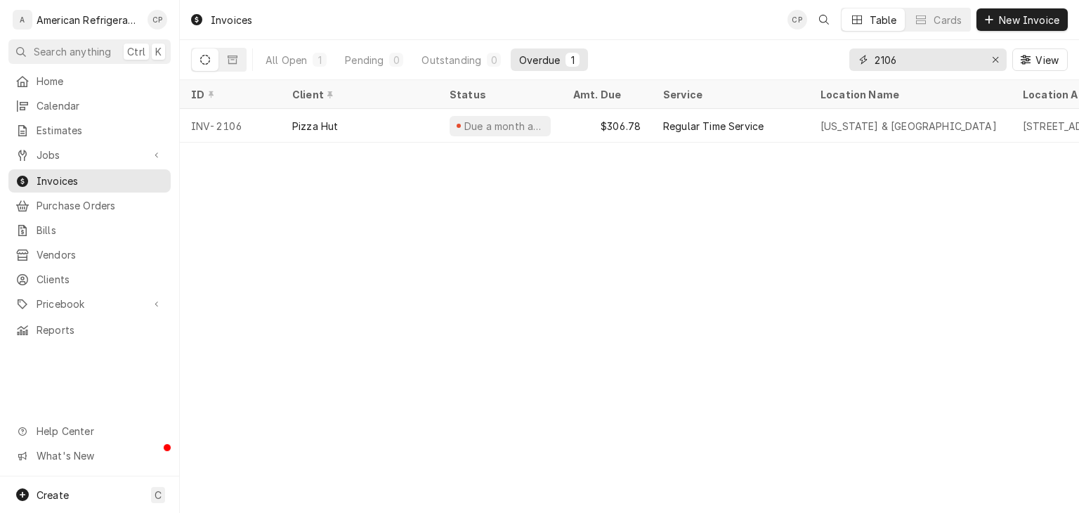
click at [945, 65] on input "2106" at bounding box center [926, 59] width 105 height 22
click at [945, 64] on input "2106" at bounding box center [926, 59] width 105 height 22
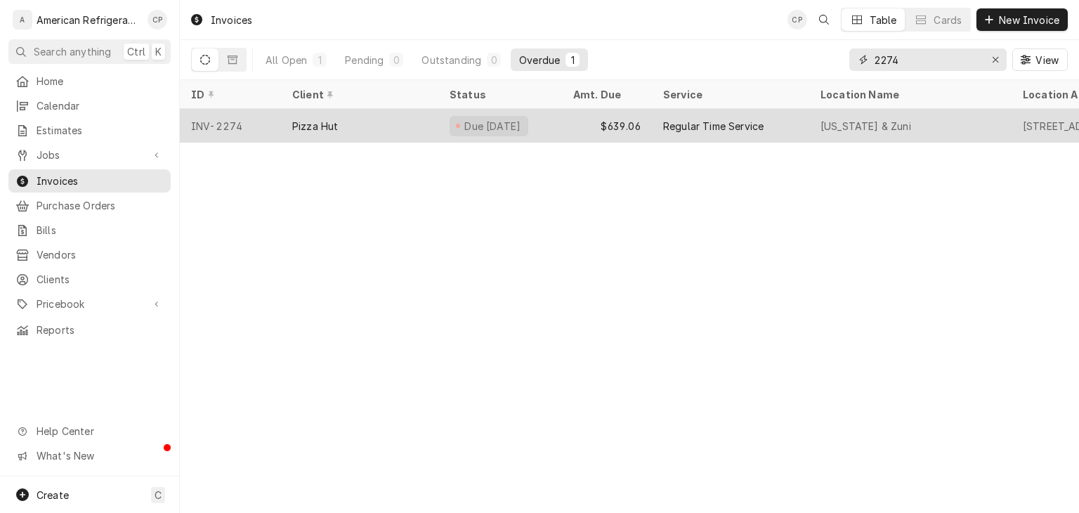
type input "2274"
click at [644, 126] on div "$639.06" at bounding box center [607, 126] width 90 height 34
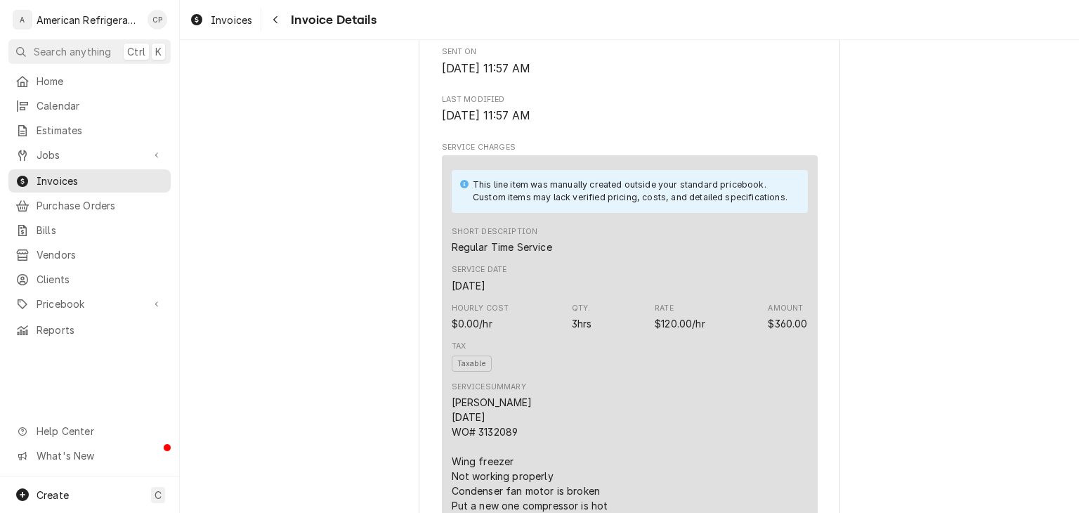
scroll to position [857, 0]
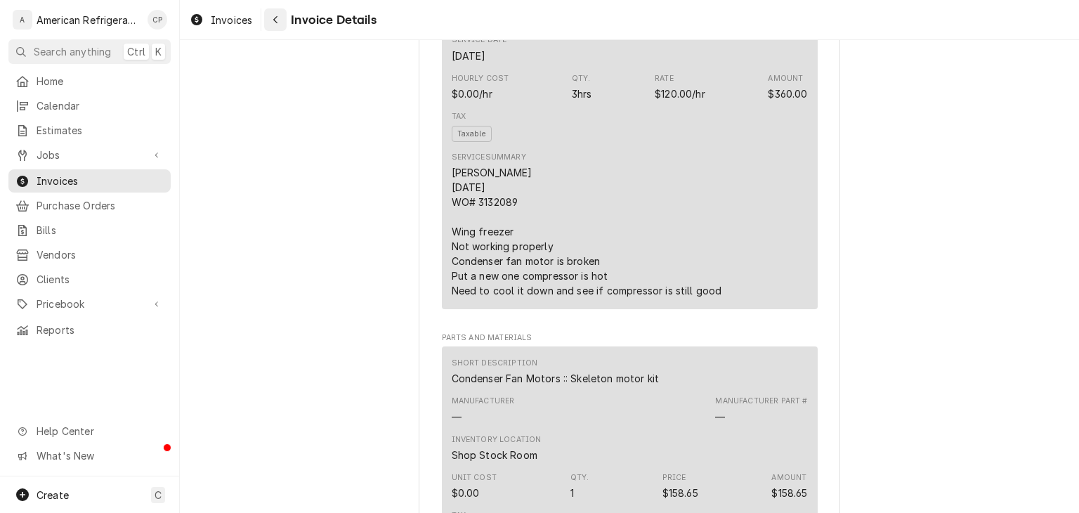
click at [284, 15] on button "Navigate back" at bounding box center [275, 19] width 22 height 22
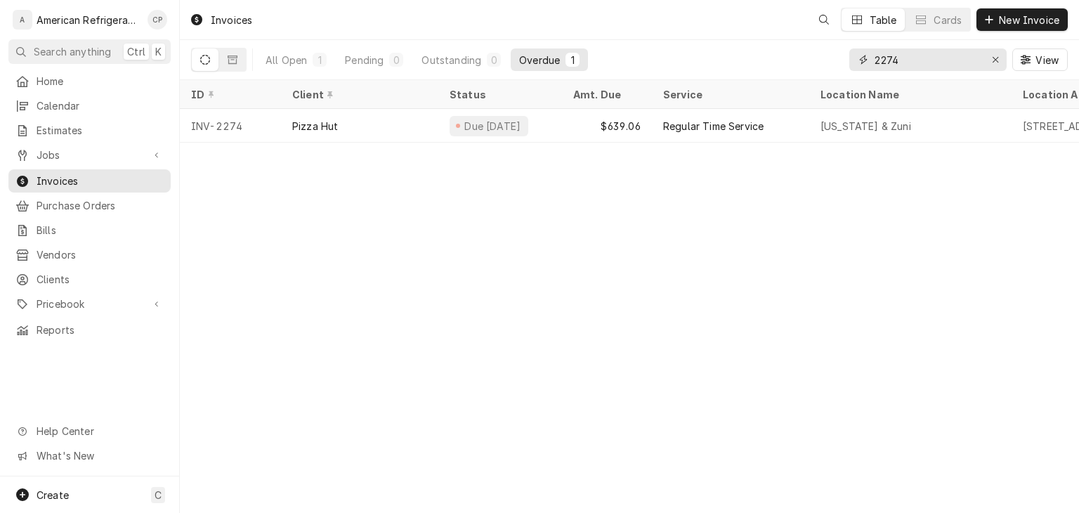
click at [906, 58] on input "2274" at bounding box center [926, 59] width 105 height 22
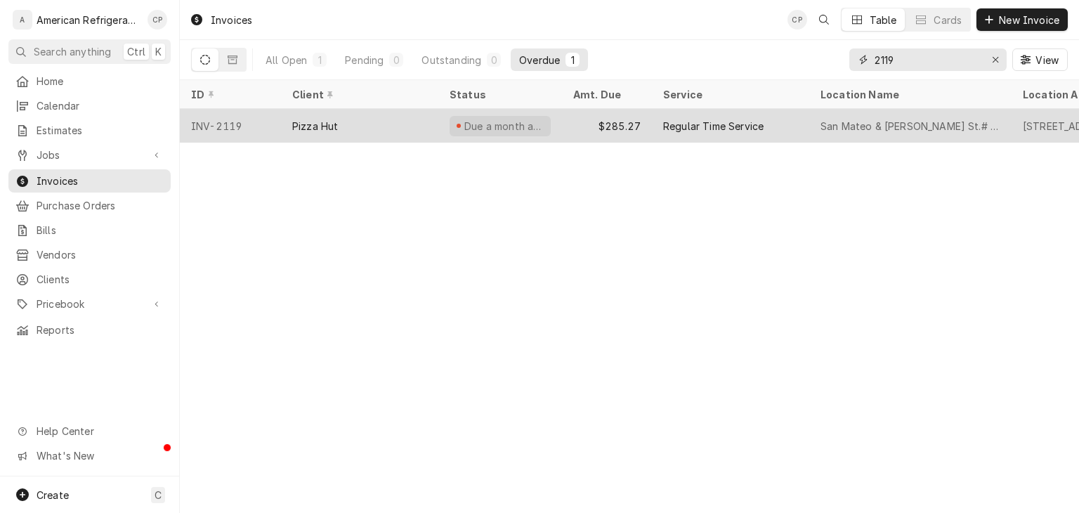
type input "2119"
click at [385, 117] on div "Pizza Hut" at bounding box center [359, 126] width 157 height 34
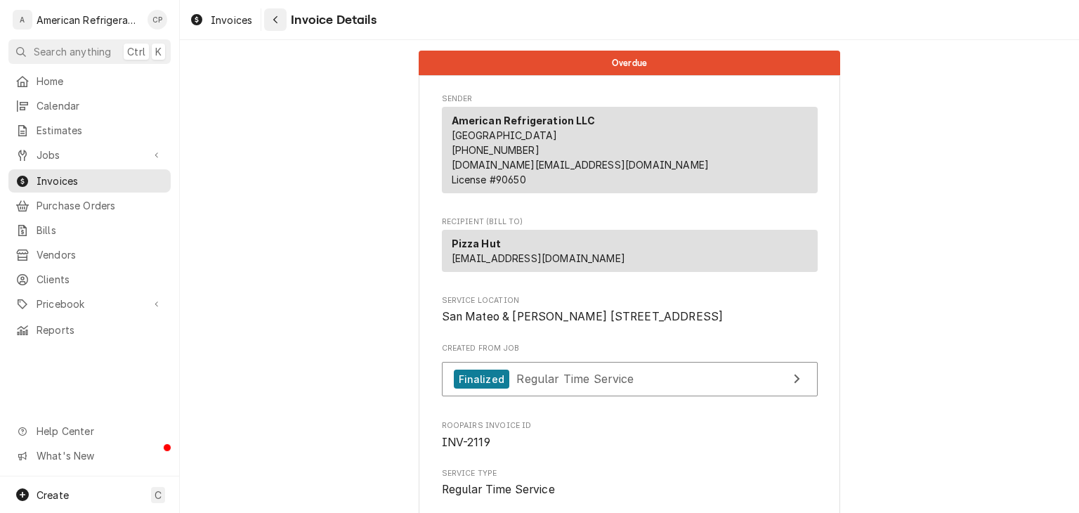
click at [279, 24] on div "Navigate back" at bounding box center [275, 20] width 14 height 14
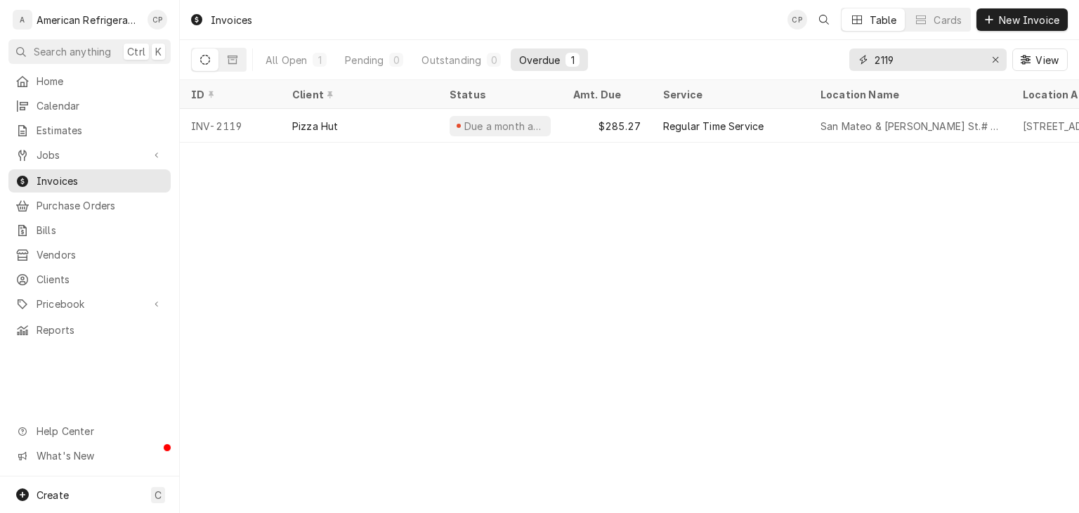
click at [942, 62] on input "2119" at bounding box center [926, 59] width 105 height 22
type input "2"
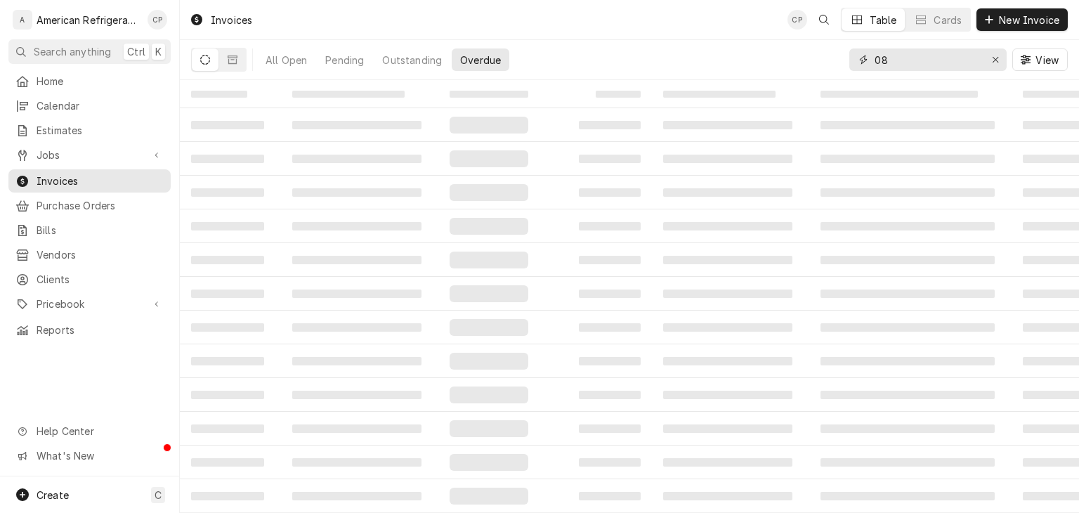
type input "0"
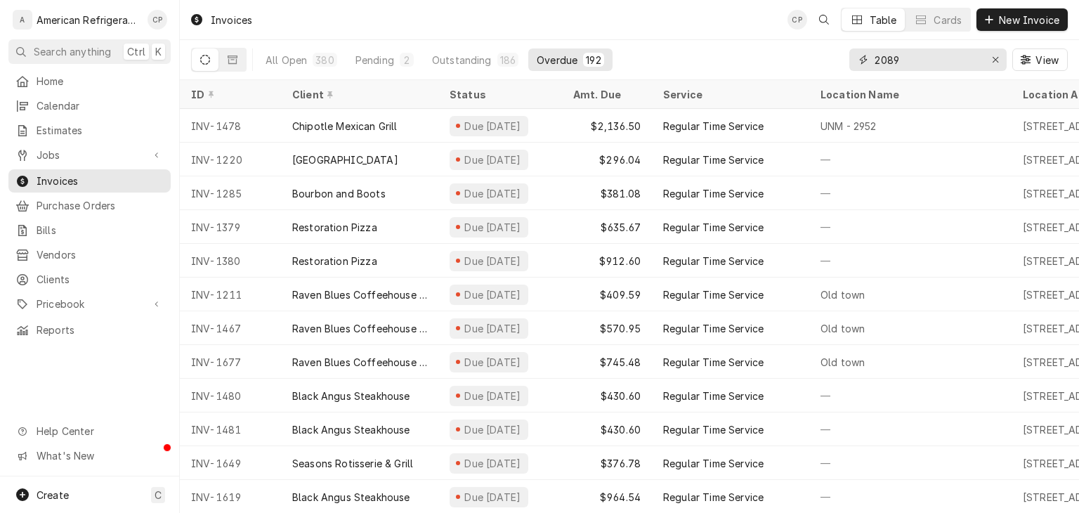
type input "2089"
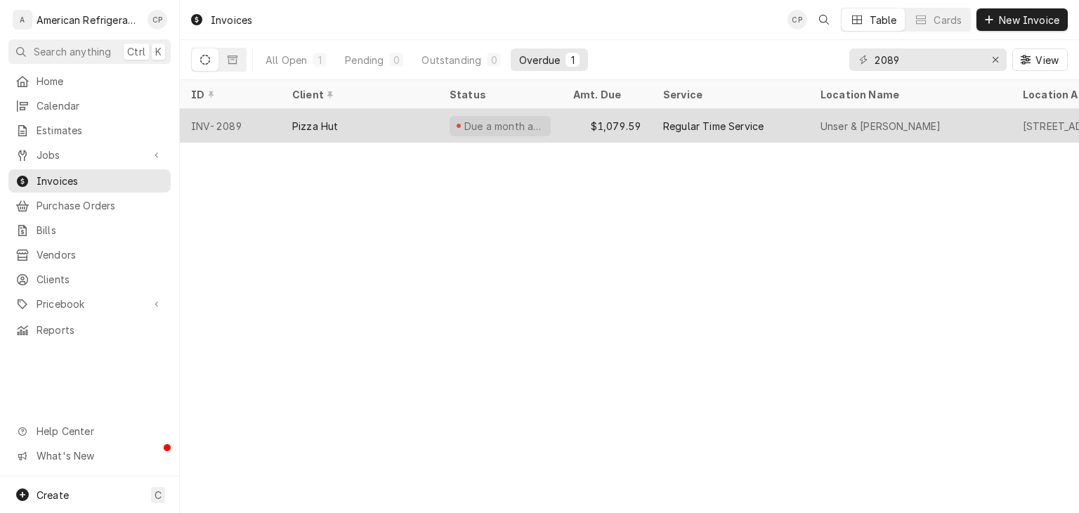
click at [562, 116] on div "$1,079.59" at bounding box center [607, 126] width 90 height 34
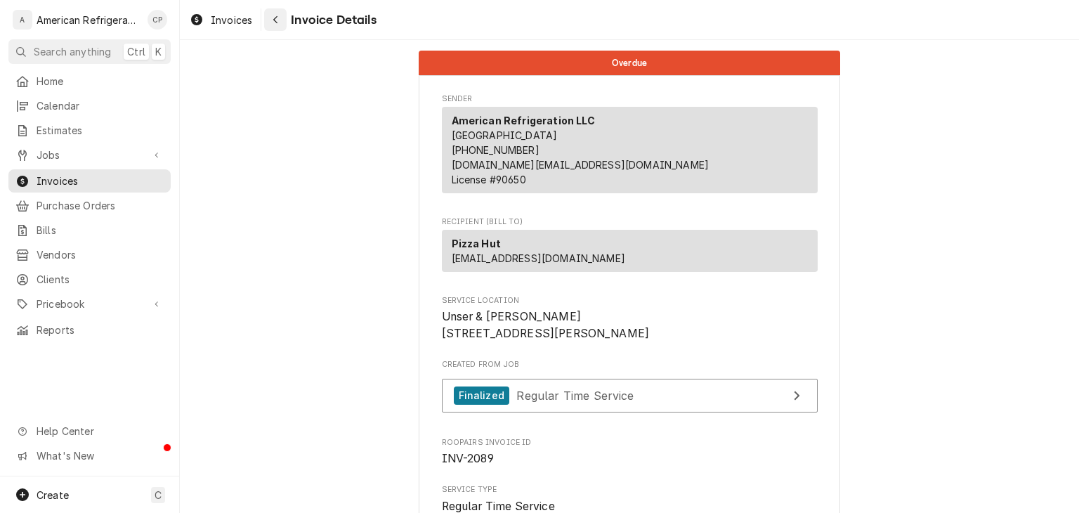
click at [277, 22] on icon "Navigate back" at bounding box center [275, 20] width 4 height 8
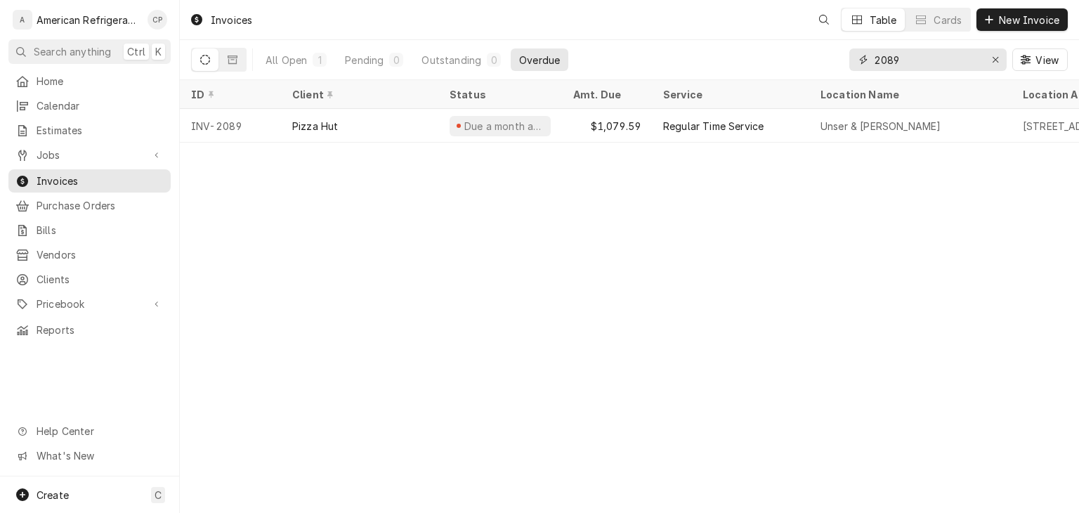
click at [912, 59] on input "2089" at bounding box center [926, 59] width 105 height 22
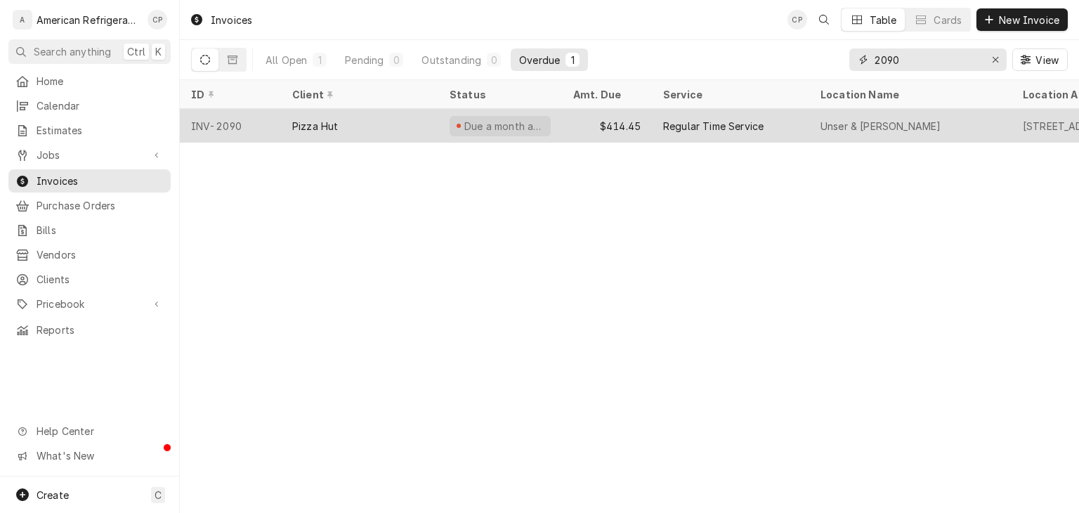
type input "2090"
click at [791, 121] on div "Regular Time Service" at bounding box center [730, 126] width 157 height 34
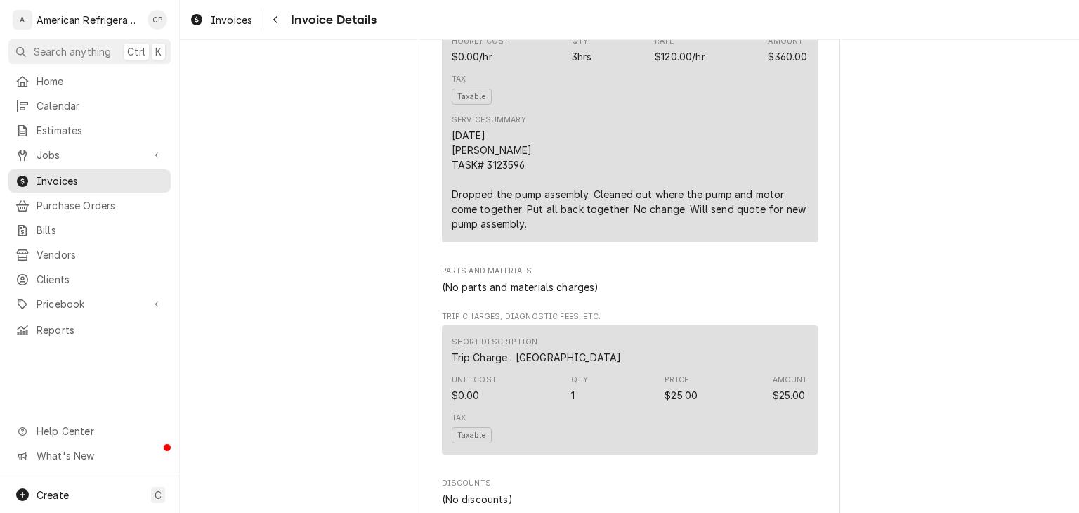
scroll to position [895, 0]
click at [272, 24] on icon "Navigate back" at bounding box center [275, 20] width 6 height 10
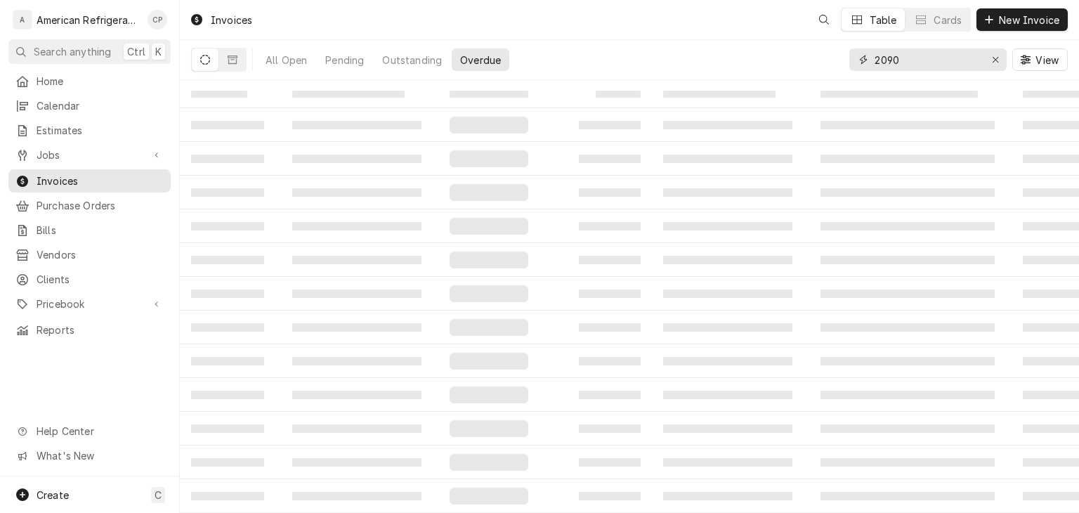
click at [956, 65] on input "2090" at bounding box center [926, 59] width 105 height 22
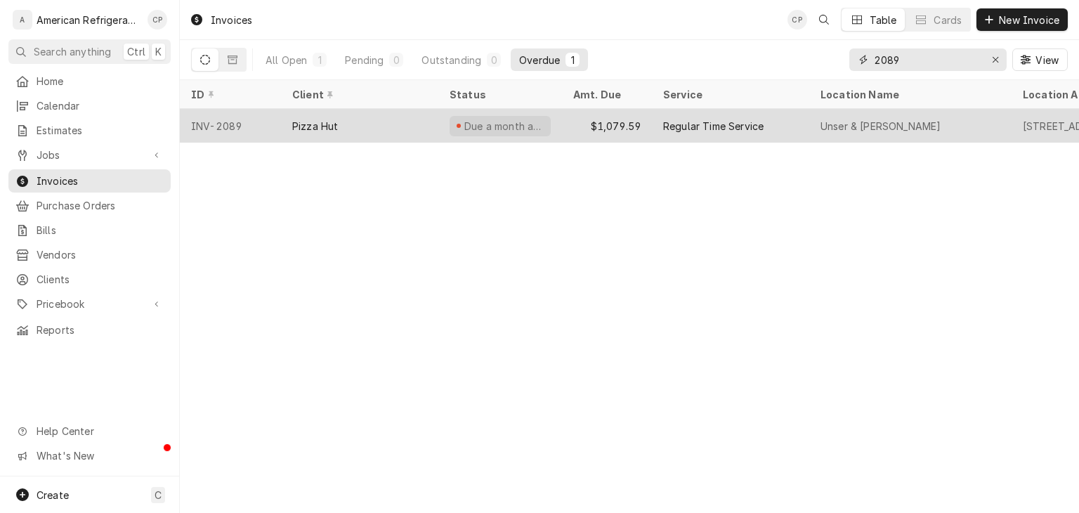
type input "2089"
click at [752, 124] on div "Regular Time Service" at bounding box center [713, 126] width 100 height 15
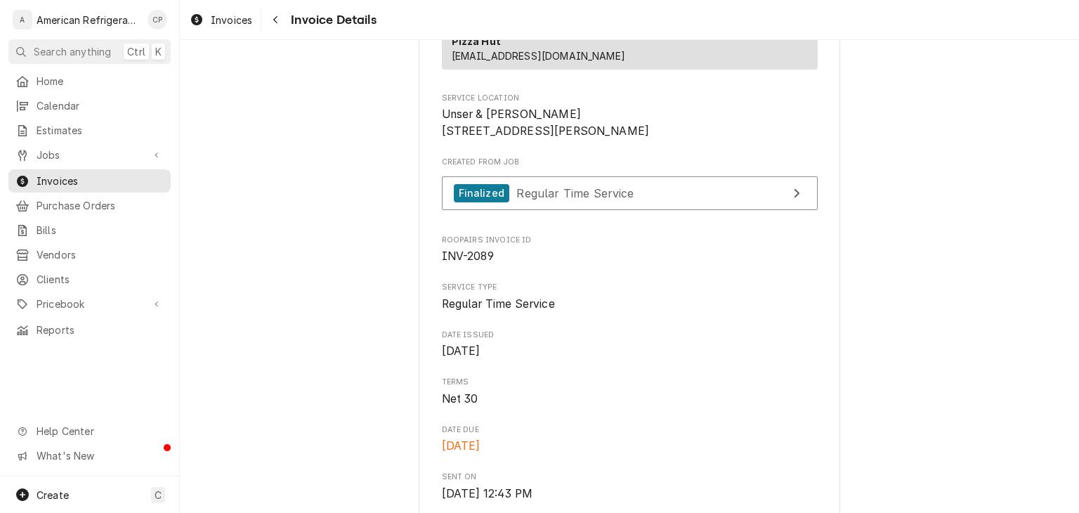
scroll to position [66, 0]
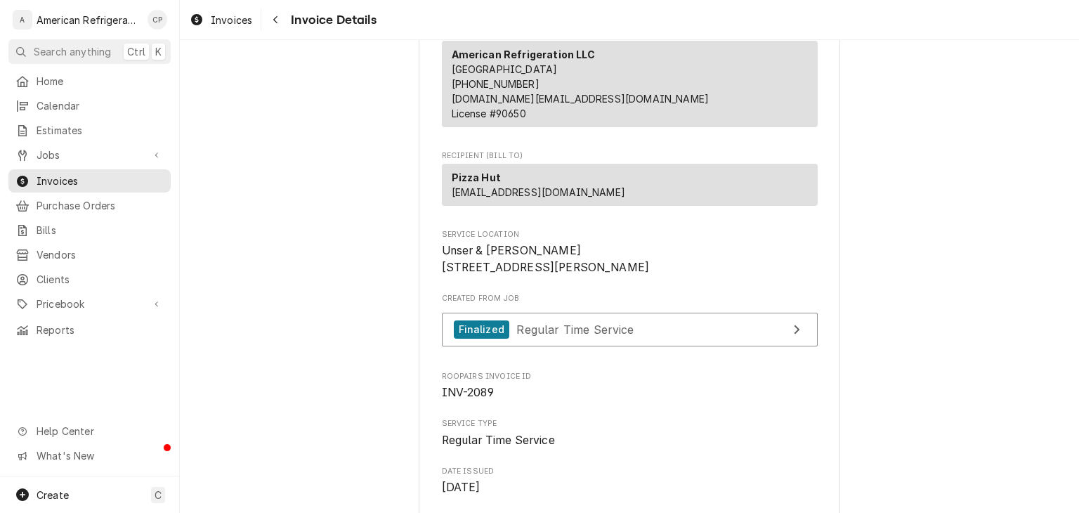
click at [274, 4] on div "Invoices Invoice Details" at bounding box center [629, 19] width 899 height 39
click at [280, 27] on button "Navigate back" at bounding box center [275, 19] width 22 height 22
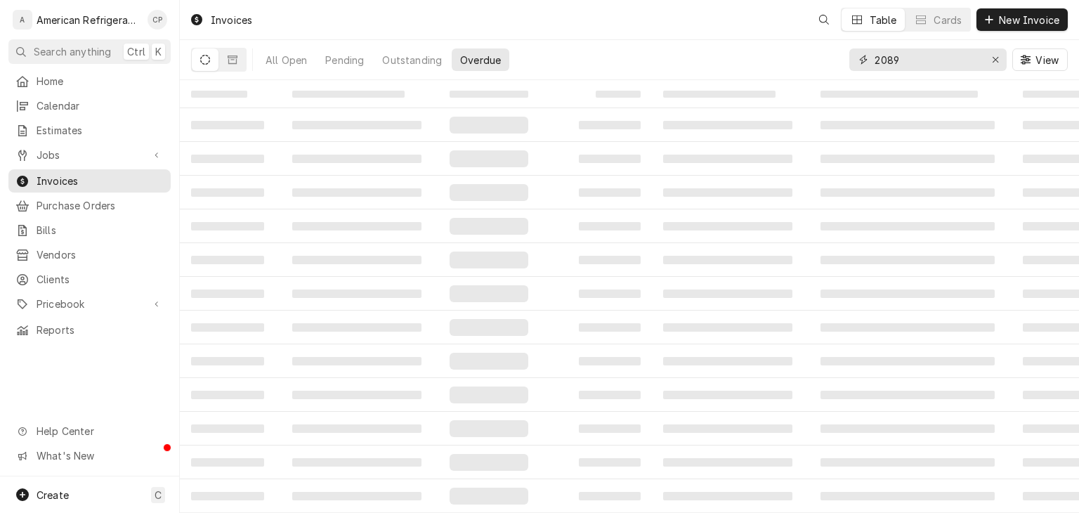
click at [928, 67] on input "2089" at bounding box center [926, 59] width 105 height 22
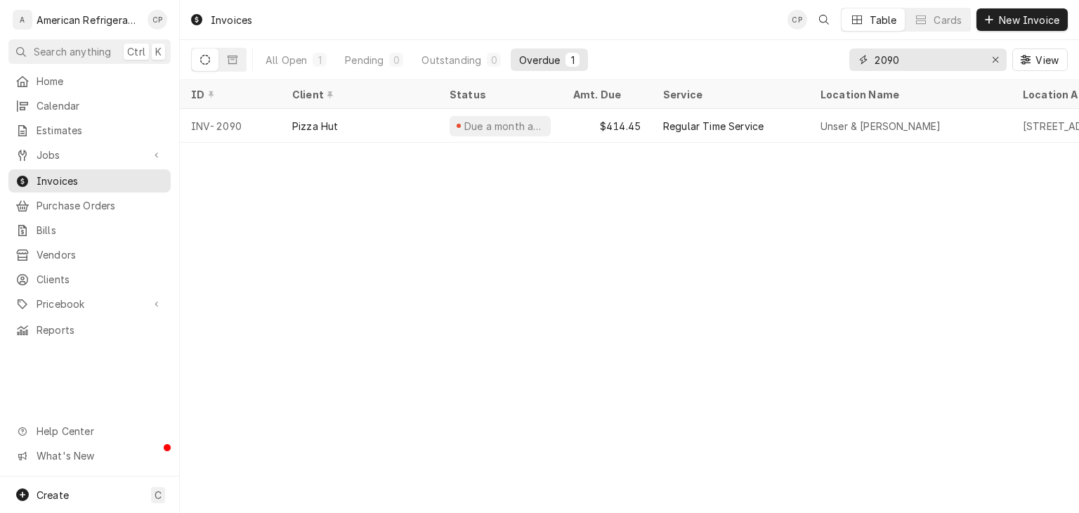
type input "2090"
click at [110, 147] on span "Jobs" at bounding box center [90, 154] width 106 height 15
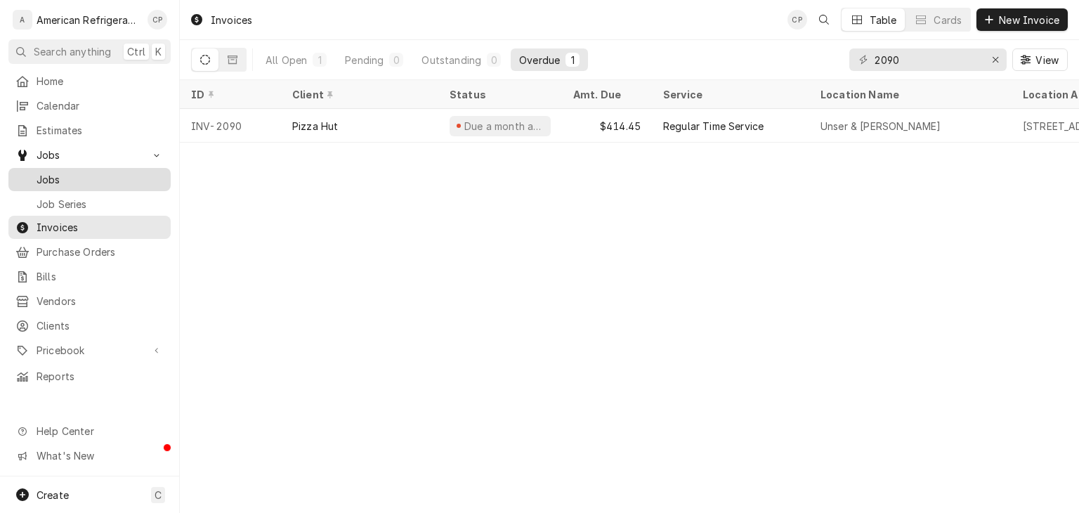
click at [114, 172] on span "Jobs" at bounding box center [100, 179] width 127 height 15
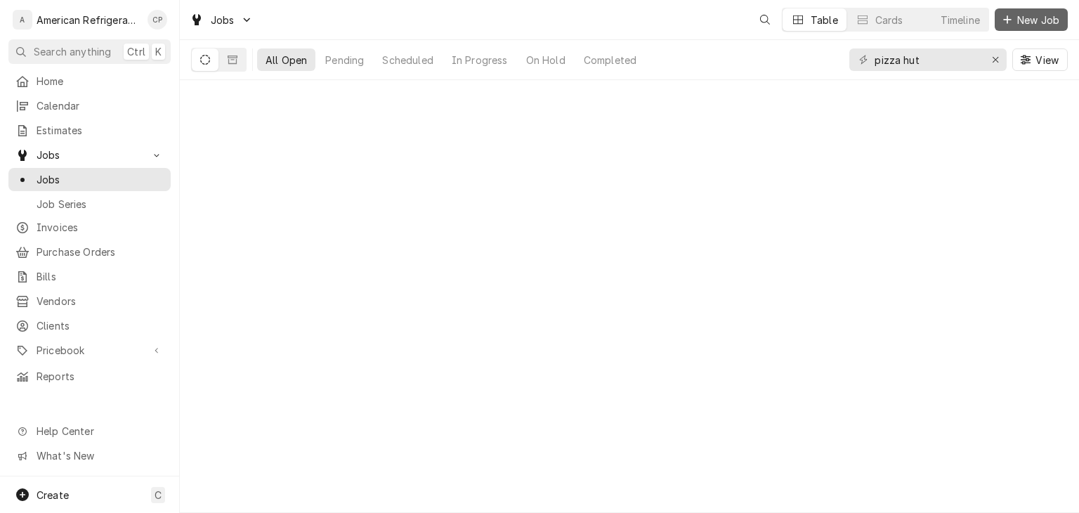
drag, startPoint x: 0, startPoint y: 0, endPoint x: 1022, endPoint y: 23, distance: 1021.9
click at [1022, 23] on span "New Job" at bounding box center [1038, 20] width 48 height 15
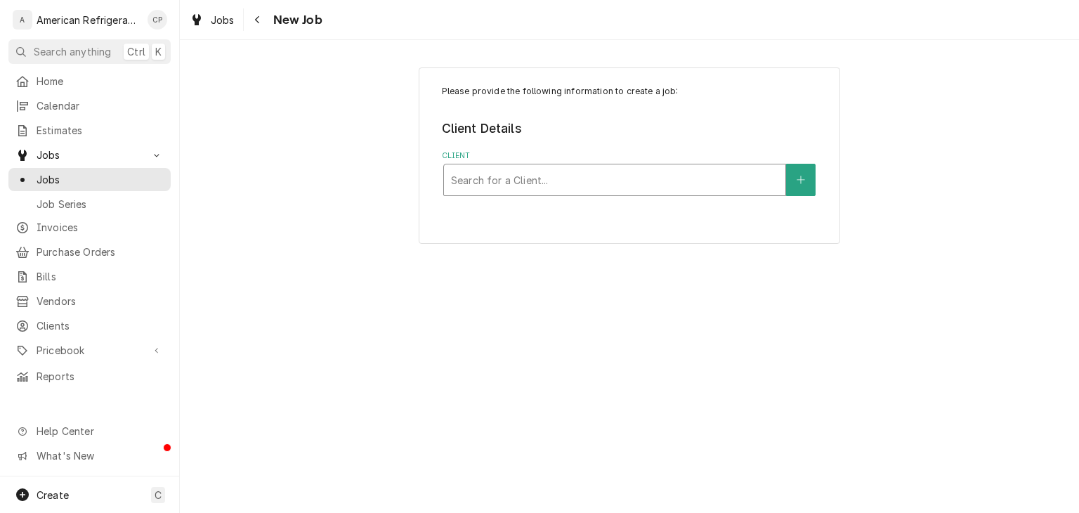
click at [529, 169] on div "Client" at bounding box center [614, 179] width 327 height 25
type input "southwest"
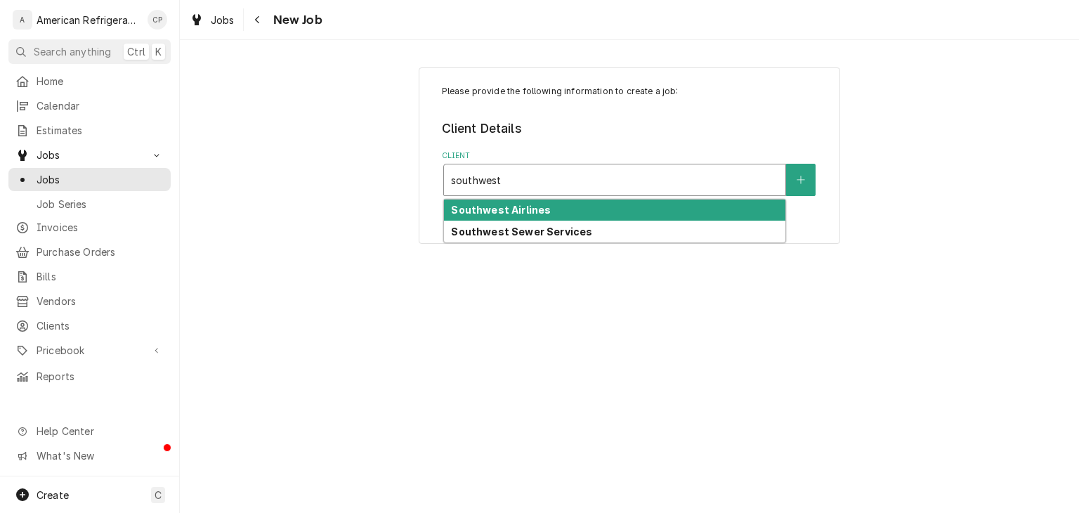
click at [527, 207] on strong "Southwest Airlines" at bounding box center [501, 210] width 100 height 12
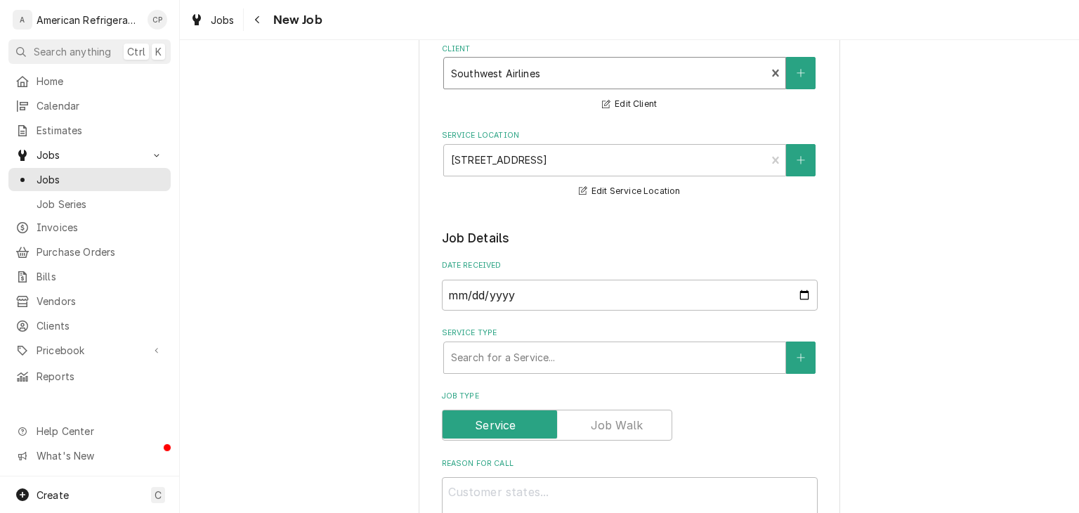
scroll to position [107, 0]
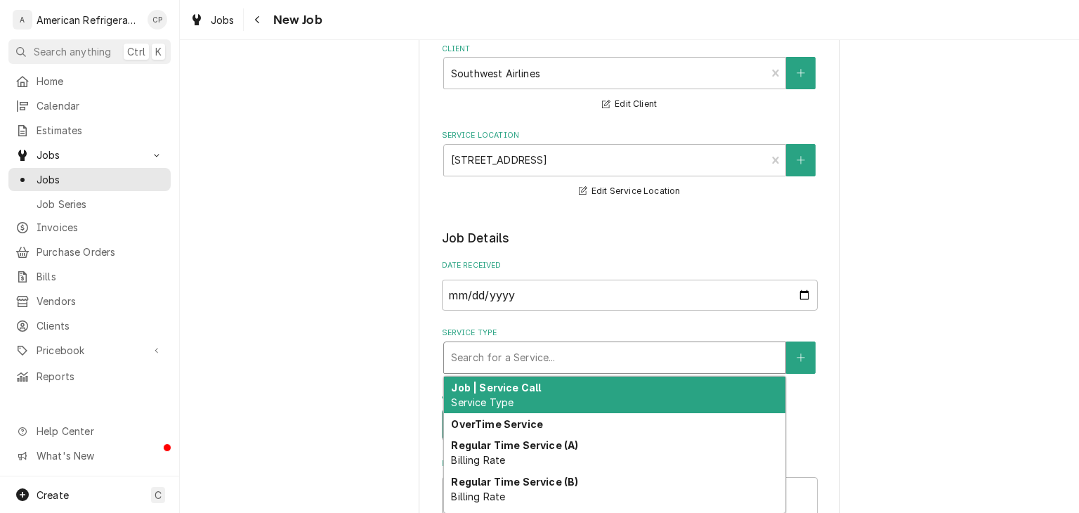
click at [532, 345] on div "Service Type" at bounding box center [614, 357] width 327 height 25
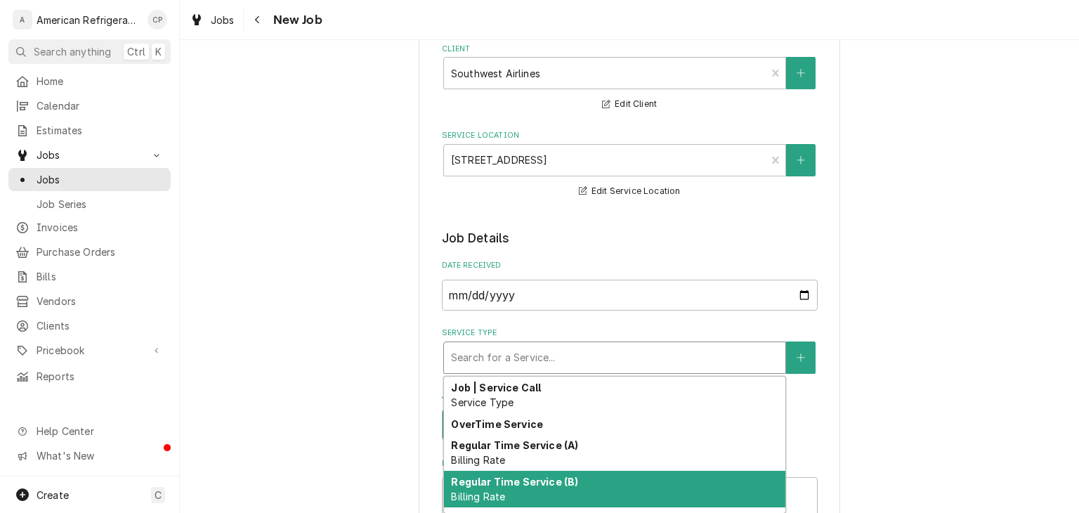
click at [528, 478] on strong "Regular Time Service (B)" at bounding box center [514, 481] width 127 height 12
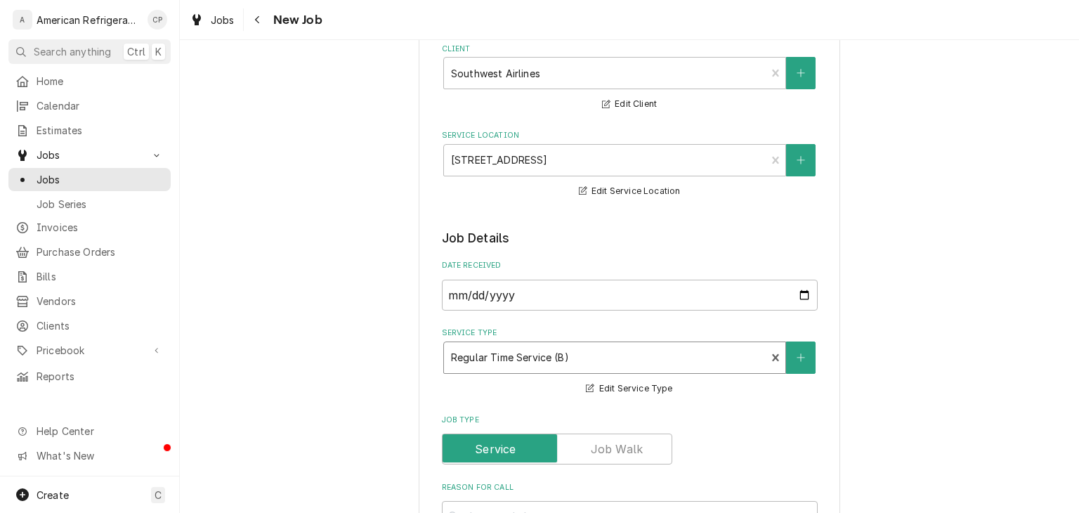
scroll to position [396, 0]
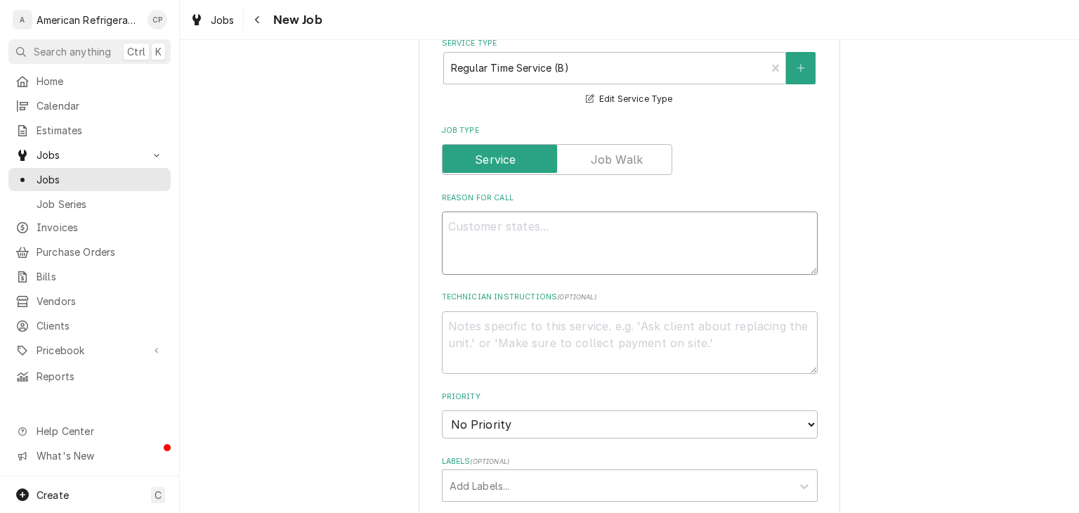
click at [546, 265] on textarea "Reason For Call" at bounding box center [630, 242] width 376 height 63
type textarea "x"
type textarea "W"
type textarea "x"
type textarea "WO"
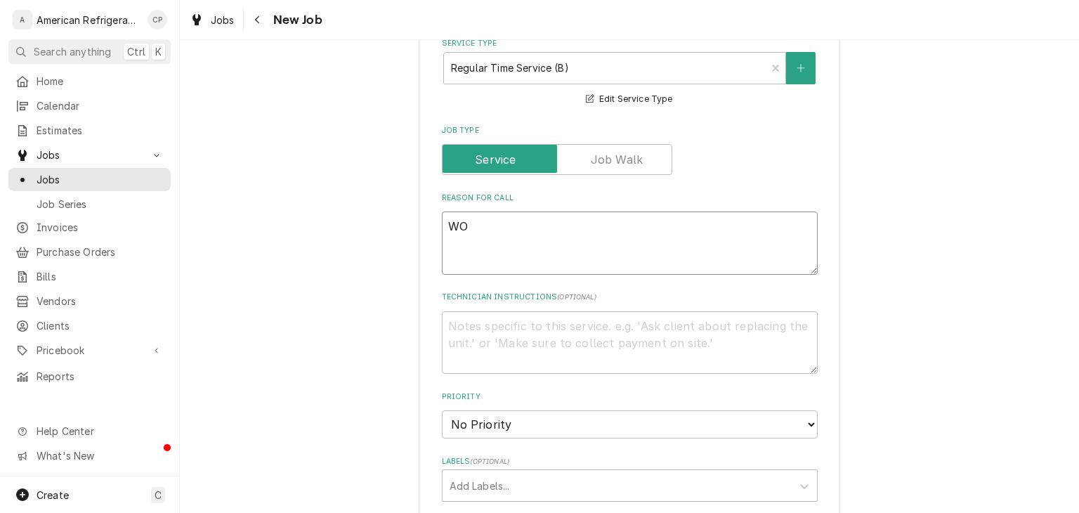
type textarea "x"
type textarea "WO#"
type textarea "x"
type textarea "WO#"
type textarea "x"
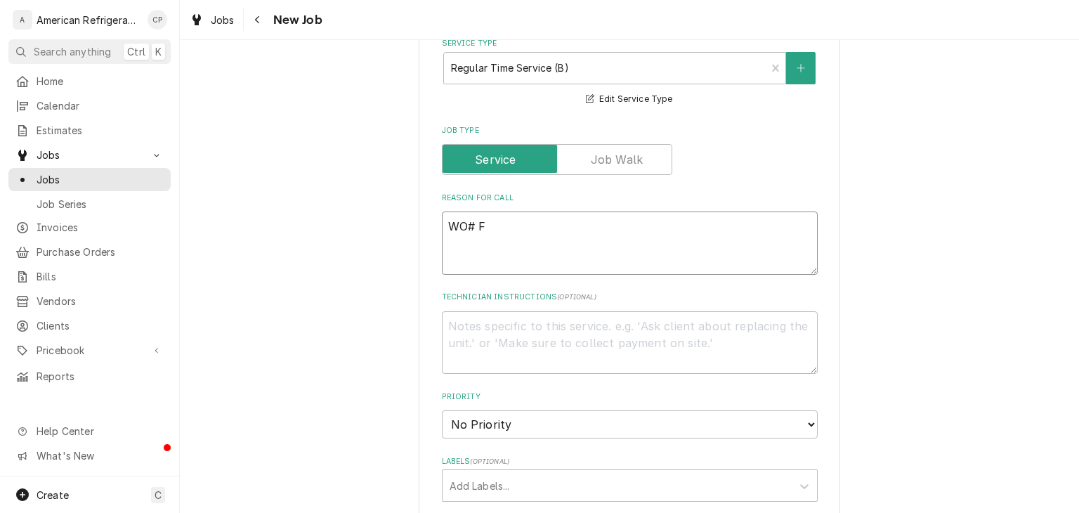
type textarea "WO# FM"
type textarea "x"
type textarea "WO# FM-"
type textarea "x"
type textarea "WO# FM-14"
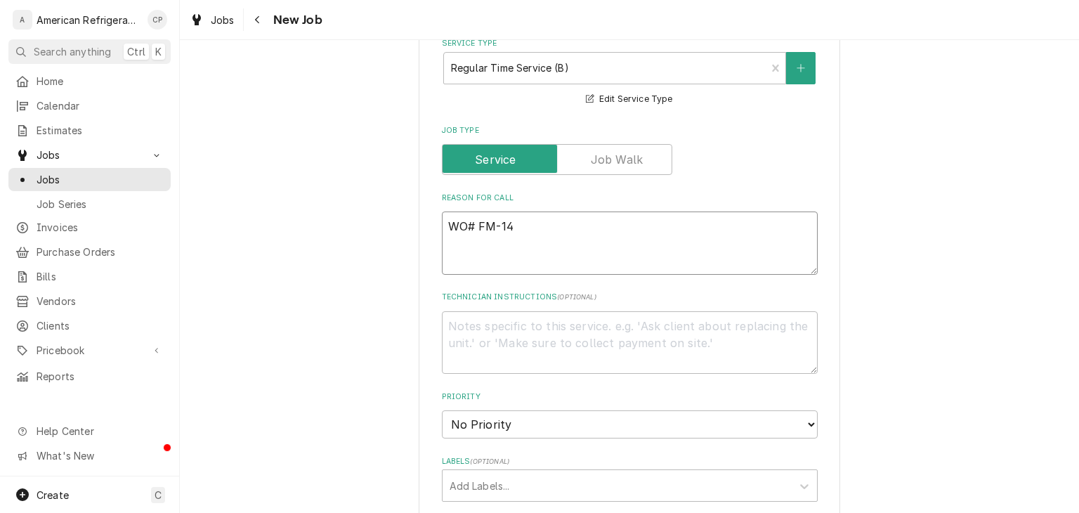
type textarea "x"
type textarea "WO# FM-142"
type textarea "x"
type textarea "WO# FM-1429"
type textarea "x"
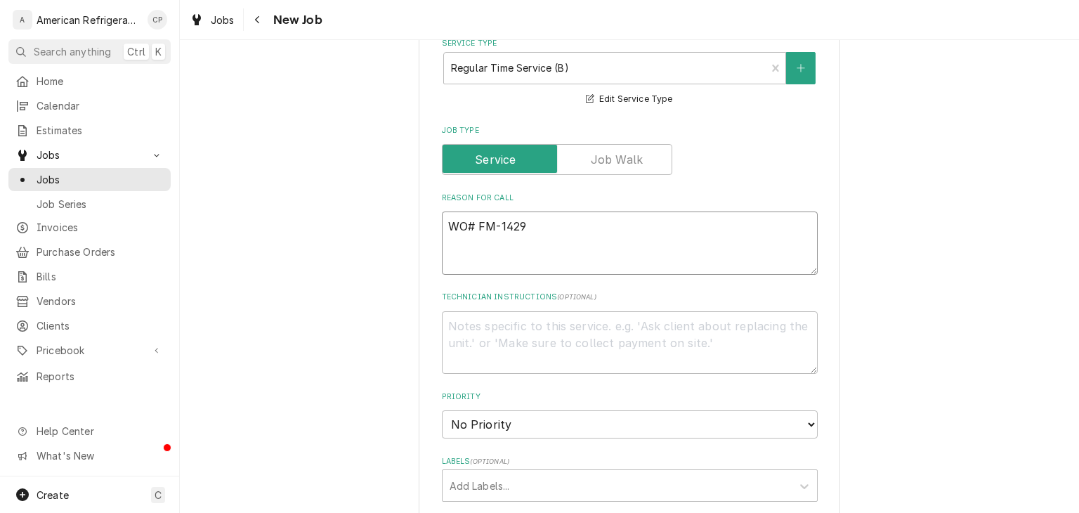
type textarea "WO# FM-14293"
type textarea "x"
type textarea "WO# FM-142933"
type textarea "x"
type textarea "WO# FM-1429330"
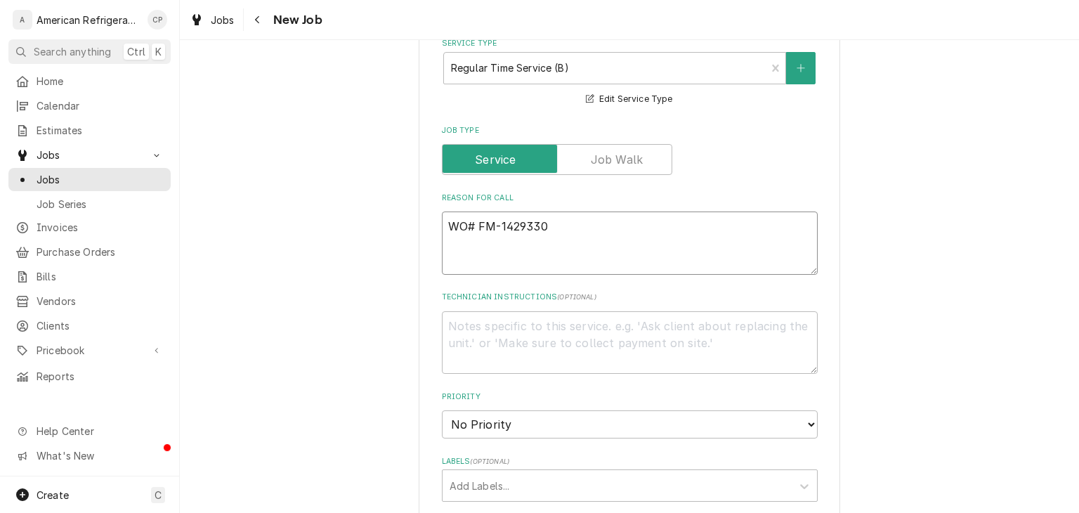
type textarea "x"
type textarea "WO# FM-1429330"
type textarea "x"
type textarea "WO# FM-1429330 N"
type textarea "x"
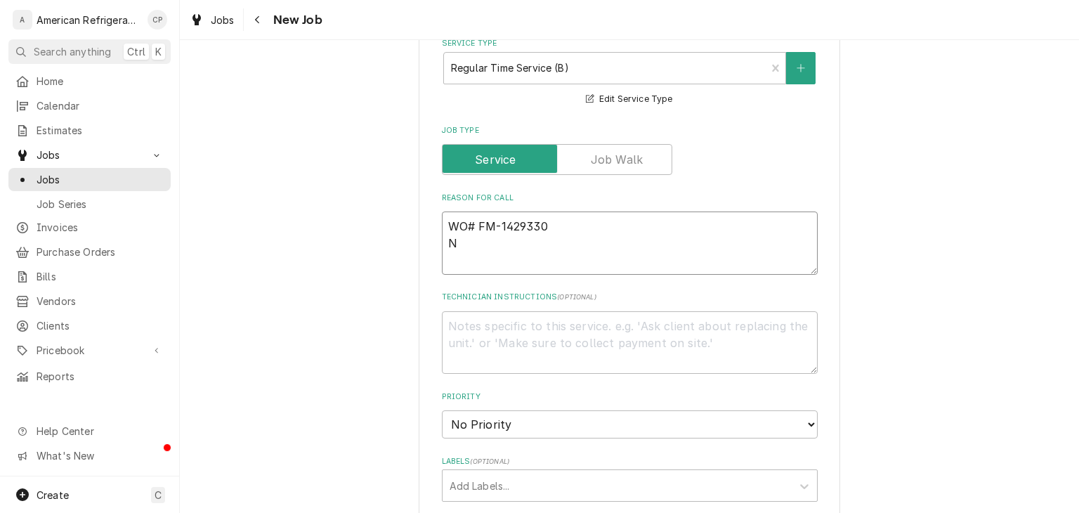
type textarea "WO# FM-1429330 NE"
type textarea "x"
type textarea "WO# FM-1429330 N"
type textarea "x"
type textarea "WO# FM-1429330 NTE"
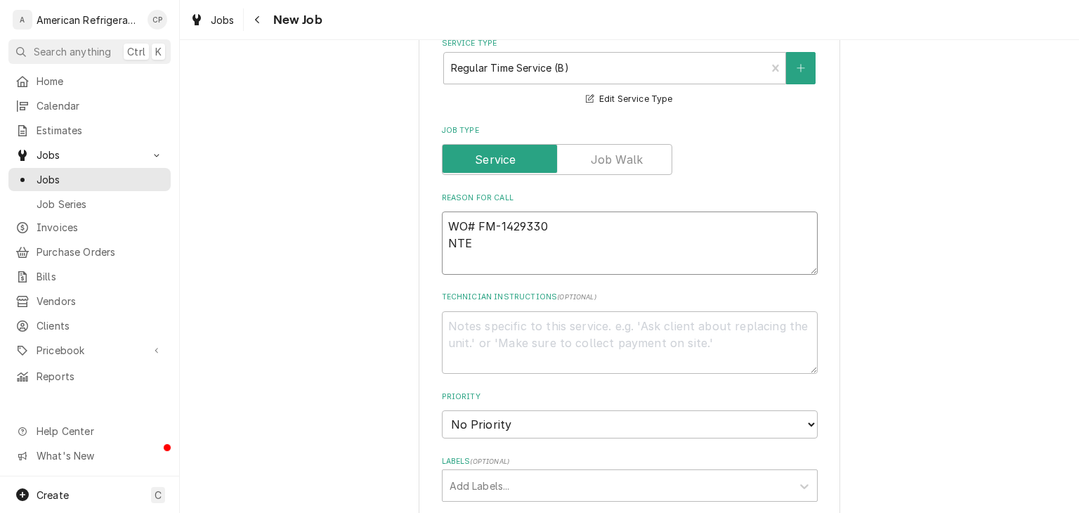
type textarea "x"
type textarea "WO# FM-1429330 NTE"
type textarea "x"
type textarea "WO# FM-1429330 NTE $"
type textarea "x"
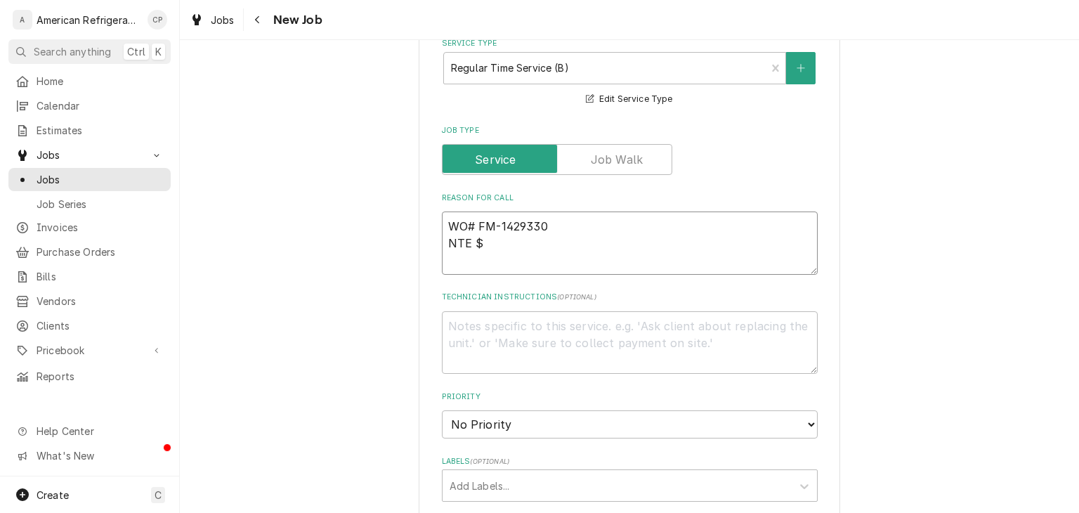
type textarea "WO# FM-1429330 NTE"
type textarea "x"
type textarea "WO# FM-1429330 NTE"
type textarea "x"
type textarea "WO# FM-1429330 NT"
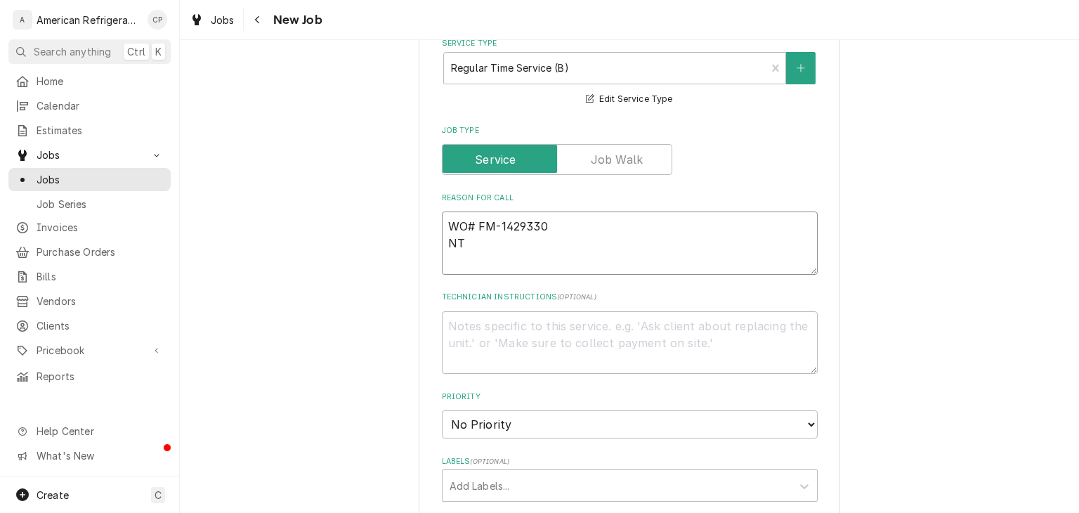
type textarea "x"
type textarea "WO# FM-1429330 N"
type textarea "x"
type textarea "WO# FM-1429330"
type textarea "x"
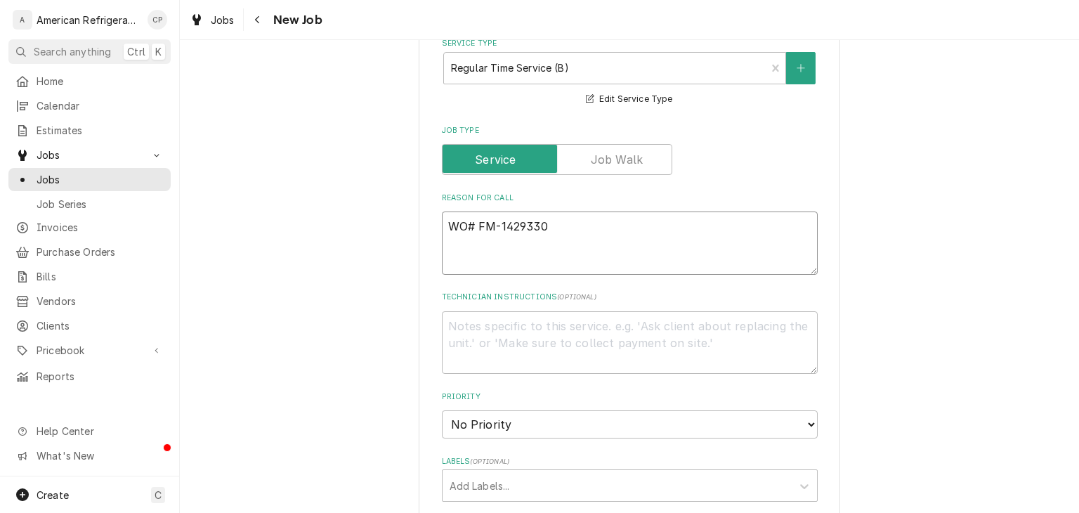
type textarea "WO# FM-1429330"
type textarea "x"
type textarea "WO# FM-1429330 I"
type textarea "x"
type textarea "WO# FM-1429330 Ice"
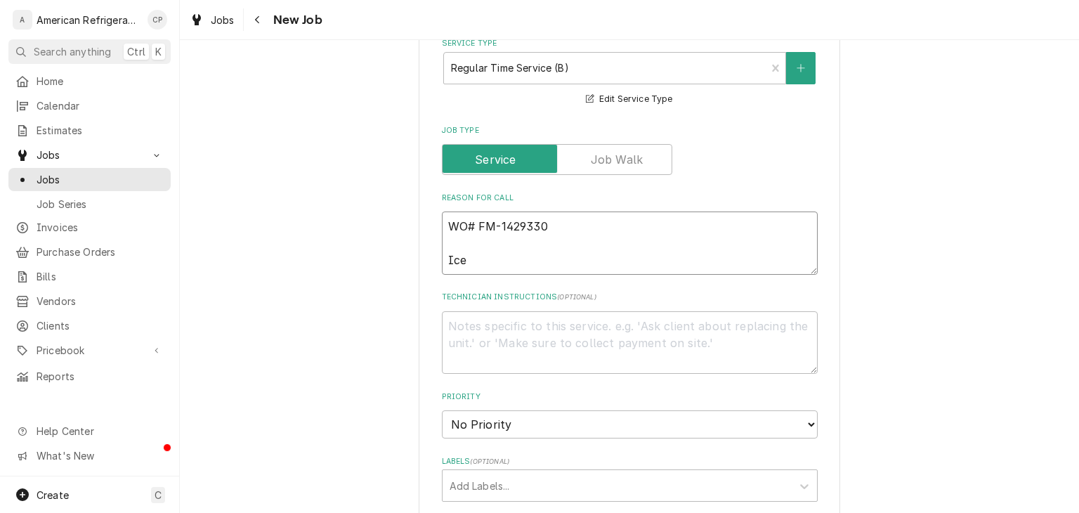
type textarea "x"
type textarea "WO# FM-1429330 Ice"
type textarea "x"
type textarea "WO# FM-1429330 Ice m"
type textarea "x"
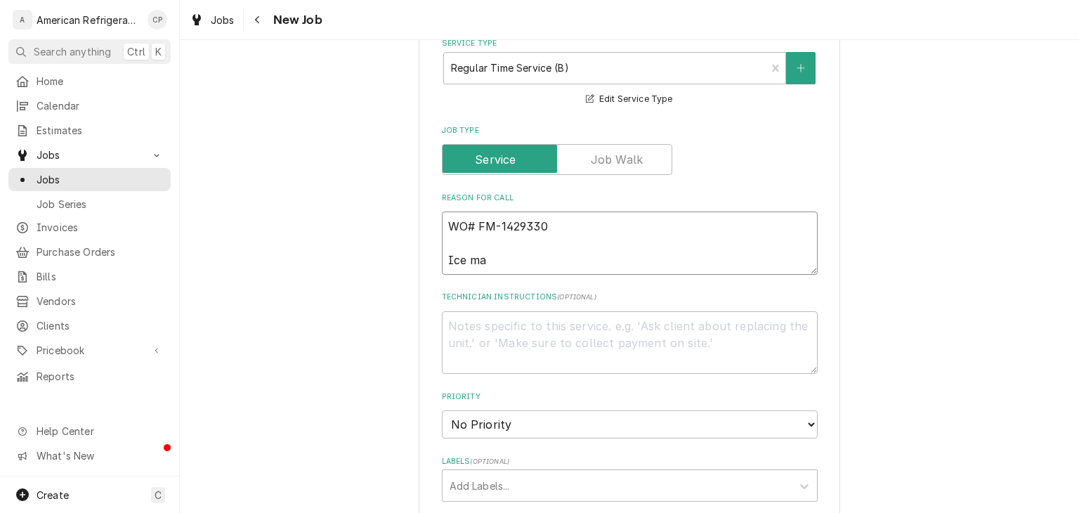
type textarea "WO# FM-1429330 Ice mak"
type textarea "x"
type textarea "WO# FM-1429330 Ice make"
type textarea "x"
type textarea "WO# FM-1429330 Ice maker"
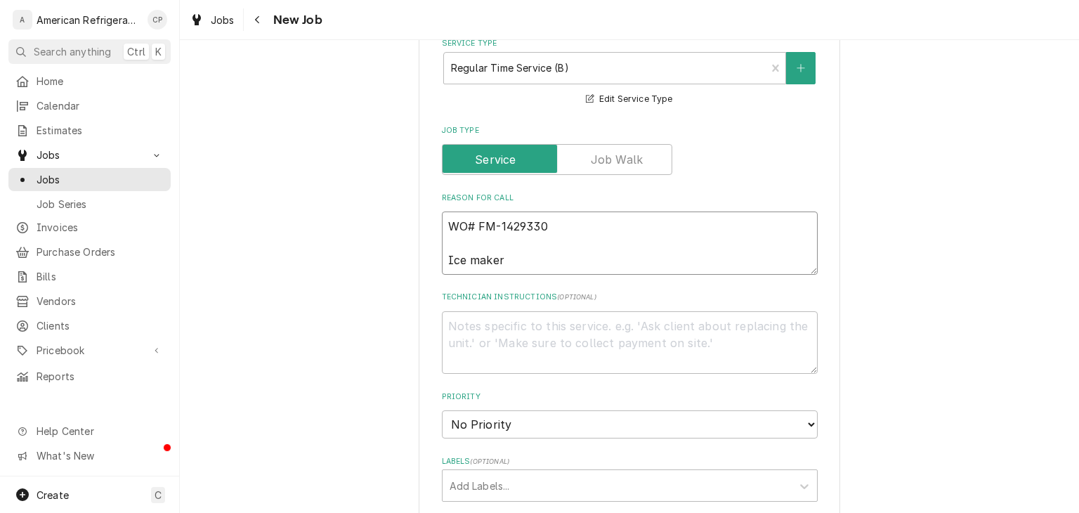
type textarea "x"
type textarea "WO# FM-1429330 Ice maker b"
type textarea "x"
type textarea "WO# FM-1429330 Ice maker be"
type textarea "x"
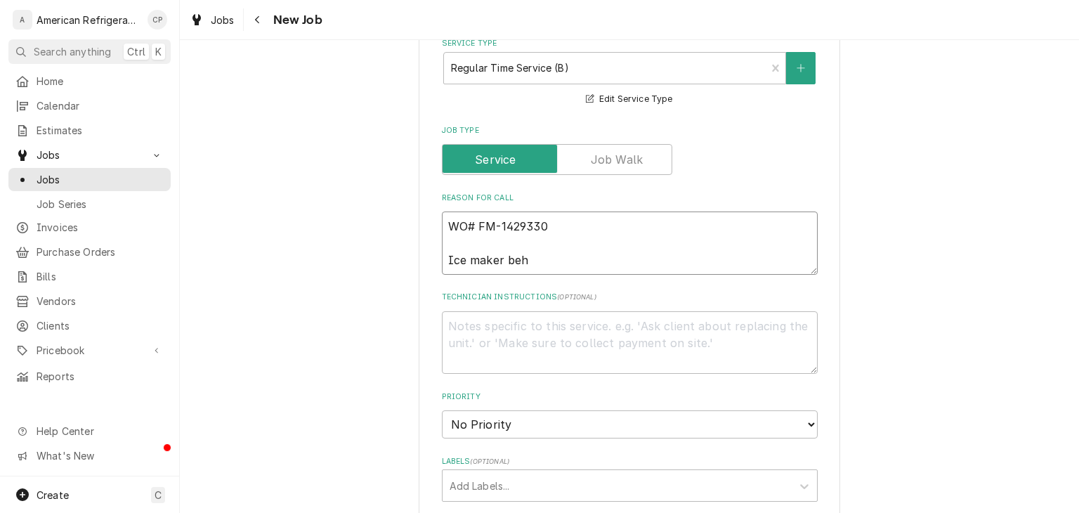
type textarea "WO# FM-1429330 Ice maker behi"
type textarea "x"
type textarea "WO# FM-1429330 Ice maker behin"
type textarea "x"
type textarea "WO# FM-1429330 Ice maker behind"
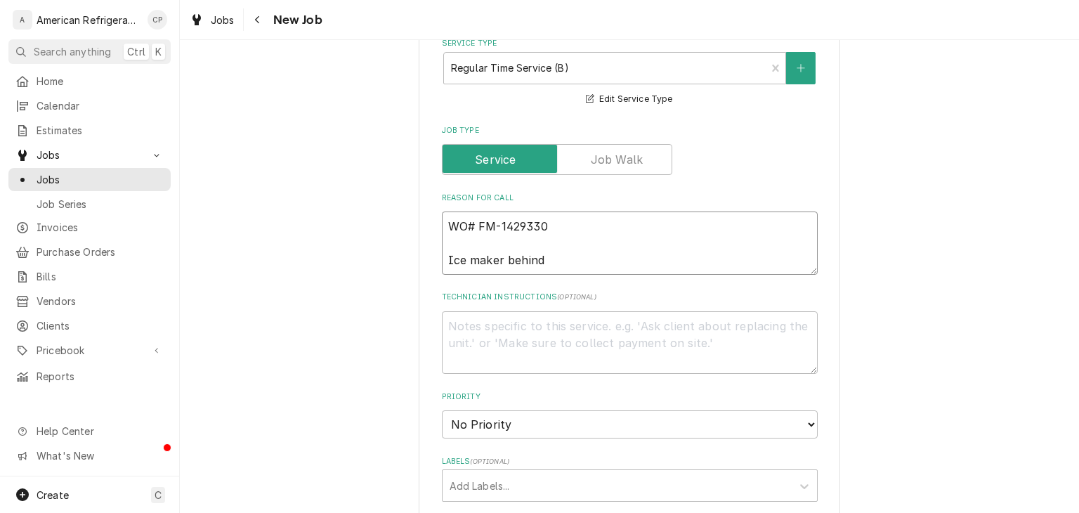
type textarea "x"
type textarea "WO# FM-1429330 Ice maker behind"
type textarea "x"
type textarea "WO# FM-1429330 Ice maker behind t"
type textarea "x"
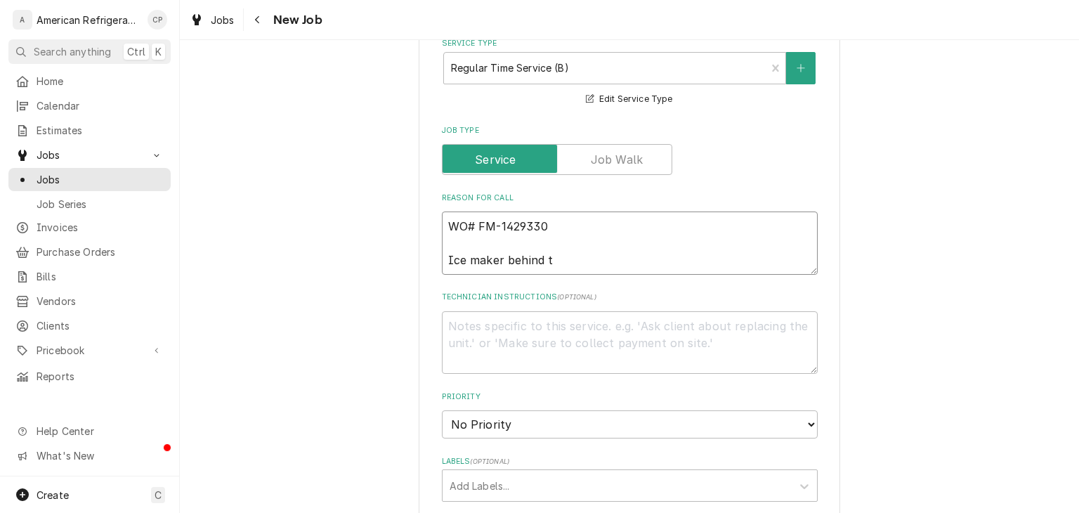
type textarea "WO# FM-1429330 Ice maker behind ti"
type textarea "x"
type textarea "WO# FM-1429330 Ice maker behind tic"
type textarea "x"
type textarea "WO# FM-1429330 Ice maker behind tick"
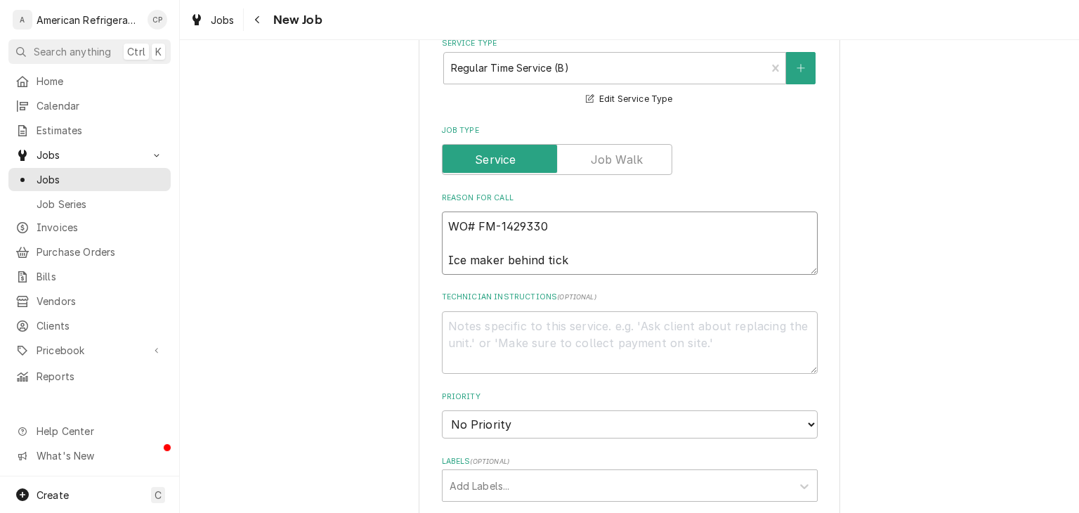
type textarea "x"
type textarea "WO# FM-1429330 Ice maker behind ticke"
type textarea "x"
type textarea "WO# FM-1429330 Ice maker behind ticket"
type textarea "x"
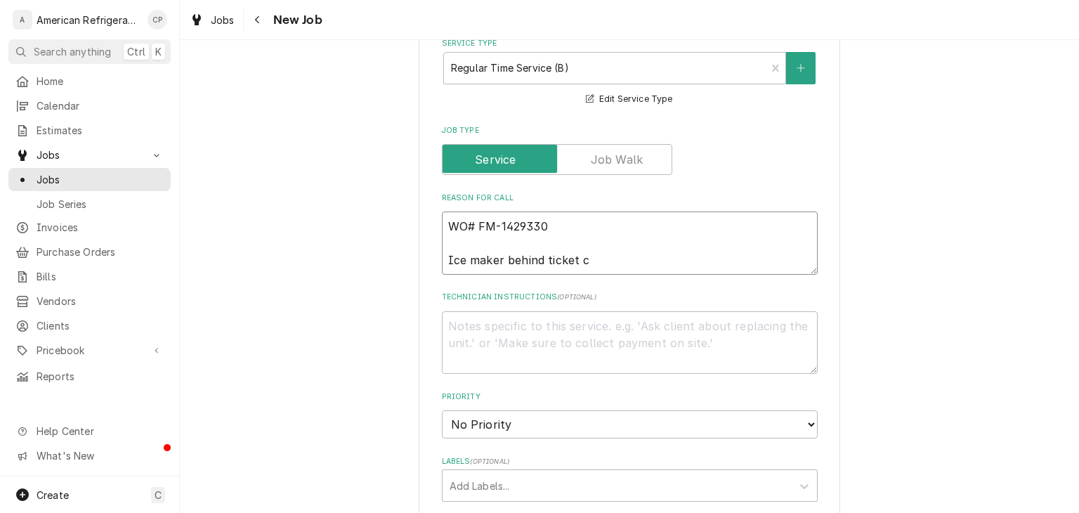
type textarea "WO# FM-1429330 Ice maker behind ticket co"
type textarea "x"
type textarea "WO# FM-1429330 Ice maker behind ticket cou"
type textarea "x"
type textarea "WO# FM-1429330 Ice maker behind ticket coun"
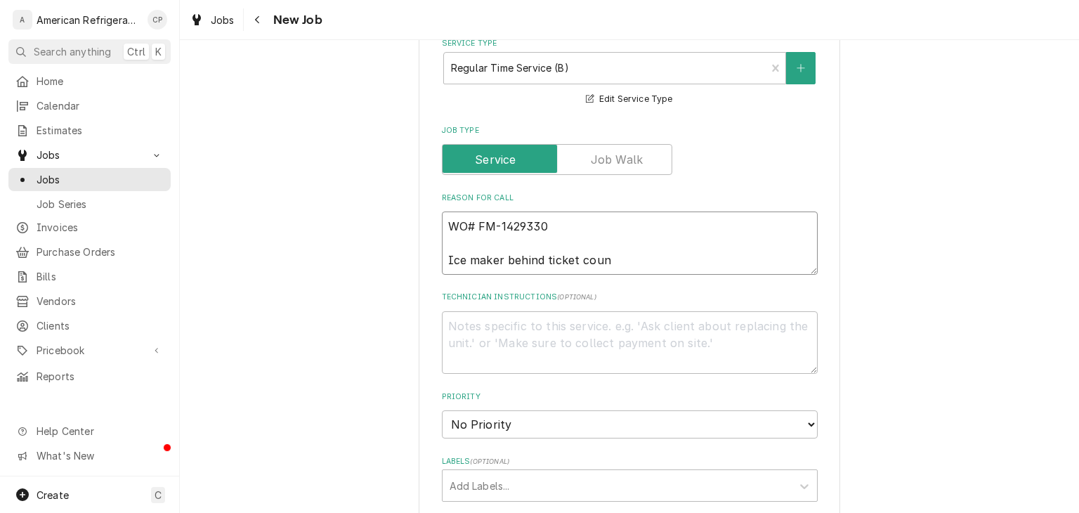
type textarea "x"
type textarea "WO# FM-1429330 Ice maker behind ticket count"
type textarea "x"
type textarea "WO# FM-1429330 Ice maker behind ticket counter"
type textarea "x"
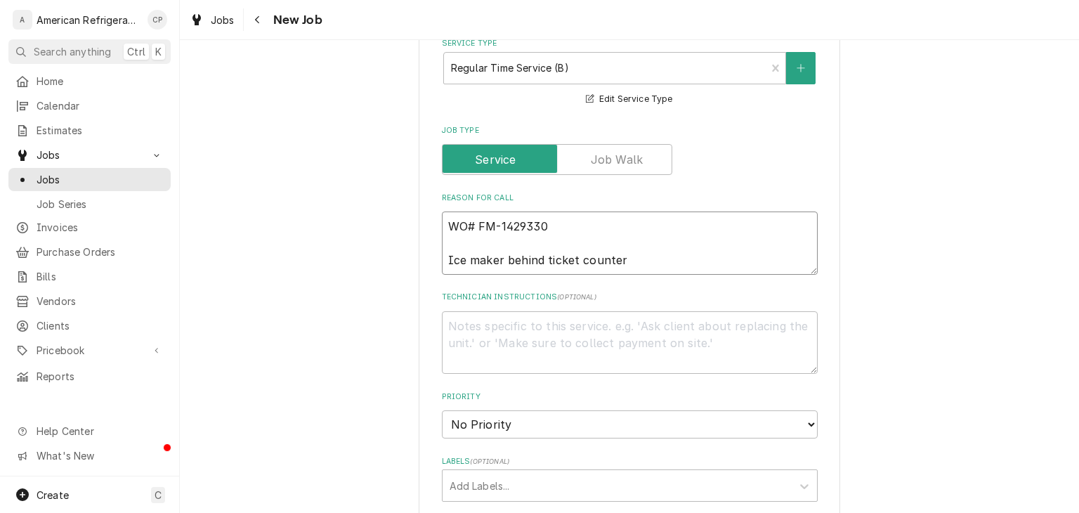
type textarea "WO# FM-1429330 Ice maker behind ticket counter"
type textarea "x"
type textarea "WO# FM-1429330 Ice maker behind ticket counter is"
type textarea "x"
type textarea "WO# FM-1429330 Ice maker behind ticket counter is"
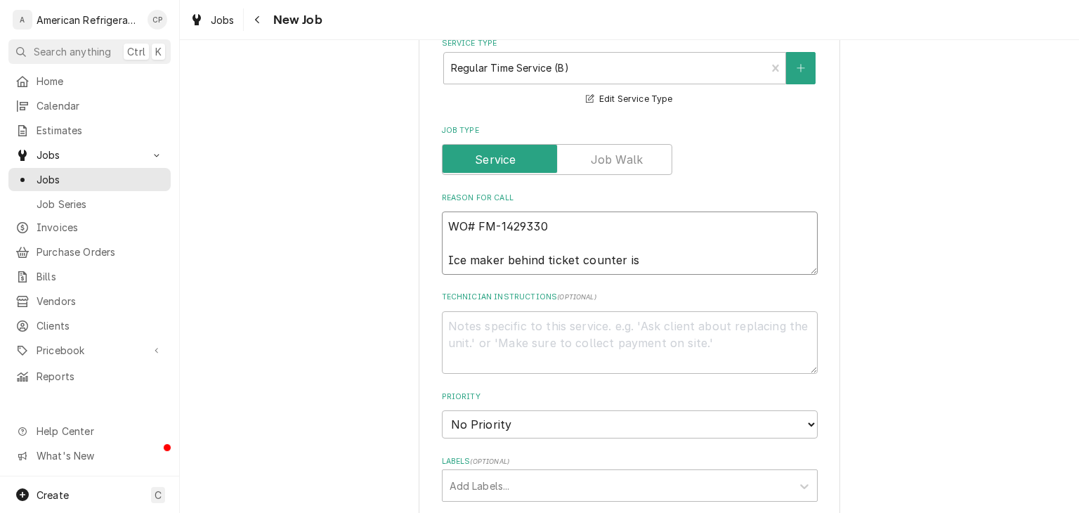
type textarea "x"
type textarea "WO# FM-1429330 Ice maker behind ticket counter is n"
type textarea "x"
type textarea "WO# FM-1429330 Ice maker behind ticket counter is no"
type textarea "x"
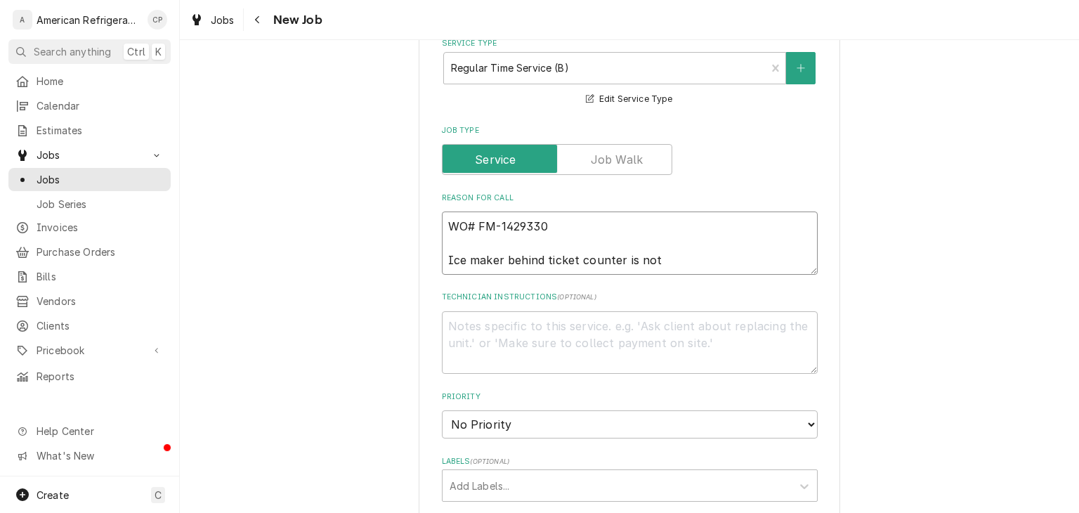
type textarea "WO# FM-1429330 Ice maker behind ticket counter is not"
type textarea "x"
type textarea "WO# FM-1429330 Ice maker behind ticket counter is not m"
type textarea "x"
type textarea "WO# FM-1429330 Ice maker behind ticket counter is not mak"
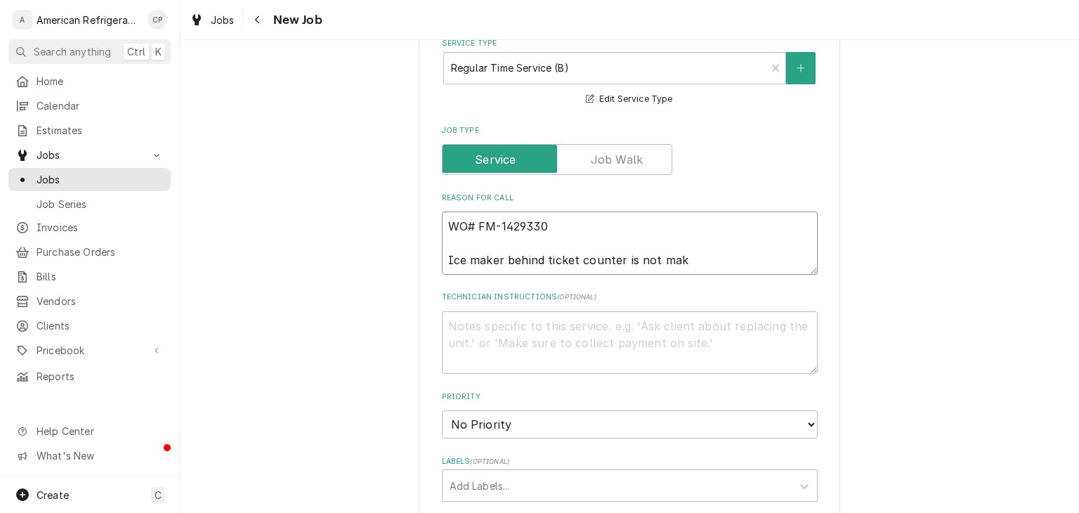
type textarea "x"
type textarea "WO# FM-1429330 Ice maker behind ticket counter is not maki"
type textarea "x"
type textarea "WO# FM-1429330 Ice maker behind ticket counter is not making"
type textarea "x"
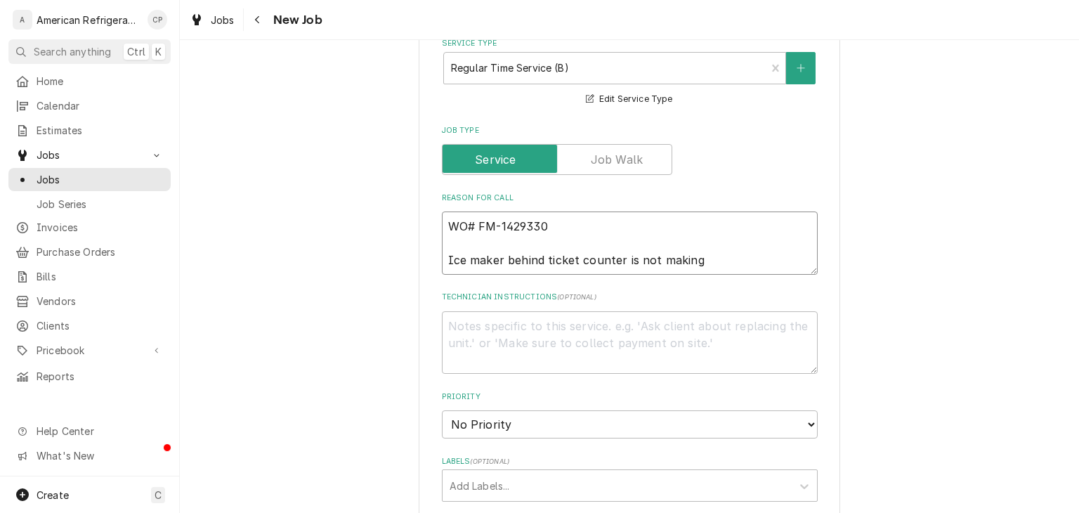
type textarea "WO# FM-1429330 Ice maker behind ticket counter is not making i"
type textarea "x"
type textarea "WO# FM-1429330 Ice maker behind ticket counter is not making ic"
type textarea "x"
type textarea "WO# FM-1429330 Ice maker behind ticket counter is not making ice"
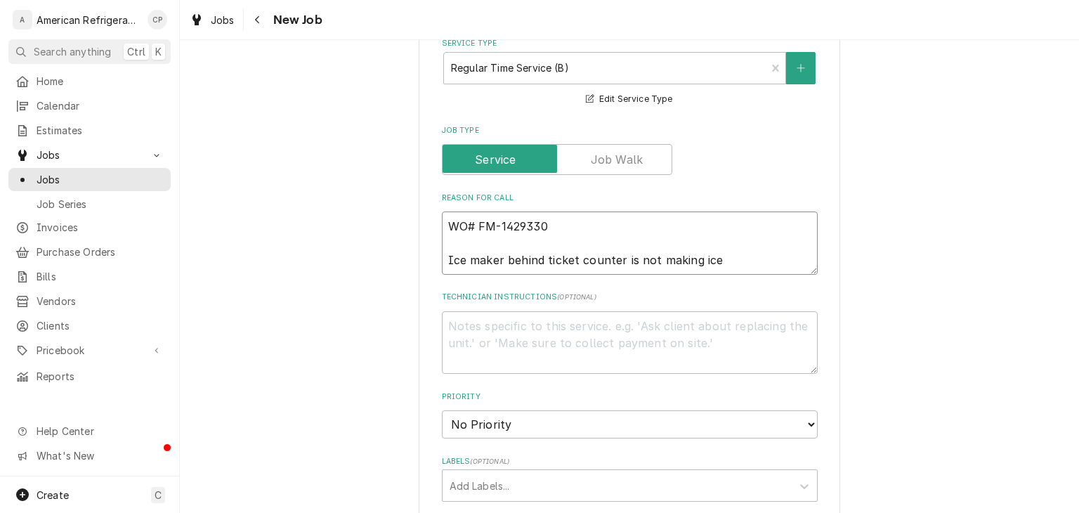
type textarea "x"
type textarea "WO# FM-1429330 Ice maker behind ticket counter is not making ice"
type textarea "x"
type textarea "Di"
type textarea "x"
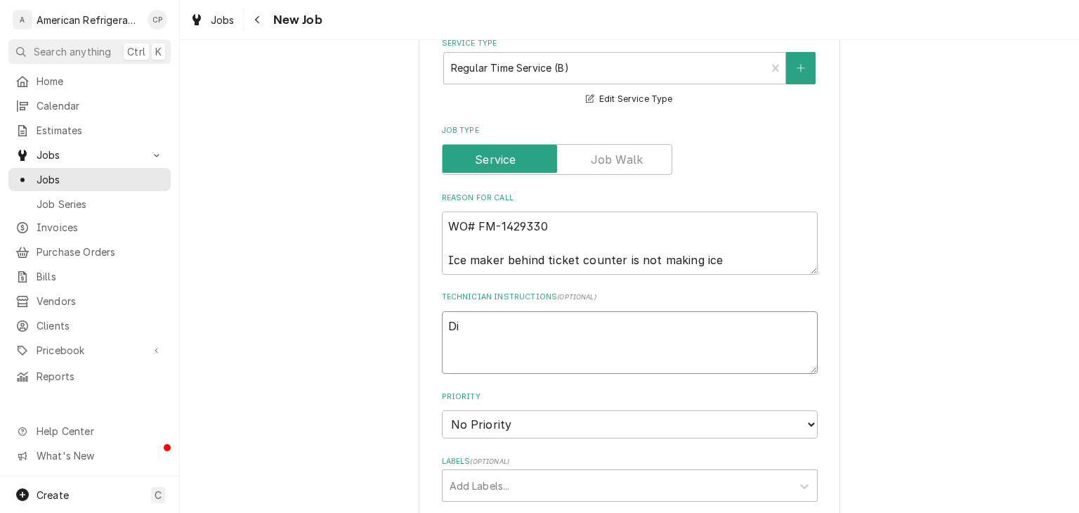
type textarea "Dia"
type textarea "x"
type textarea "Diagn"
type textarea "x"
type textarea "Diagnos"
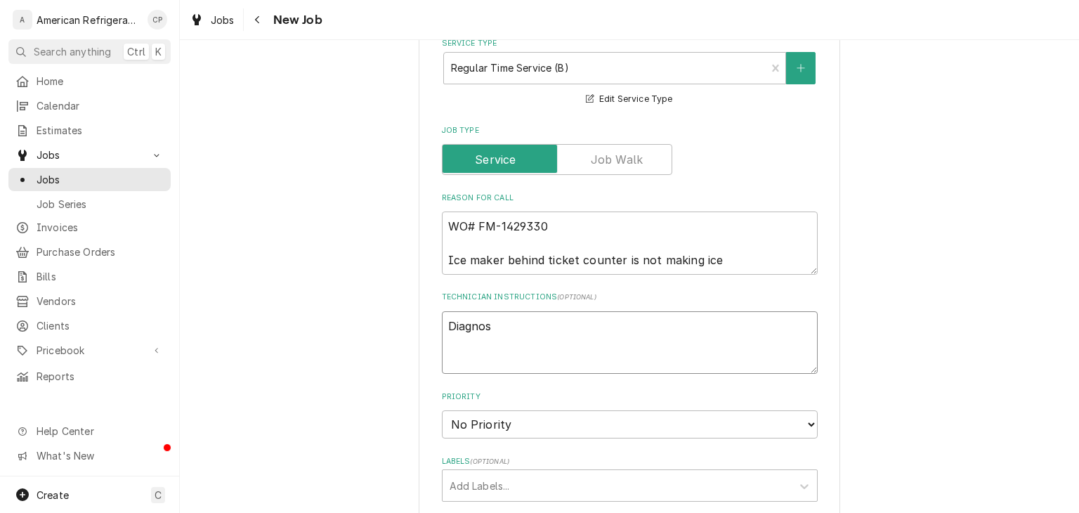
type textarea "x"
type textarea "Diagnose"
type textarea "x"
type textarea "Diagnose &"
type textarea "x"
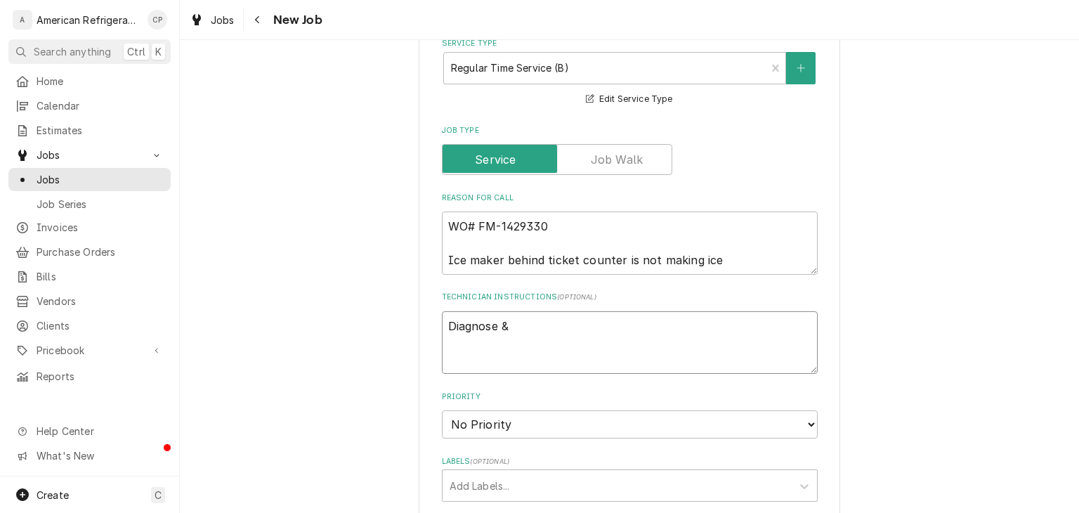
type textarea "Diagnose &"
type textarea "x"
type textarea "Diagnose & ca"
type textarea "x"
type textarea "Diagnose & cal"
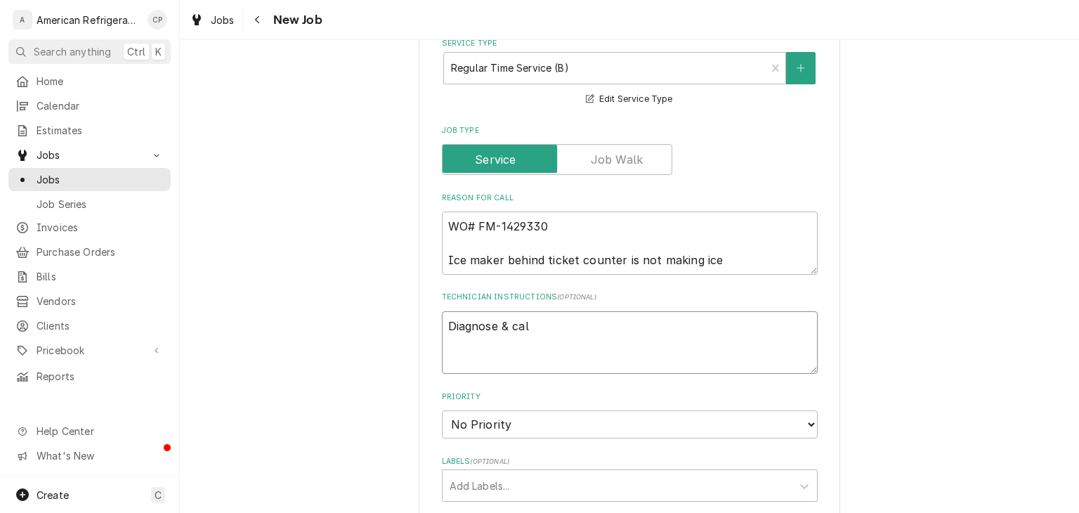
type textarea "x"
type textarea "Diagnose & call"
type textarea "x"
type textarea "Diagnose & call G"
type textarea "x"
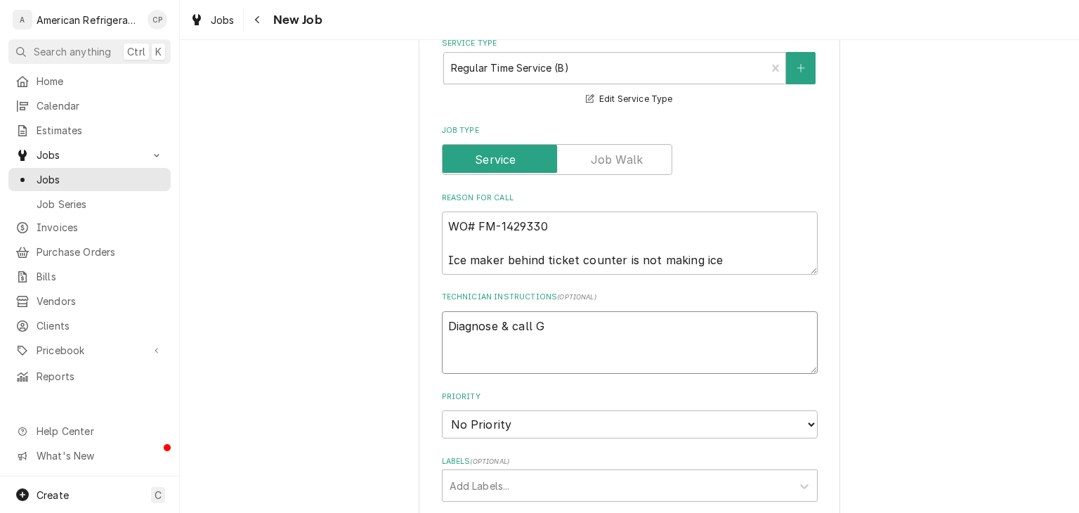
type textarea "Diagnose & call Gl"
type textarea "x"
type textarea "Diagnose & call Gle"
type textarea "x"
type textarea "Diagnose & call Glenn"
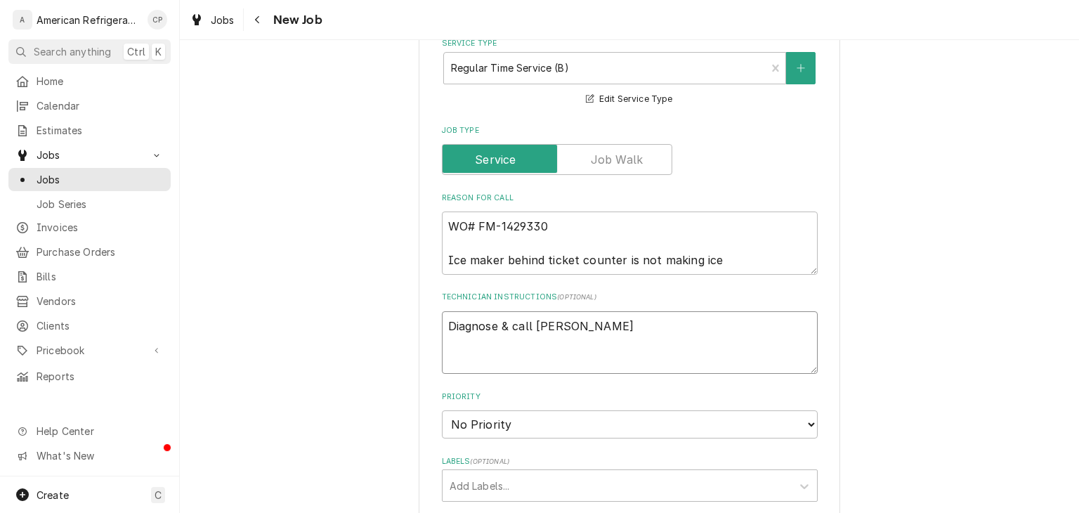
type textarea "x"
type textarea "Diagnose & call Glenn"
type textarea "x"
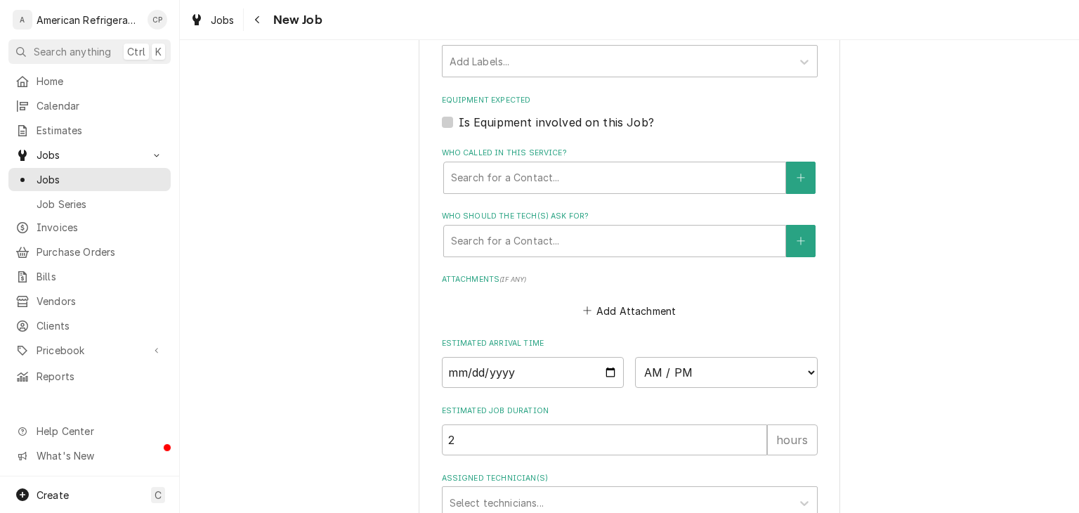
scroll to position [944, 0]
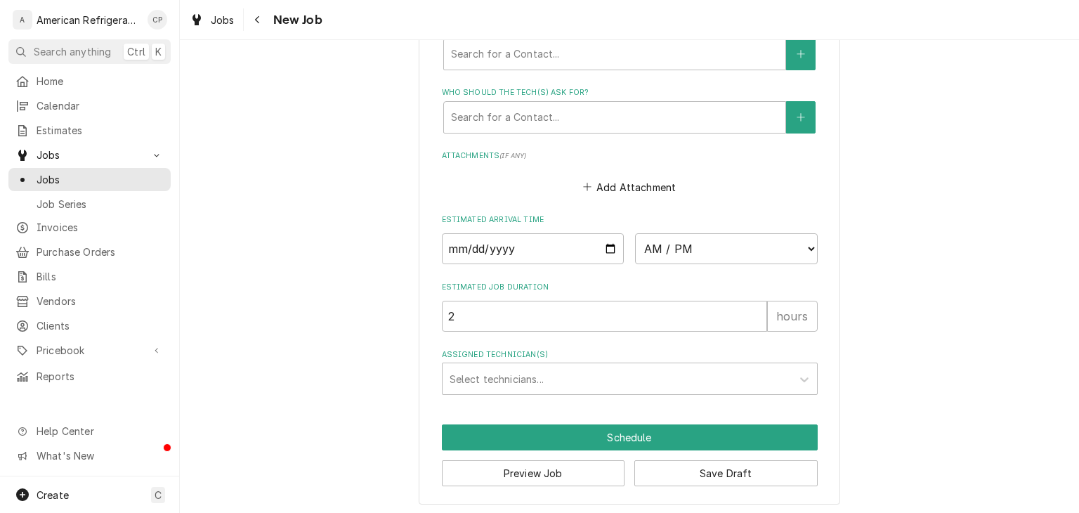
type textarea "Diagnose & call Glenn"
click at [610, 247] on input "Date" at bounding box center [533, 248] width 183 height 31
type textarea "x"
type input "2025-08-14"
type textarea "x"
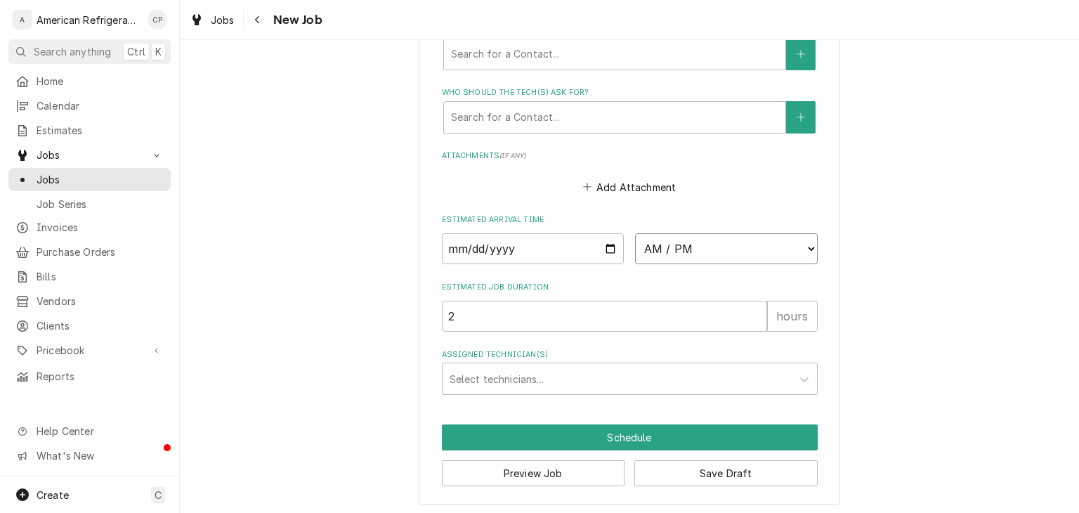
click at [694, 241] on select "AM / PM 6:00 AM 6:15 AM 6:30 AM 6:45 AM 7:00 AM 7:15 AM 7:30 AM 7:45 AM 8:00 AM…" at bounding box center [726, 248] width 183 height 31
select select "12:00:00"
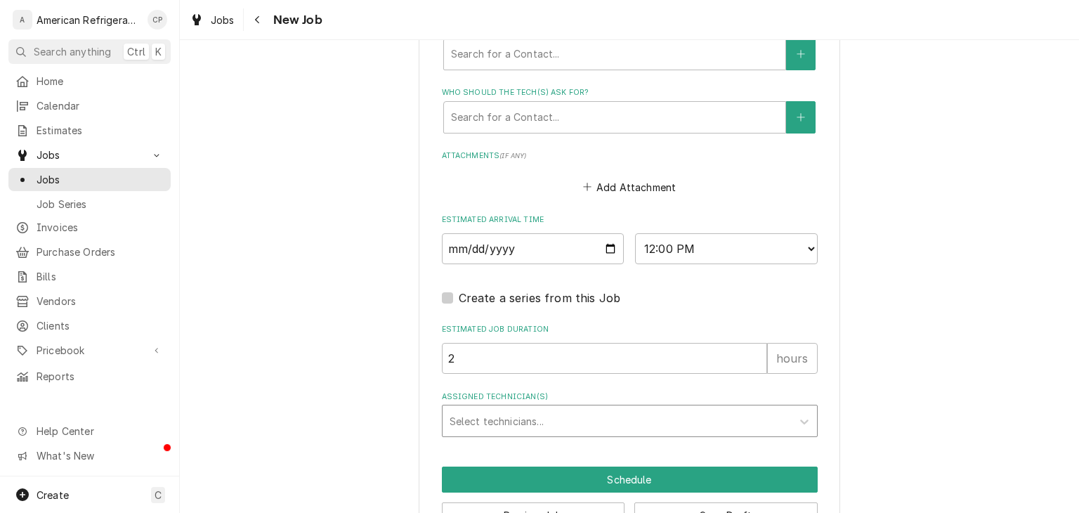
click at [532, 415] on div "Assigned Technician(s)" at bounding box center [616, 420] width 335 height 25
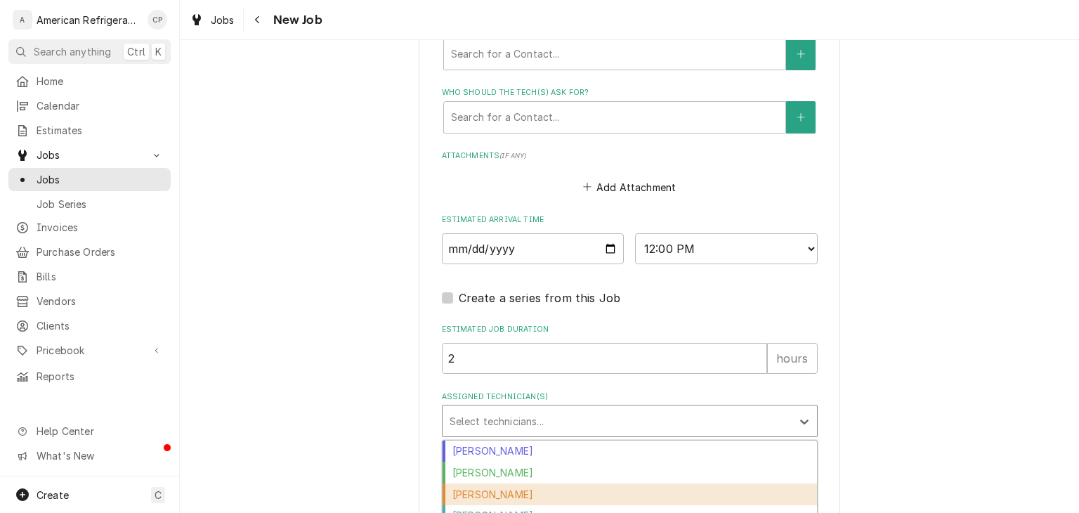
click at [517, 483] on div "Carlos Garcia" at bounding box center [629, 494] width 374 height 22
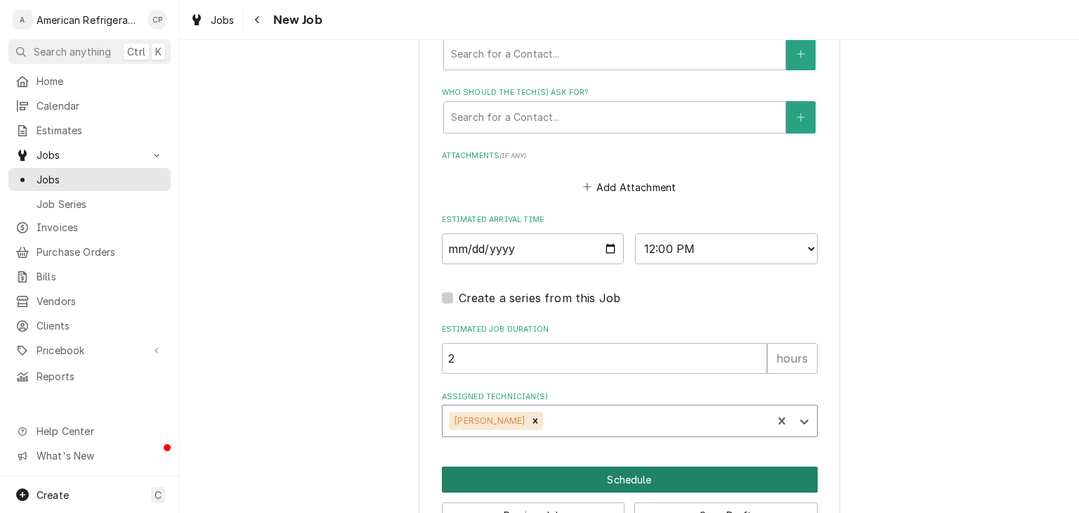
click at [527, 468] on button "Schedule" at bounding box center [630, 479] width 376 height 26
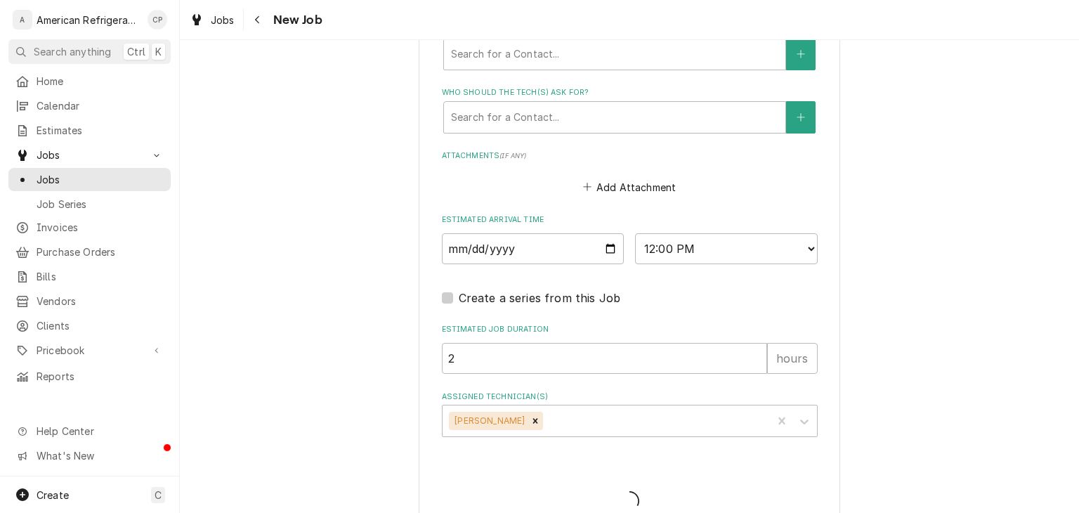
type textarea "x"
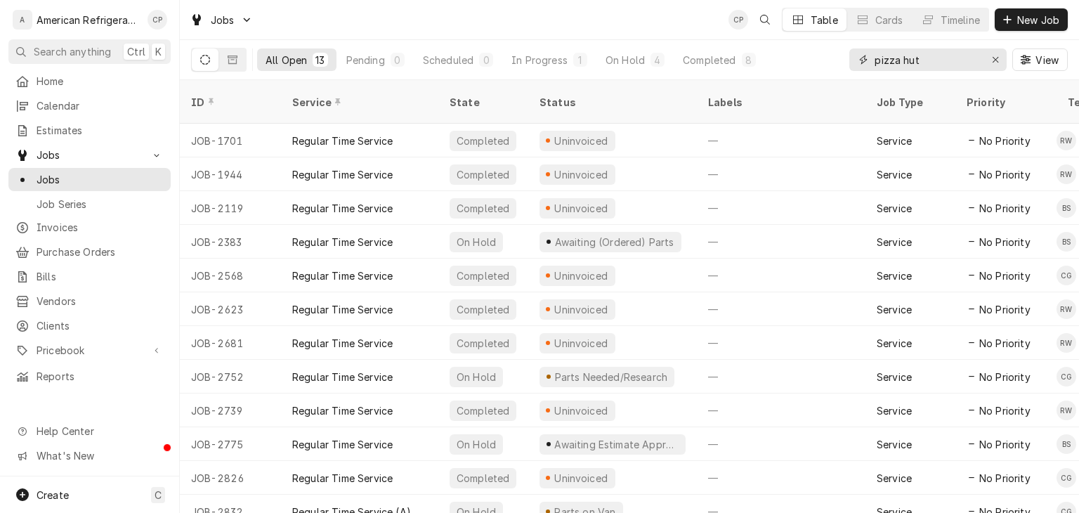
click at [908, 58] on input "pizza hut" at bounding box center [926, 59] width 105 height 22
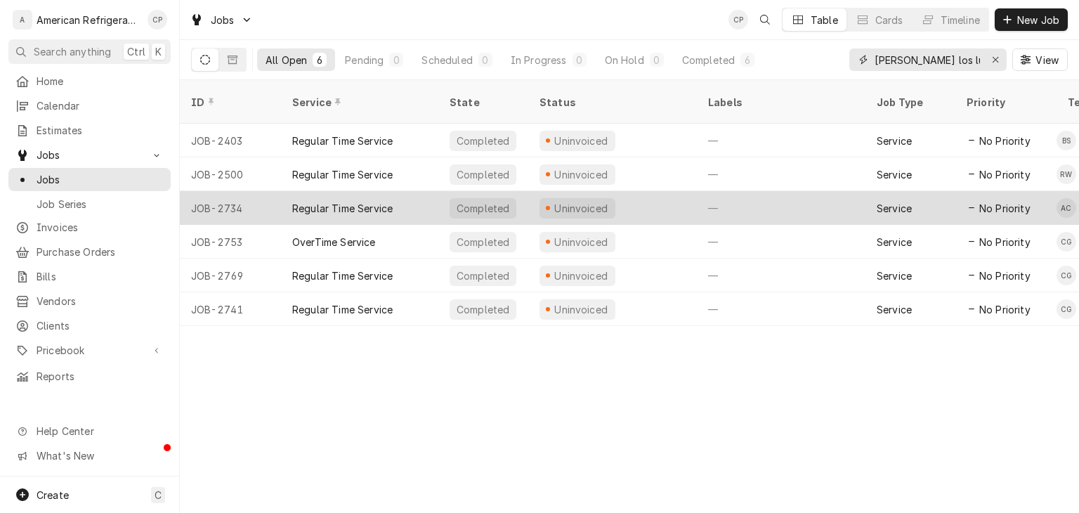
type input "[PERSON_NAME] los lunas"
click at [406, 195] on div "Regular Time Service" at bounding box center [359, 208] width 157 height 34
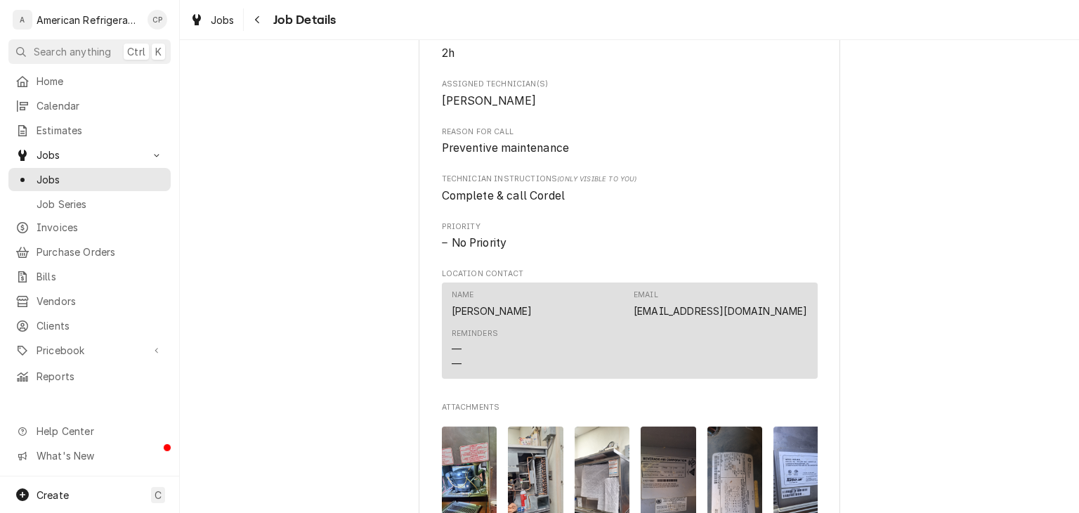
scroll to position [603, 0]
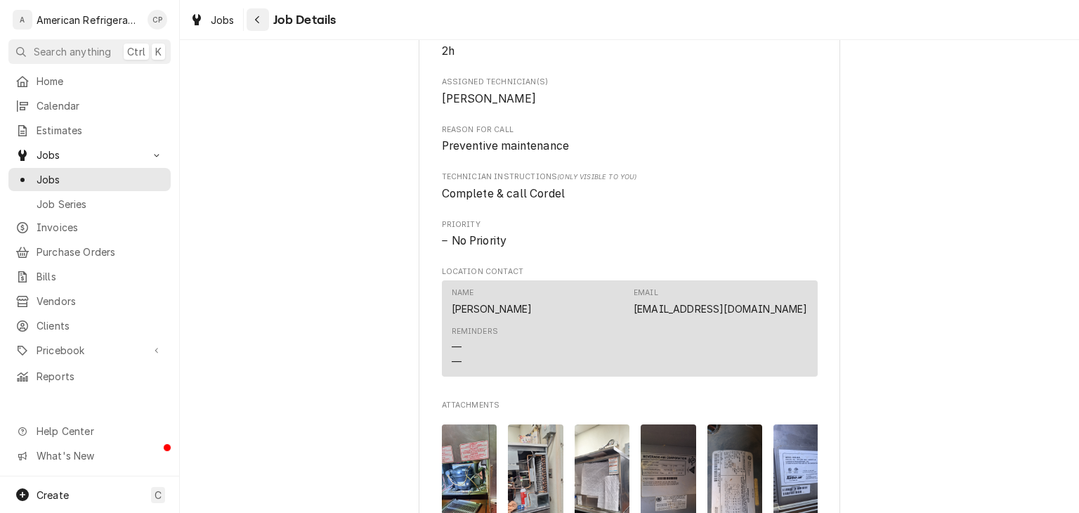
click at [251, 22] on div "Navigate back" at bounding box center [258, 20] width 14 height 14
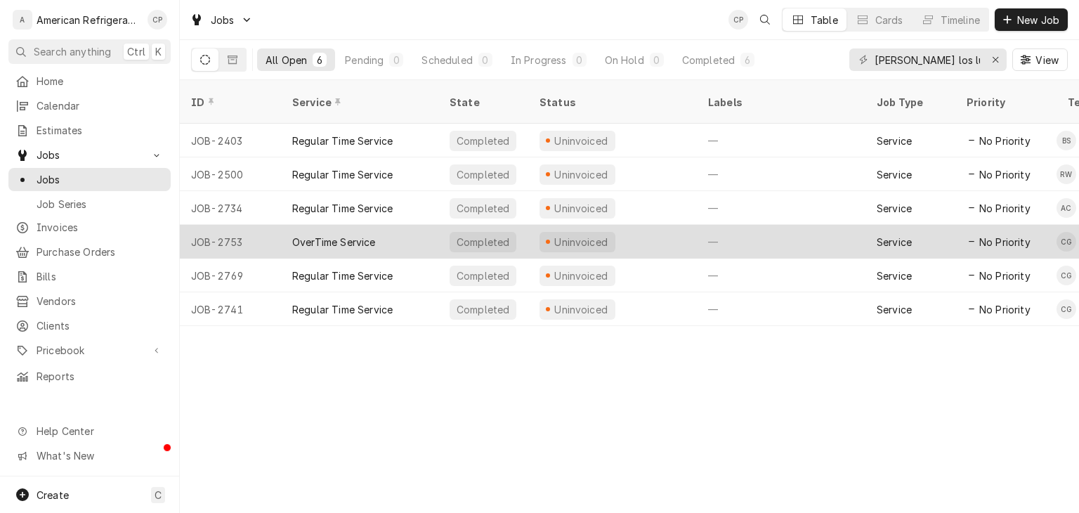
click at [414, 232] on div "OverTime Service" at bounding box center [359, 242] width 157 height 34
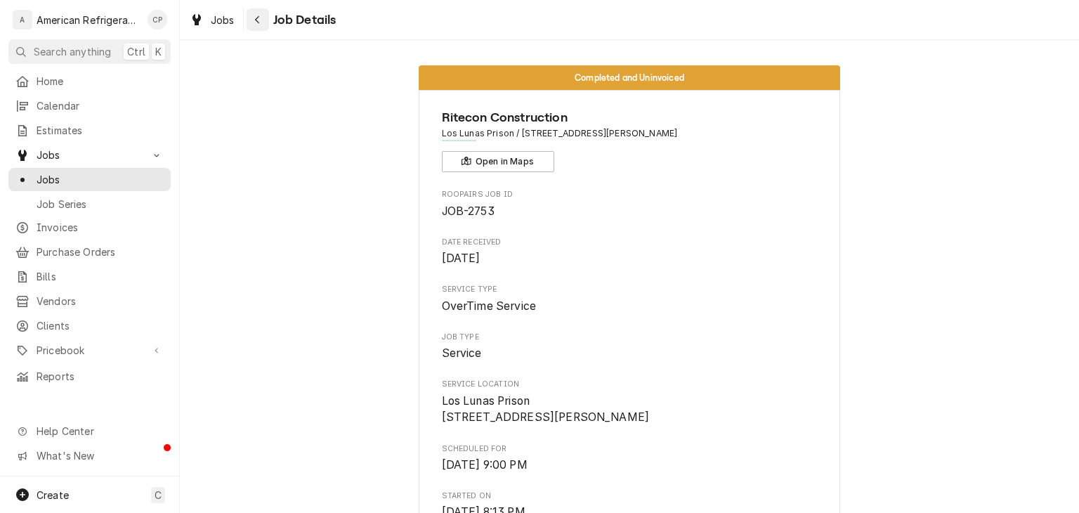
click at [264, 24] on div "Navigate back" at bounding box center [258, 20] width 14 height 14
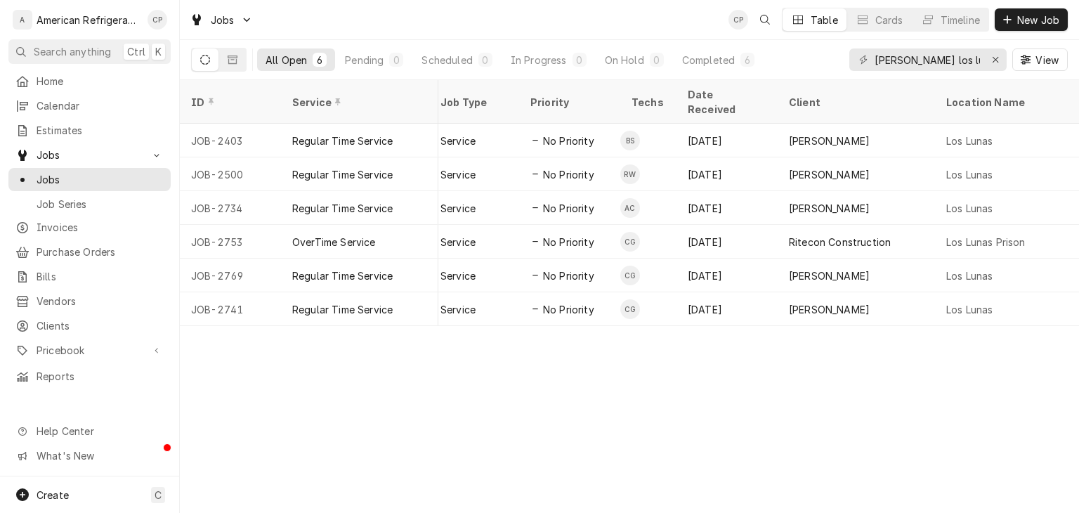
scroll to position [0, 713]
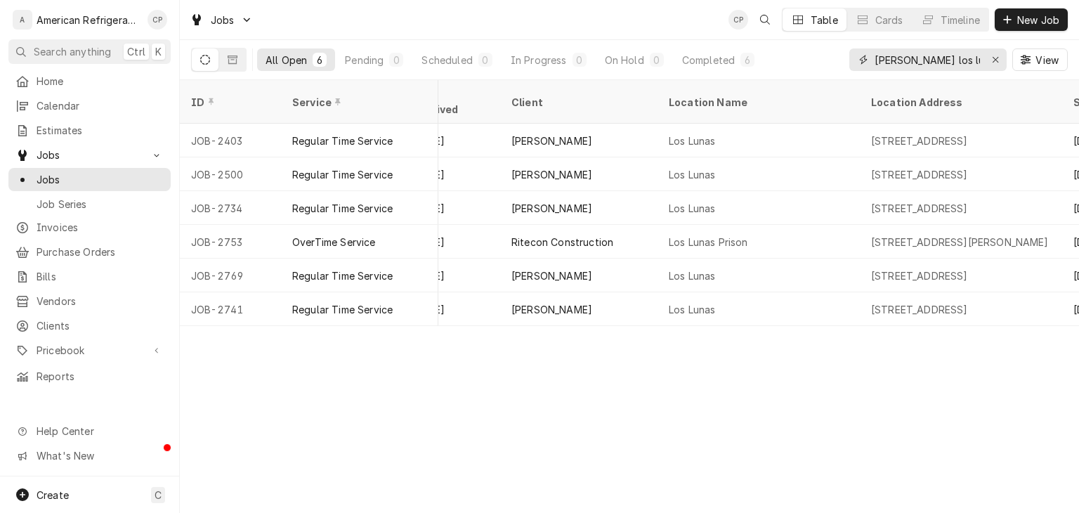
click at [914, 70] on input "[PERSON_NAME] los lunas" at bounding box center [926, 59] width 105 height 22
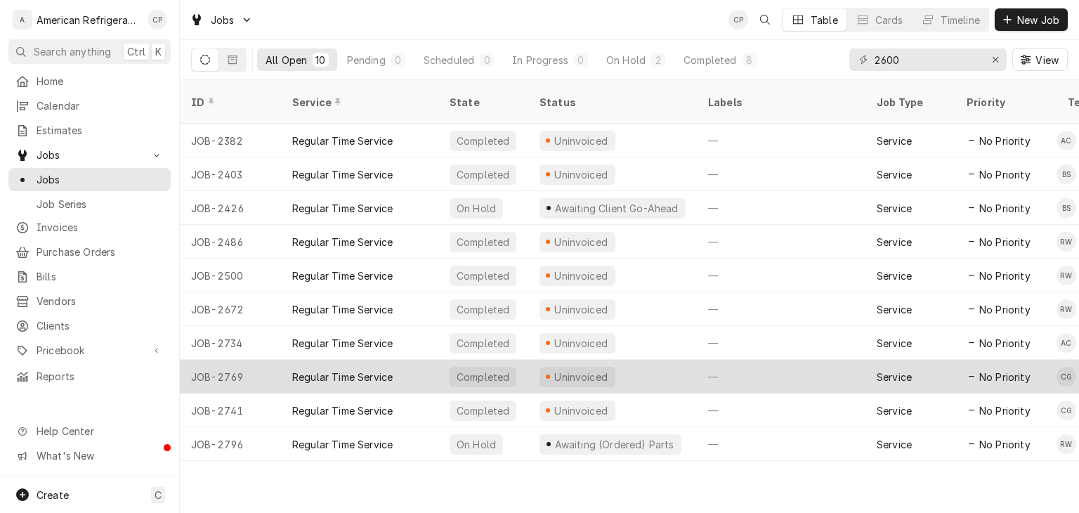
drag, startPoint x: 815, startPoint y: 380, endPoint x: 877, endPoint y: 360, distance: 64.8
click at [877, 360] on tbody "JOB-2382 Regular Time Service Completed Uninvoiced — Service No Priority AC Jun…" at bounding box center [629, 292] width 899 height 337
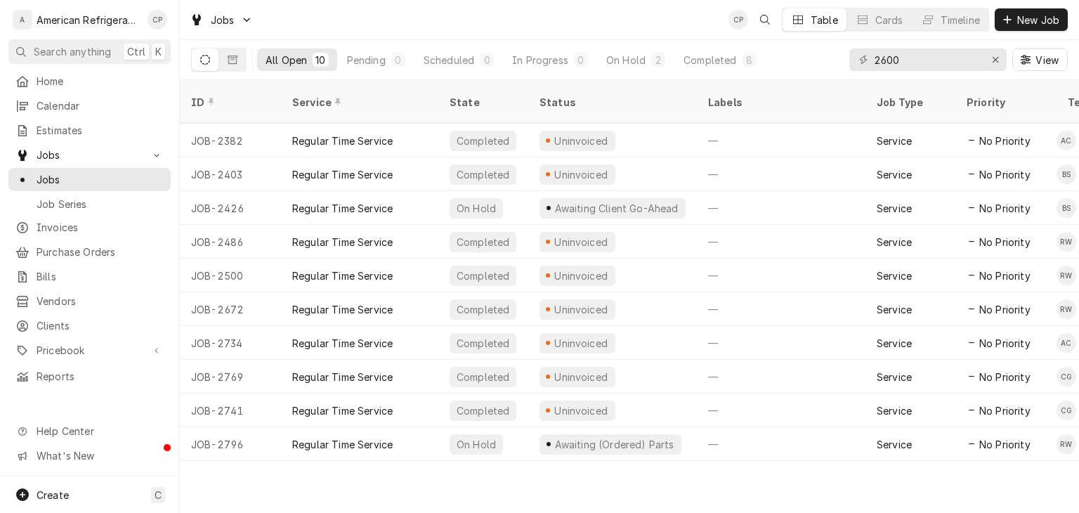
click at [789, 456] on div "ID Service State Status Labels Job Type Priority Techs Date Received Client Loc…" at bounding box center [629, 296] width 899 height 433
click at [941, 65] on input "2600" at bounding box center [926, 59] width 105 height 22
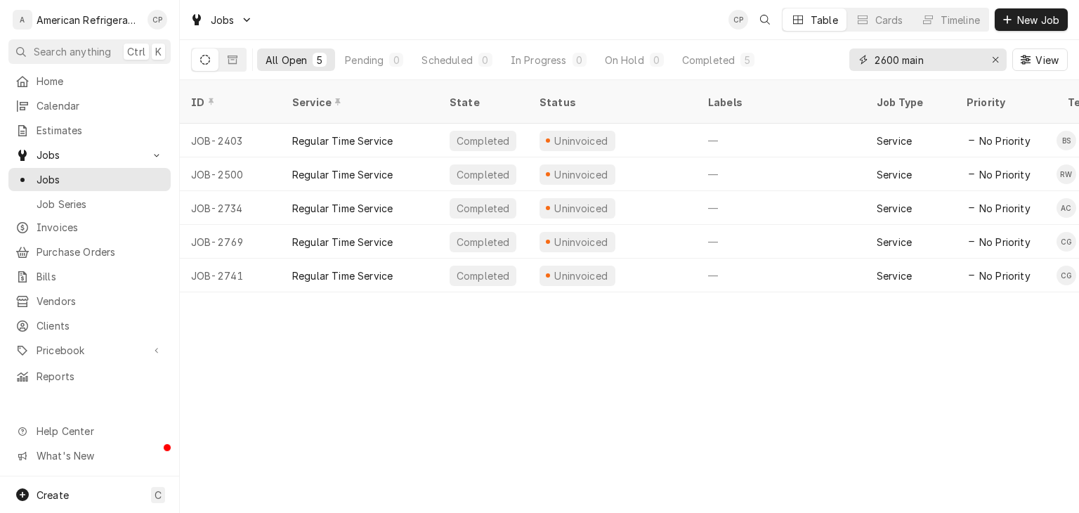
type input "2600 main"
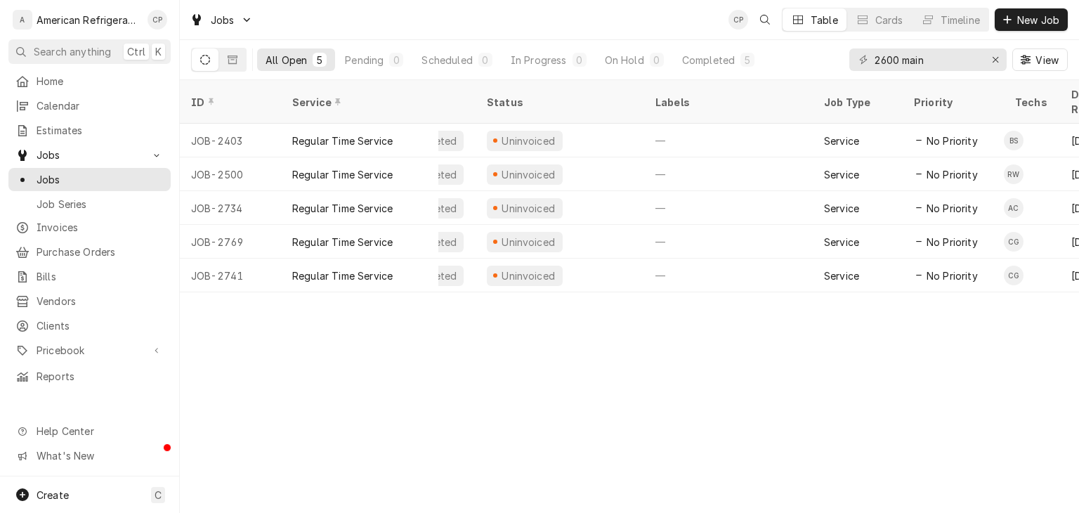
scroll to position [0, 0]
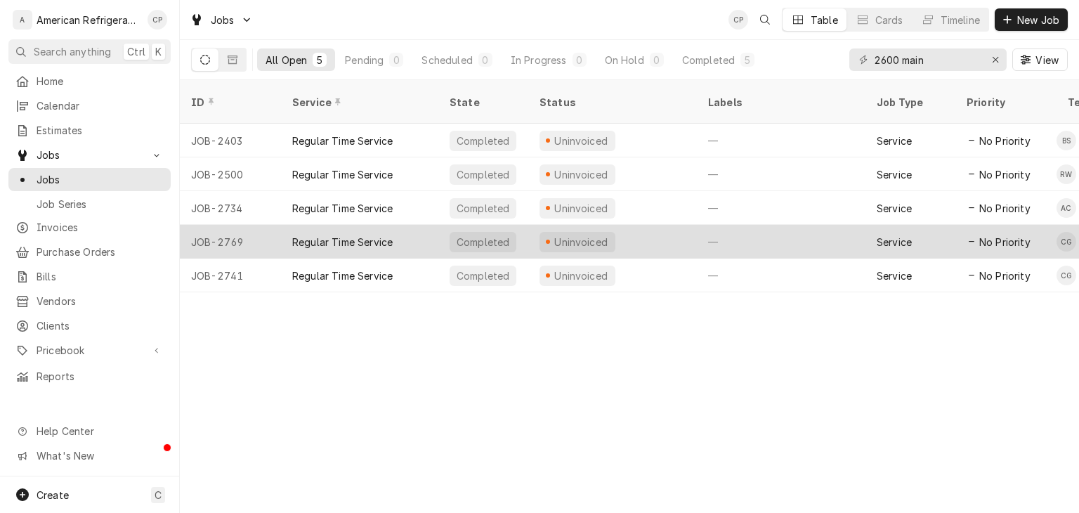
click at [520, 225] on div "Completed" at bounding box center [483, 242] width 90 height 34
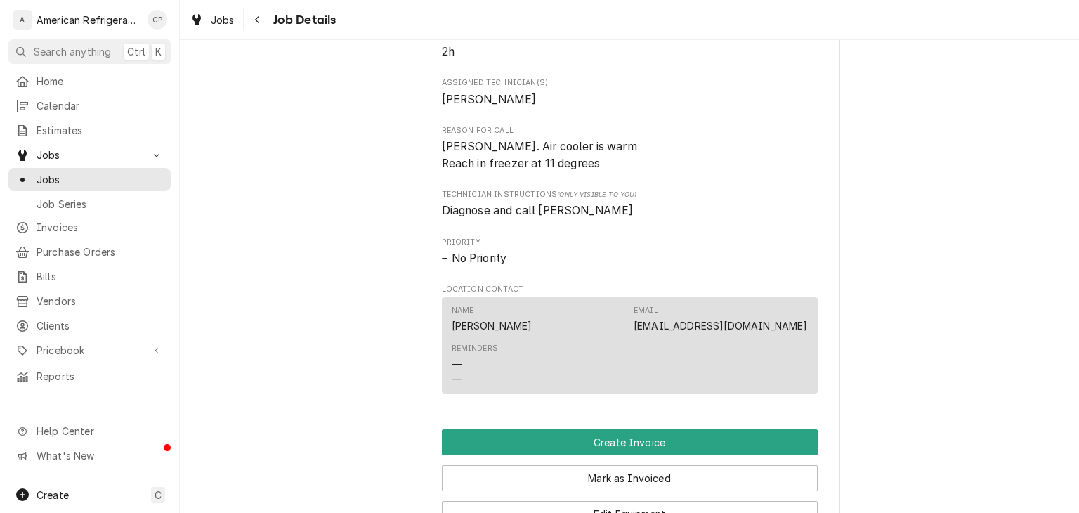
scroll to position [573, 0]
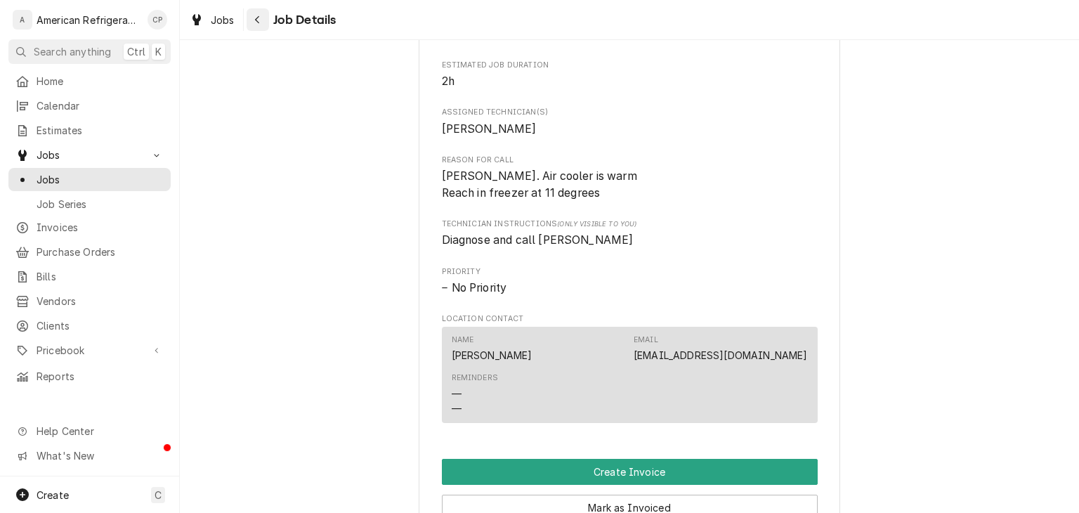
click at [251, 21] on div "Navigate back" at bounding box center [258, 20] width 14 height 14
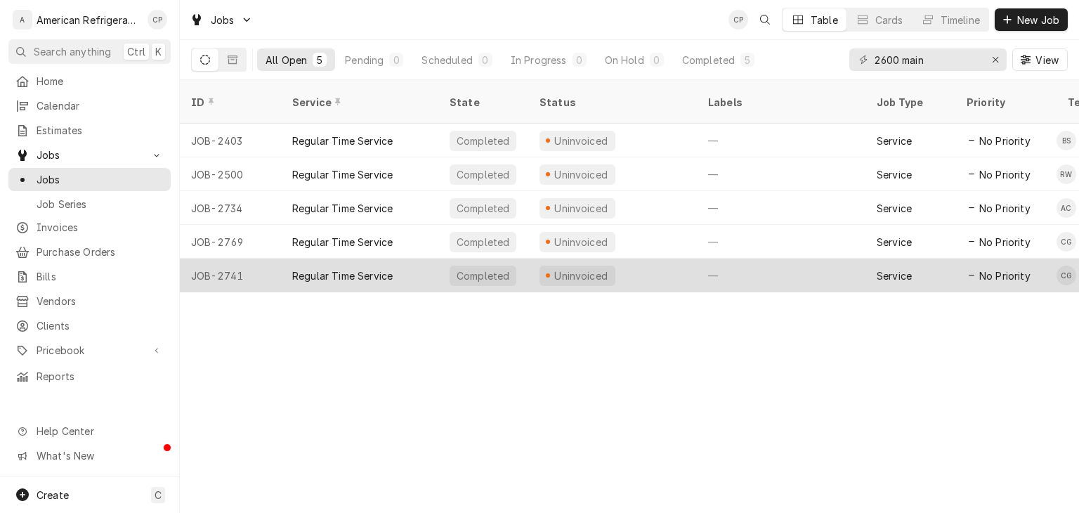
click at [562, 268] on div "Uninvoiced" at bounding box center [581, 275] width 57 height 15
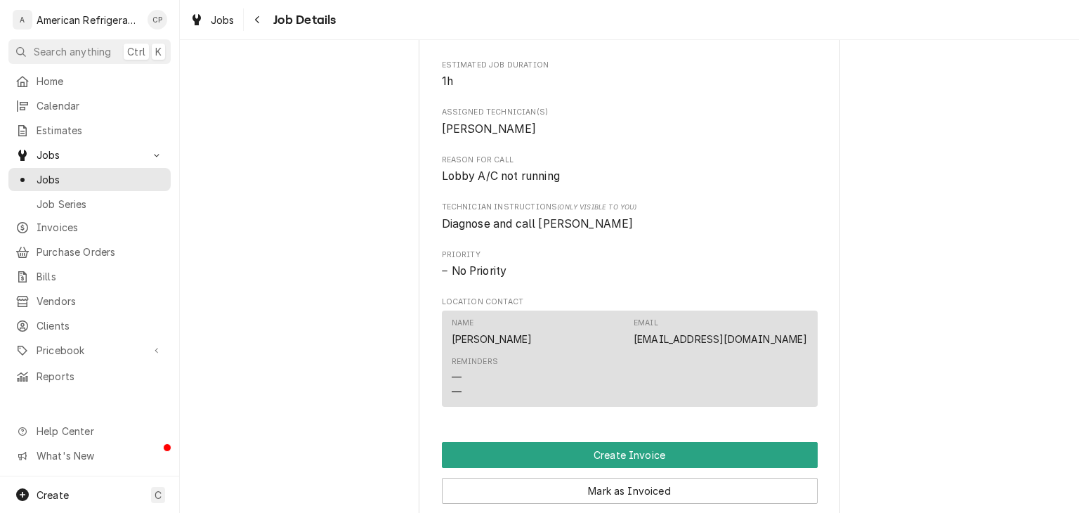
scroll to position [549, 0]
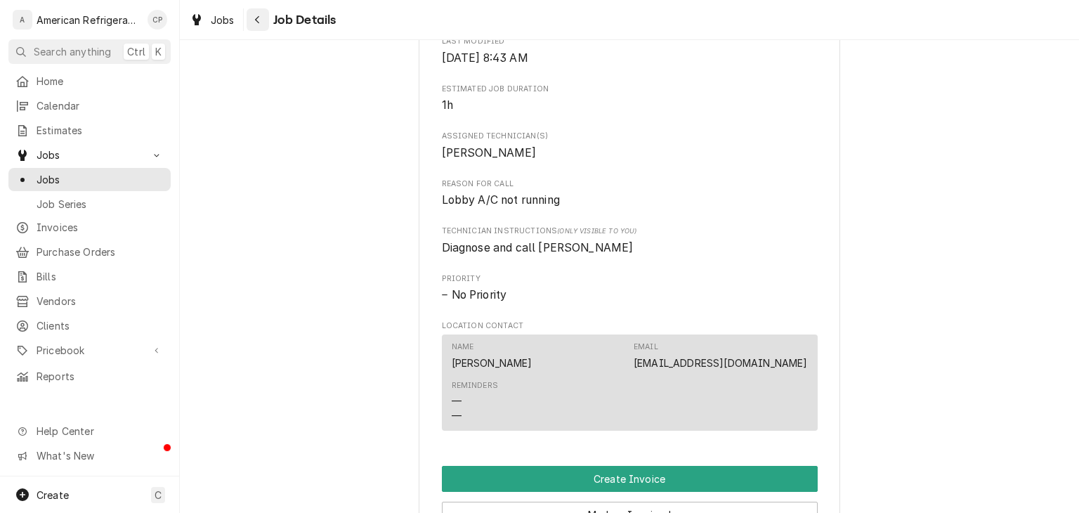
click at [259, 18] on icon "Navigate back" at bounding box center [257, 20] width 6 height 10
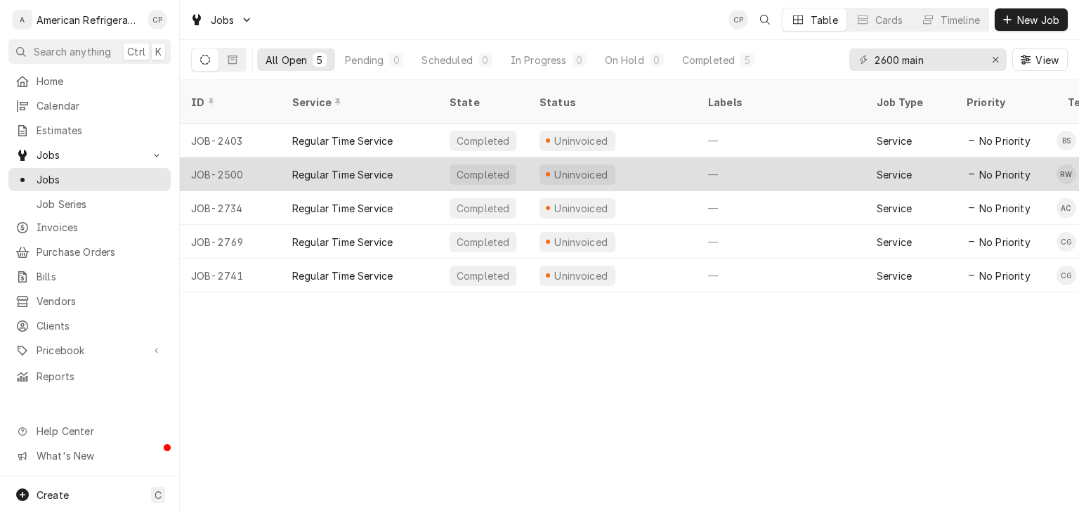
click at [610, 157] on div "Uninvoiced" at bounding box center [612, 174] width 169 height 34
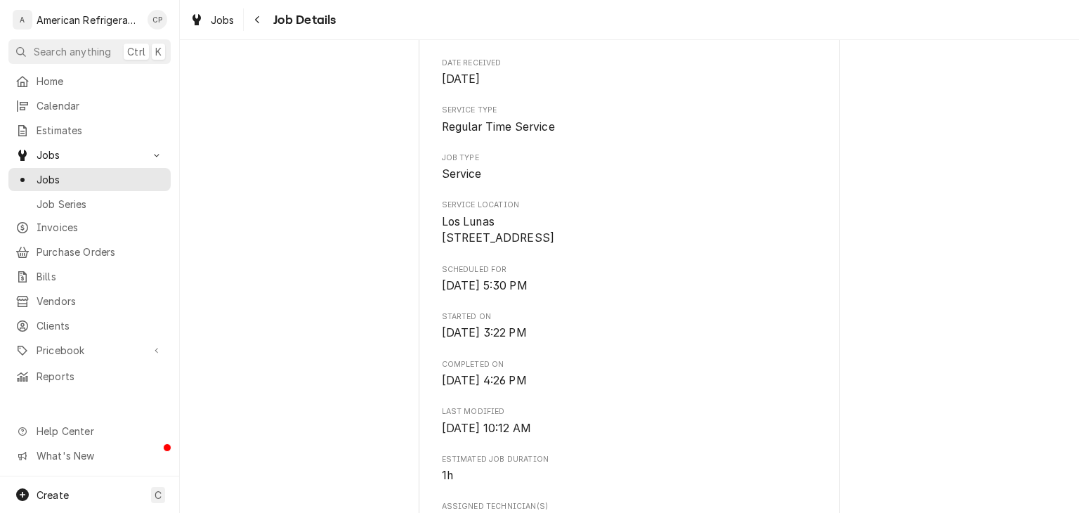
scroll to position [80, 0]
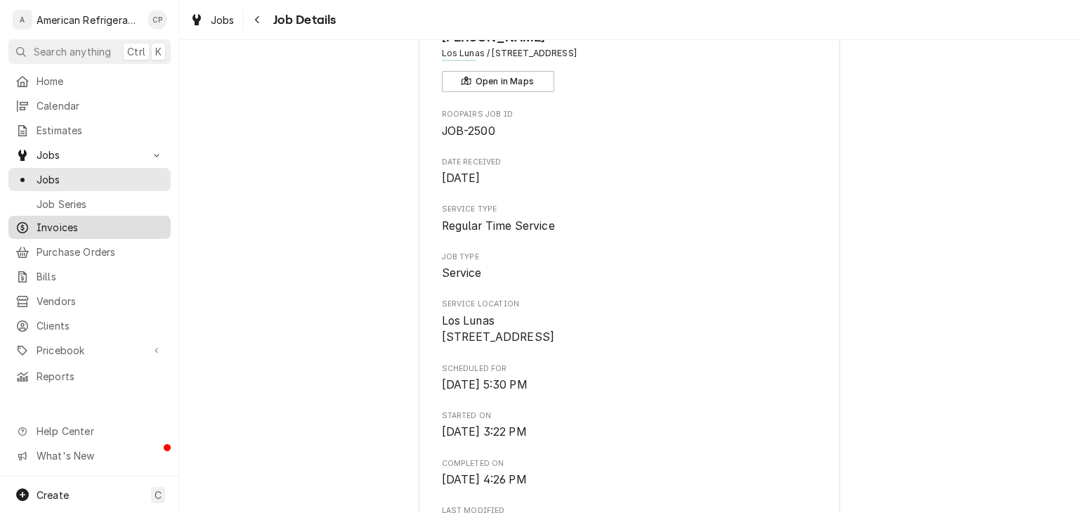
click at [85, 222] on span "Invoices" at bounding box center [100, 227] width 127 height 15
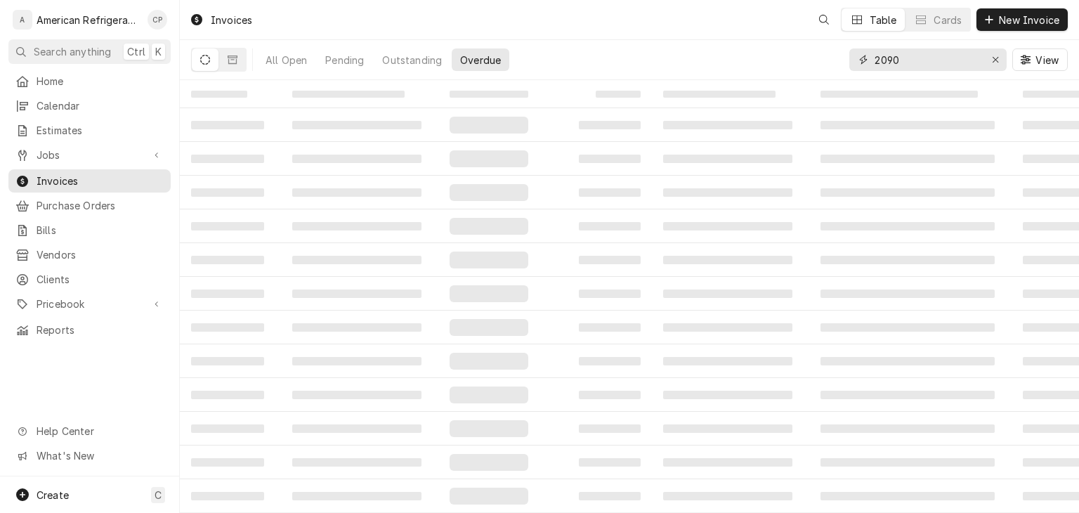
click at [950, 51] on input "2090" at bounding box center [926, 59] width 105 height 22
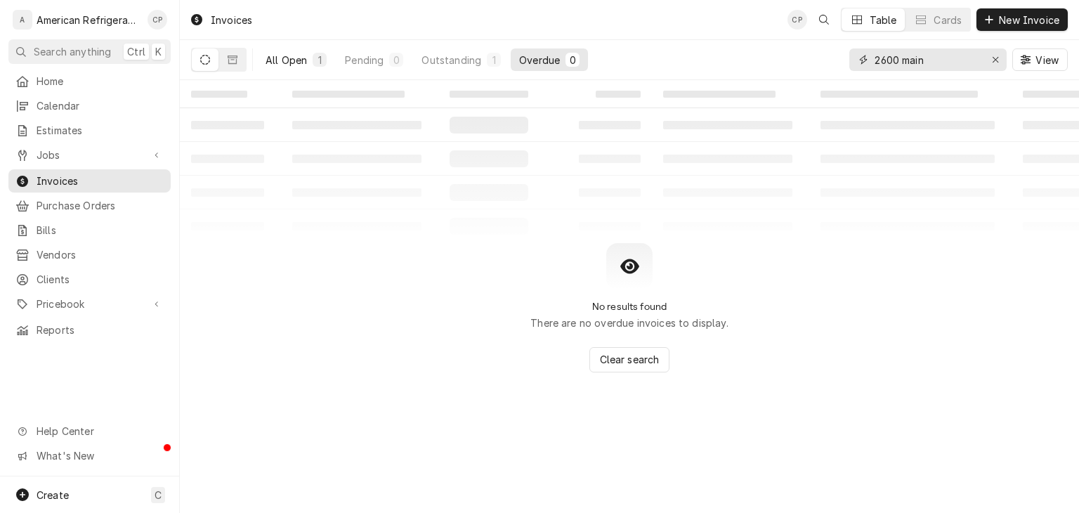
type input "2600 main"
click at [304, 60] on div "All Open" at bounding box center [285, 60] width 41 height 15
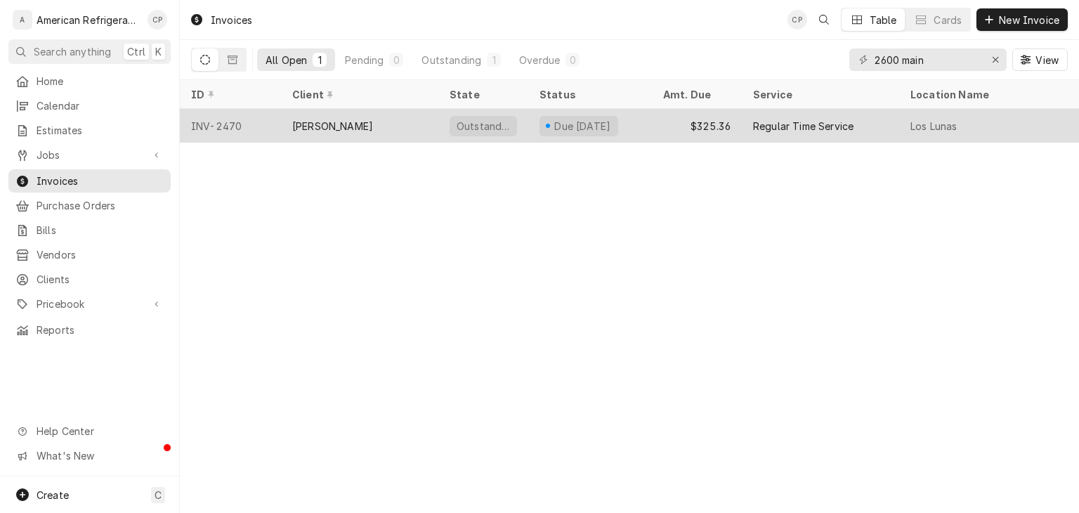
click at [411, 116] on div "[PERSON_NAME]" at bounding box center [359, 126] width 157 height 34
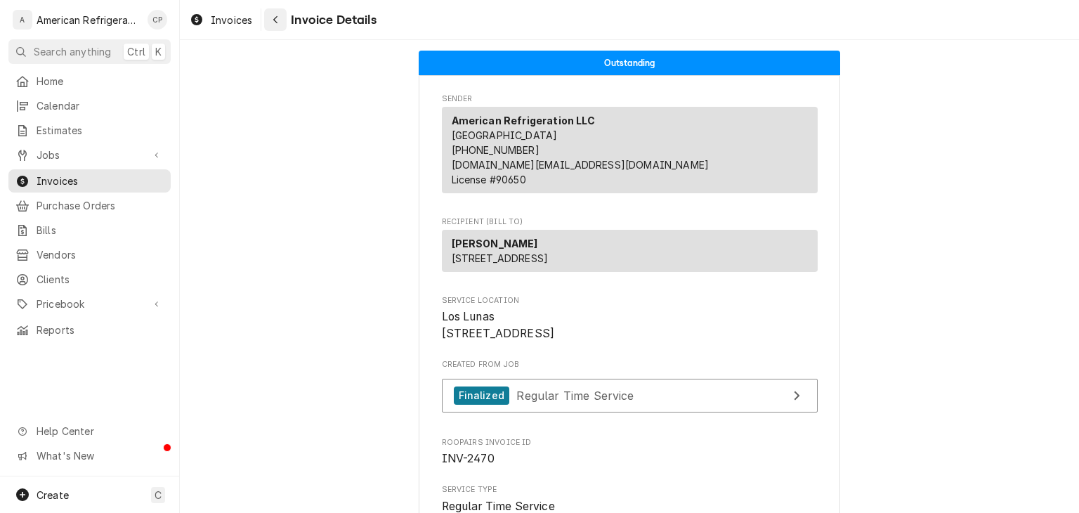
click at [275, 22] on icon "Navigate back" at bounding box center [275, 20] width 6 height 10
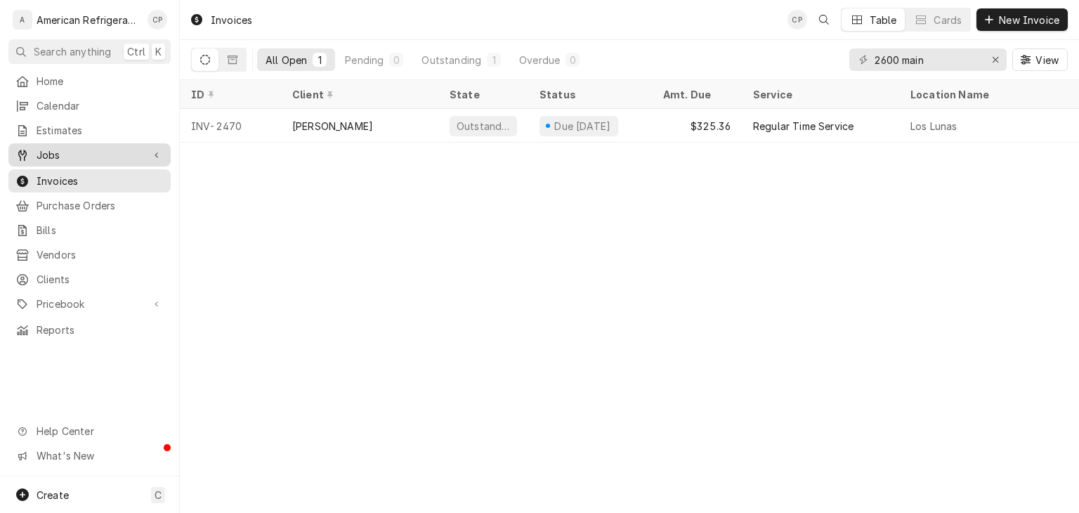
click at [84, 152] on span "Jobs" at bounding box center [90, 154] width 106 height 15
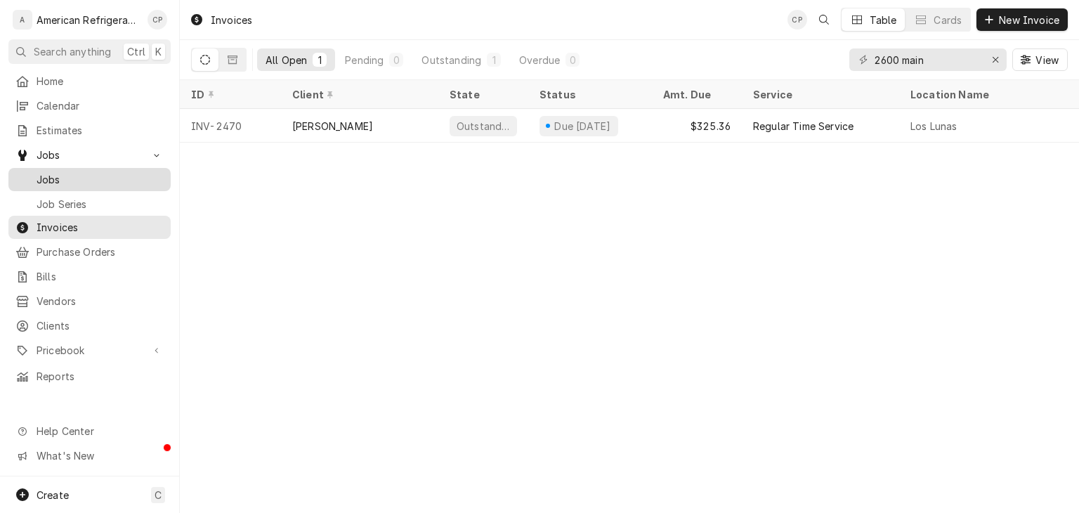
click at [103, 177] on span "Jobs" at bounding box center [100, 179] width 127 height 15
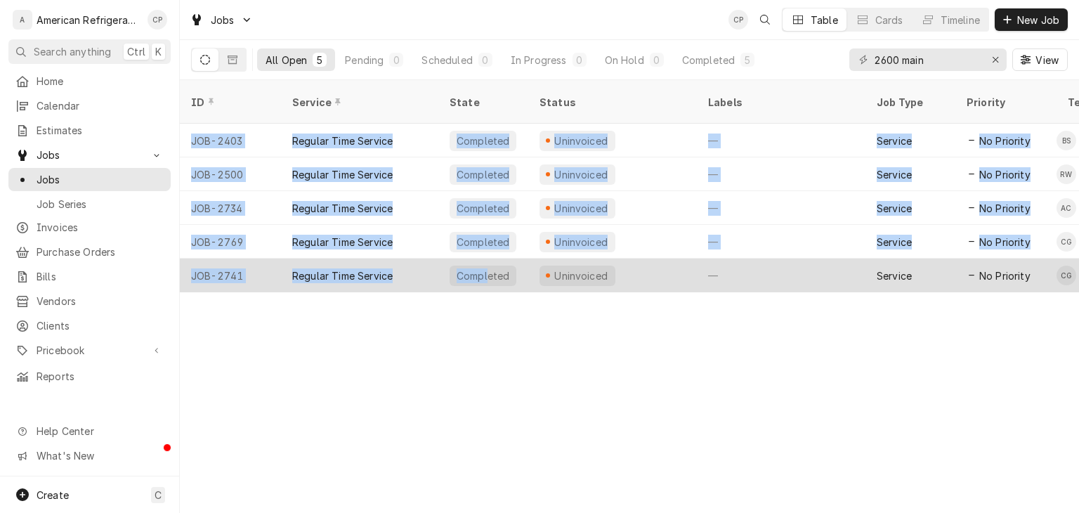
drag, startPoint x: 461, startPoint y: 275, endPoint x: 493, endPoint y: 270, distance: 32.7
click at [492, 270] on div "ID Service State Status Labels Job Type Priority Techs Date Received Client Loc…" at bounding box center [629, 296] width 899 height 433
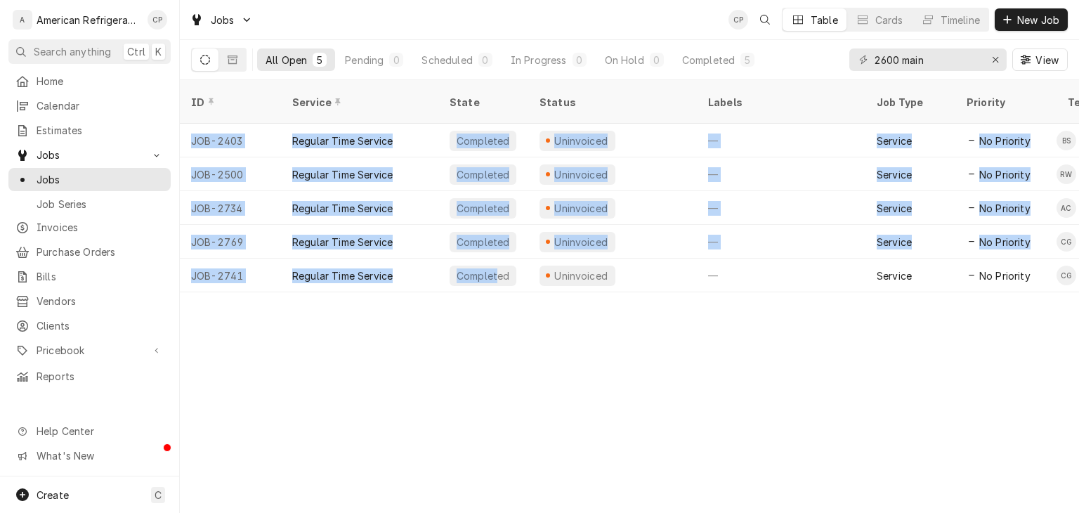
drag, startPoint x: 493, startPoint y: 270, endPoint x: 601, endPoint y: 266, distance: 108.2
click at [555, 270] on table "ID Service State Status Labels Job Type Priority Techs Date Received Client Loc…" at bounding box center [629, 186] width 899 height 212
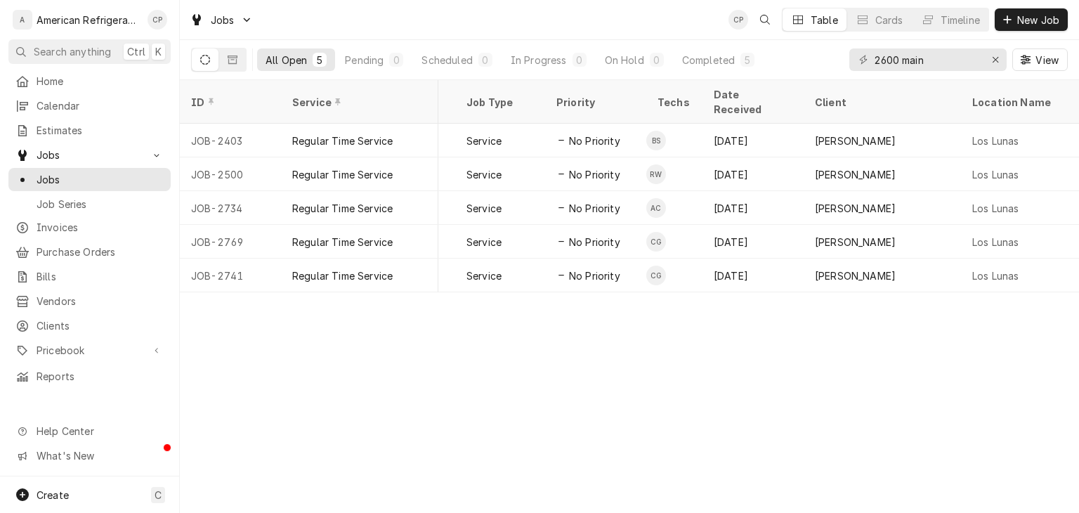
scroll to position [0, 432]
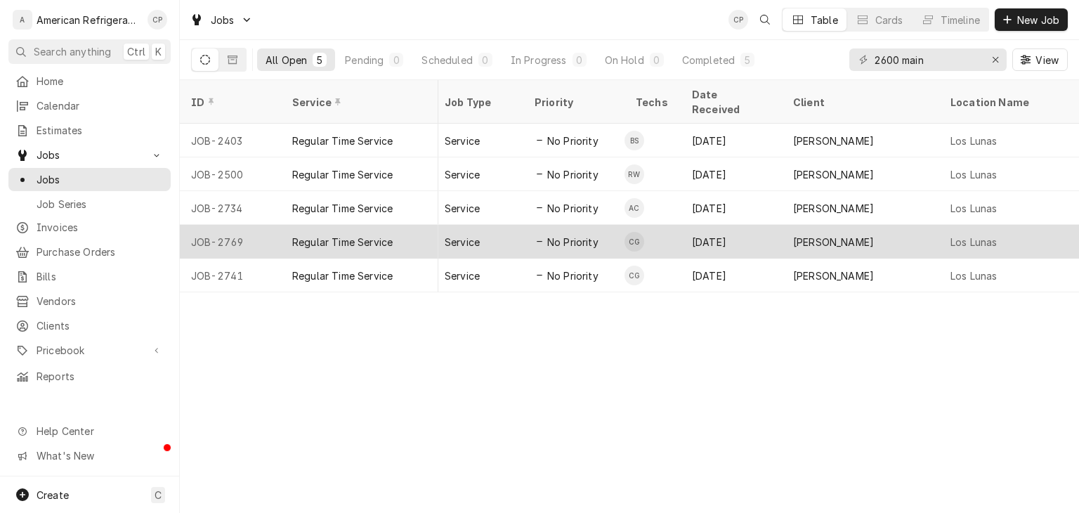
click at [484, 227] on div "Service" at bounding box center [478, 242] width 90 height 34
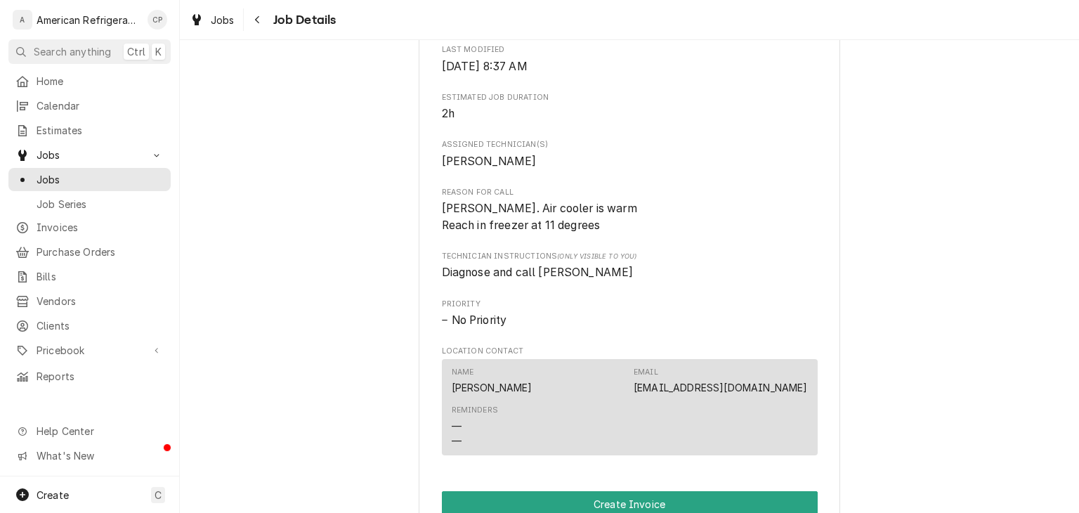
scroll to position [539, 0]
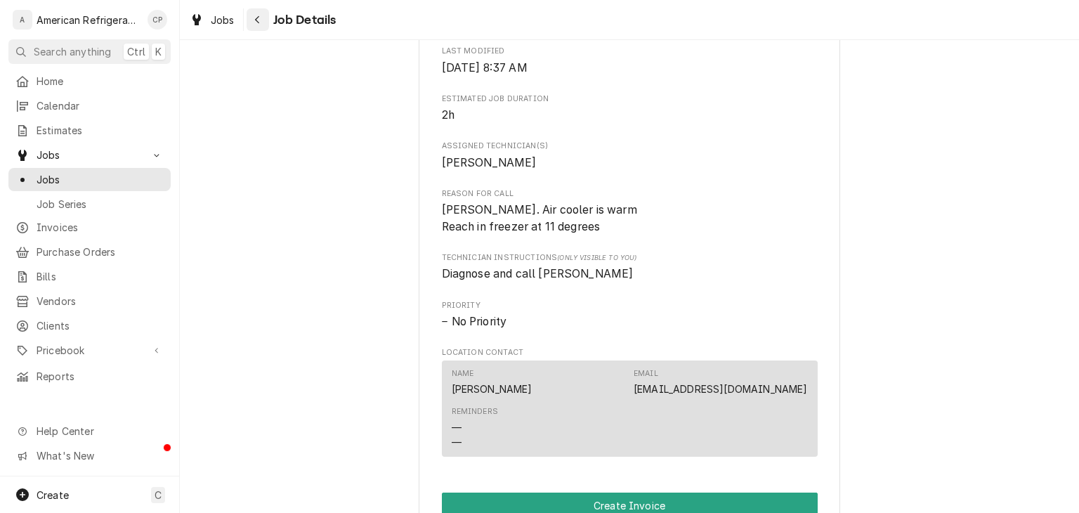
click at [261, 25] on div "Navigate back" at bounding box center [258, 20] width 14 height 14
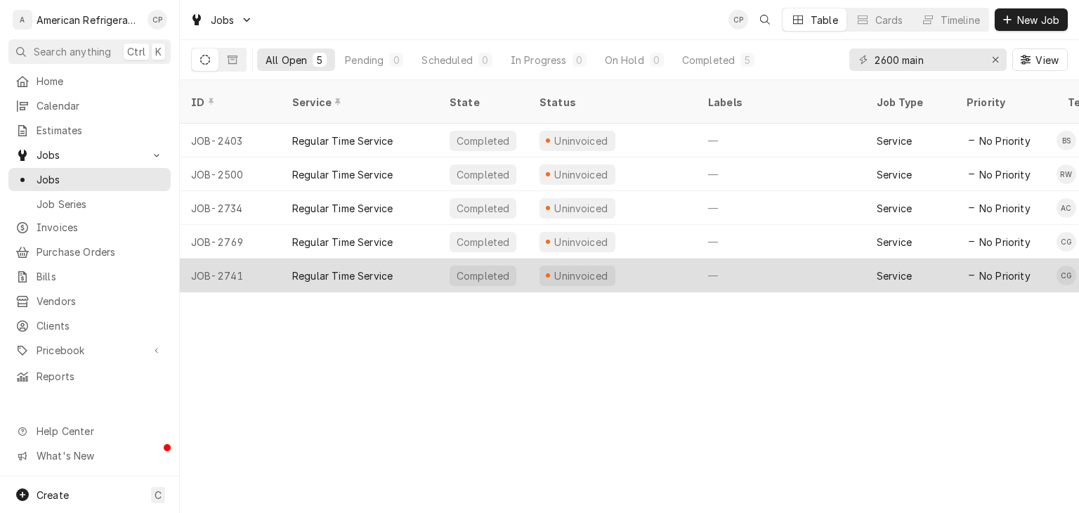
click at [417, 258] on div "Regular Time Service" at bounding box center [359, 275] width 157 height 34
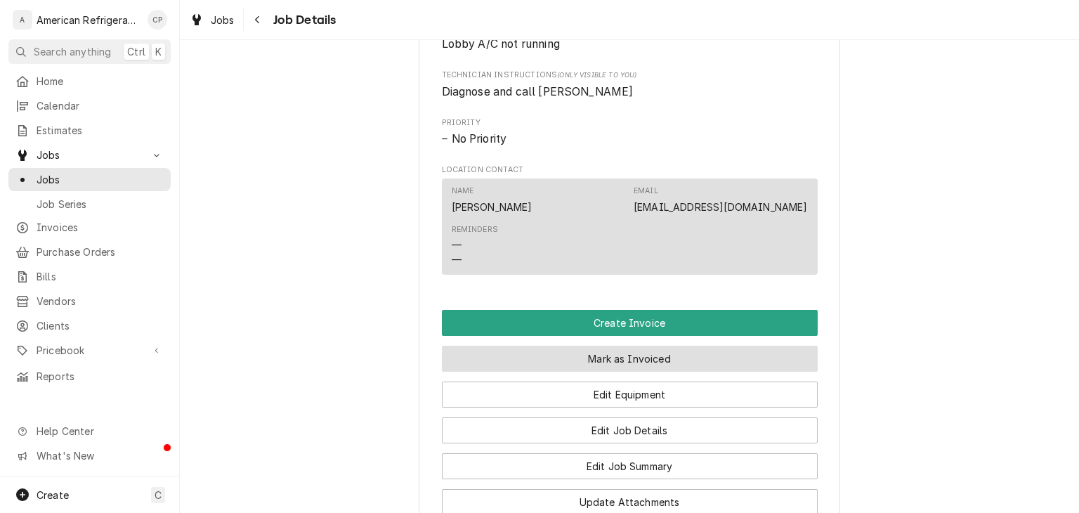
scroll to position [862, 0]
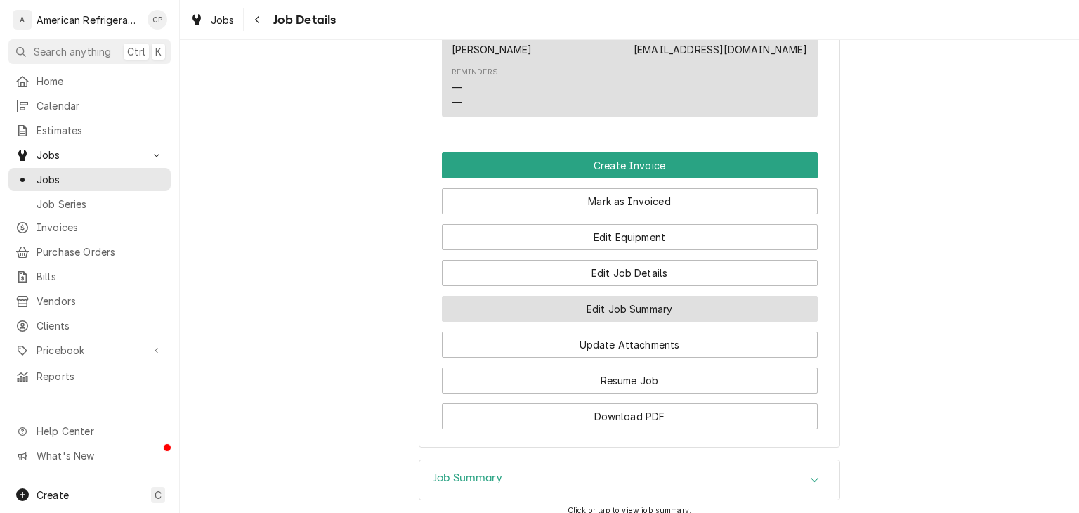
click at [591, 322] on button "Edit Job Summary" at bounding box center [630, 309] width 376 height 26
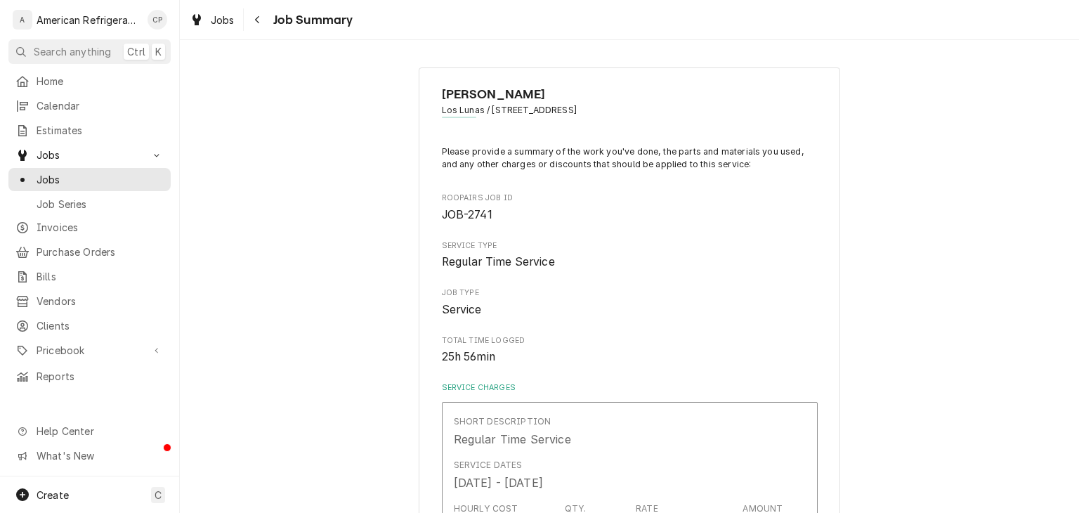
type textarea "x"
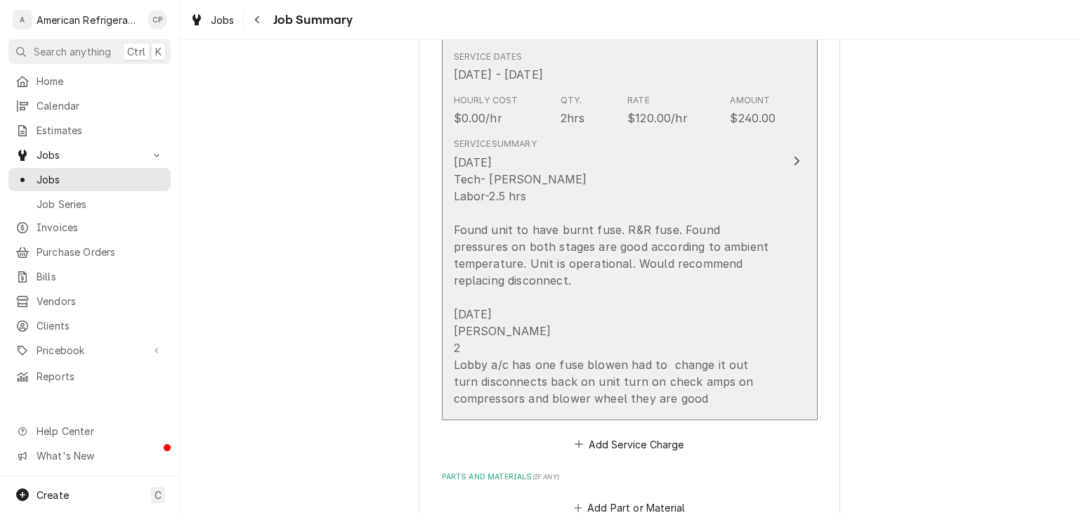
scroll to position [499, 0]
